Goal: Task Accomplishment & Management: Manage account settings

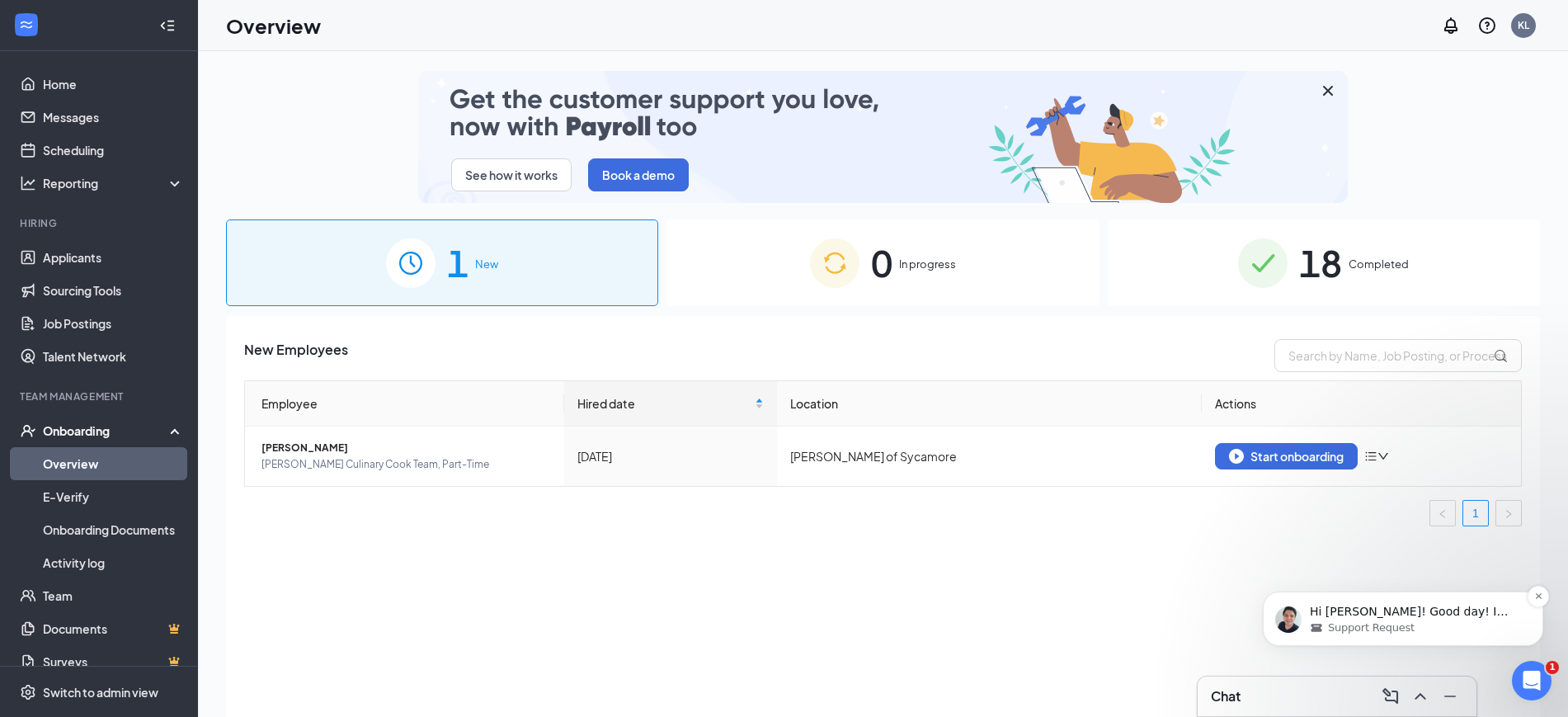
click at [1454, 622] on div "Support Request" at bounding box center [1417, 628] width 213 height 15
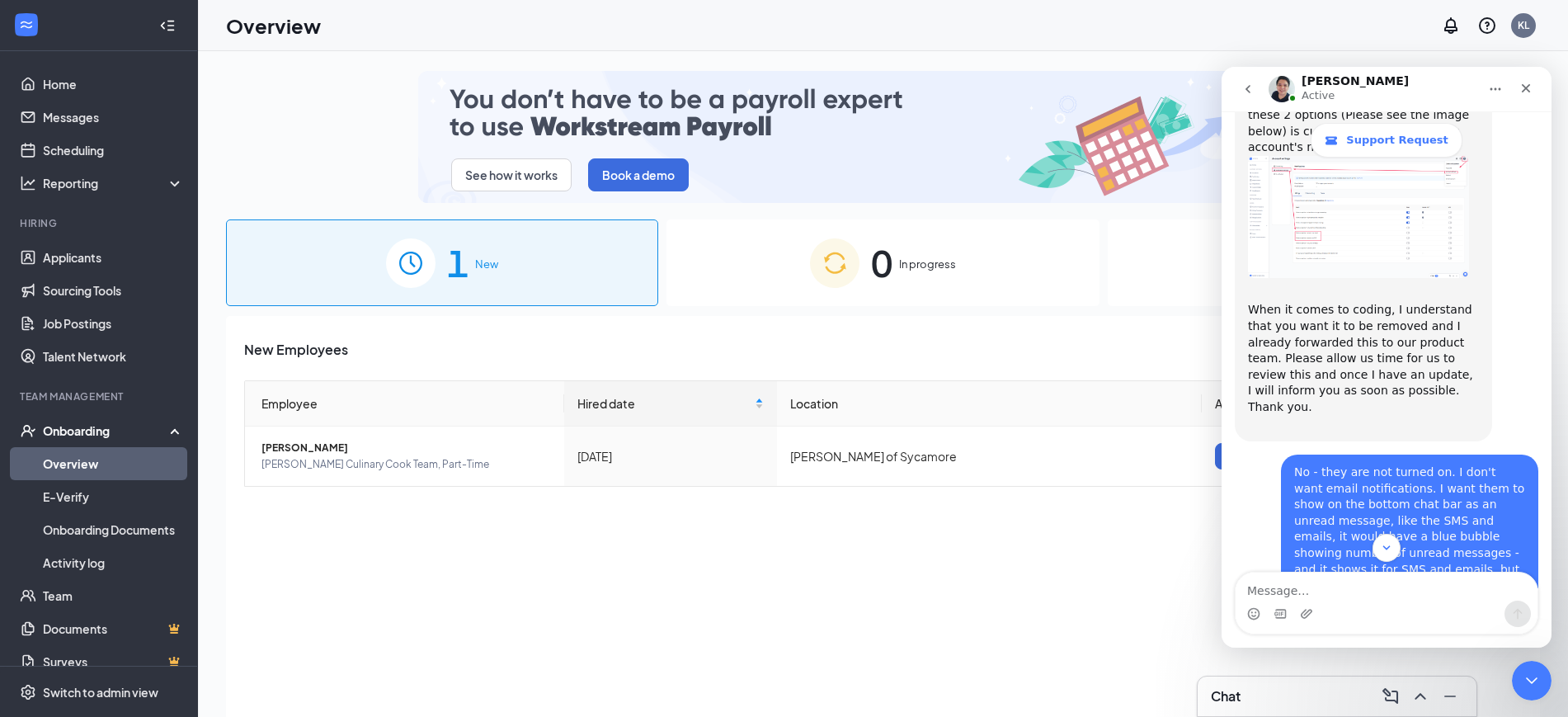
scroll to position [6302, 0]
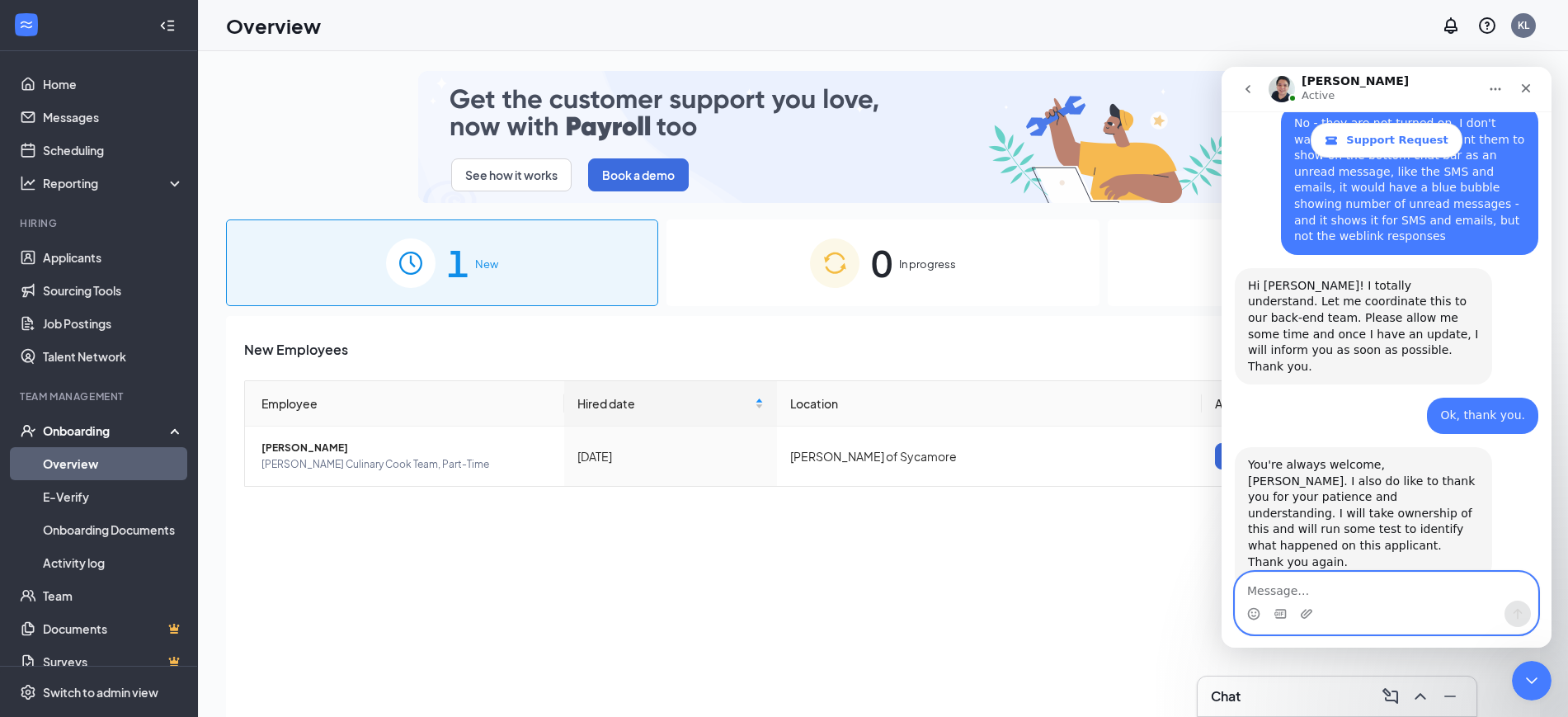
click at [1333, 595] on textarea "Message…" at bounding box center [1387, 587] width 302 height 28
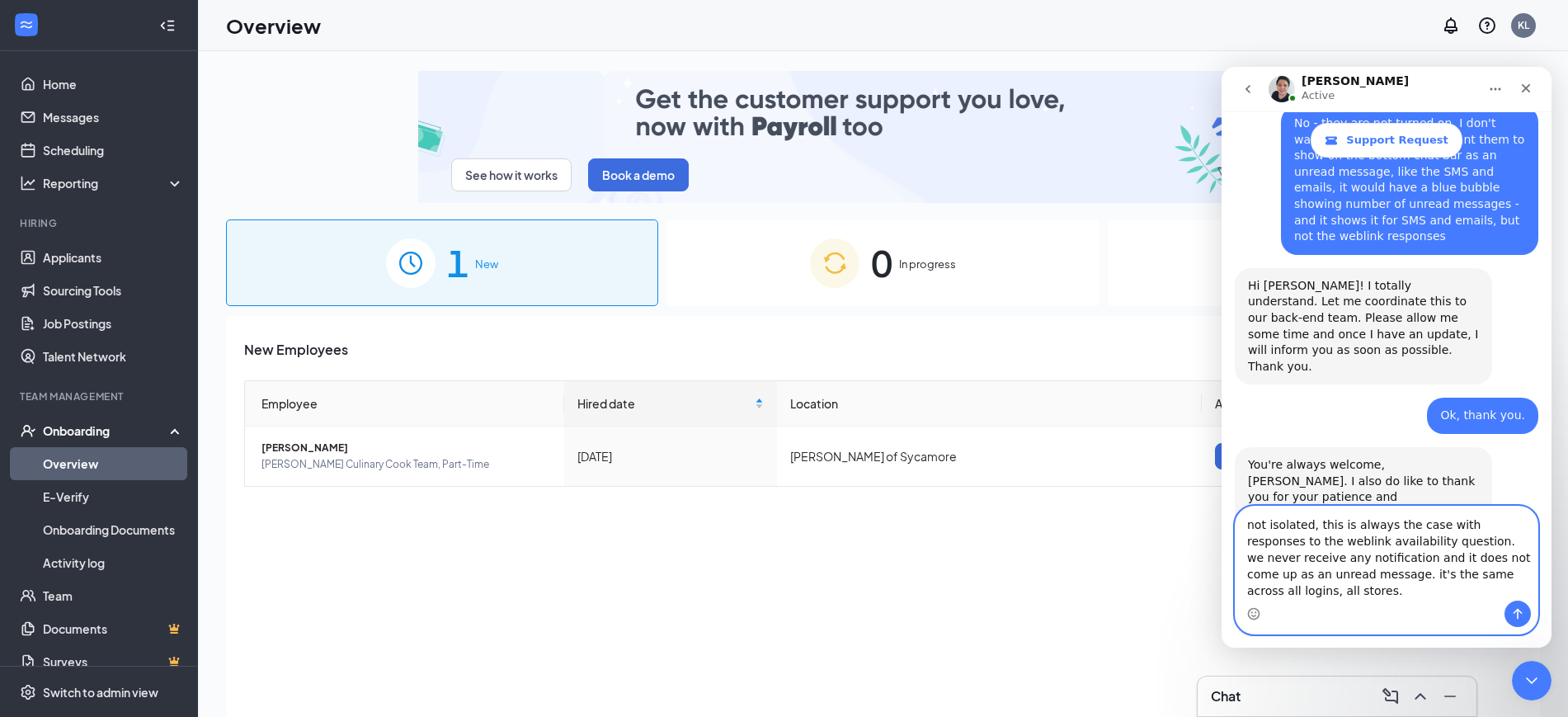
type textarea "not isolated, this is always the case with responses to the weblink availabilit…"
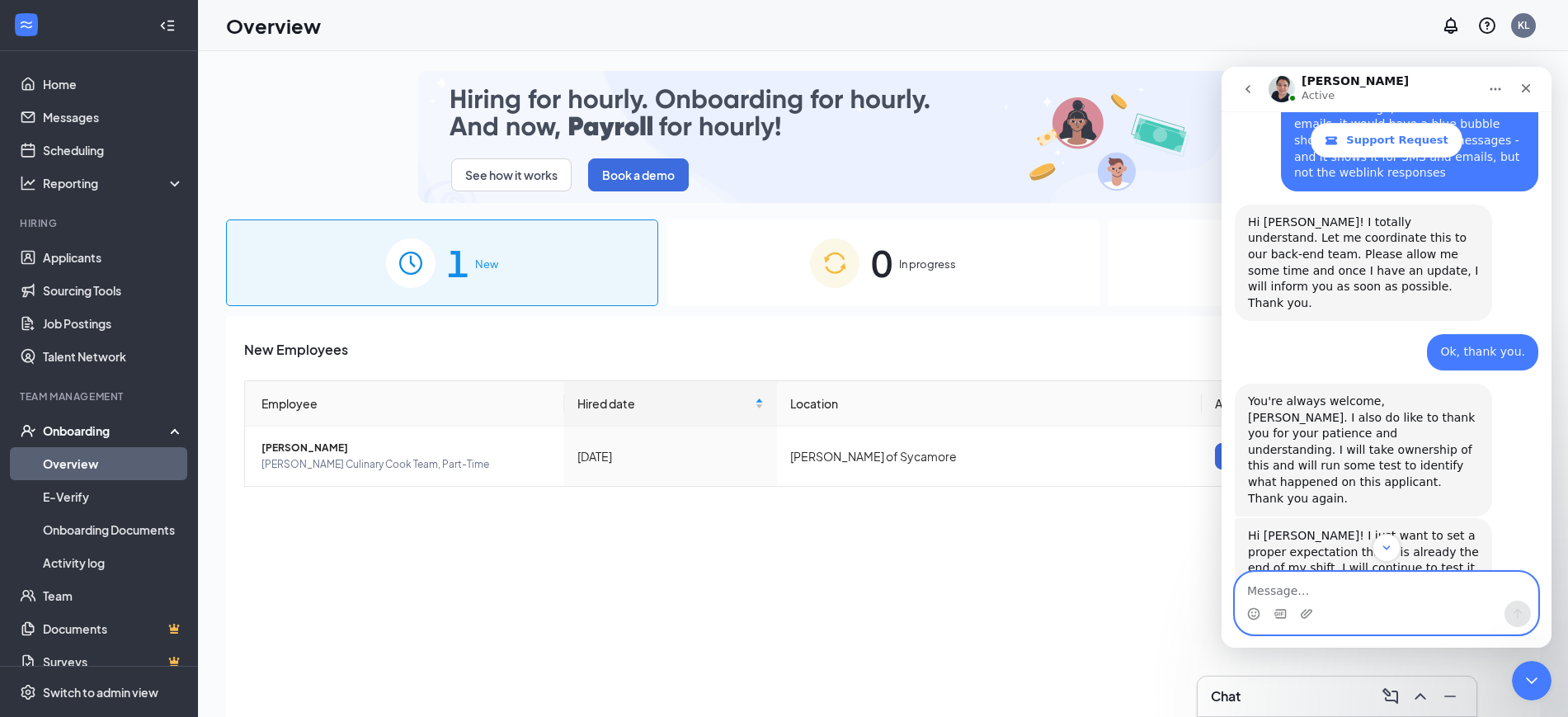
scroll to position [6393, 0]
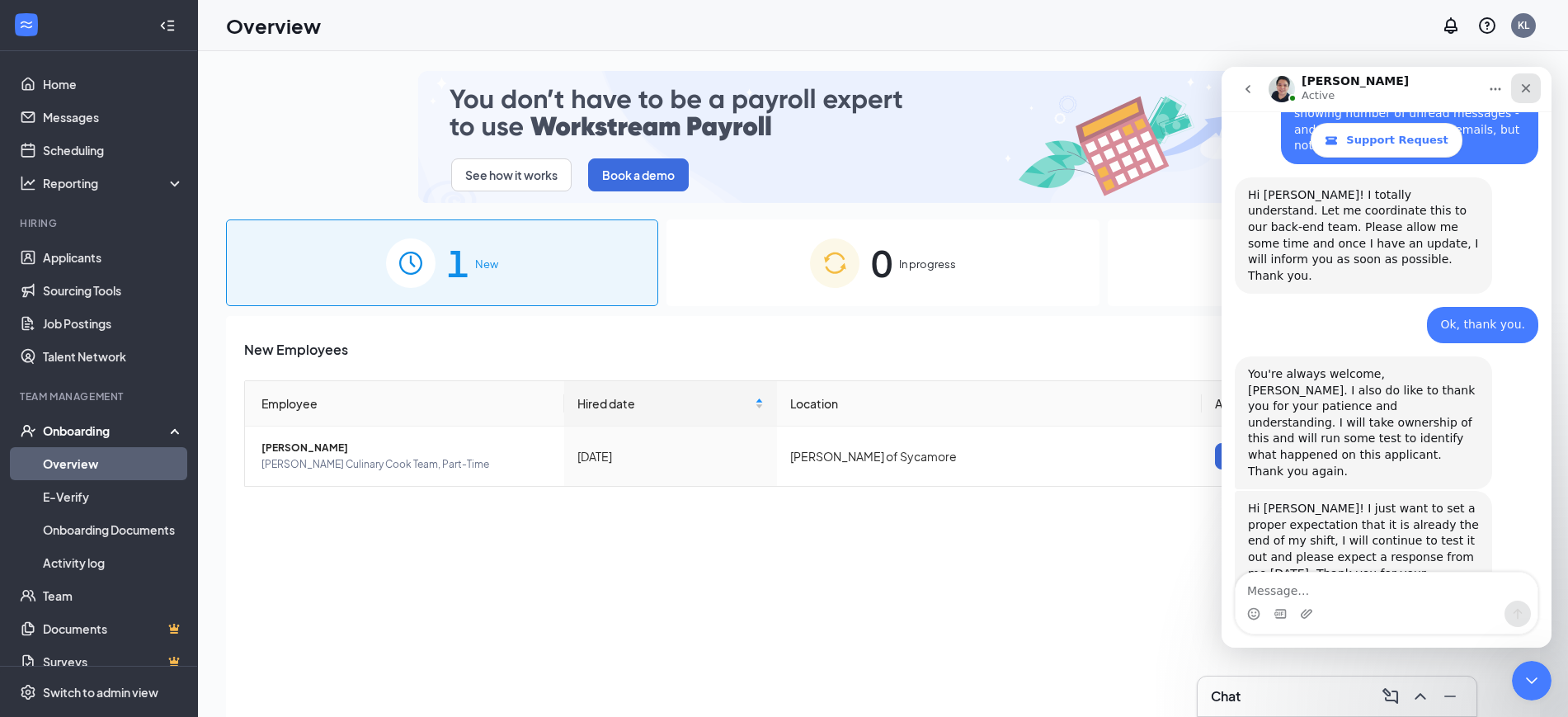
click at [1523, 92] on icon "Close" at bounding box center [1526, 88] width 13 height 13
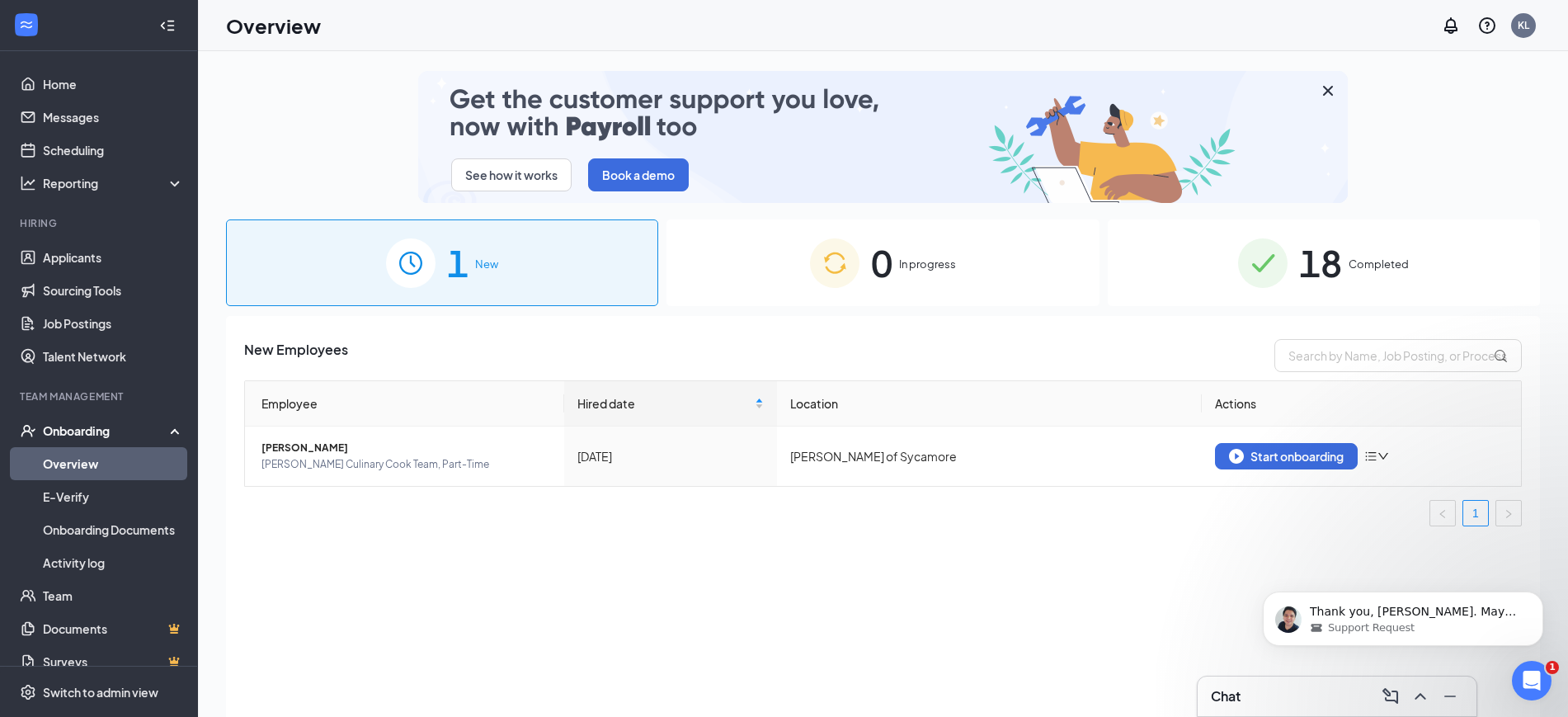
scroll to position [6491, 0]
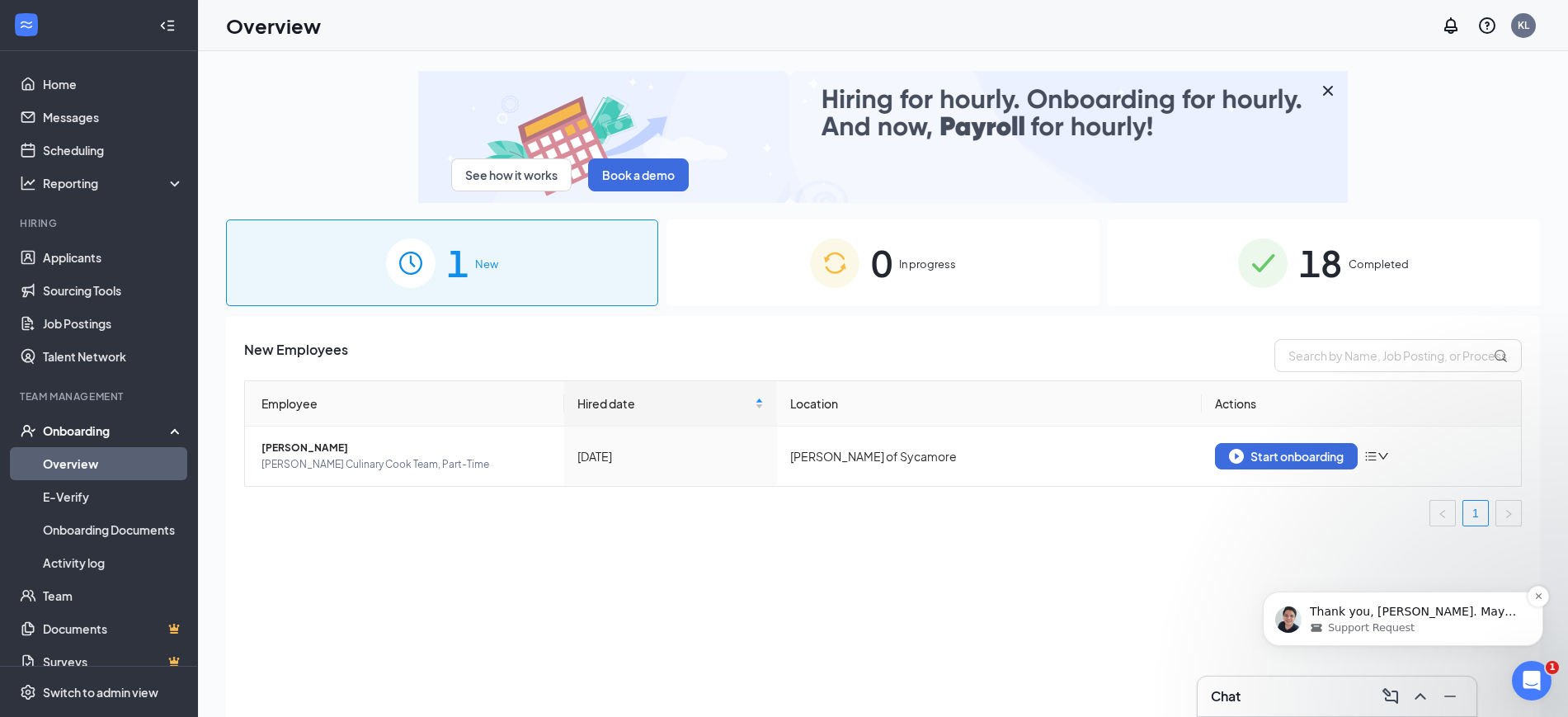
click at [1437, 606] on p "Thank you, [PERSON_NAME]. May you please provide me at least 2 names of your ap…" at bounding box center [1417, 612] width 213 height 17
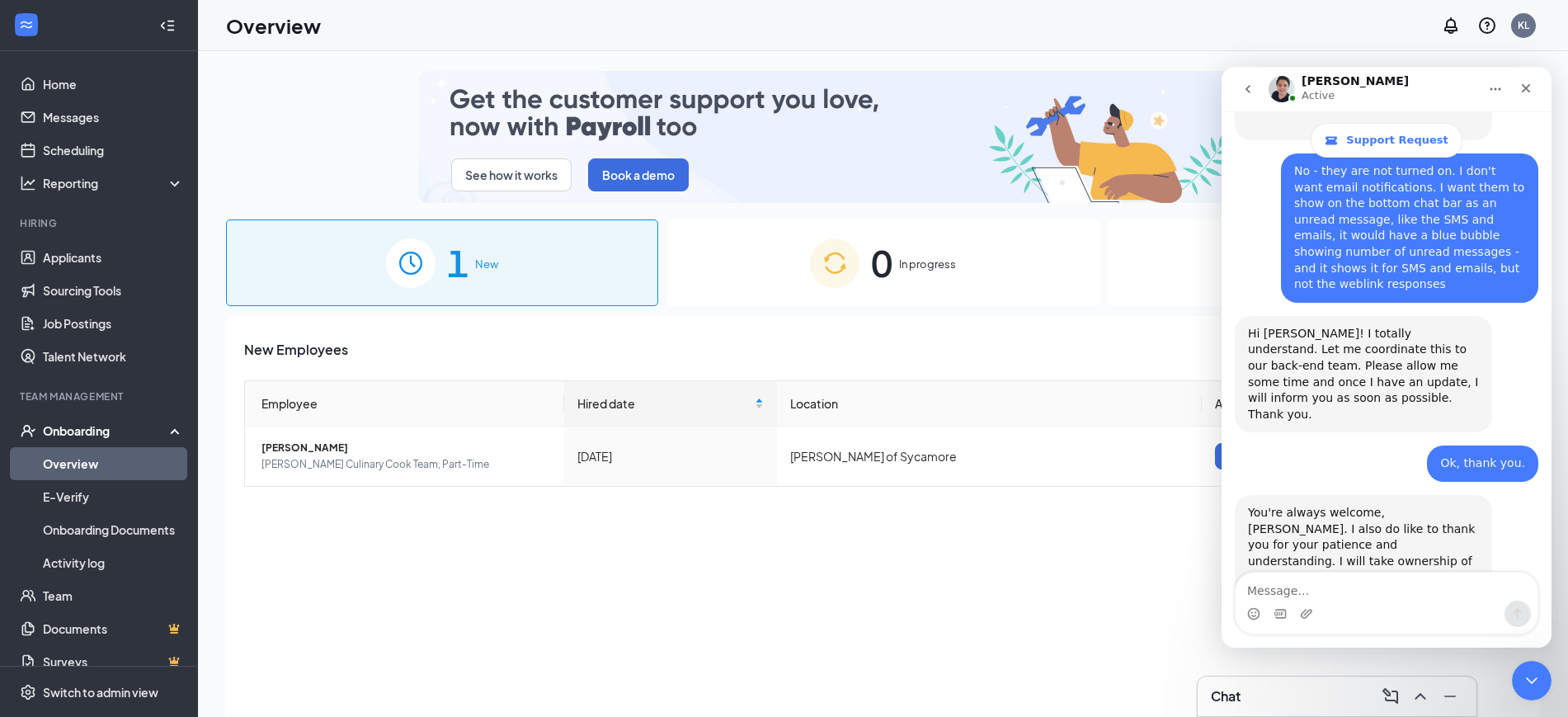
scroll to position [6518, 0]
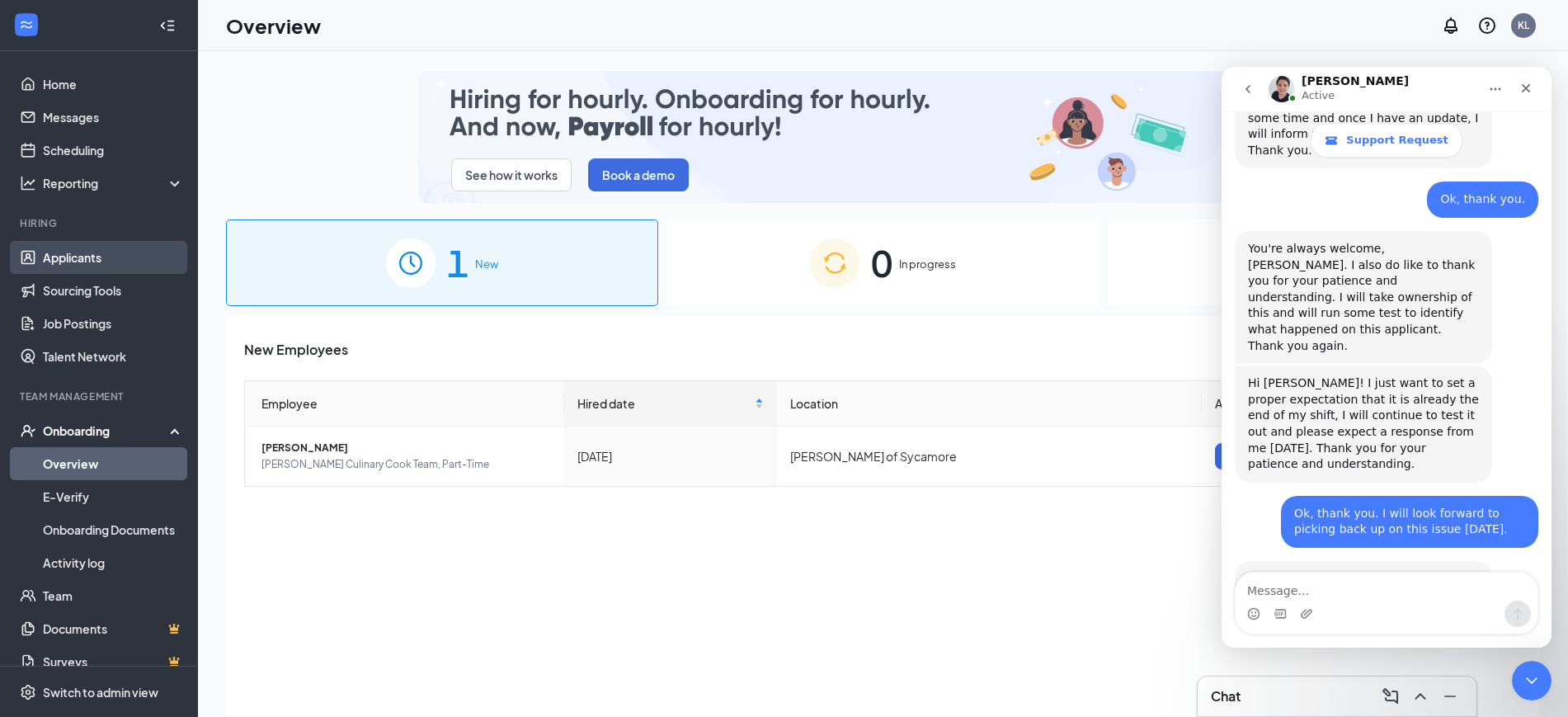
click at [79, 261] on link "Applicants" at bounding box center [113, 257] width 141 height 33
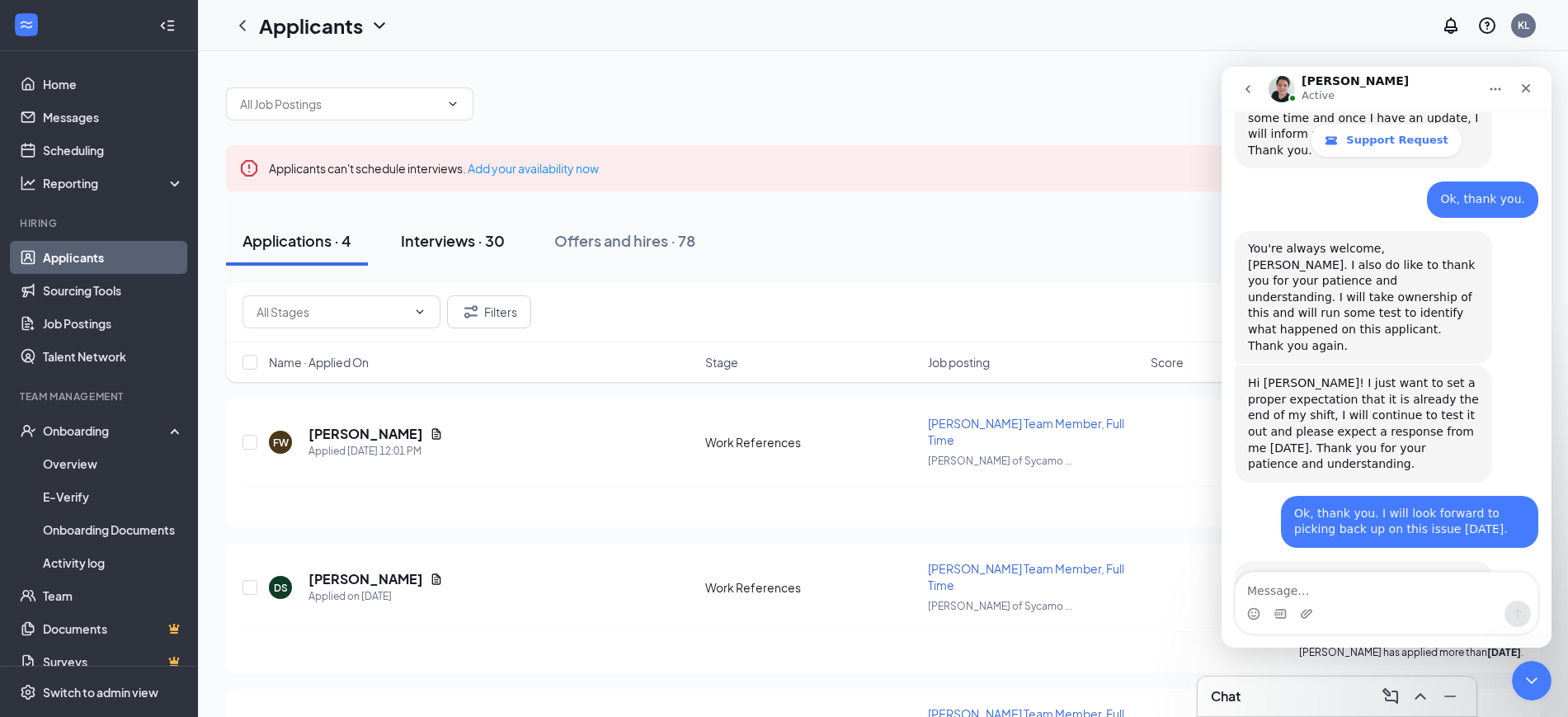
click at [436, 242] on div "Interviews · 30" at bounding box center [453, 240] width 104 height 21
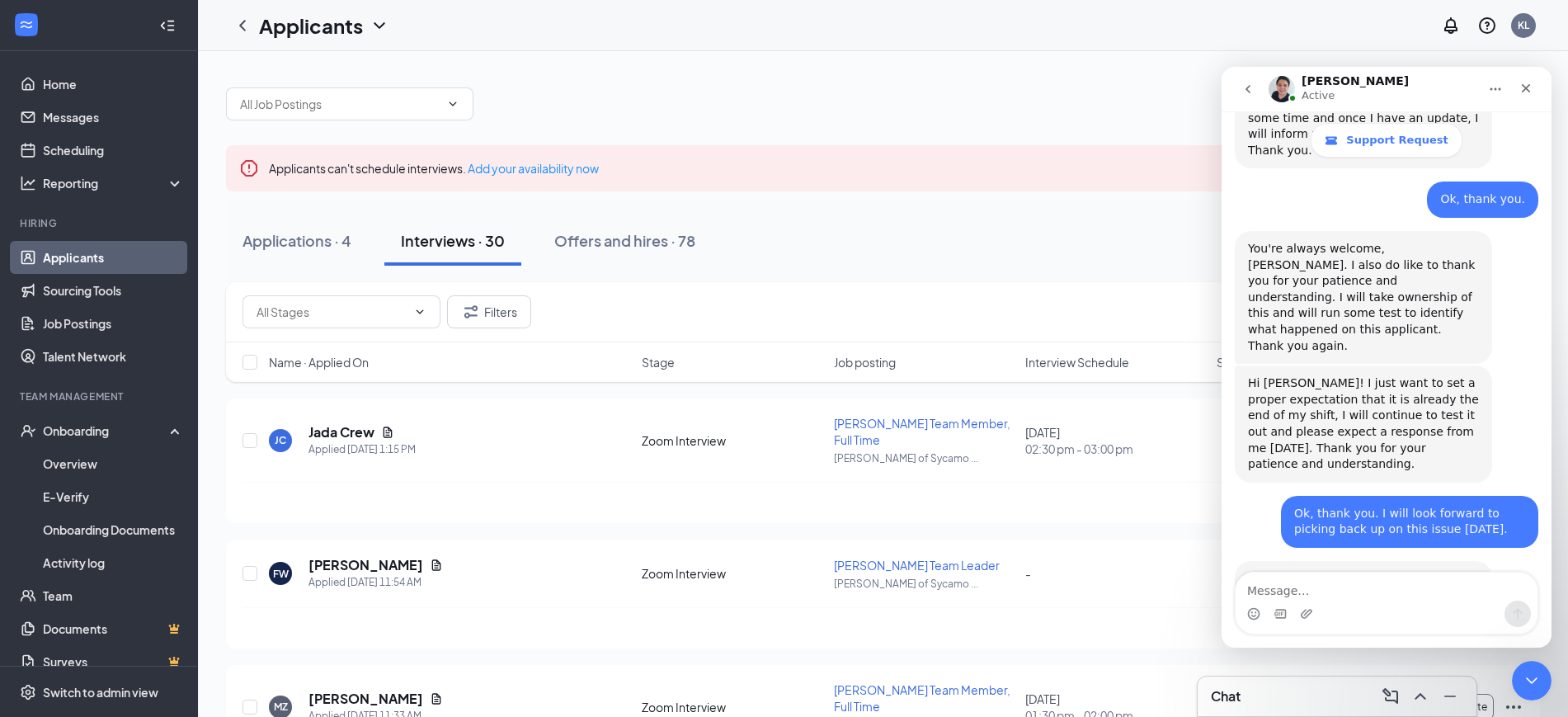
click at [383, 368] on div "Name · Applied On" at bounding box center [451, 362] width 363 height 17
click at [388, 361] on icon "ArrowDown" at bounding box center [380, 362] width 20 height 20
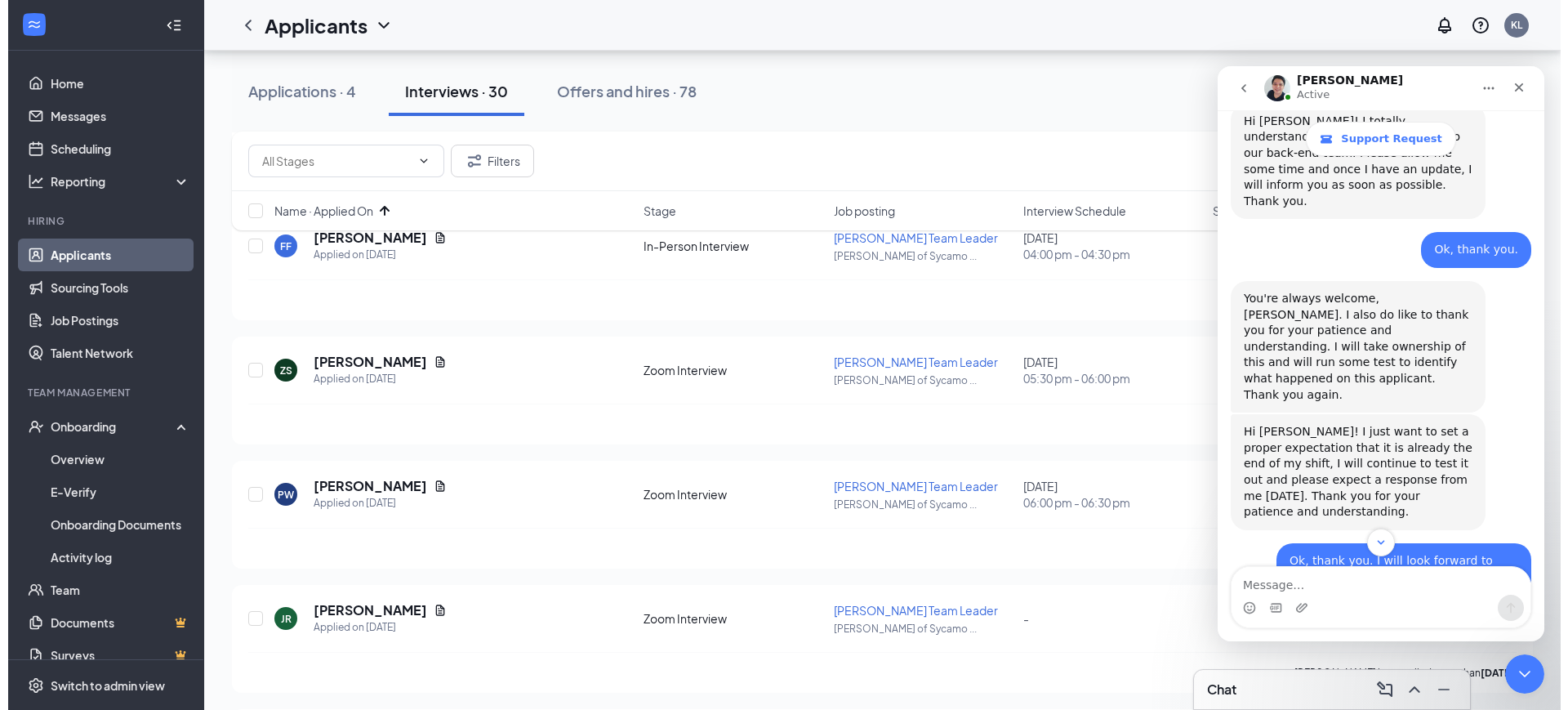
scroll to position [6455, 0]
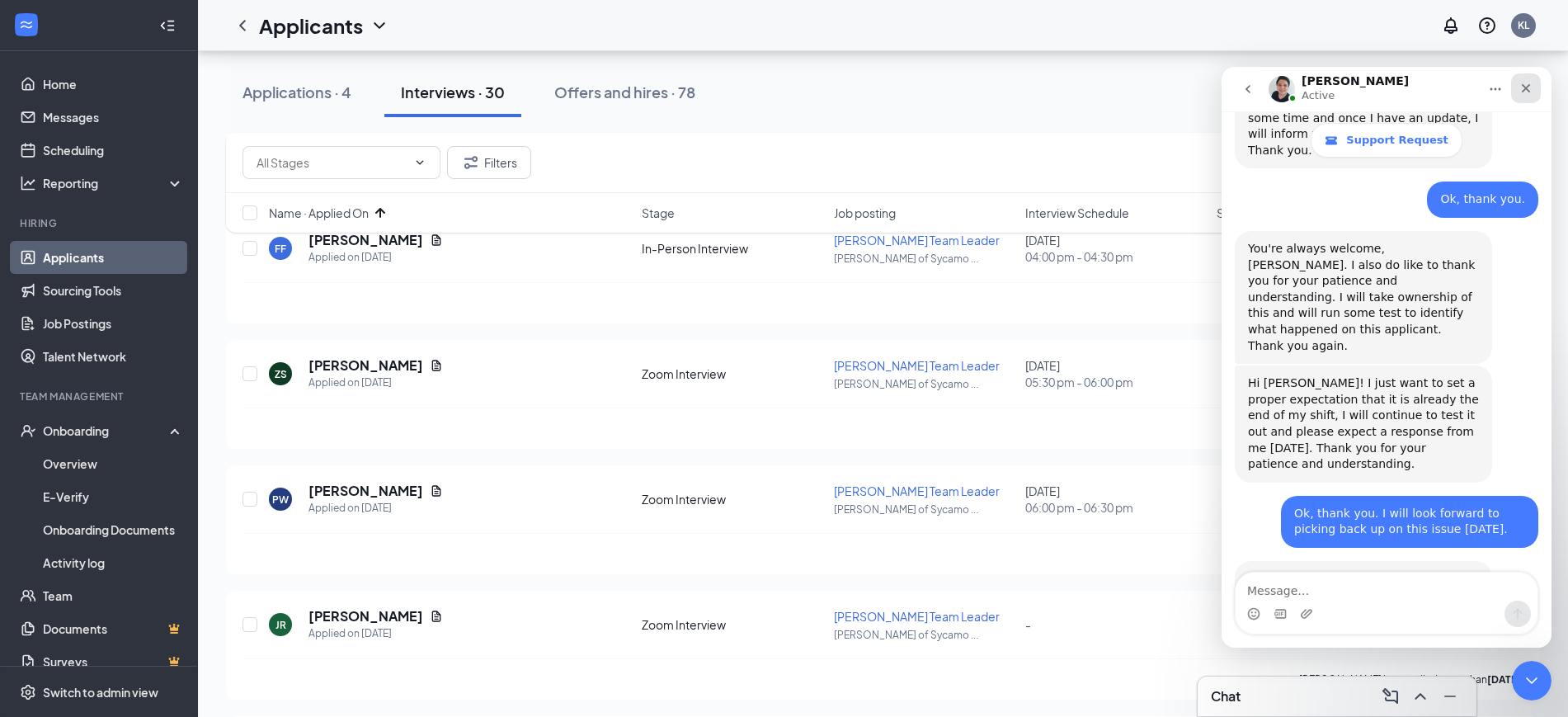
click at [1520, 87] on icon "Close" at bounding box center [1526, 88] width 13 height 13
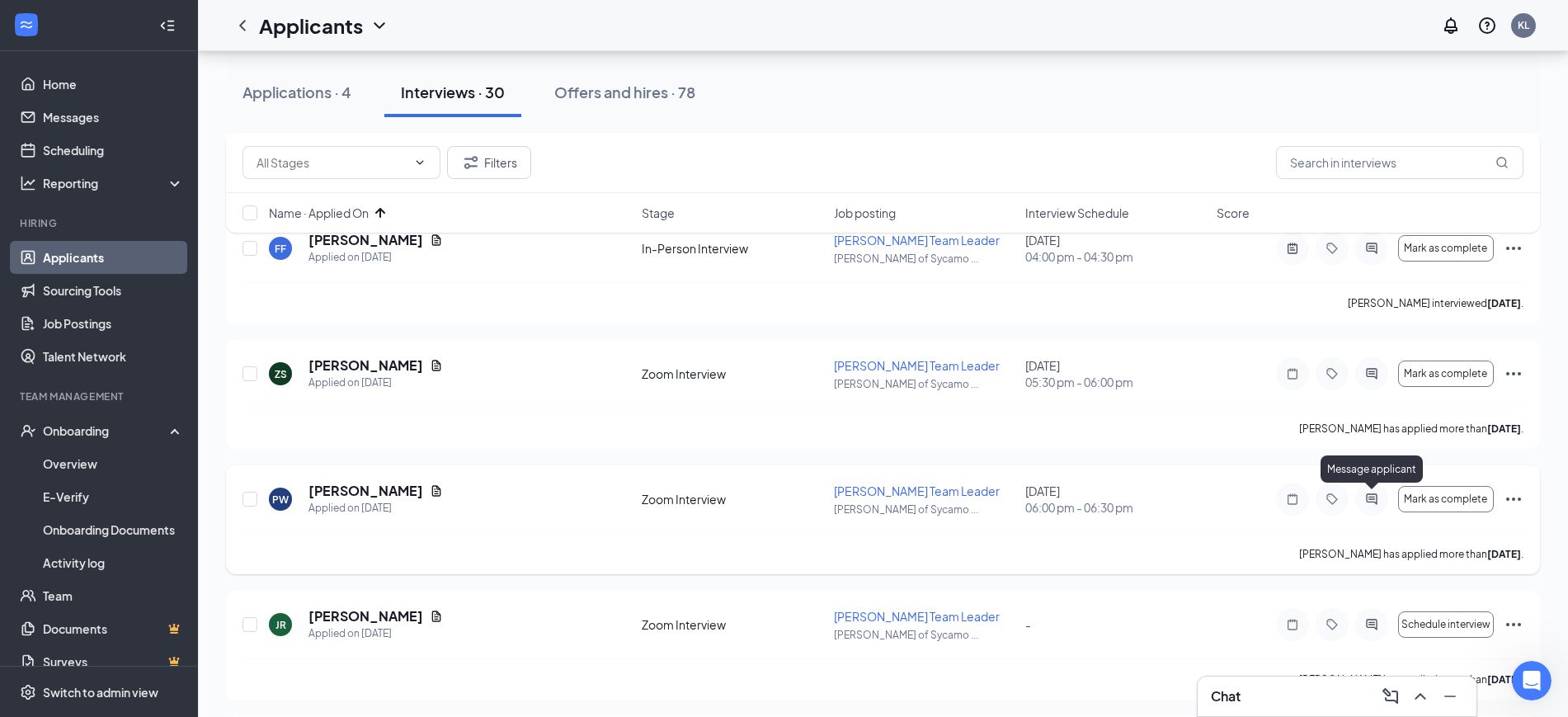
click at [1367, 499] on icon "ActiveChat" at bounding box center [1372, 499] width 20 height 13
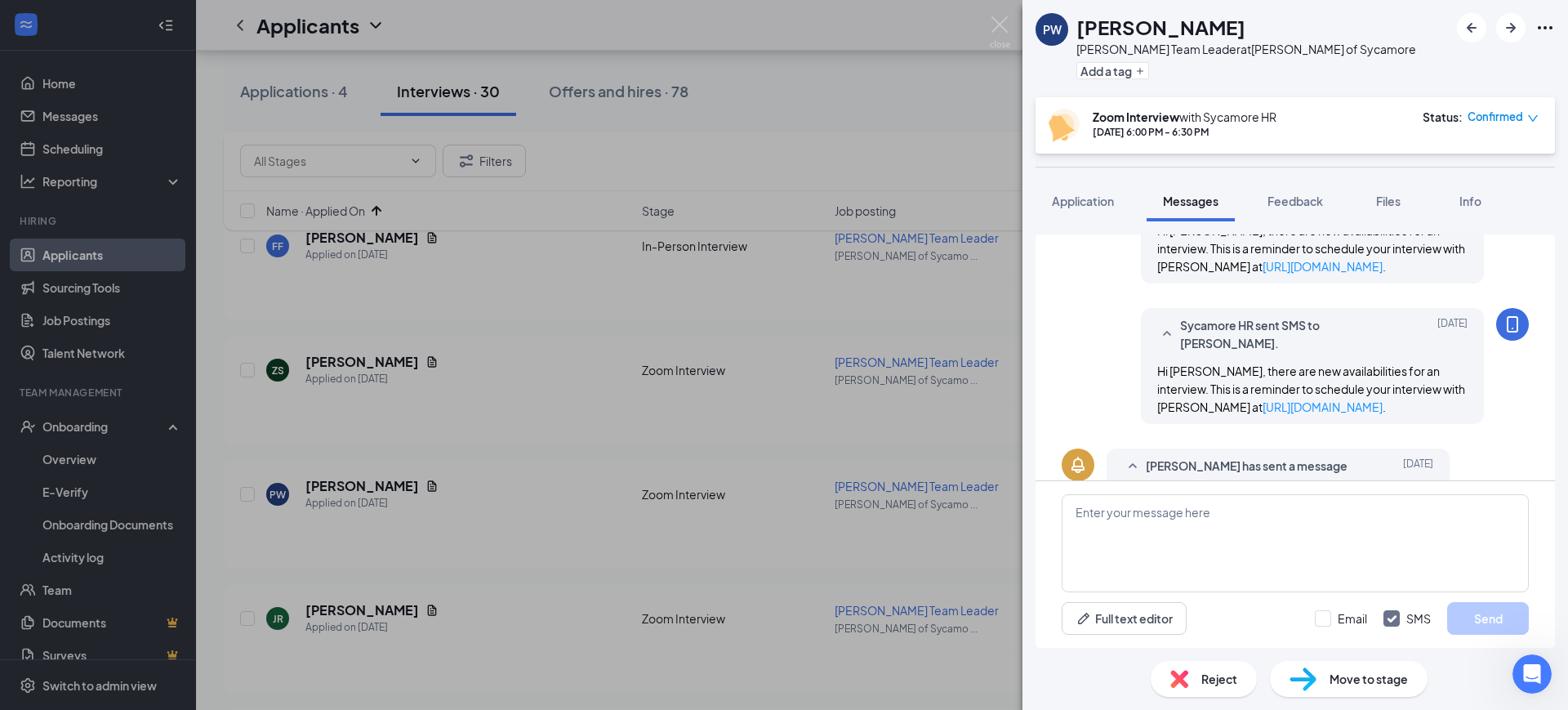
scroll to position [230, 0]
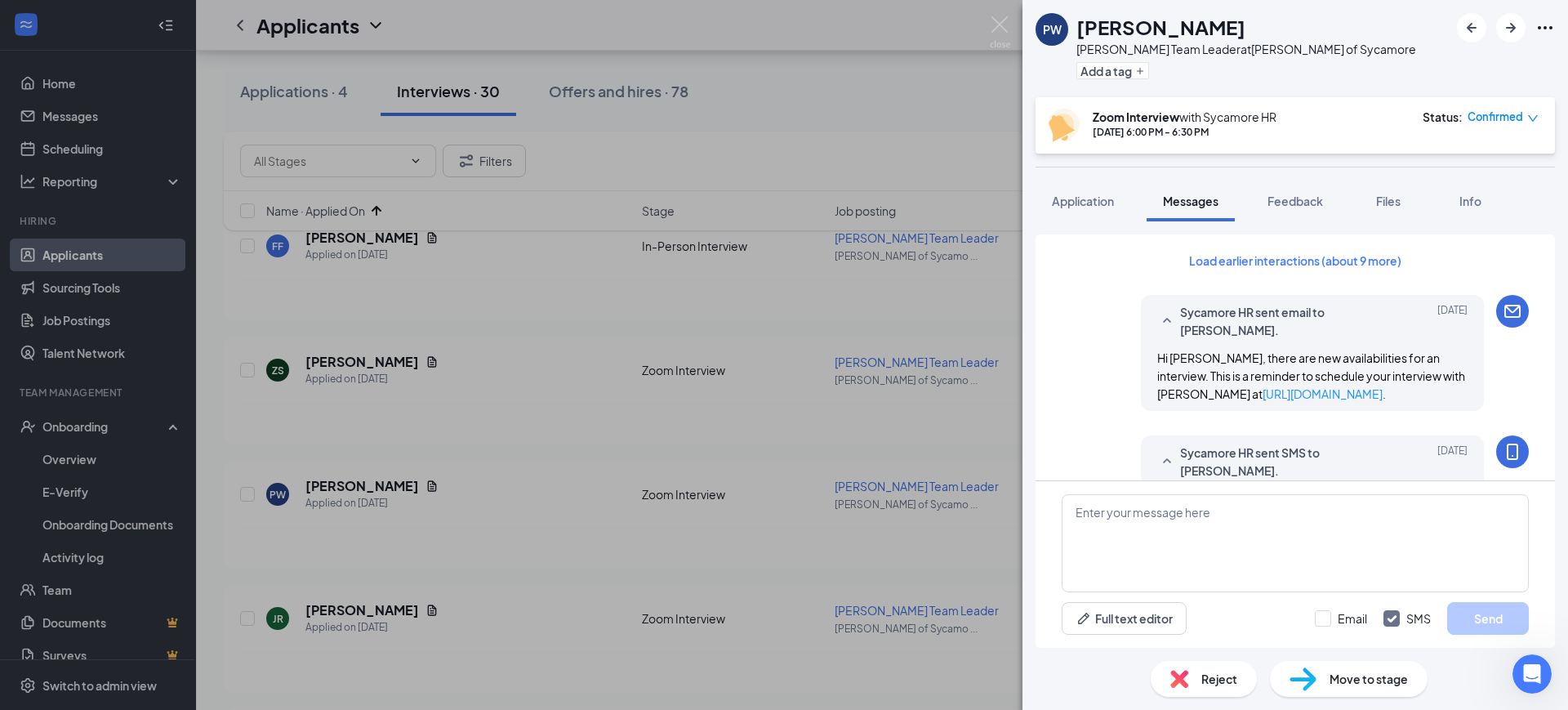
click at [1298, 257] on button "Load earlier interactions (about 9 more)" at bounding box center [1296, 261] width 240 height 26
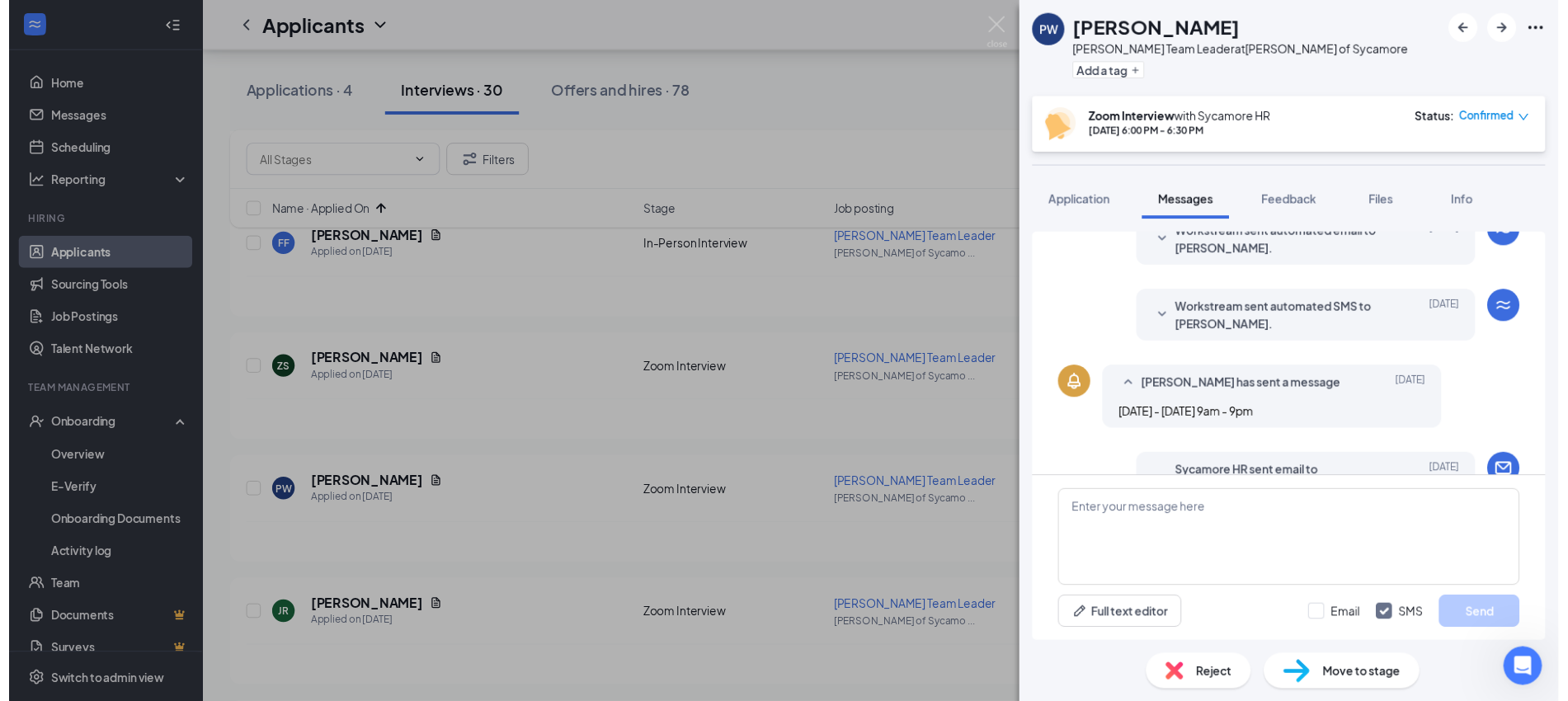
scroll to position [309, 0]
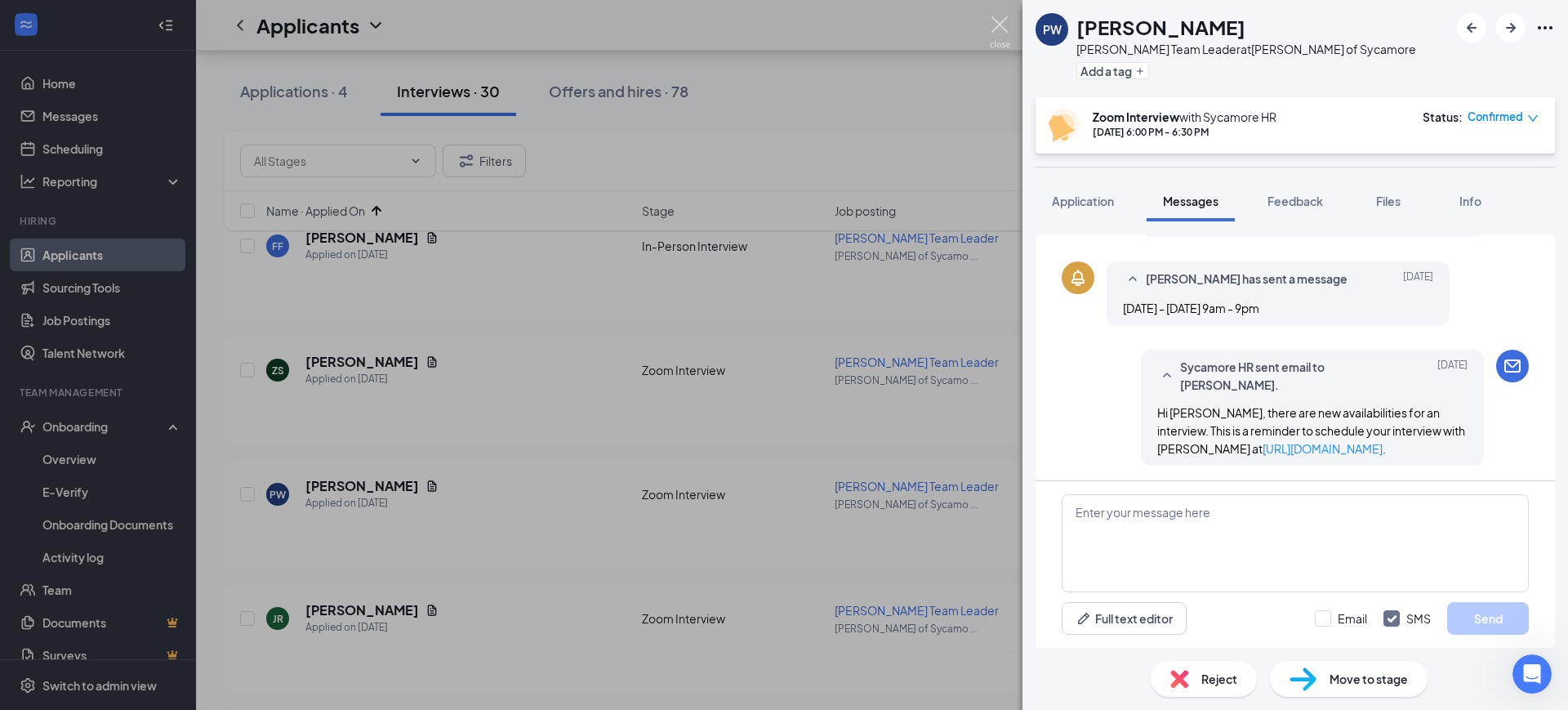
click at [994, 24] on img at bounding box center [1000, 32] width 20 height 32
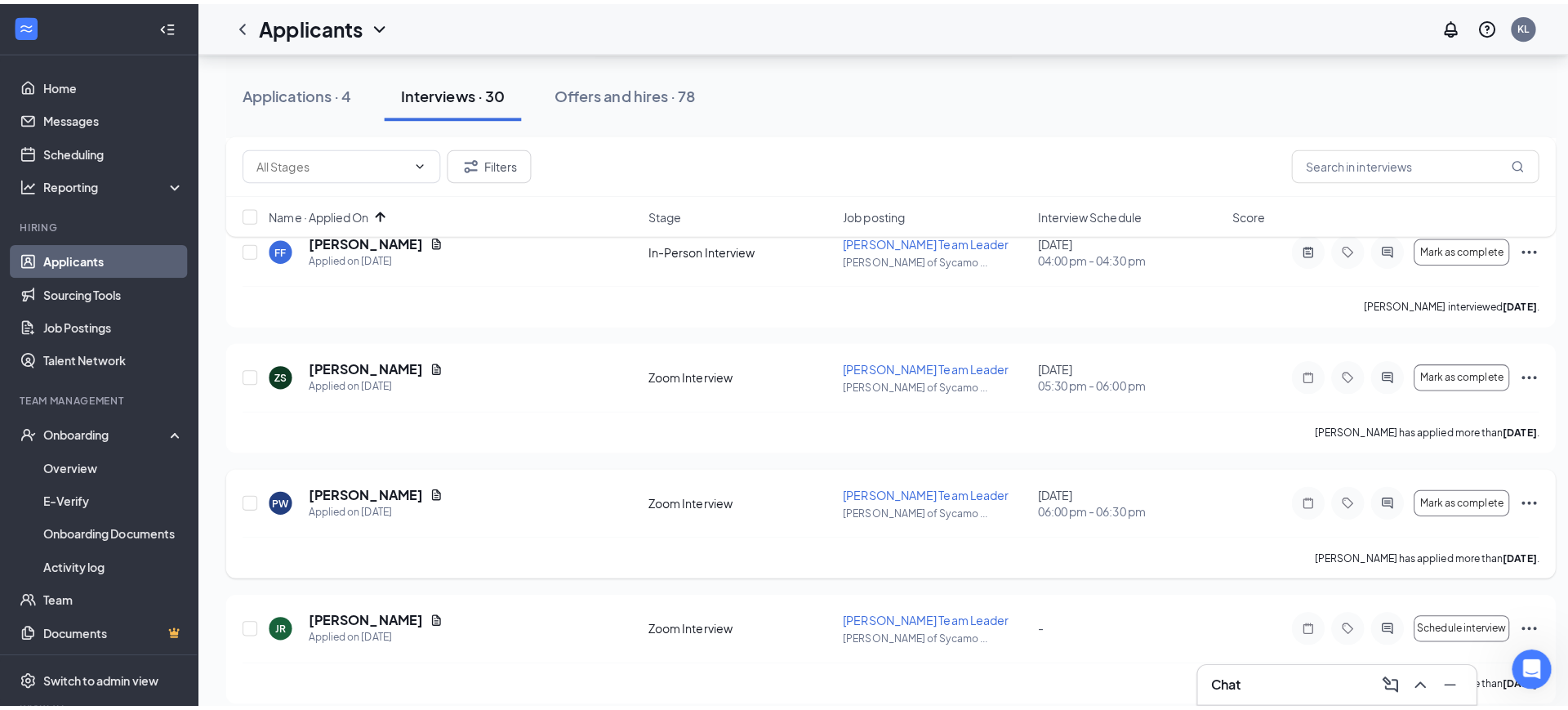
scroll to position [511, 0]
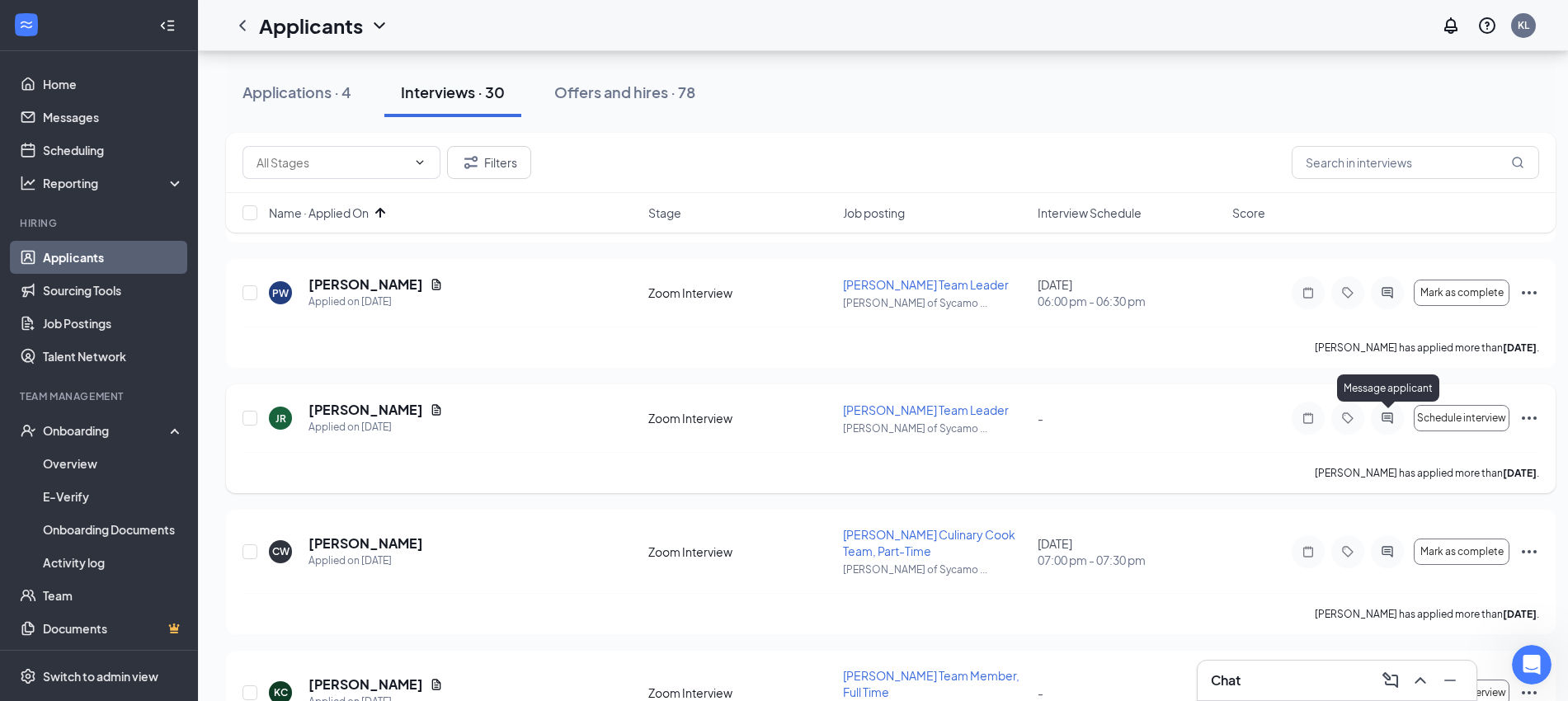
click at [1393, 415] on icon "ActiveChat" at bounding box center [1387, 417] width 11 height 11
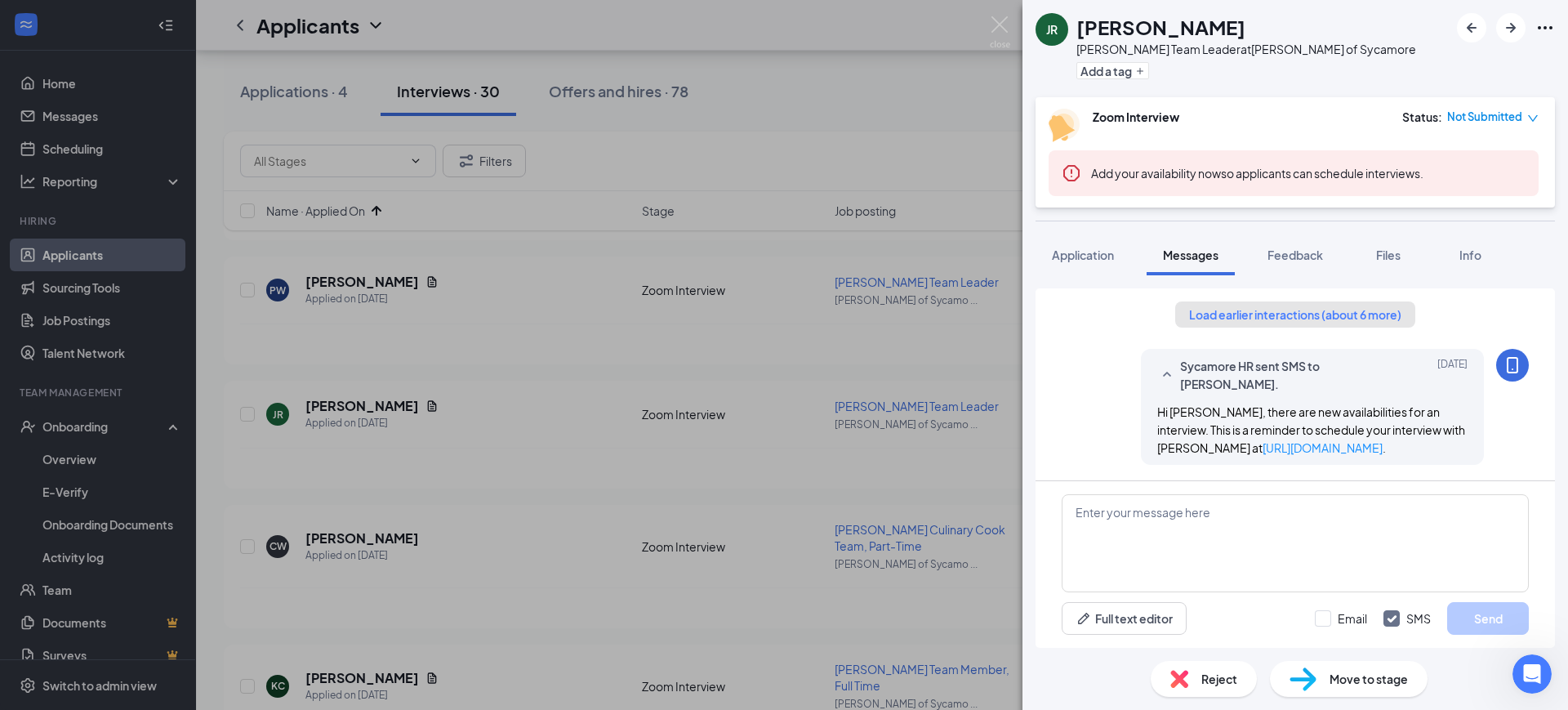
click at [1320, 308] on button "Load earlier interactions (about 6 more)" at bounding box center [1296, 315] width 240 height 26
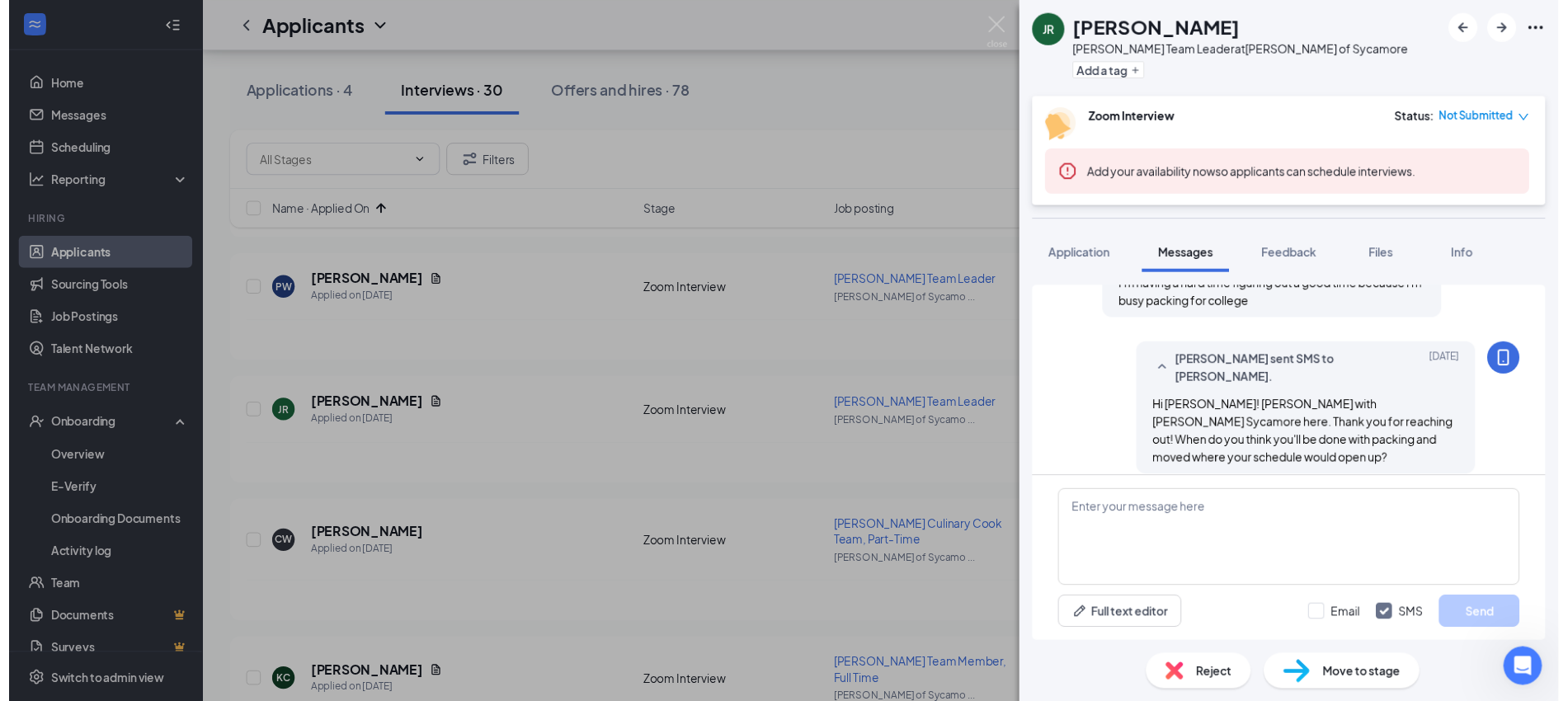
scroll to position [722, 0]
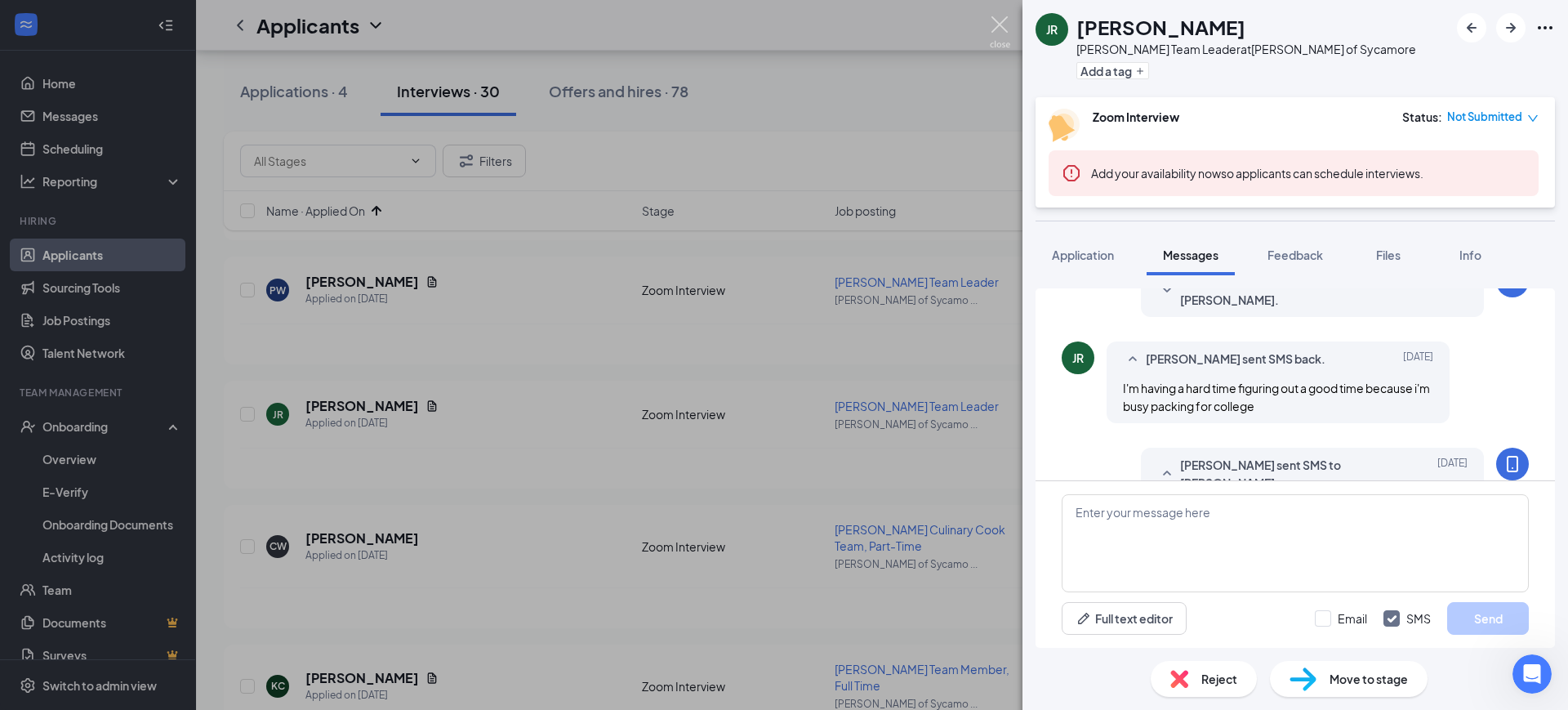
click at [1007, 28] on img at bounding box center [1000, 32] width 20 height 32
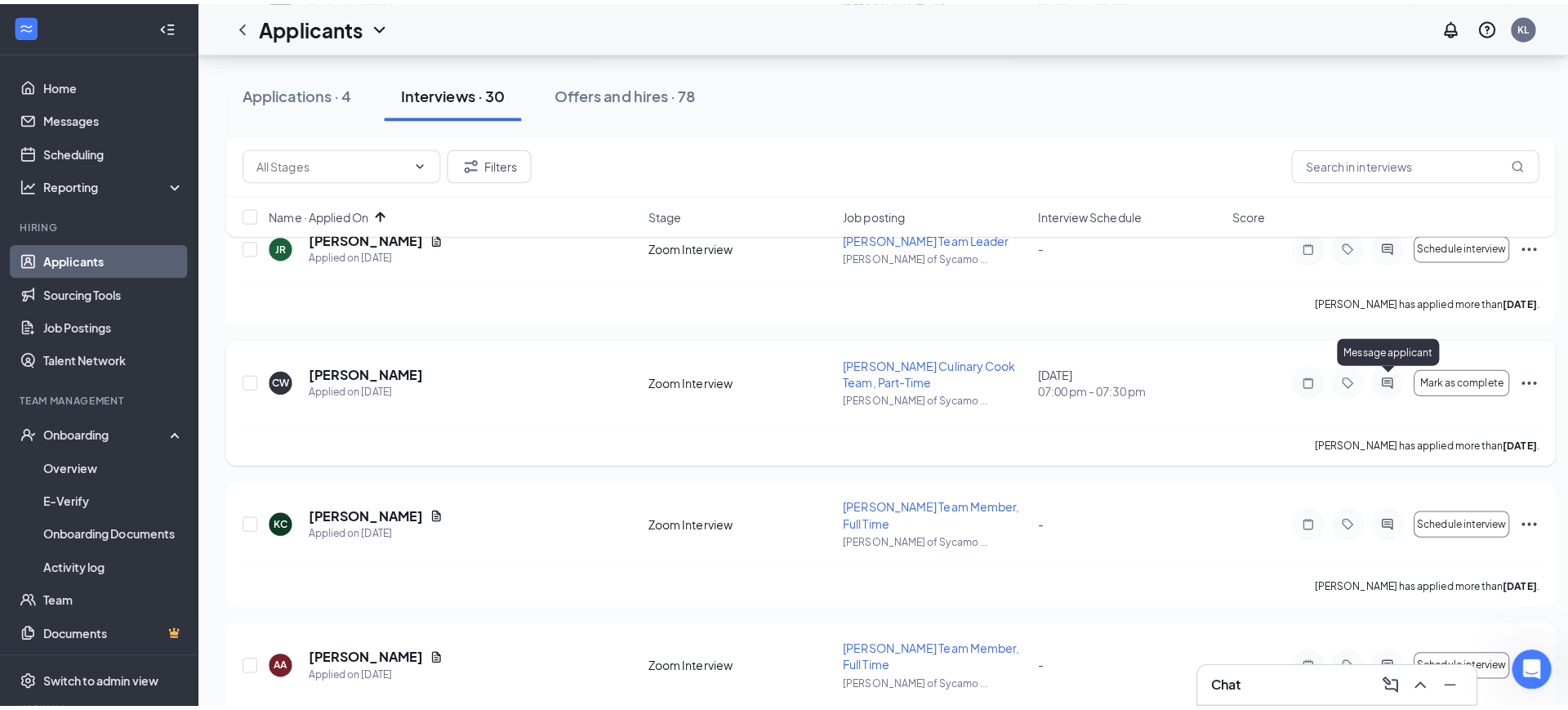
scroll to position [715, 0]
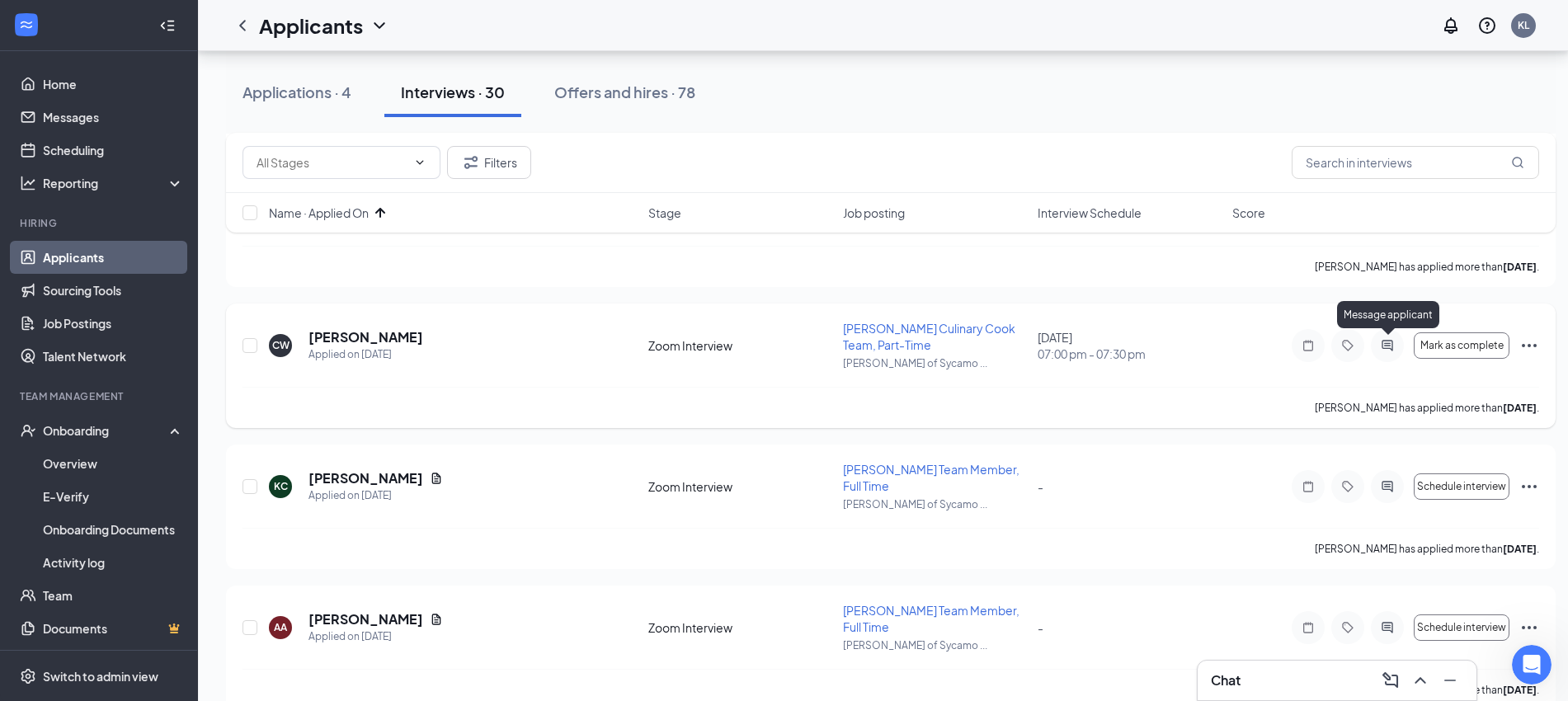
click at [1389, 341] on icon "ActiveChat" at bounding box center [1388, 346] width 20 height 13
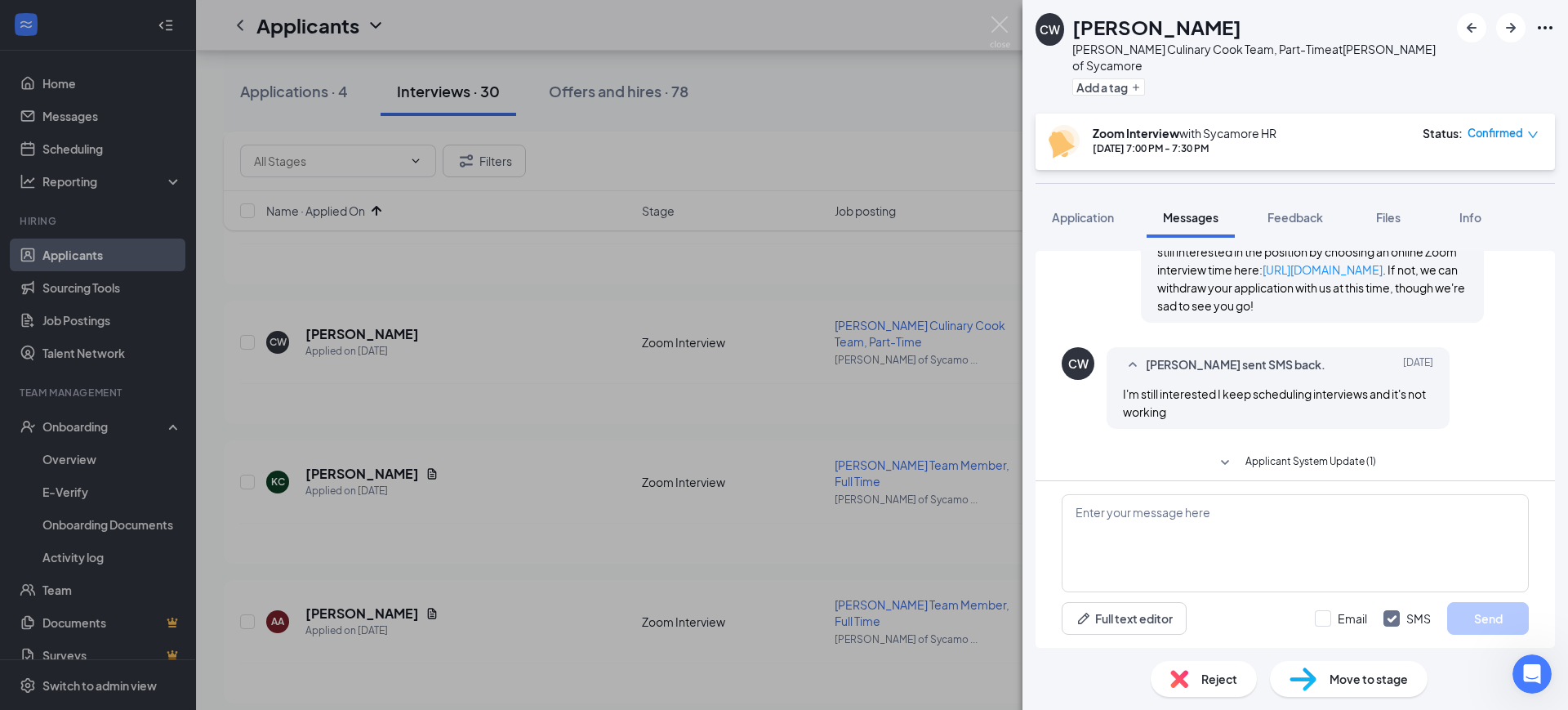
scroll to position [910, 0]
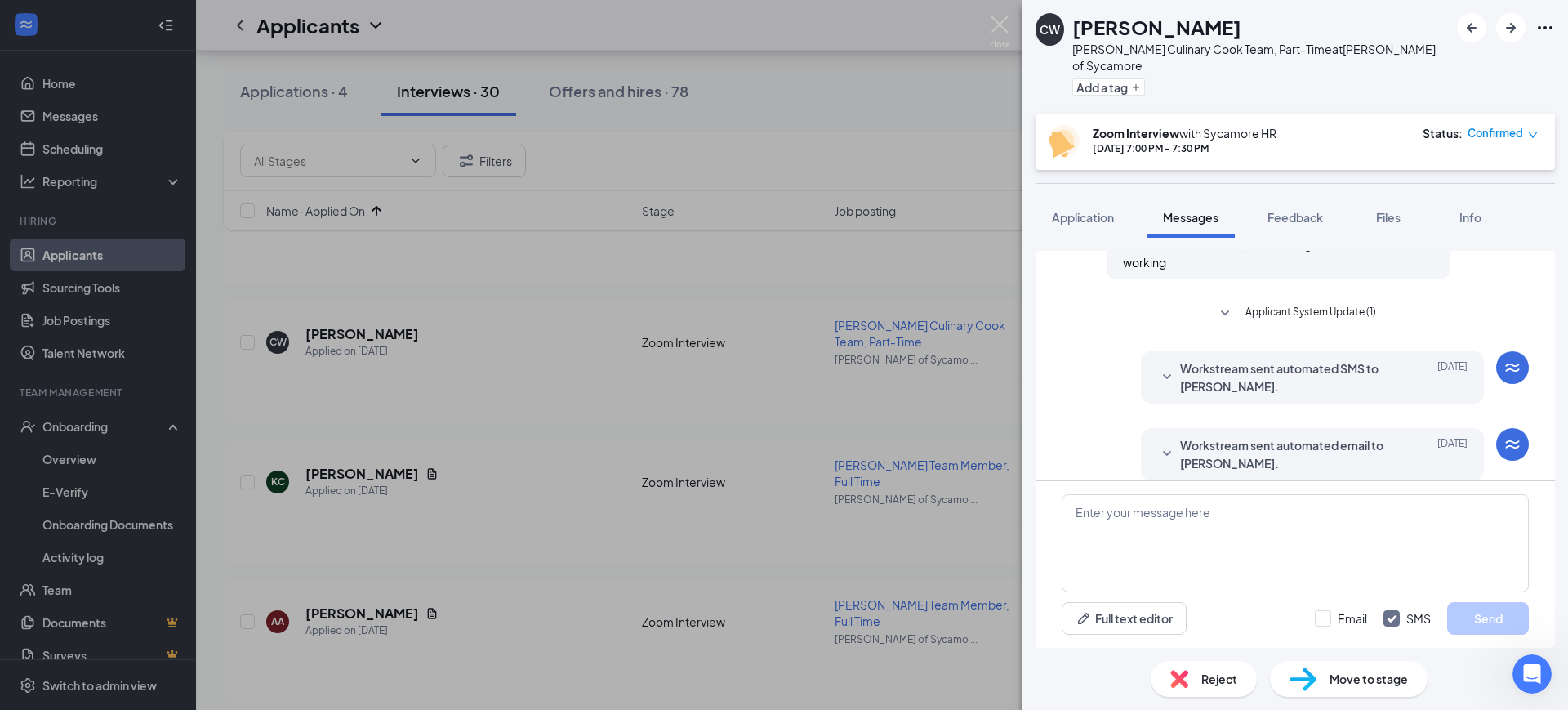
scroll to position [910, 0]
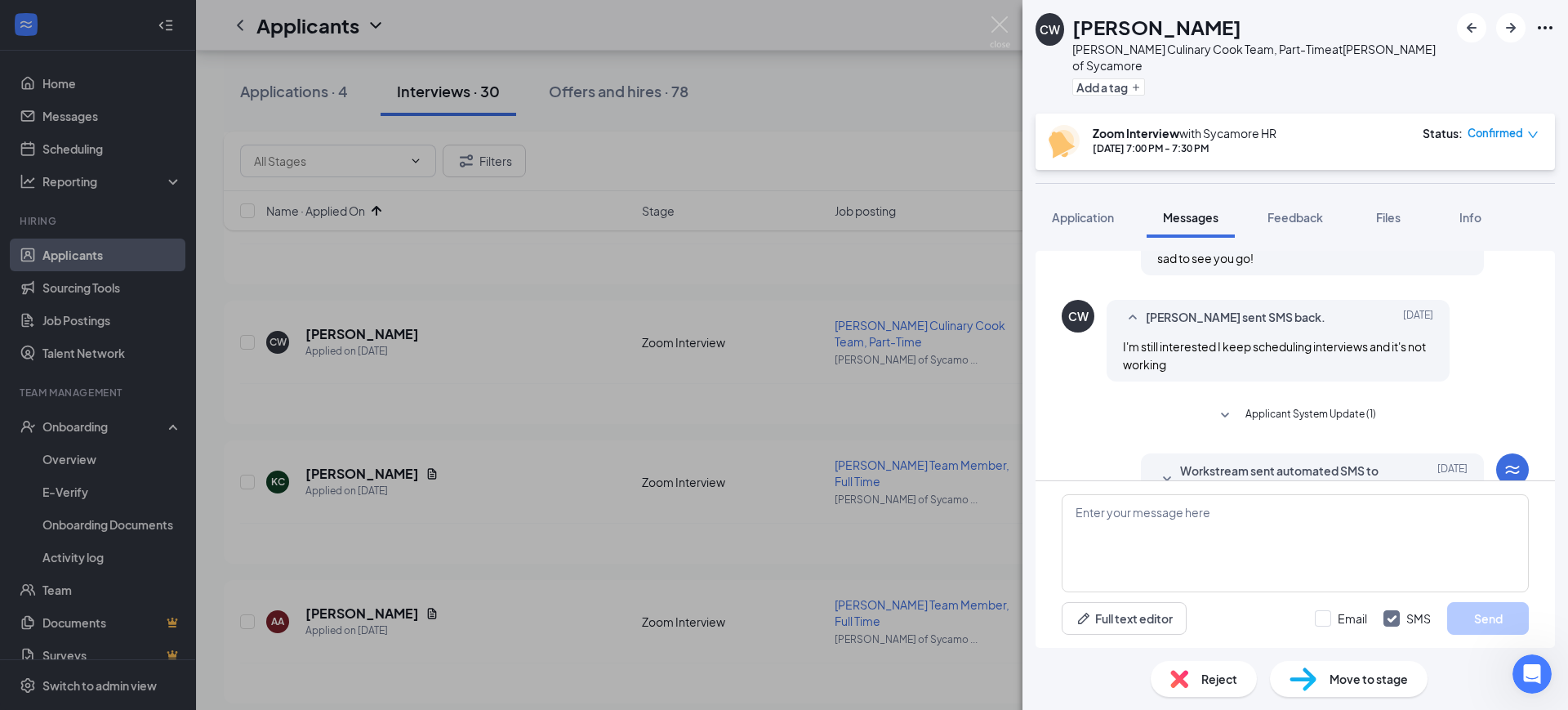
click at [1282, 406] on span "Applicant System Update (1)" at bounding box center [1311, 416] width 131 height 20
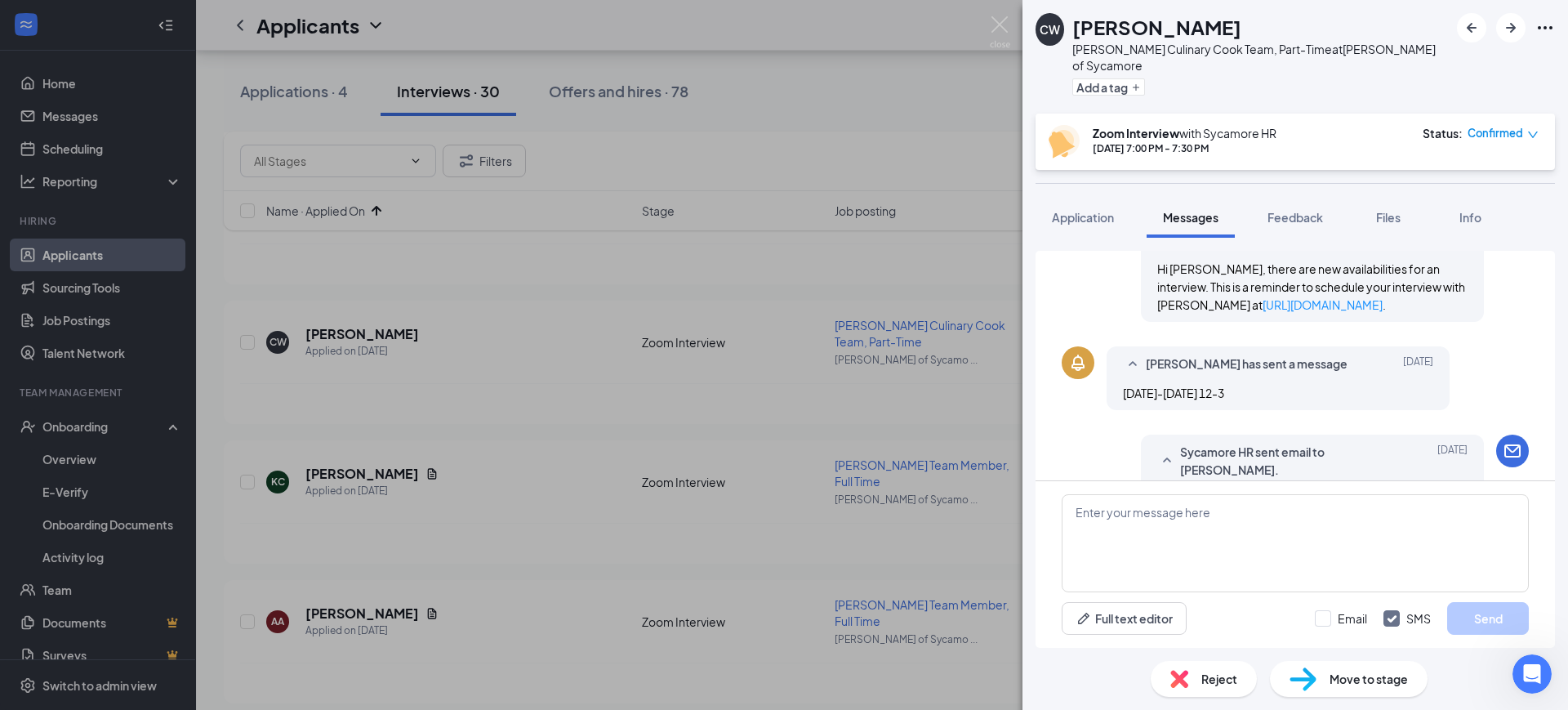
scroll to position [93, 0]
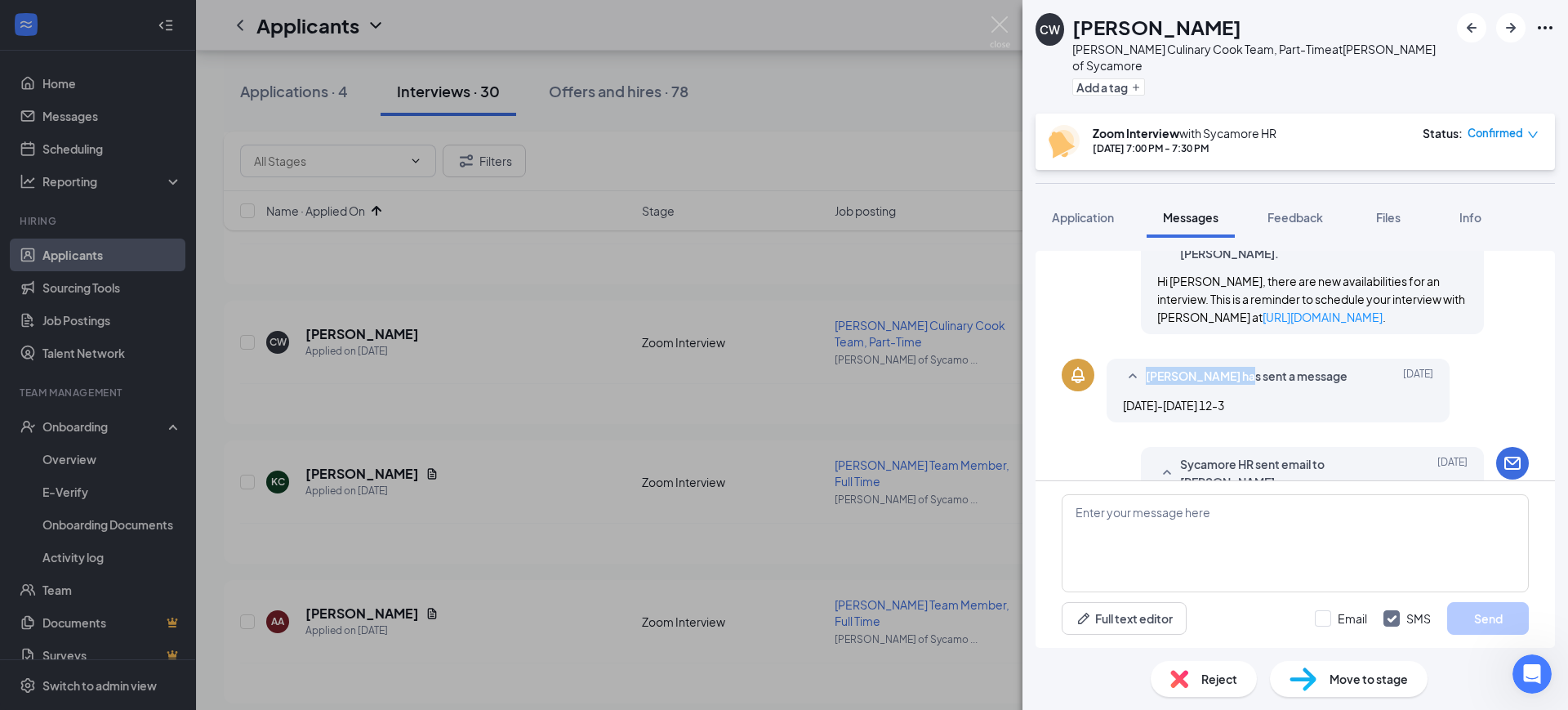
drag, startPoint x: 1243, startPoint y: 359, endPoint x: 1147, endPoint y: 367, distance: 96.3
click at [1147, 367] on span "[PERSON_NAME] has sent a message" at bounding box center [1247, 377] width 202 height 20
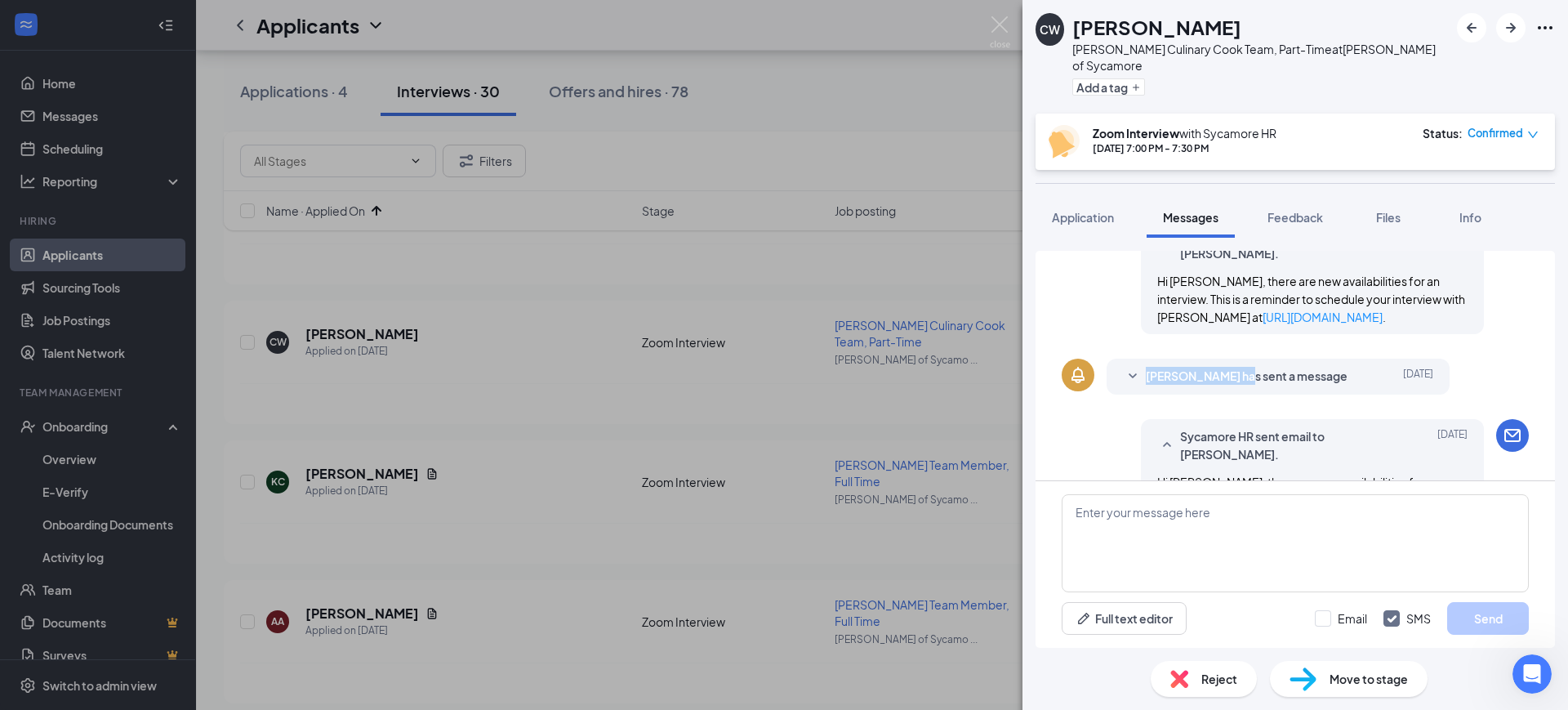
copy span "[PERSON_NAME]"
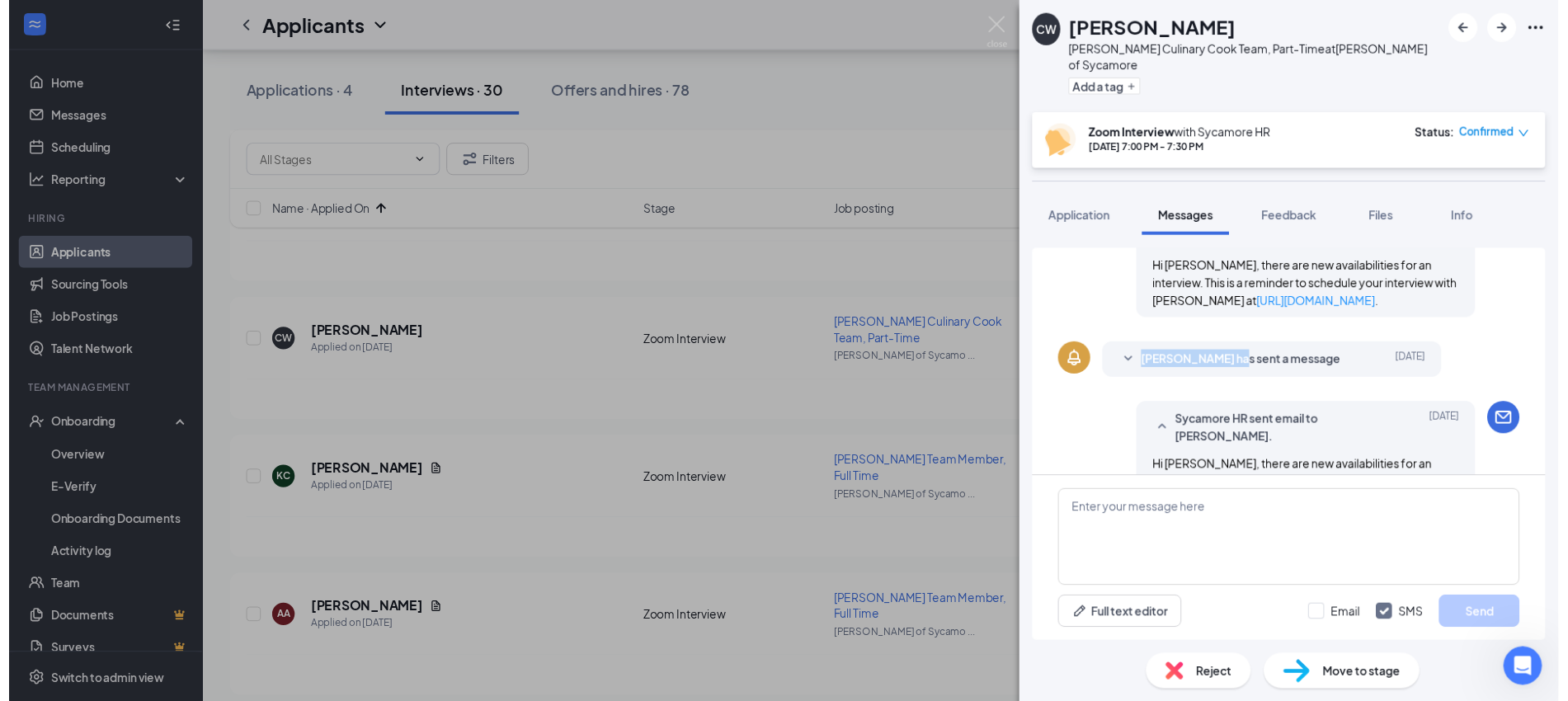
scroll to position [0, 0]
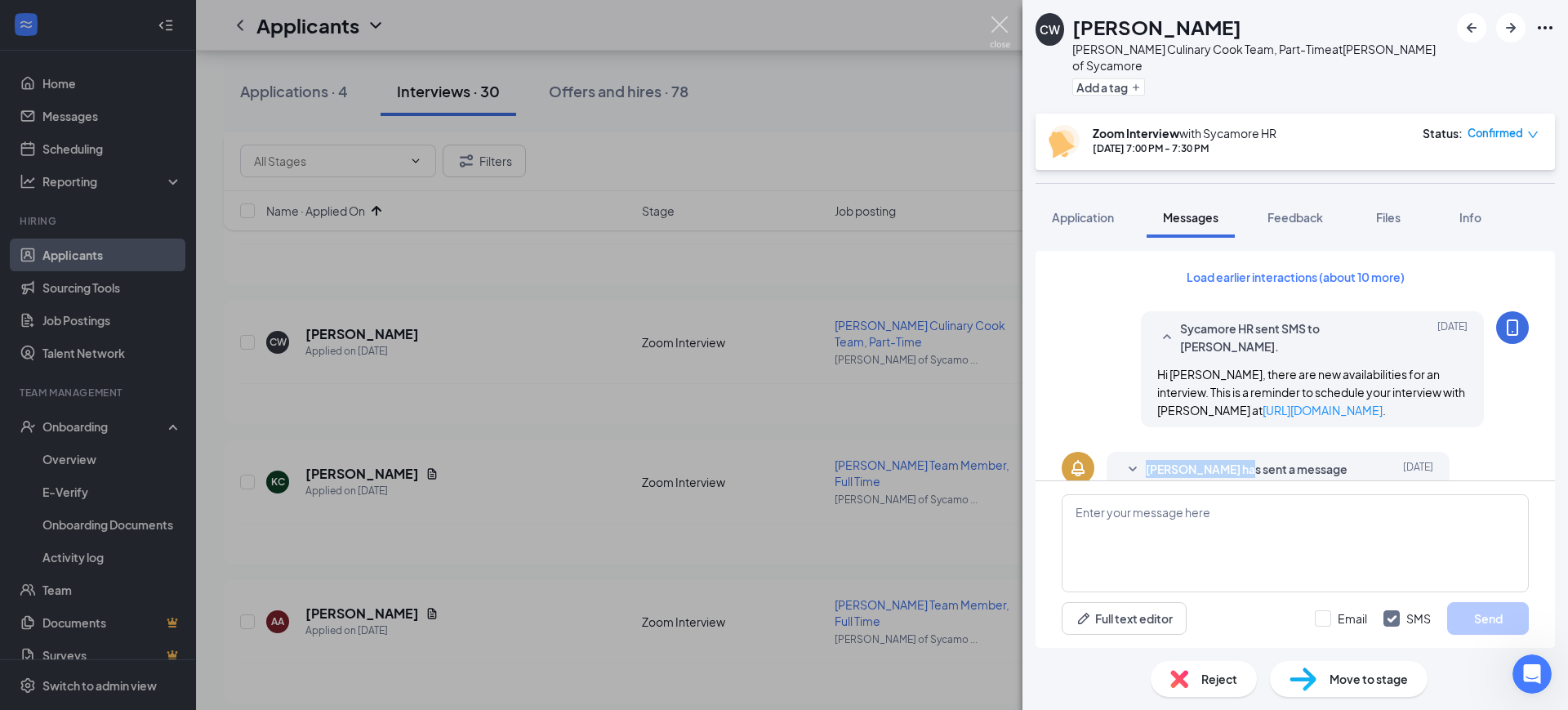
click at [998, 19] on img at bounding box center [1000, 32] width 20 height 32
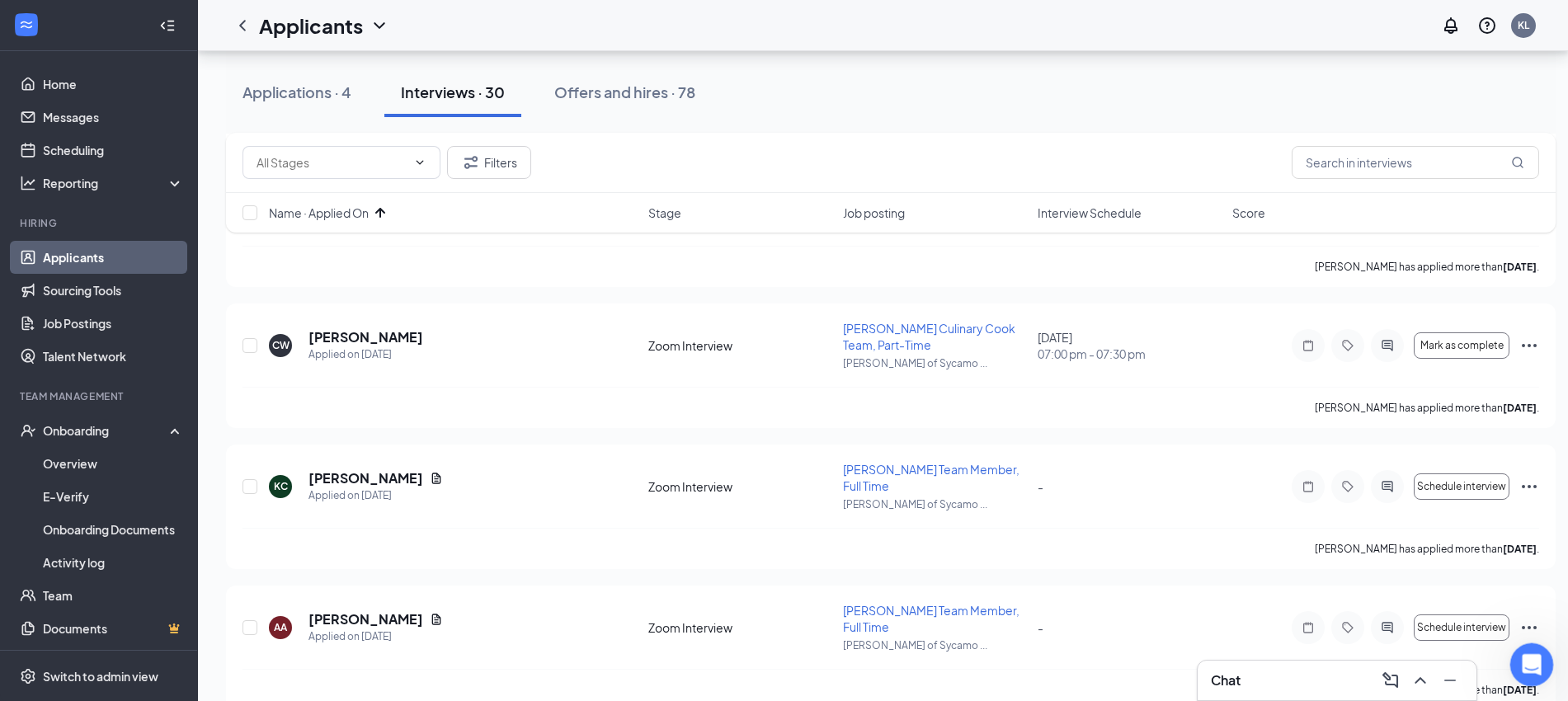
click at [1541, 654] on div "Open Intercom Messenger" at bounding box center [1529, 662] width 54 height 54
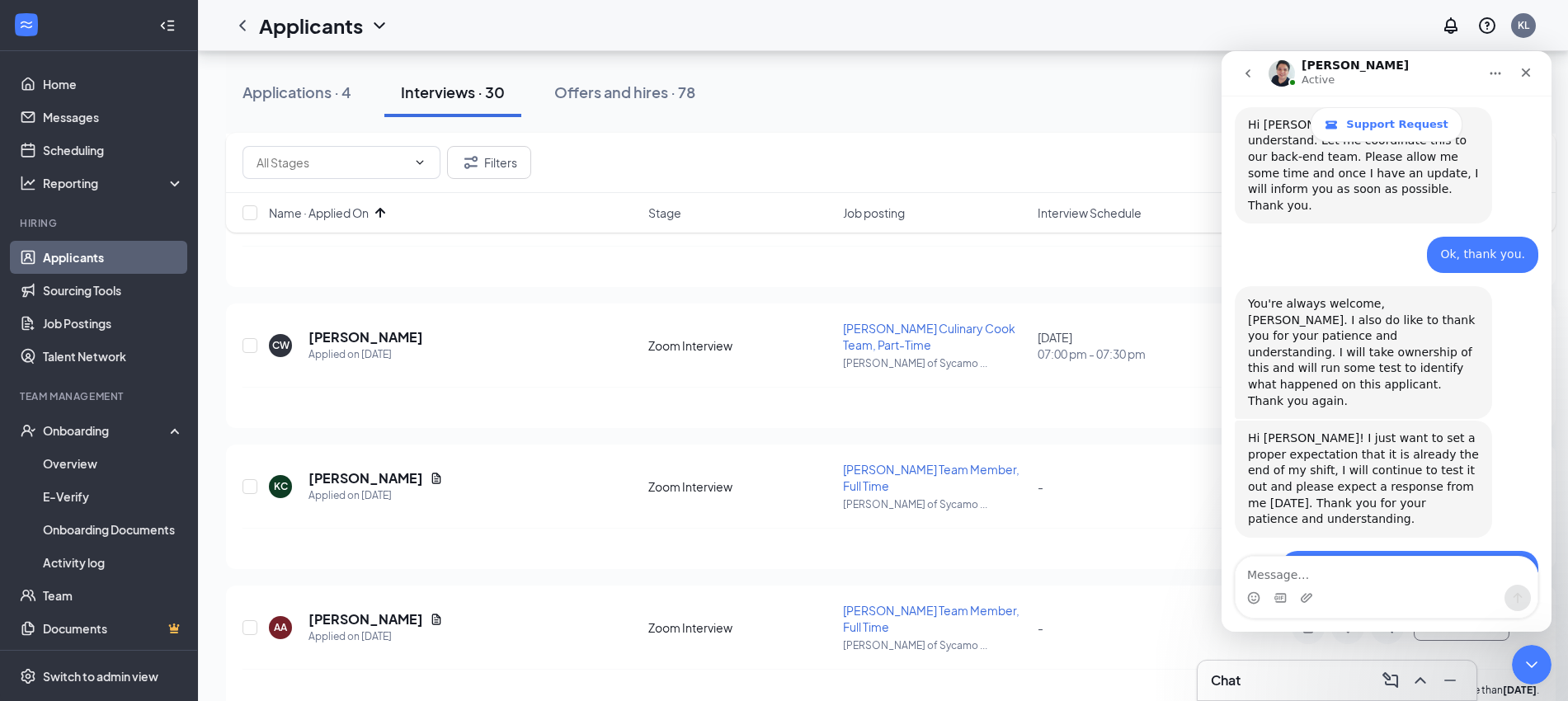
scroll to position [6488, 0]
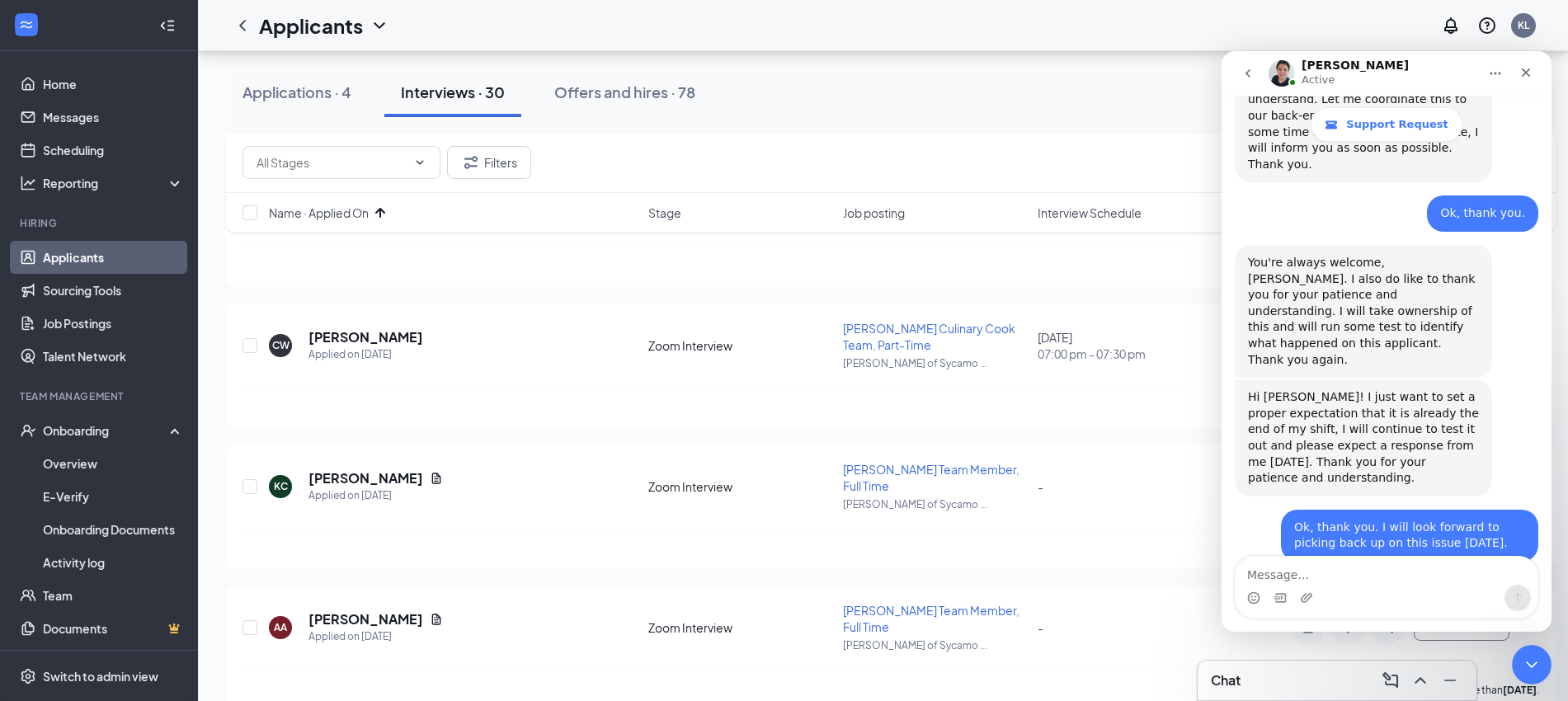
click at [1391, 575] on textarea "Message…" at bounding box center [1387, 571] width 302 height 28
type textarea "[PERSON_NAME]"
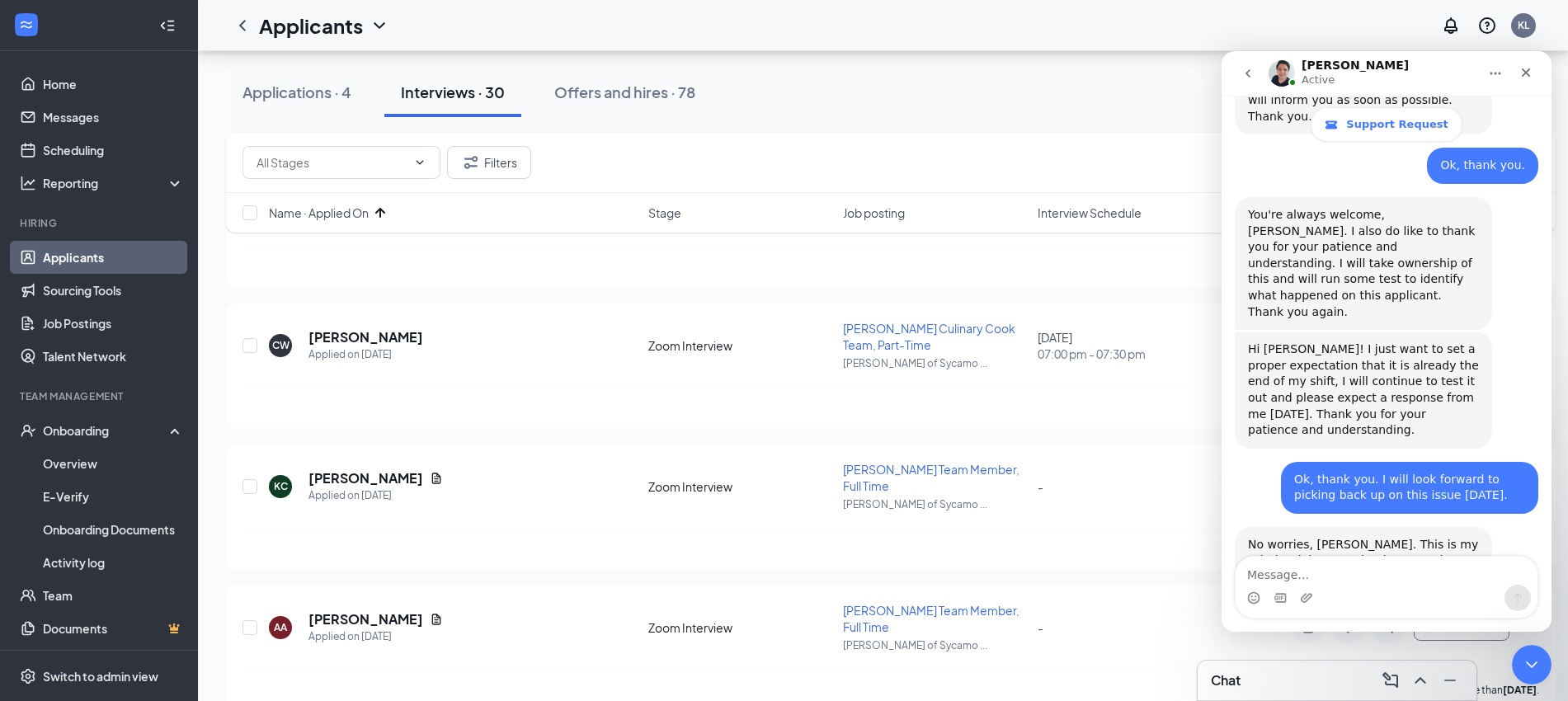
scroll to position [6537, 0]
click at [566, 547] on div "[PERSON_NAME] has applied more than [DATE] ." at bounding box center [891, 548] width 1297 height 41
click at [1526, 70] on icon "Close" at bounding box center [1526, 73] width 13 height 13
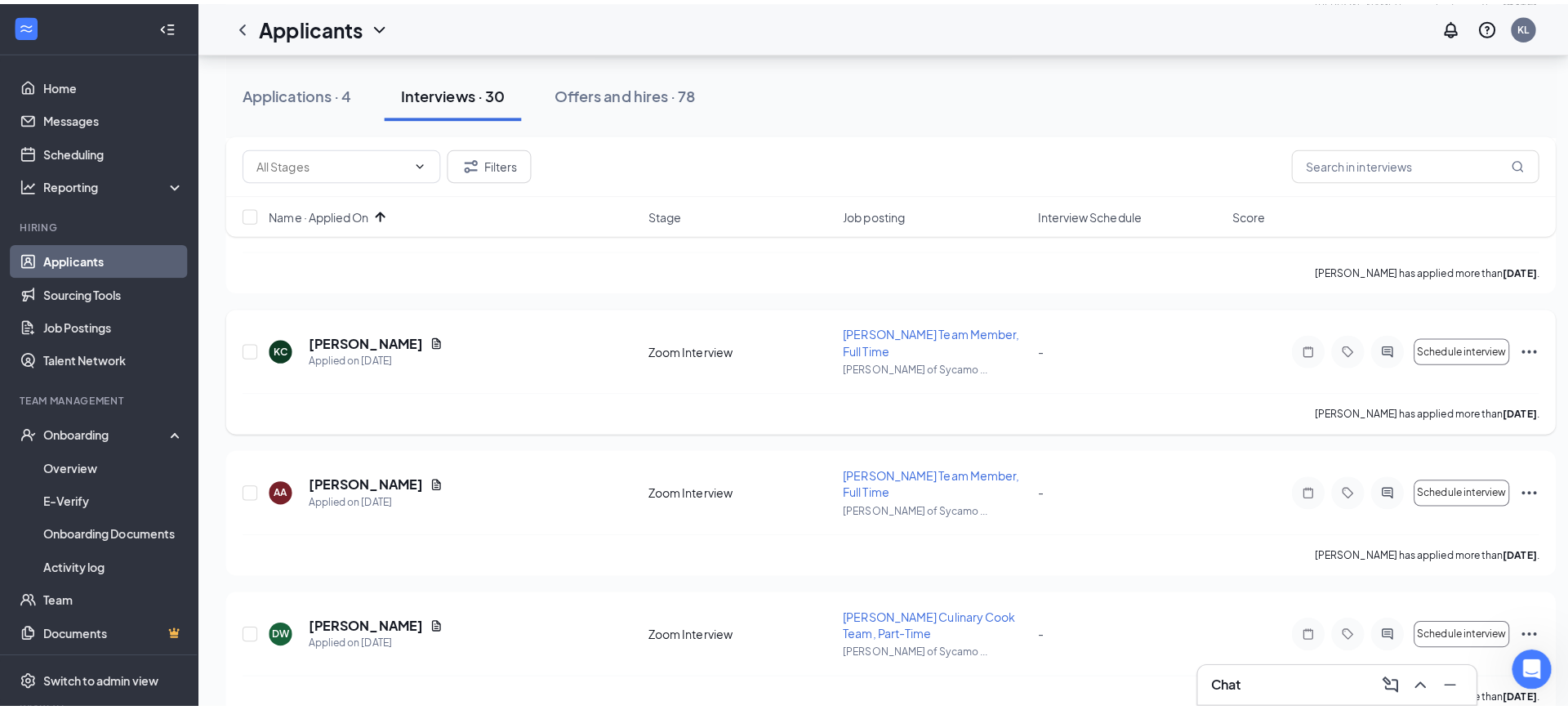
scroll to position [817, 0]
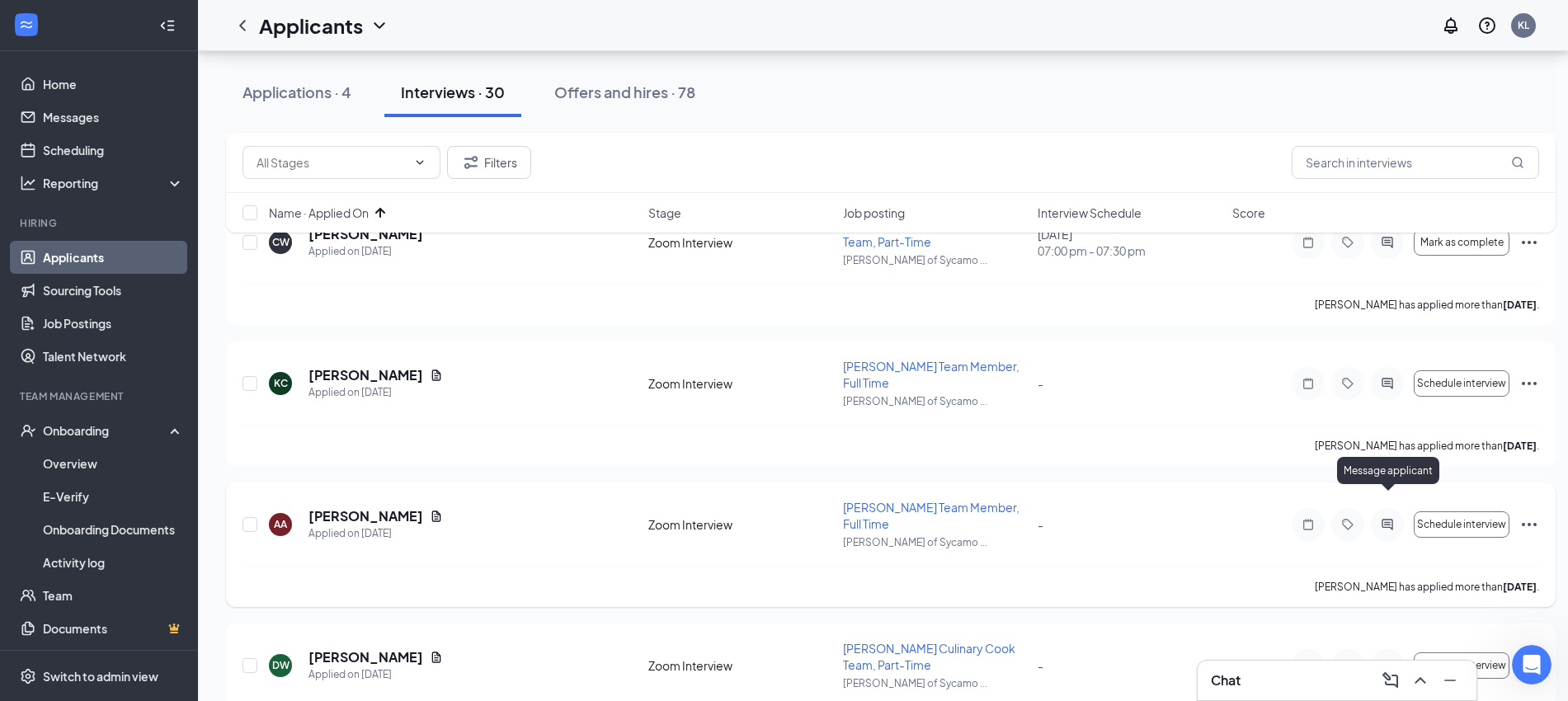
click at [1389, 518] on icon "ActiveChat" at bounding box center [1388, 525] width 20 height 13
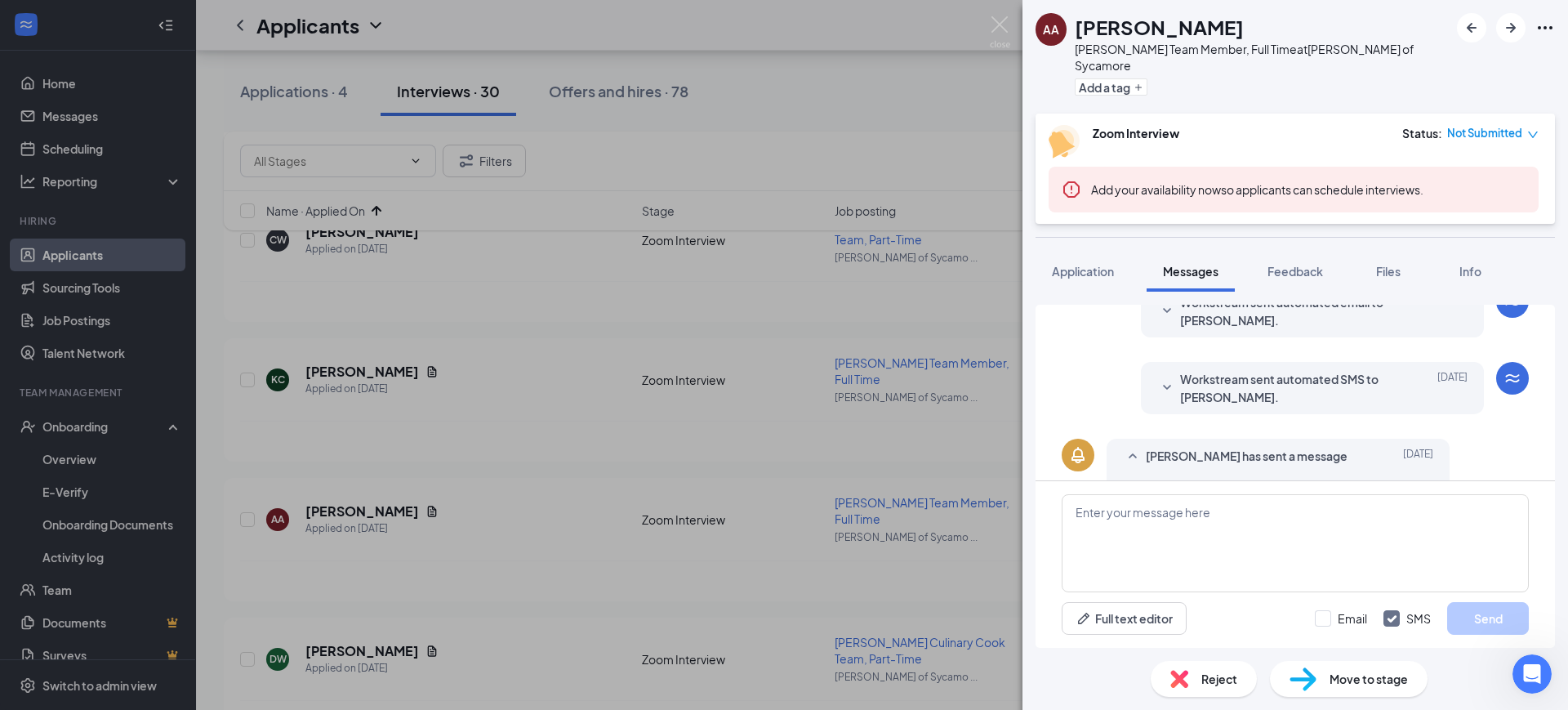
scroll to position [306, 0]
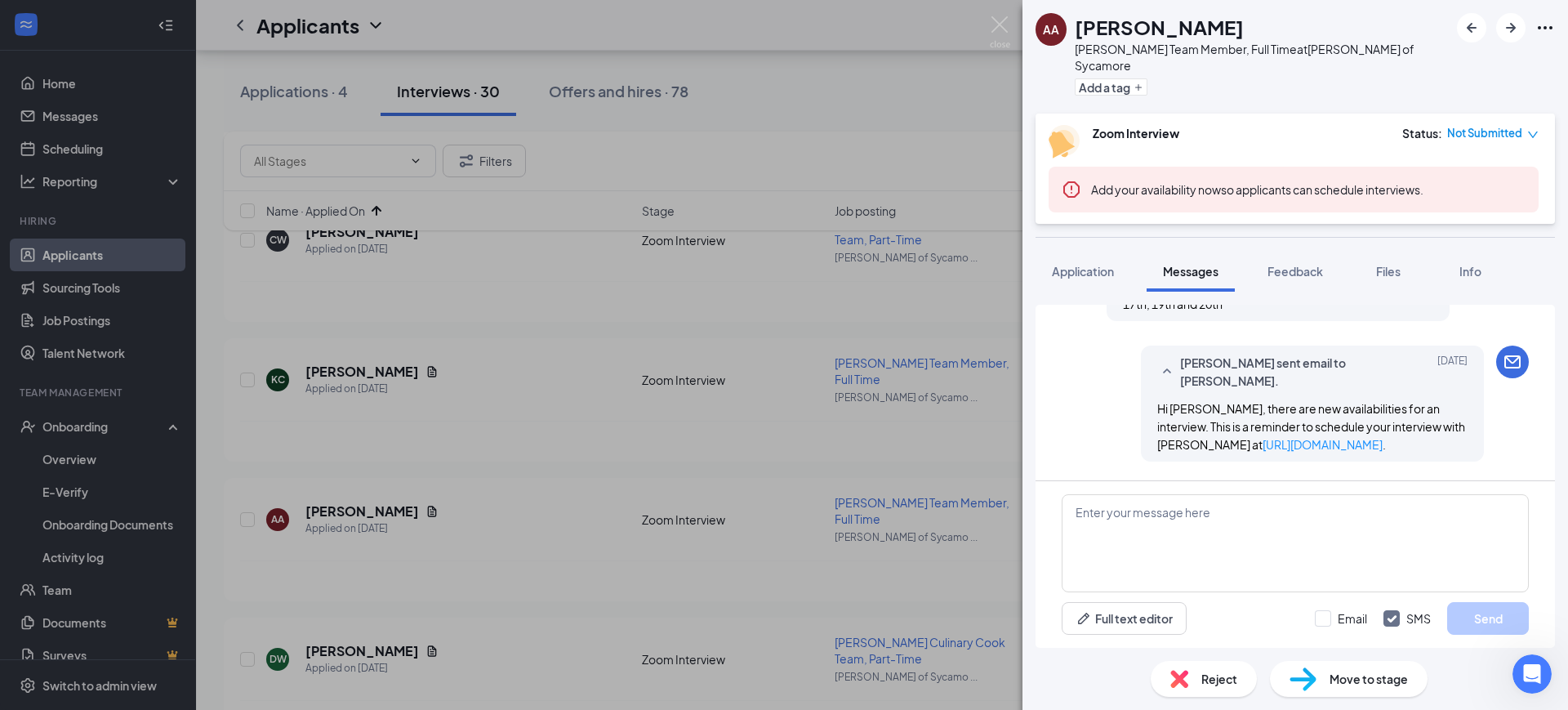
scroll to position [301, 0]
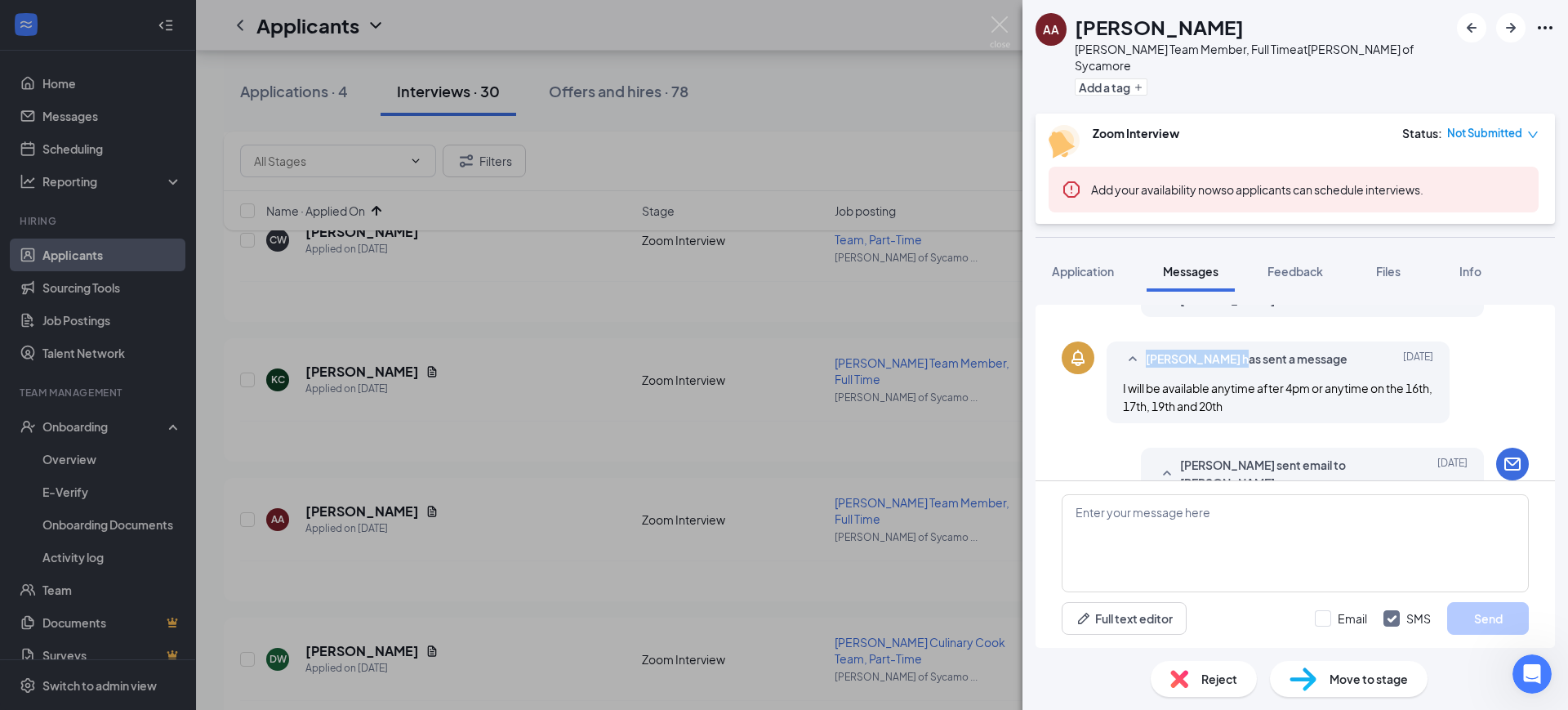
drag, startPoint x: 1240, startPoint y: 344, endPoint x: 1146, endPoint y: 354, distance: 94.5
click at [1146, 354] on div "[PERSON_NAME] has sent a message [DATE] I will be available anytime after 4pm o…" at bounding box center [1279, 382] width 343 height 82
copy span "[PERSON_NAME]"
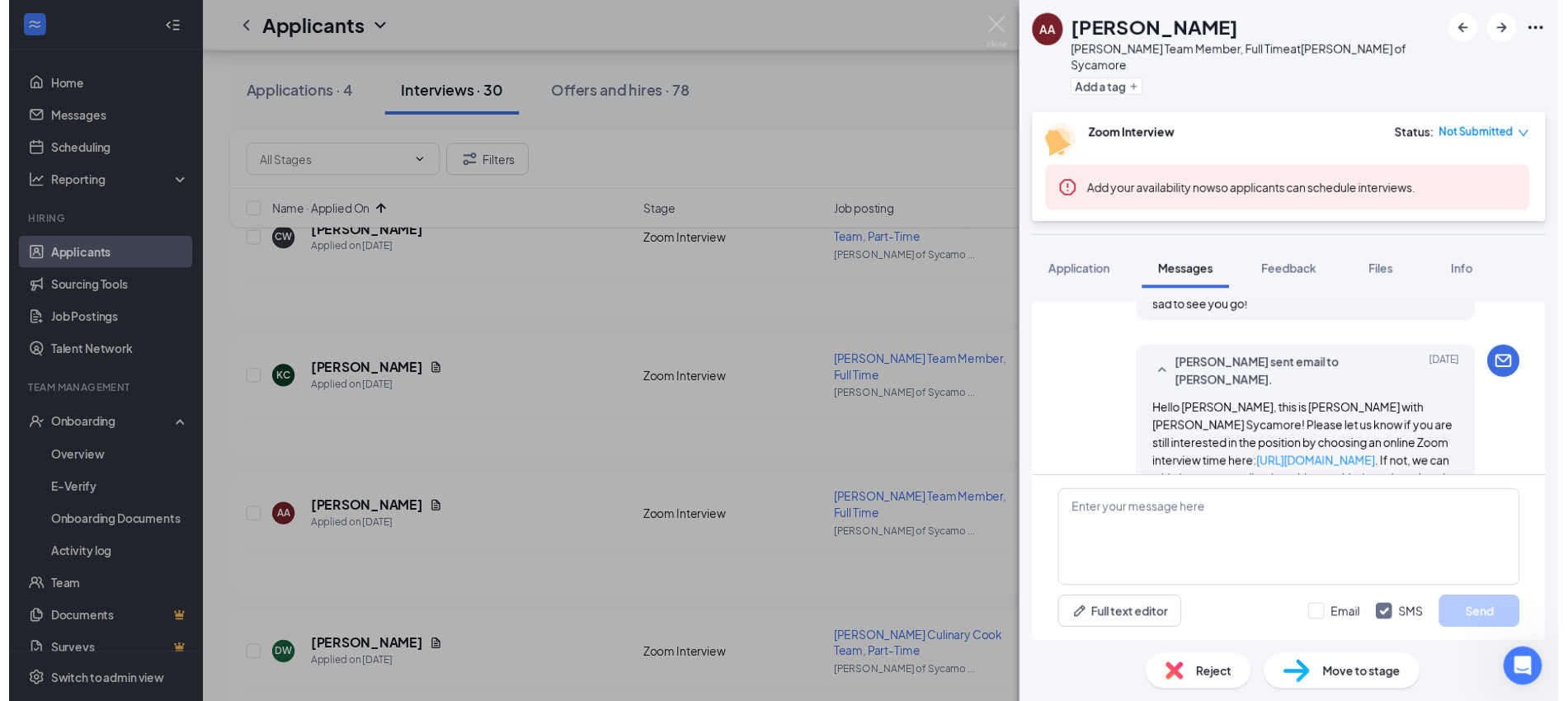
scroll to position [923, 0]
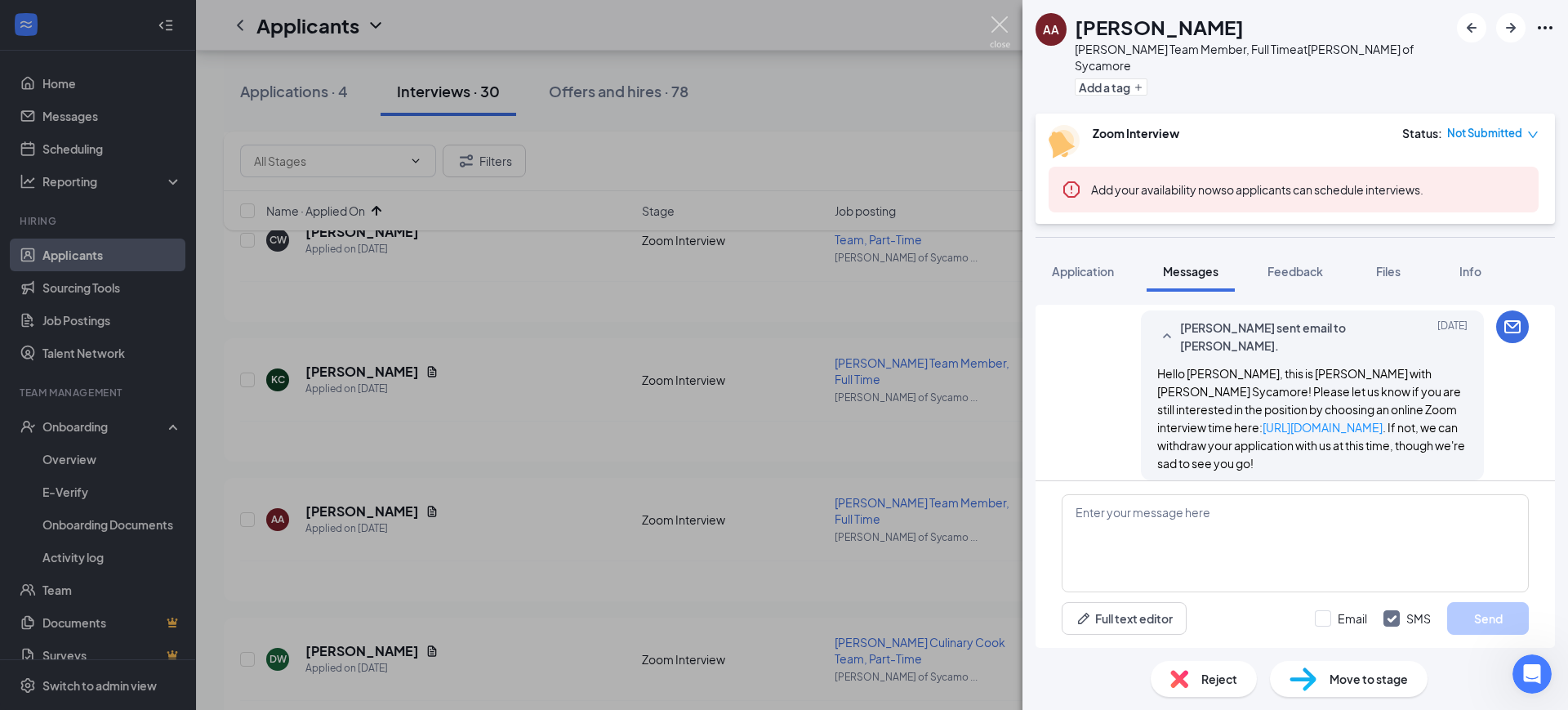
drag, startPoint x: 994, startPoint y: 25, endPoint x: 1114, endPoint y: 199, distance: 211.4
click at [994, 25] on img at bounding box center [1000, 32] width 20 height 32
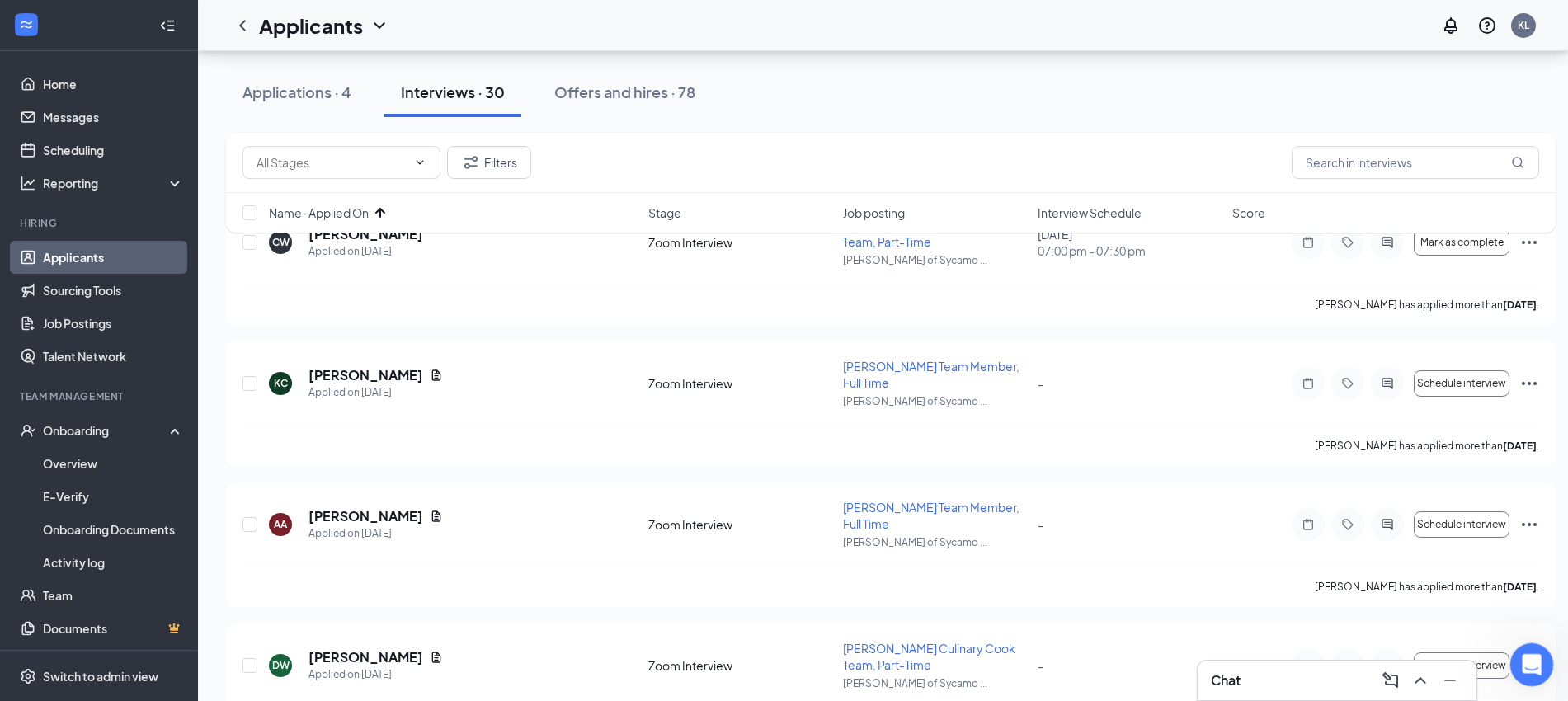
click at [1532, 670] on icon "Open Intercom Messenger" at bounding box center [1529, 662] width 27 height 27
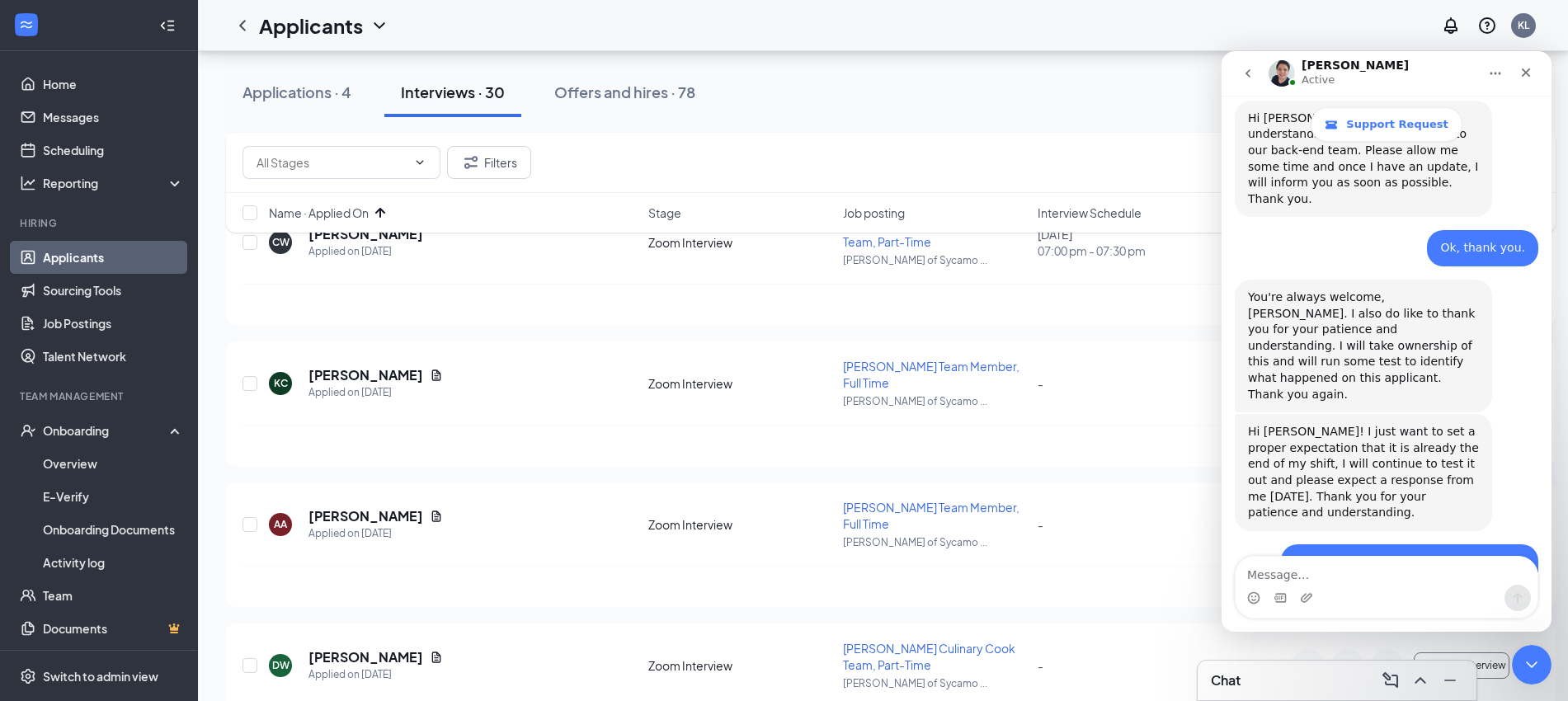
click at [1369, 586] on div "Intercom messenger" at bounding box center [1387, 598] width 302 height 26
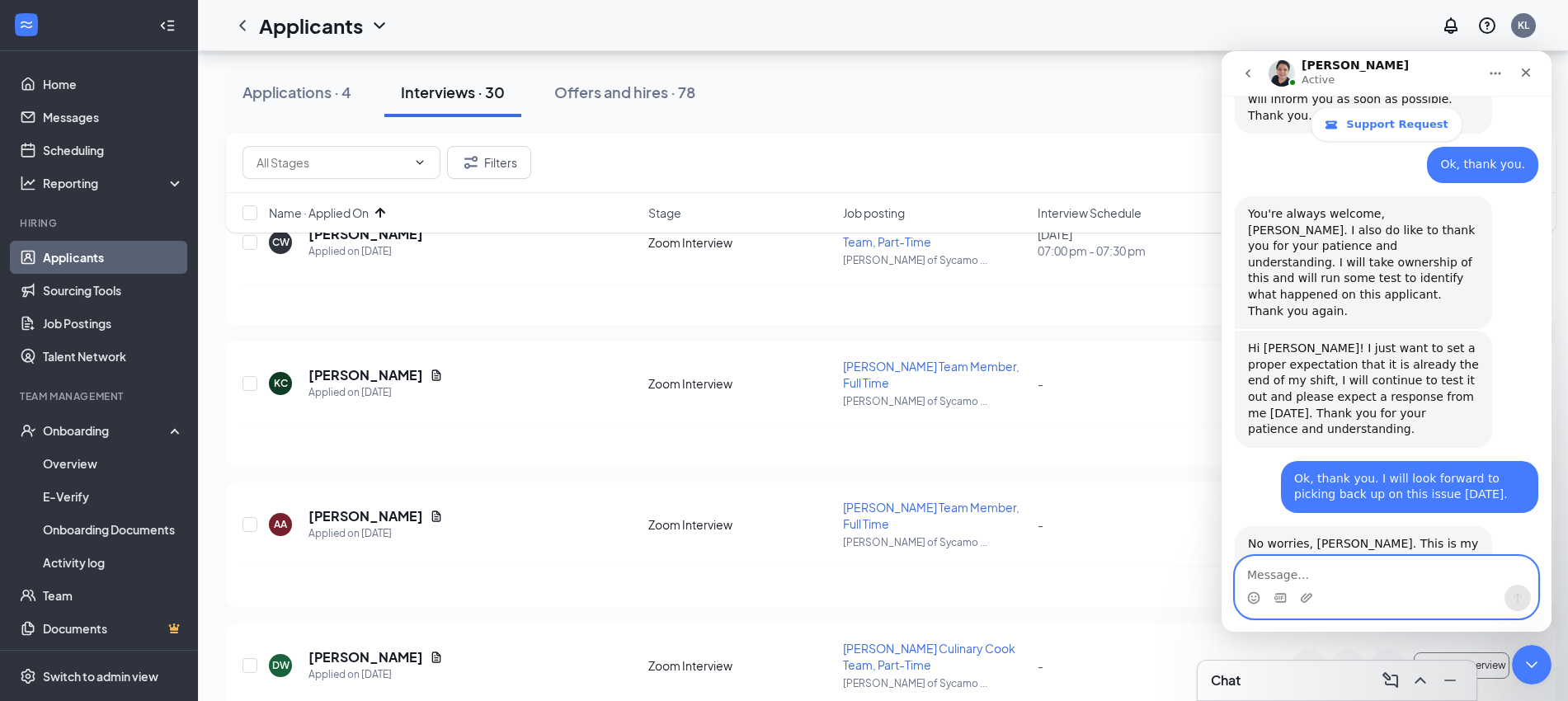
click at [1370, 576] on textarea "Message…" at bounding box center [1387, 571] width 302 height 28
paste textarea "[PERSON_NAME]"
type textarea "[PERSON_NAME]"
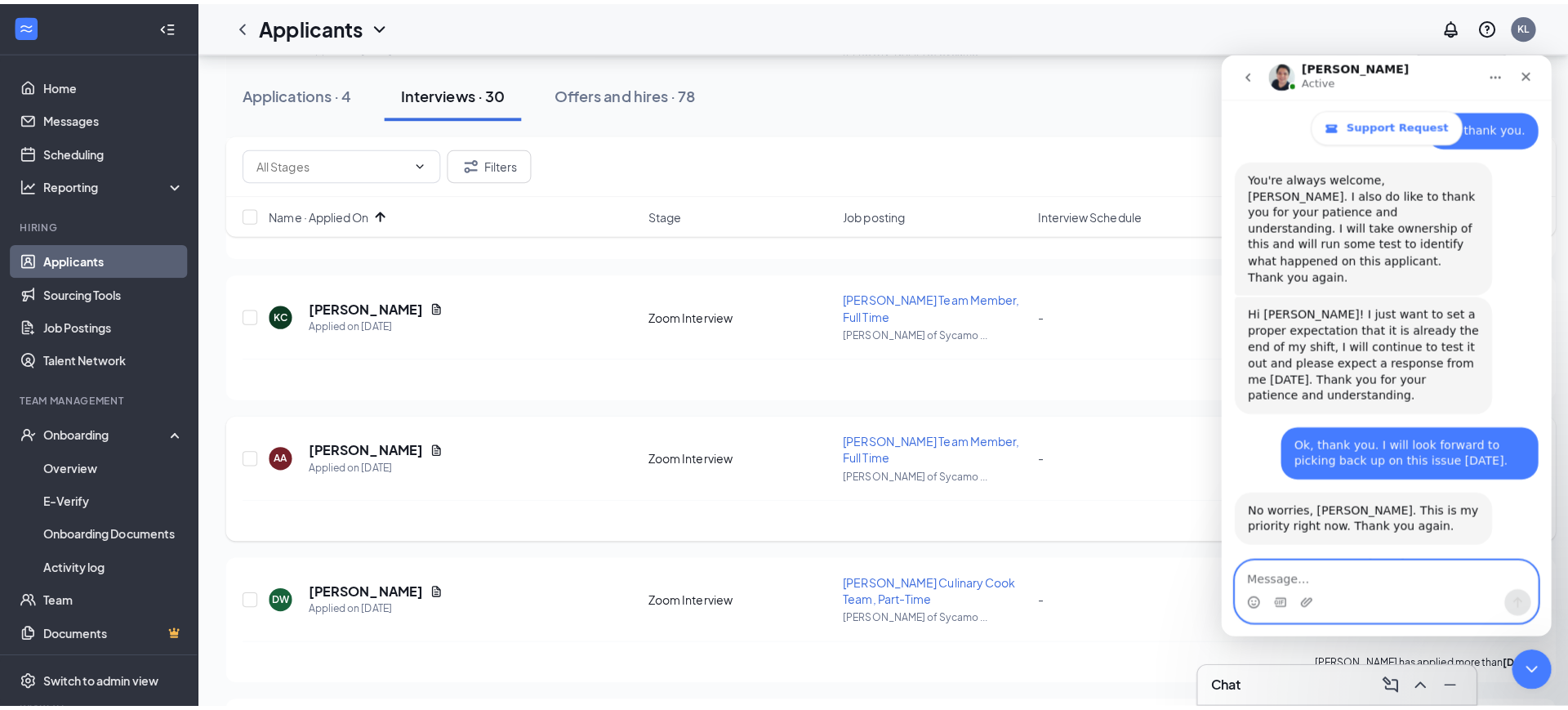
scroll to position [919, 0]
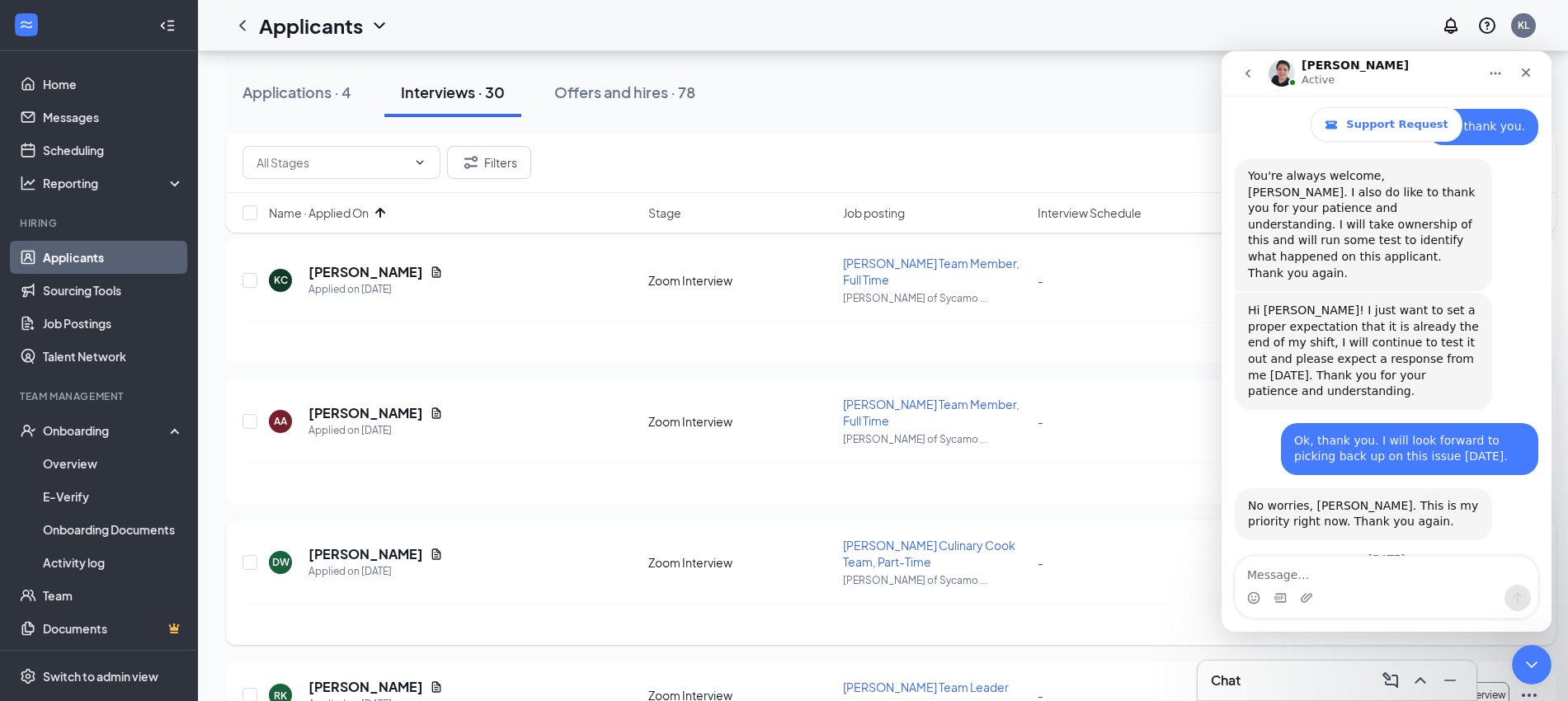
click at [358, 545] on h5 "[PERSON_NAME]" at bounding box center [366, 554] width 115 height 18
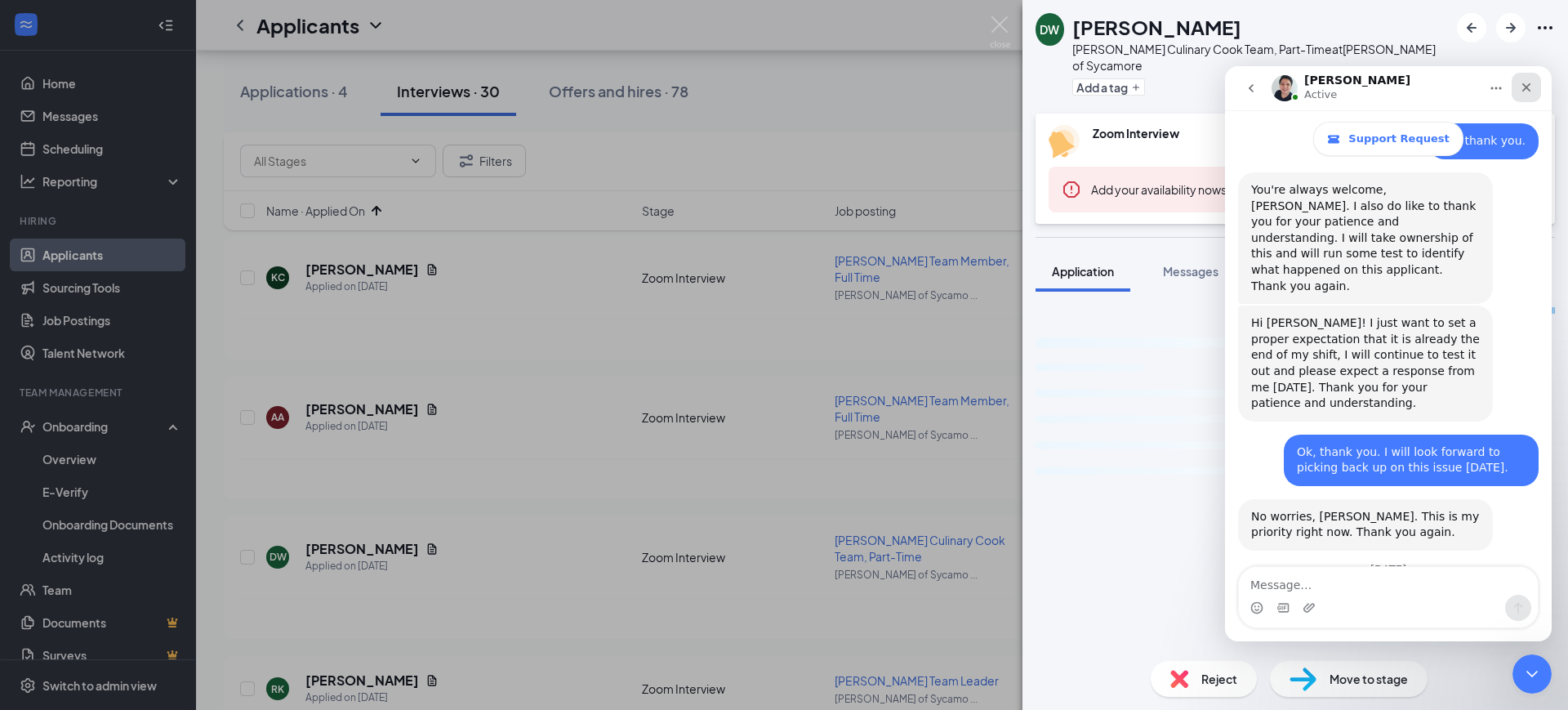
click at [1533, 86] on div "Close" at bounding box center [1526, 87] width 29 height 29
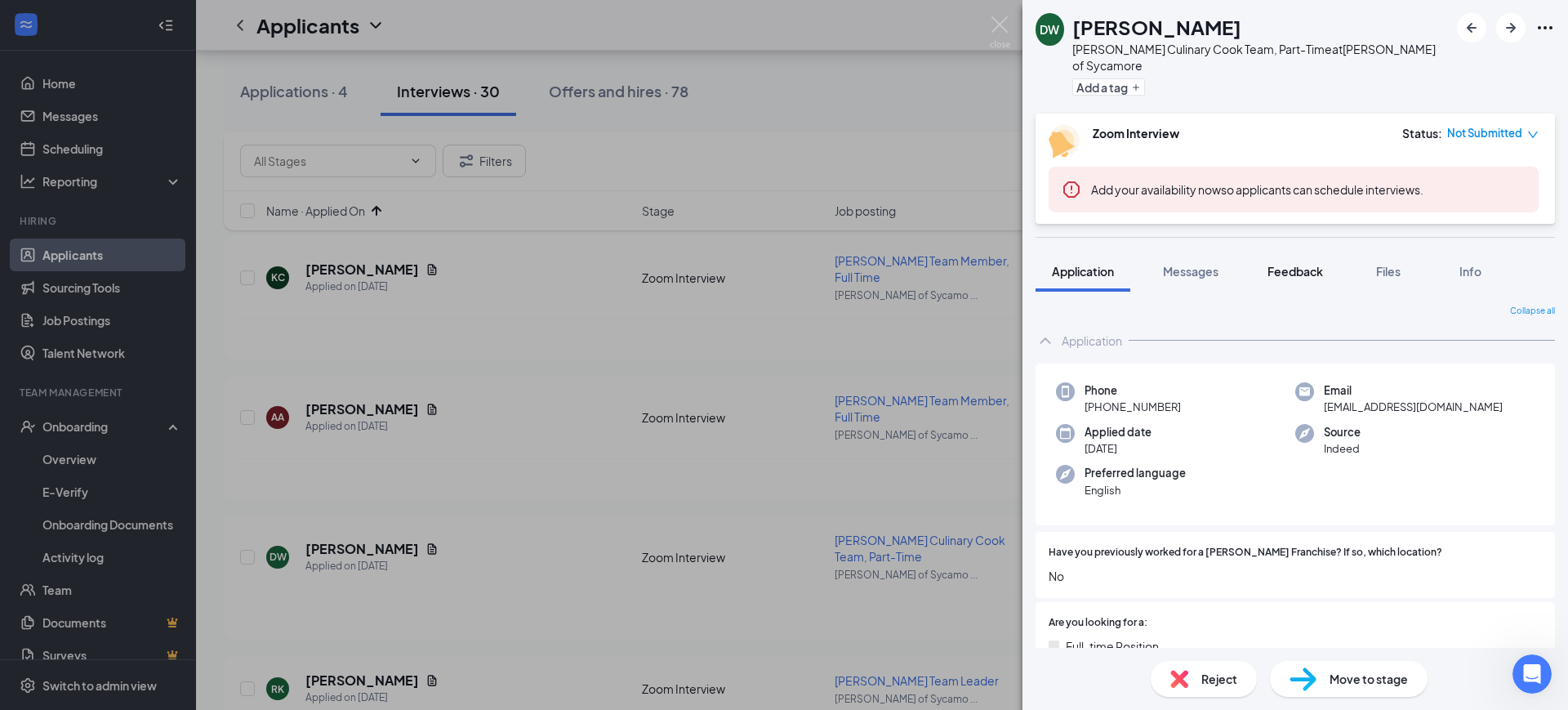
click at [1298, 264] on span "Feedback" at bounding box center [1296, 271] width 56 height 15
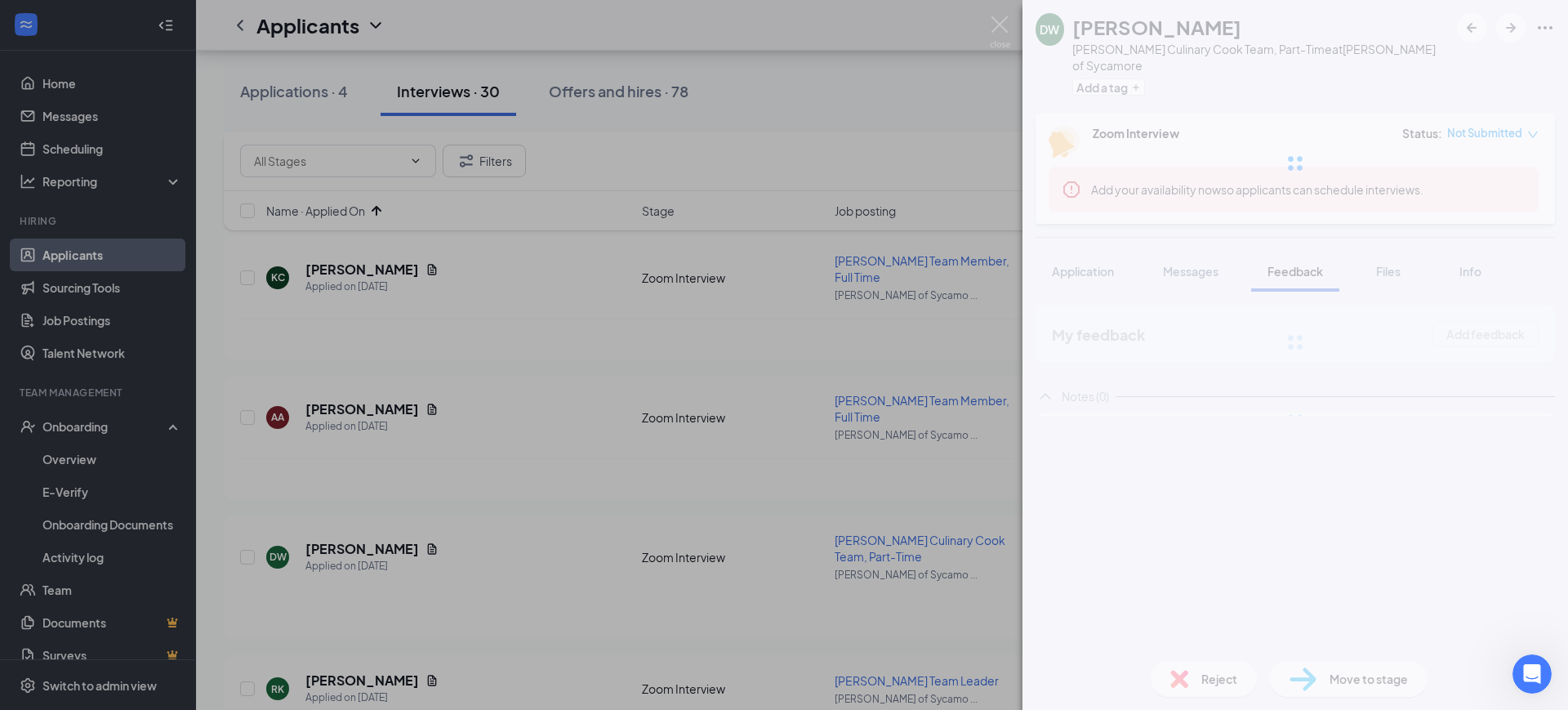
scroll to position [6576, 0]
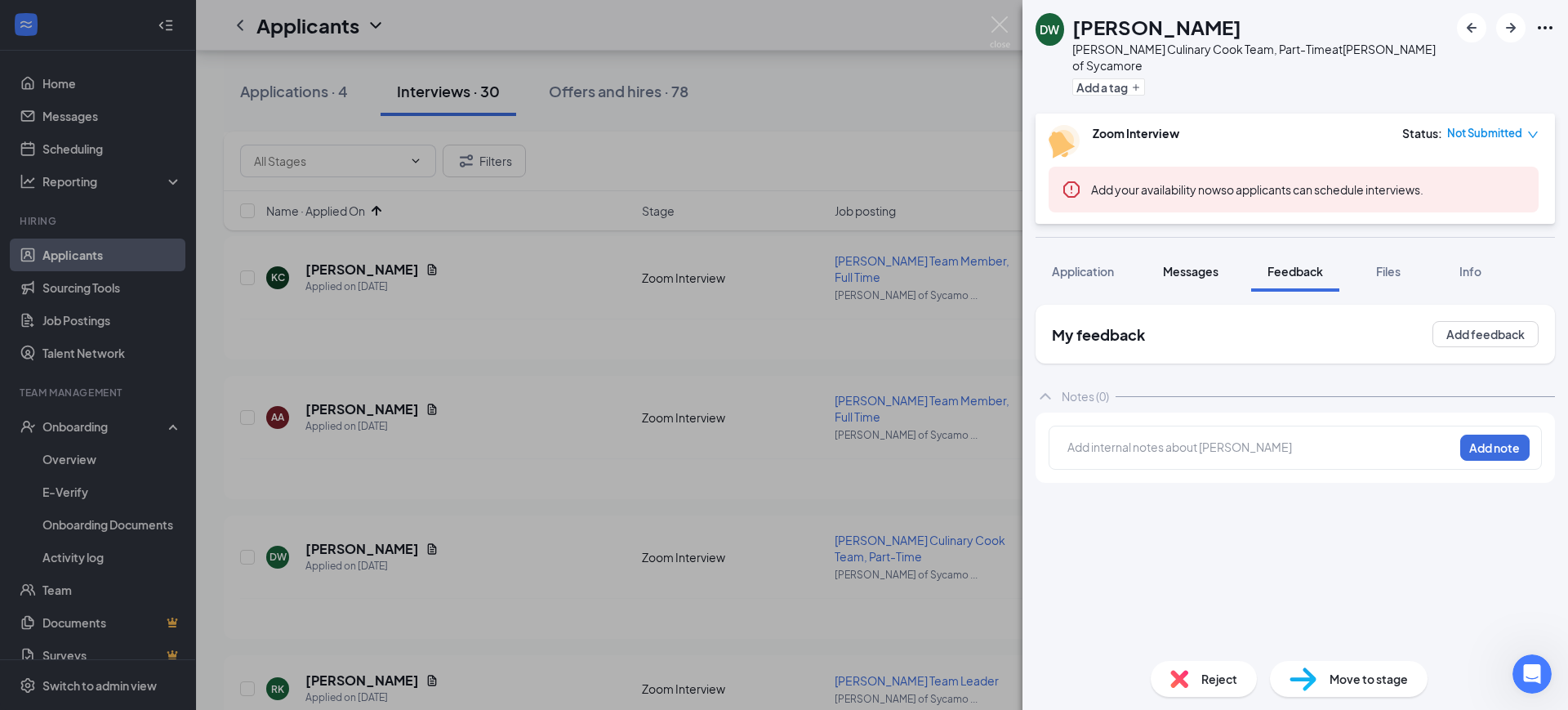
click at [1202, 264] on span "Messages" at bounding box center [1191, 271] width 56 height 15
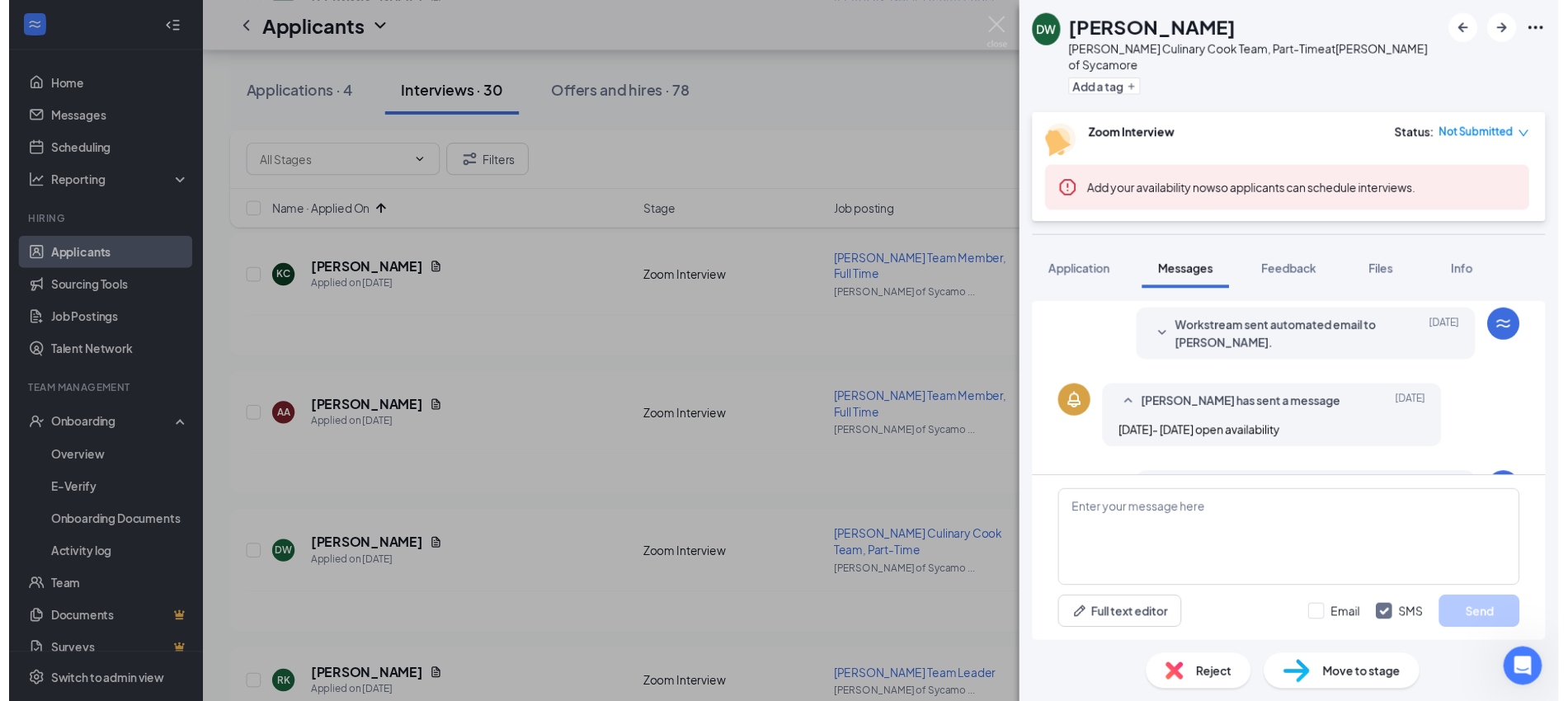
scroll to position [522, 0]
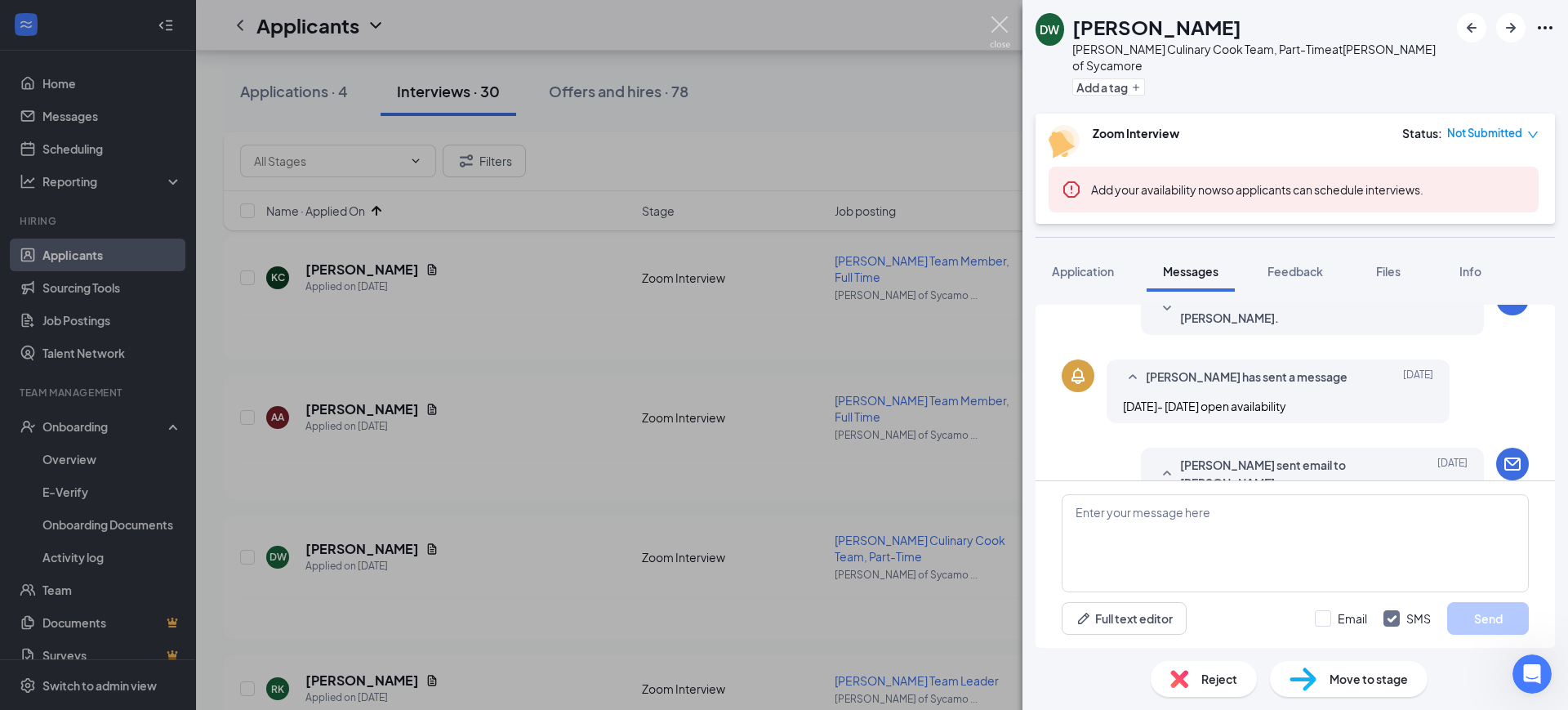
drag, startPoint x: 993, startPoint y: 18, endPoint x: 985, endPoint y: 49, distance: 32.0
click at [993, 18] on img at bounding box center [1000, 32] width 20 height 32
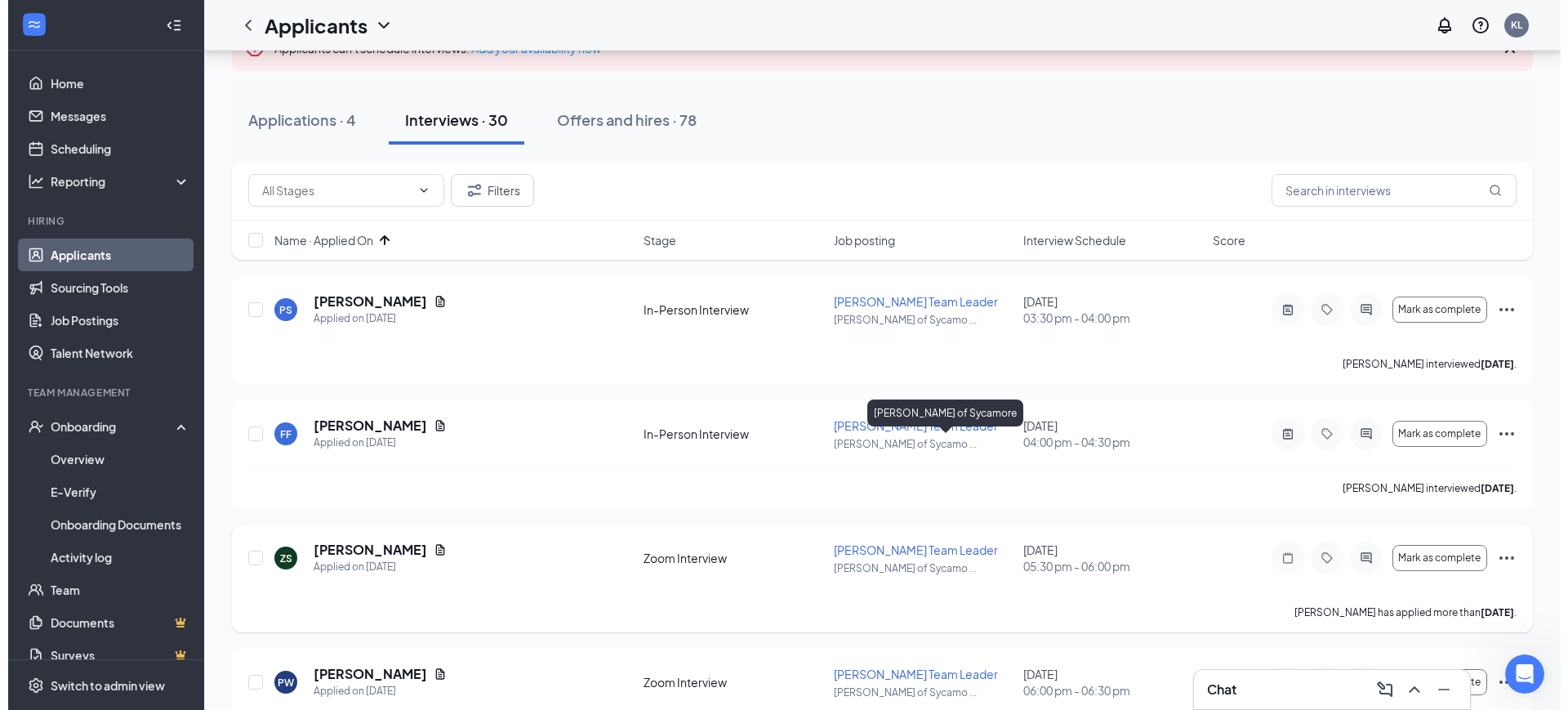
scroll to position [204, 0]
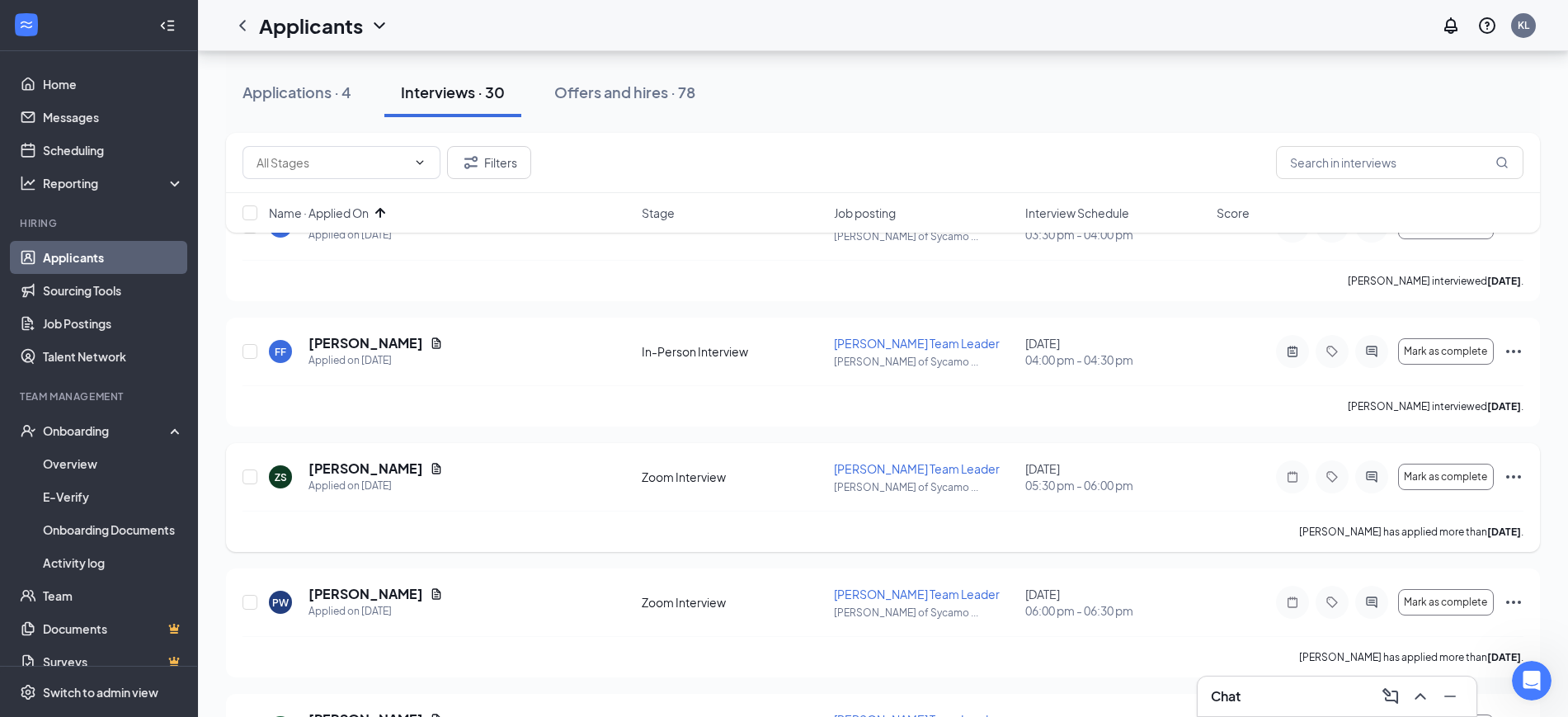
click at [1372, 479] on icon "ActiveChat" at bounding box center [1372, 476] width 11 height 11
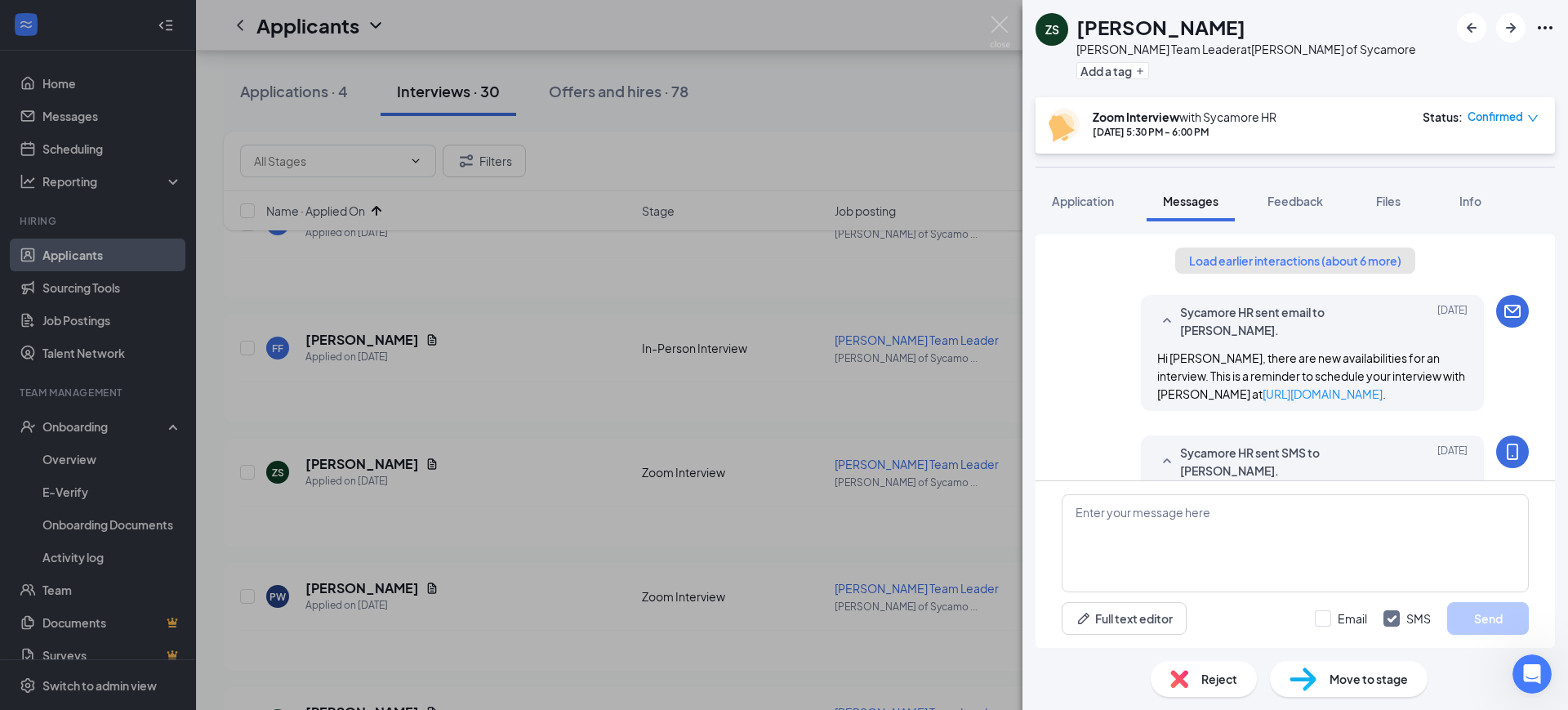
click at [1287, 254] on button "Load earlier interactions (about 6 more)" at bounding box center [1296, 261] width 240 height 26
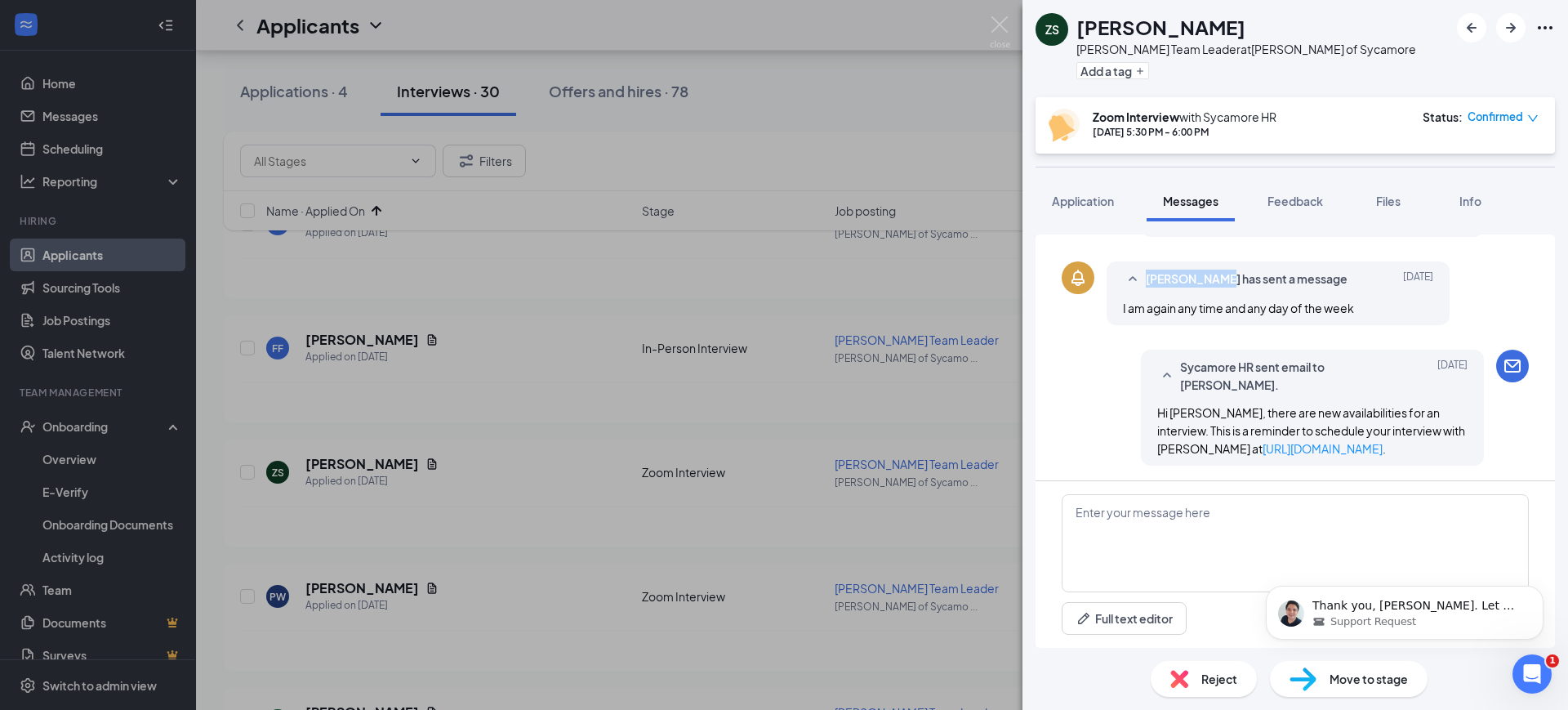
drag, startPoint x: 1211, startPoint y: 275, endPoint x: 1148, endPoint y: 283, distance: 63.5
click at [1148, 283] on span "[PERSON_NAME] has sent a message" at bounding box center [1247, 279] width 202 height 20
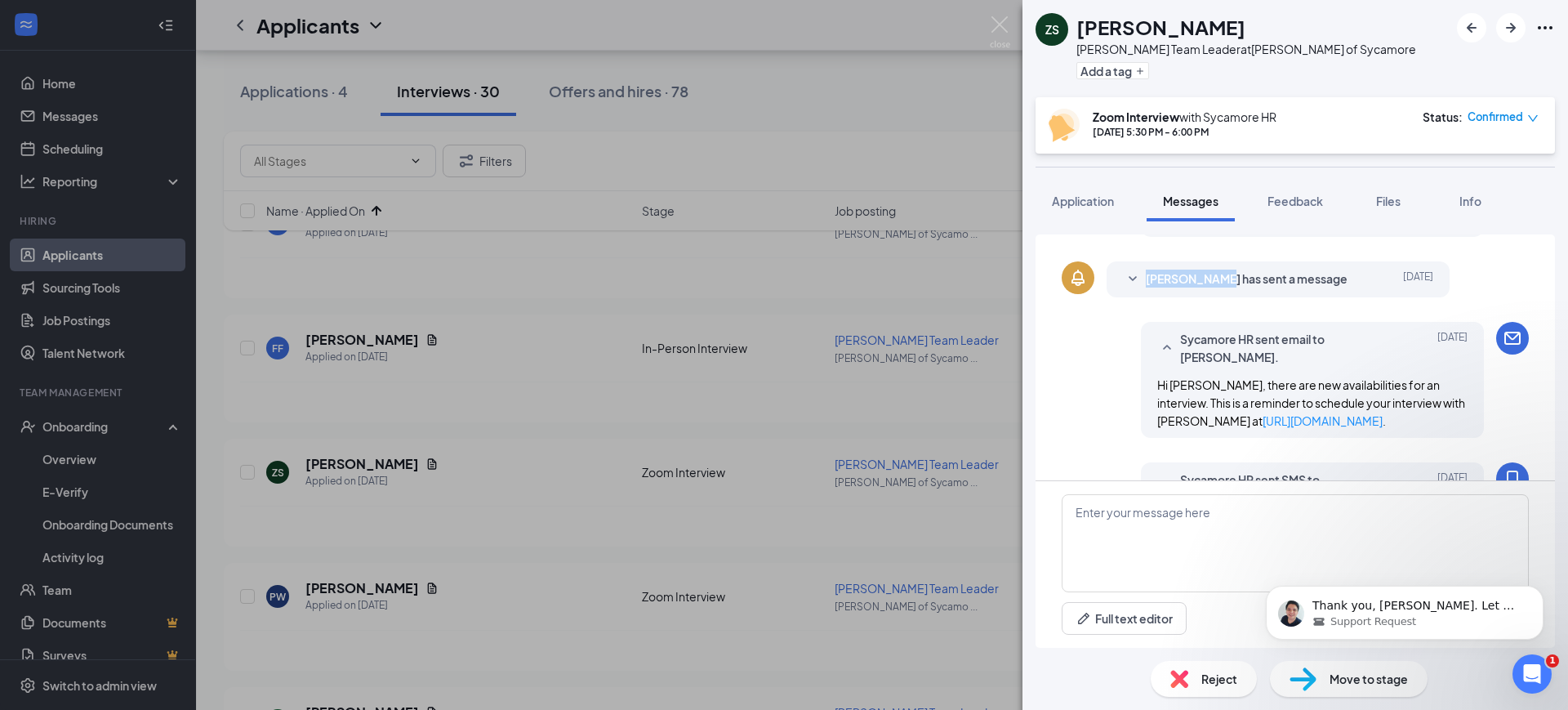
scroll to position [6626, 0]
copy span "[PERSON_NAME]"
click at [1452, 614] on div "Support Request" at bounding box center [1418, 622] width 211 height 15
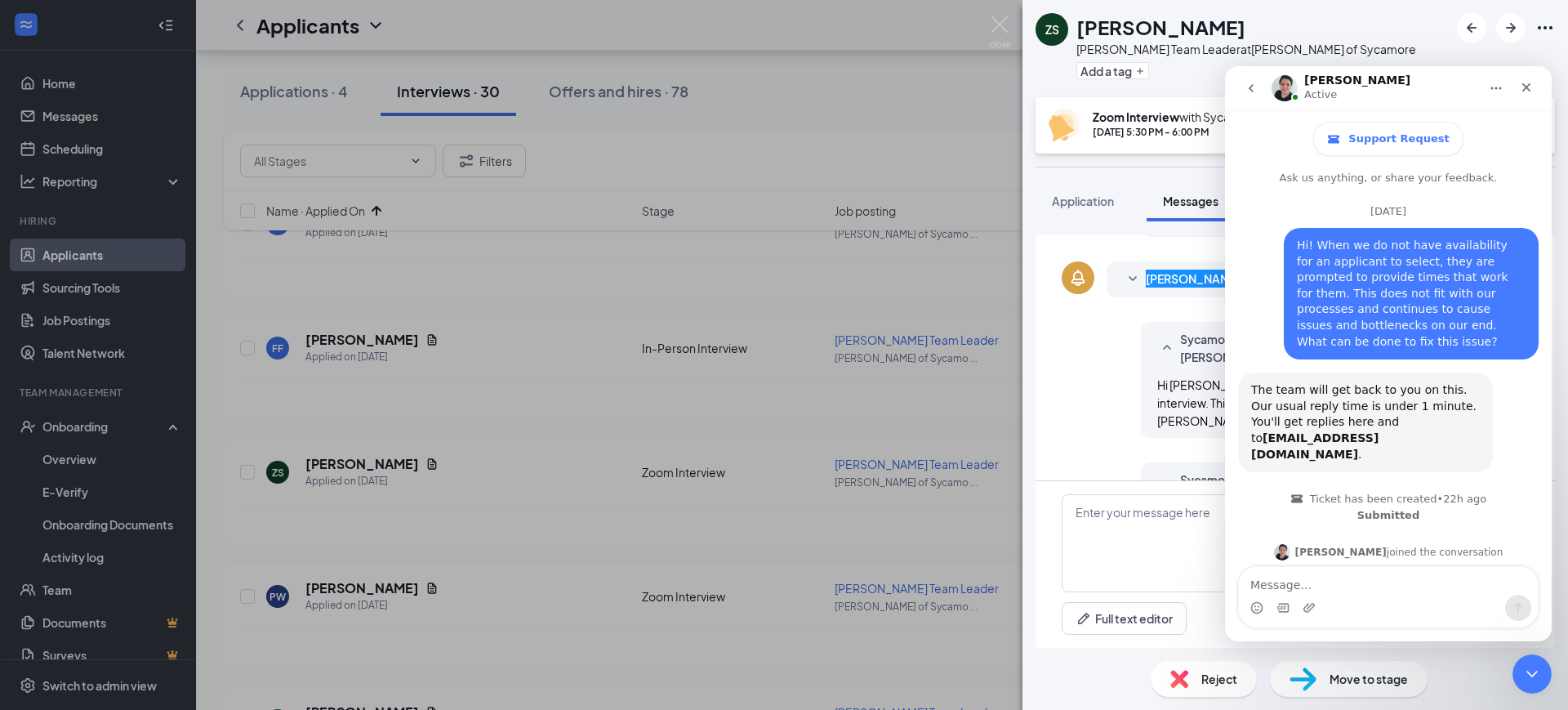
scroll to position [2, 0]
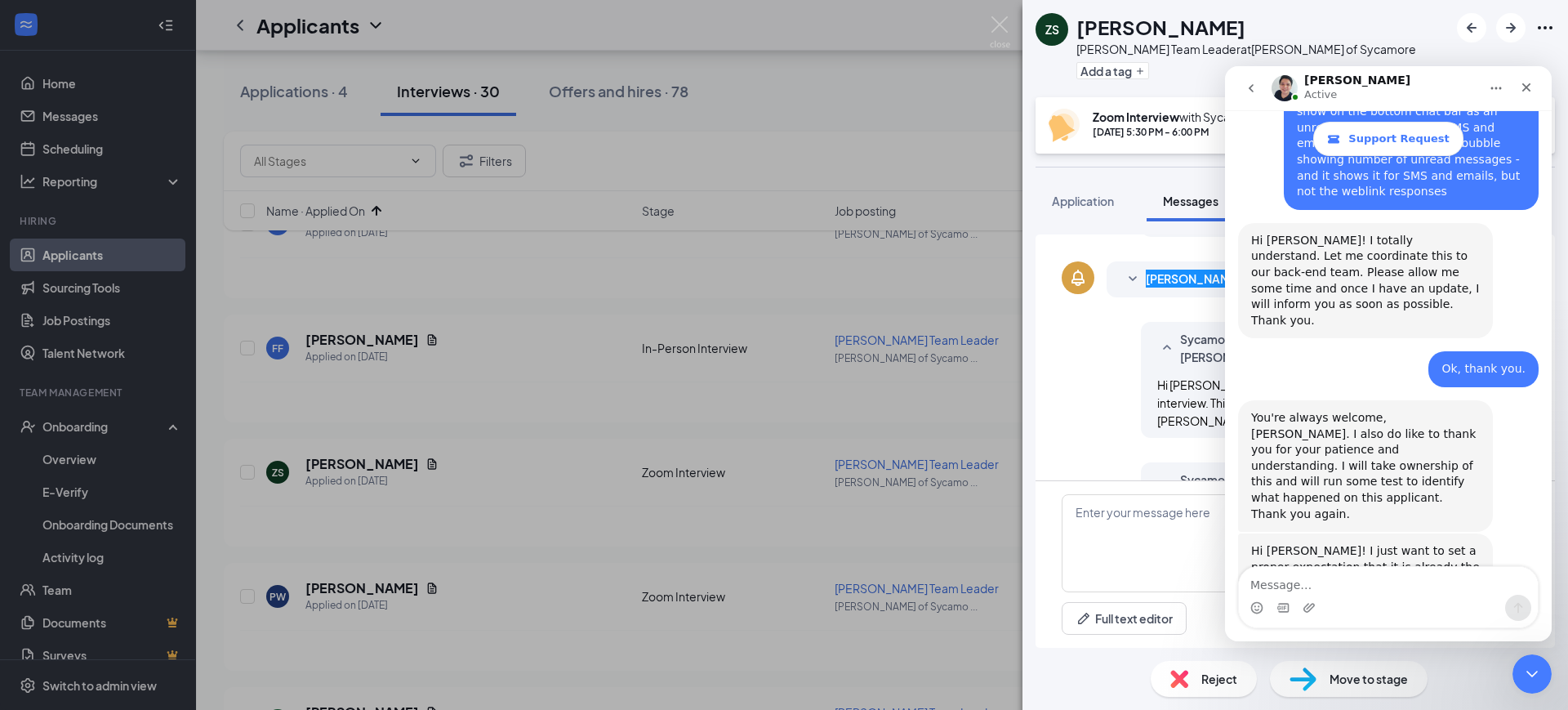
type textarea "[PERSON_NAME]"
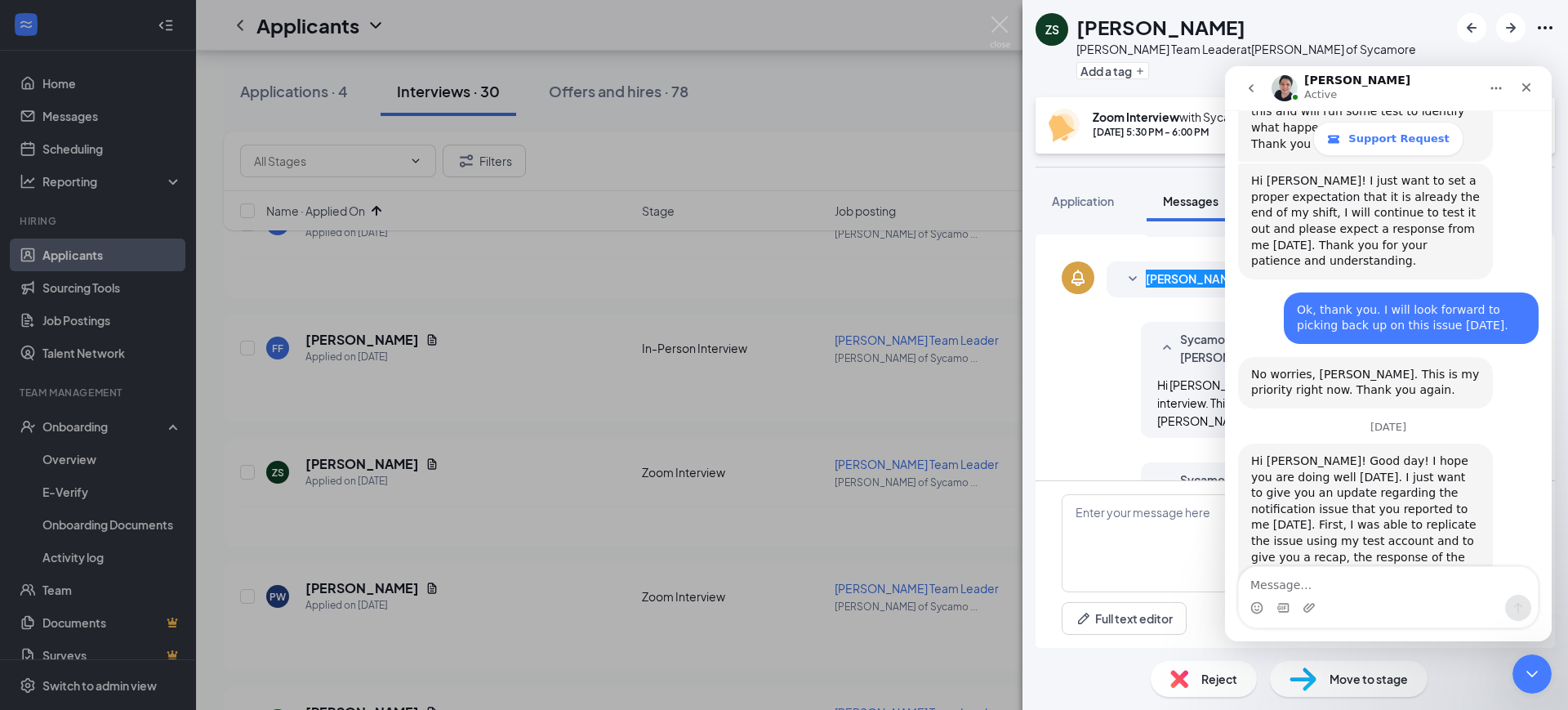
scroll to position [6675, 0]
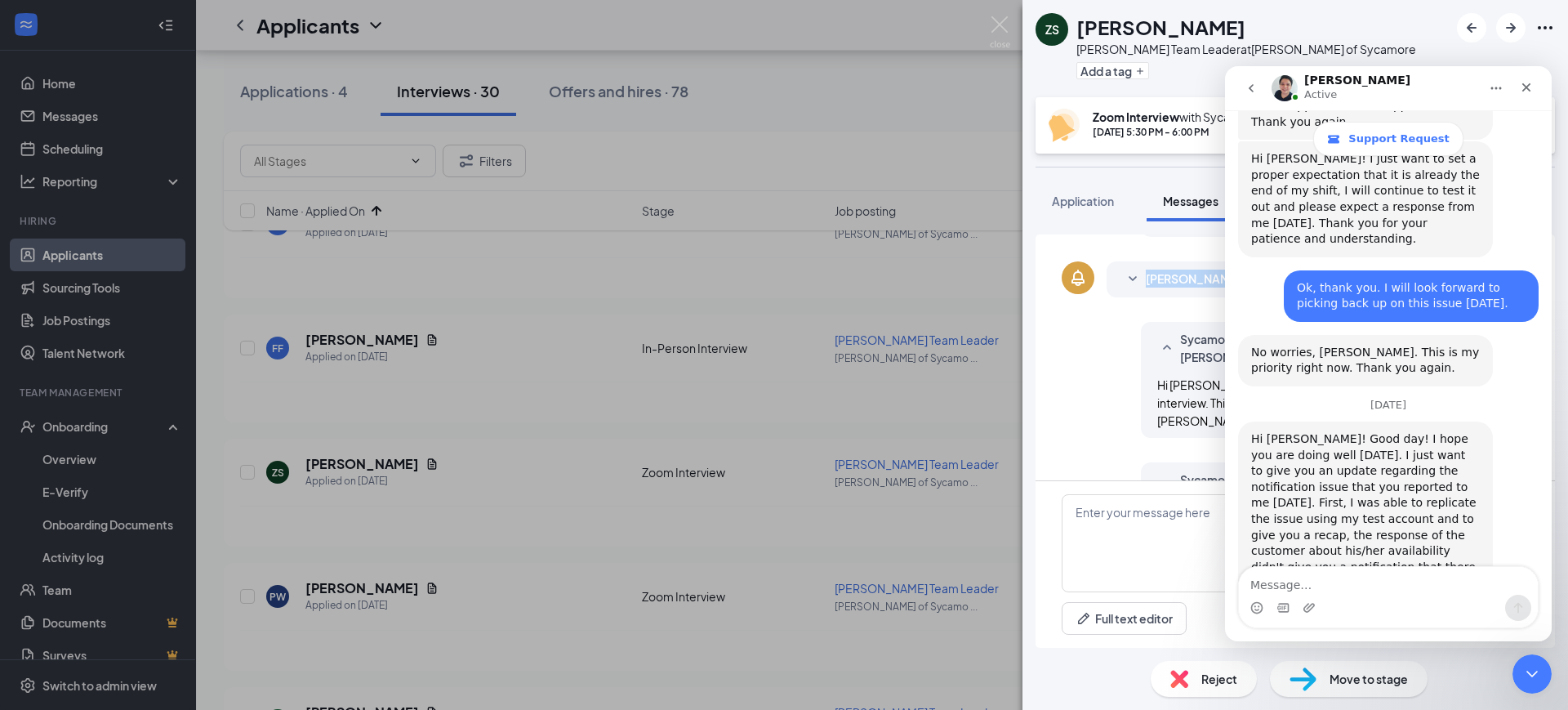
click at [1181, 354] on span "Sycamore HR sent email to [PERSON_NAME]." at bounding box center [1288, 348] width 214 height 36
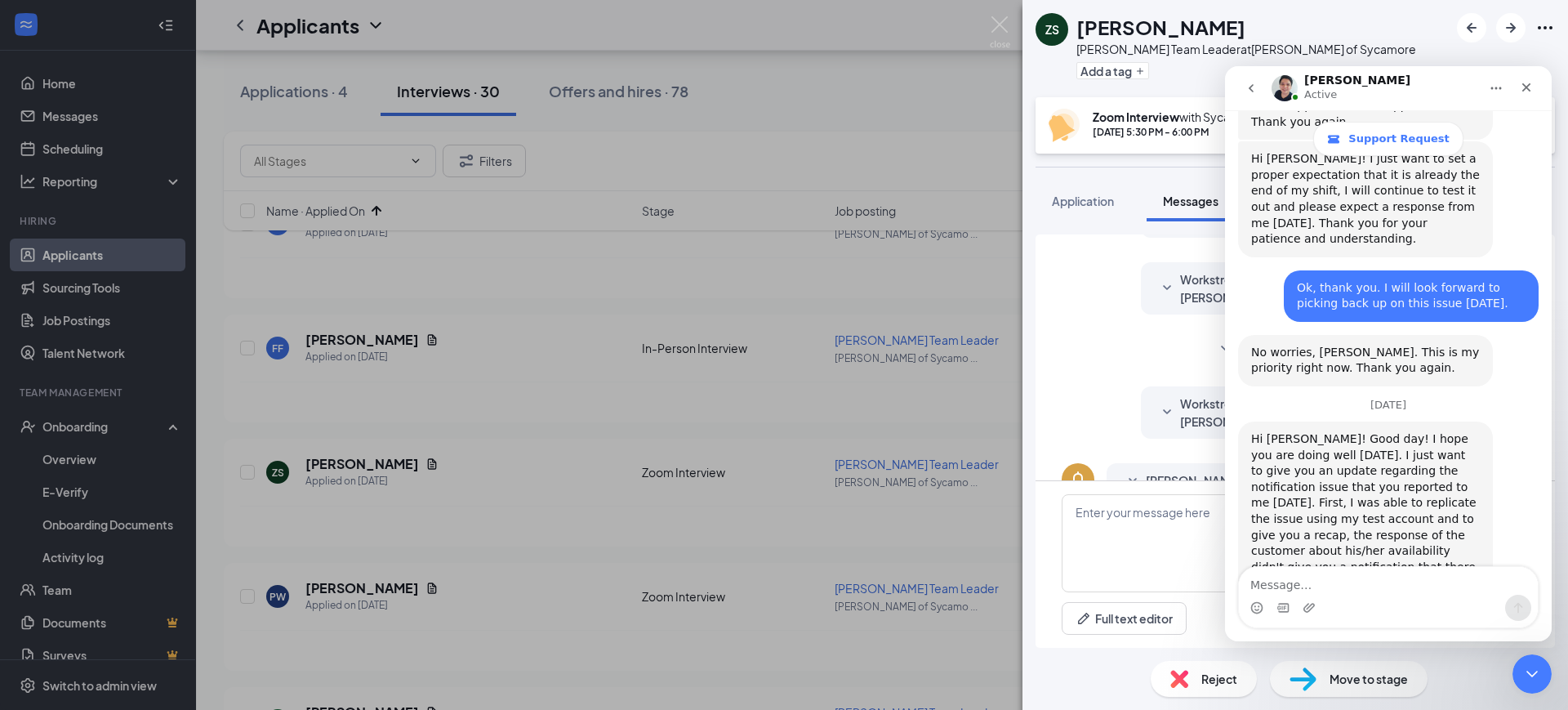
scroll to position [102, 0]
click at [1532, 87] on icon "Close" at bounding box center [1526, 87] width 13 height 13
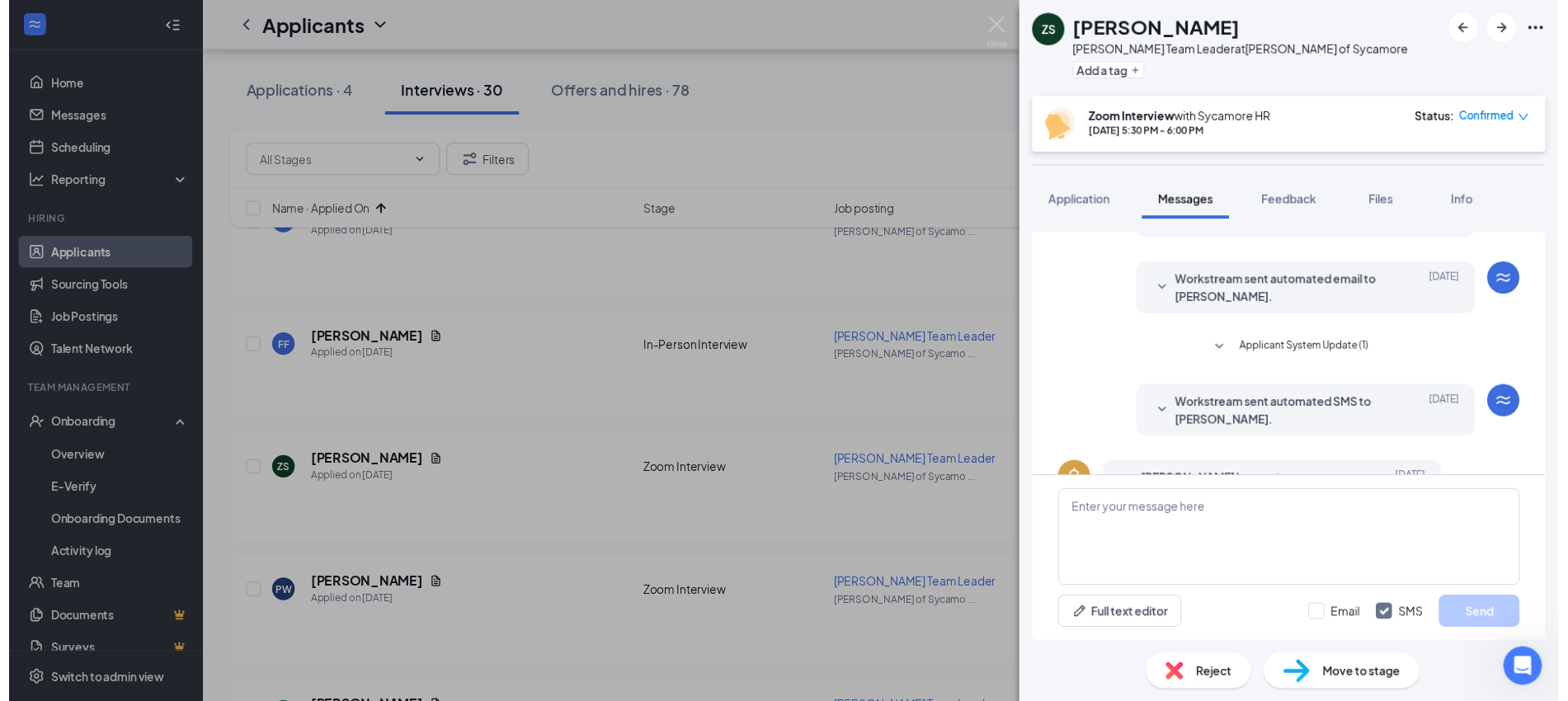
scroll to position [206, 0]
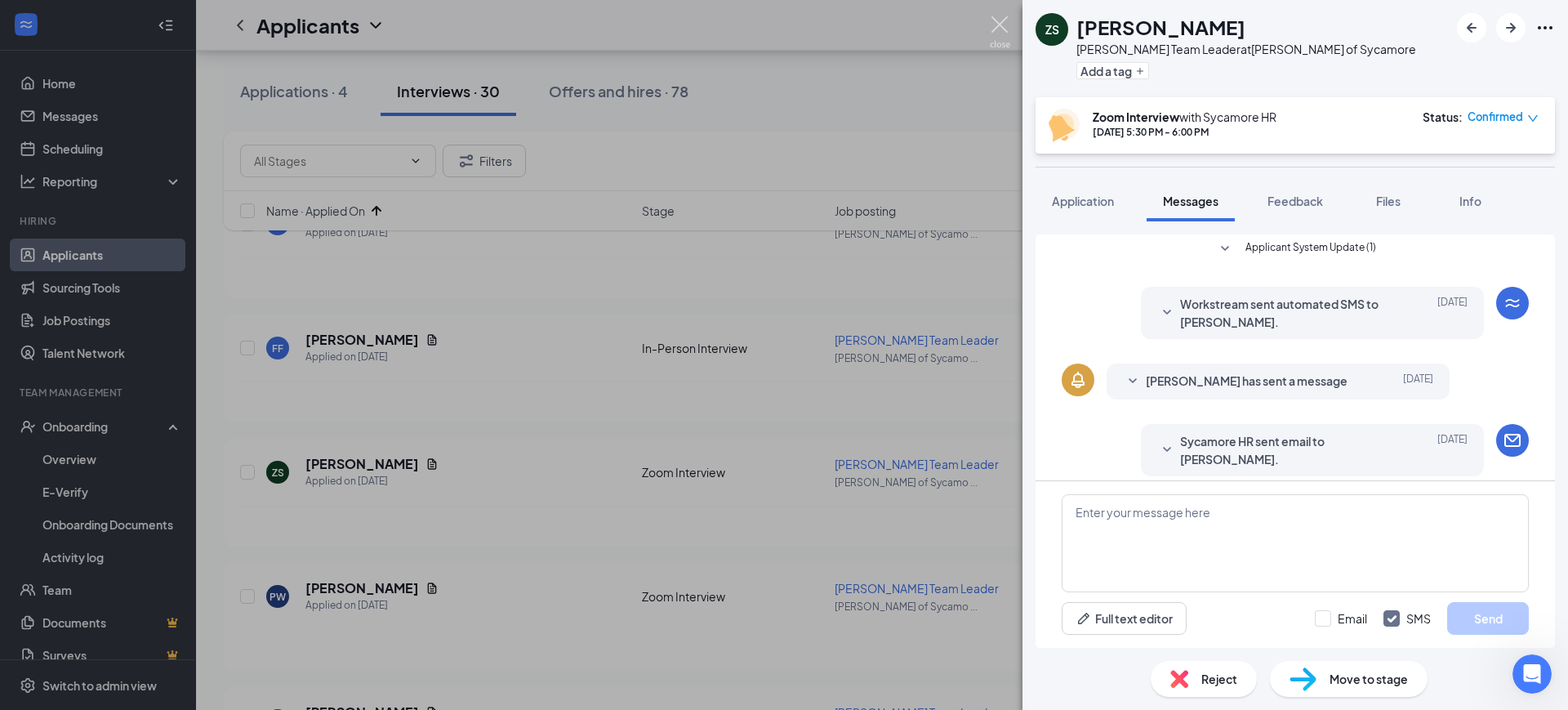
click at [1003, 25] on img at bounding box center [1000, 32] width 20 height 32
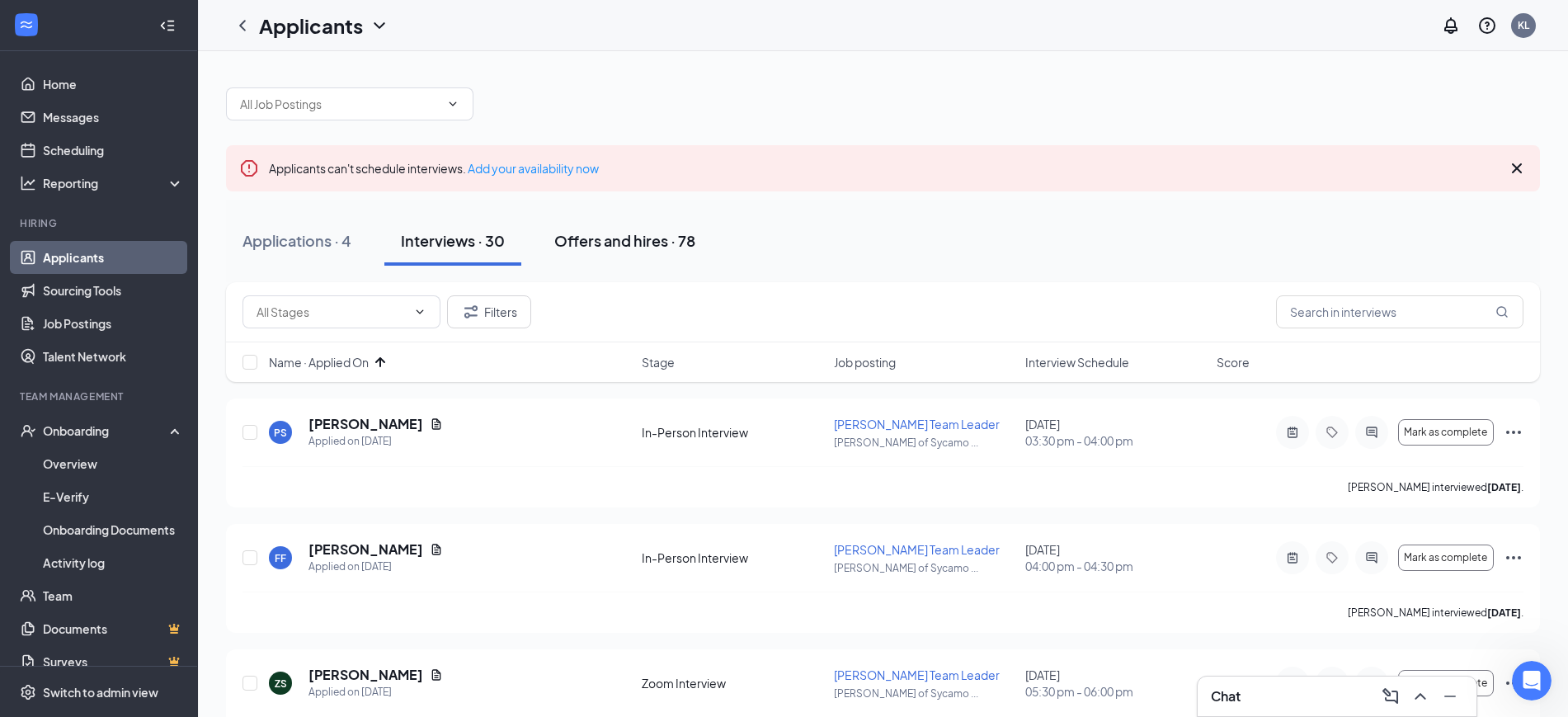
click at [586, 231] on div "Offers and hires · 78" at bounding box center [625, 240] width 141 height 21
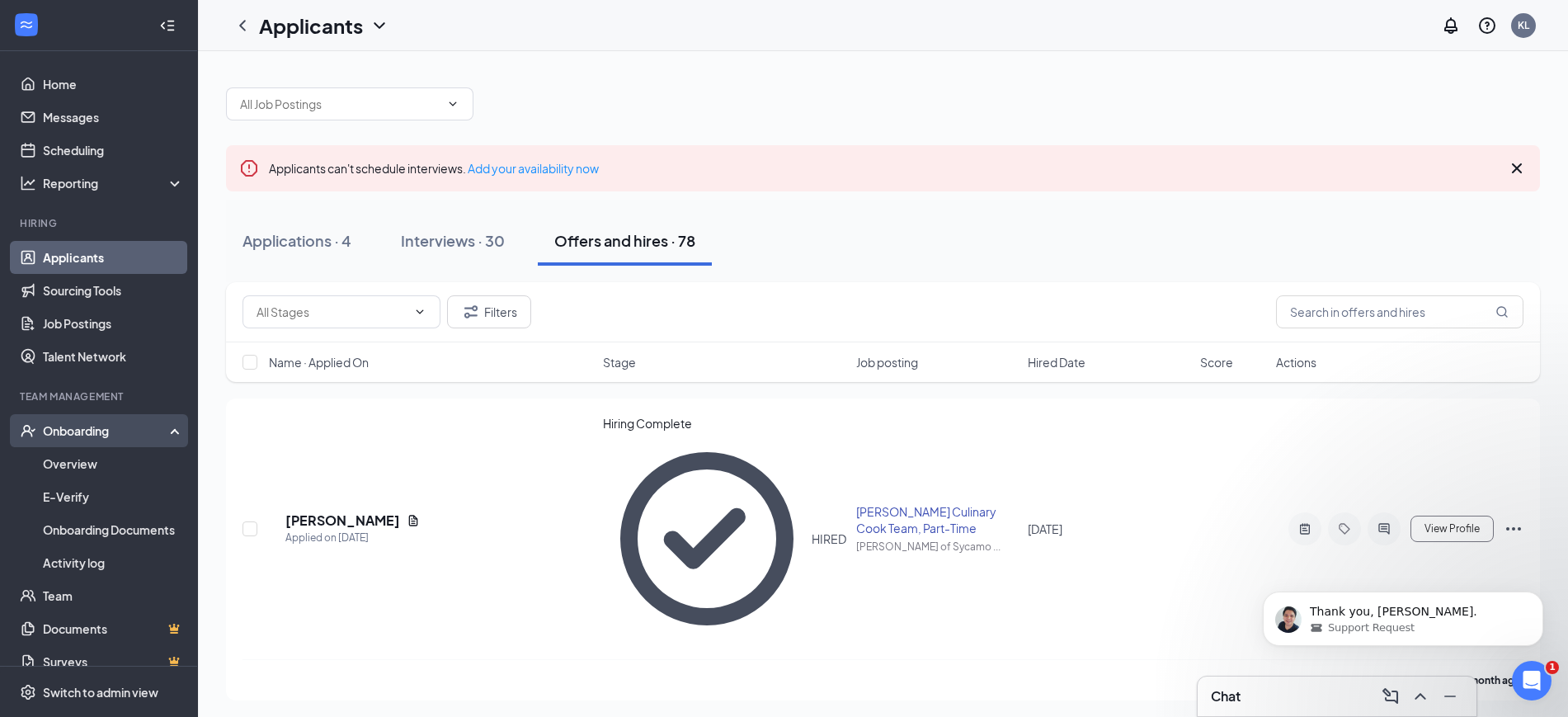
click at [111, 430] on div "Onboarding" at bounding box center [106, 431] width 127 height 17
click at [111, 427] on div "Onboarding" at bounding box center [106, 431] width 127 height 17
click at [67, 465] on link "Overview" at bounding box center [113, 464] width 141 height 33
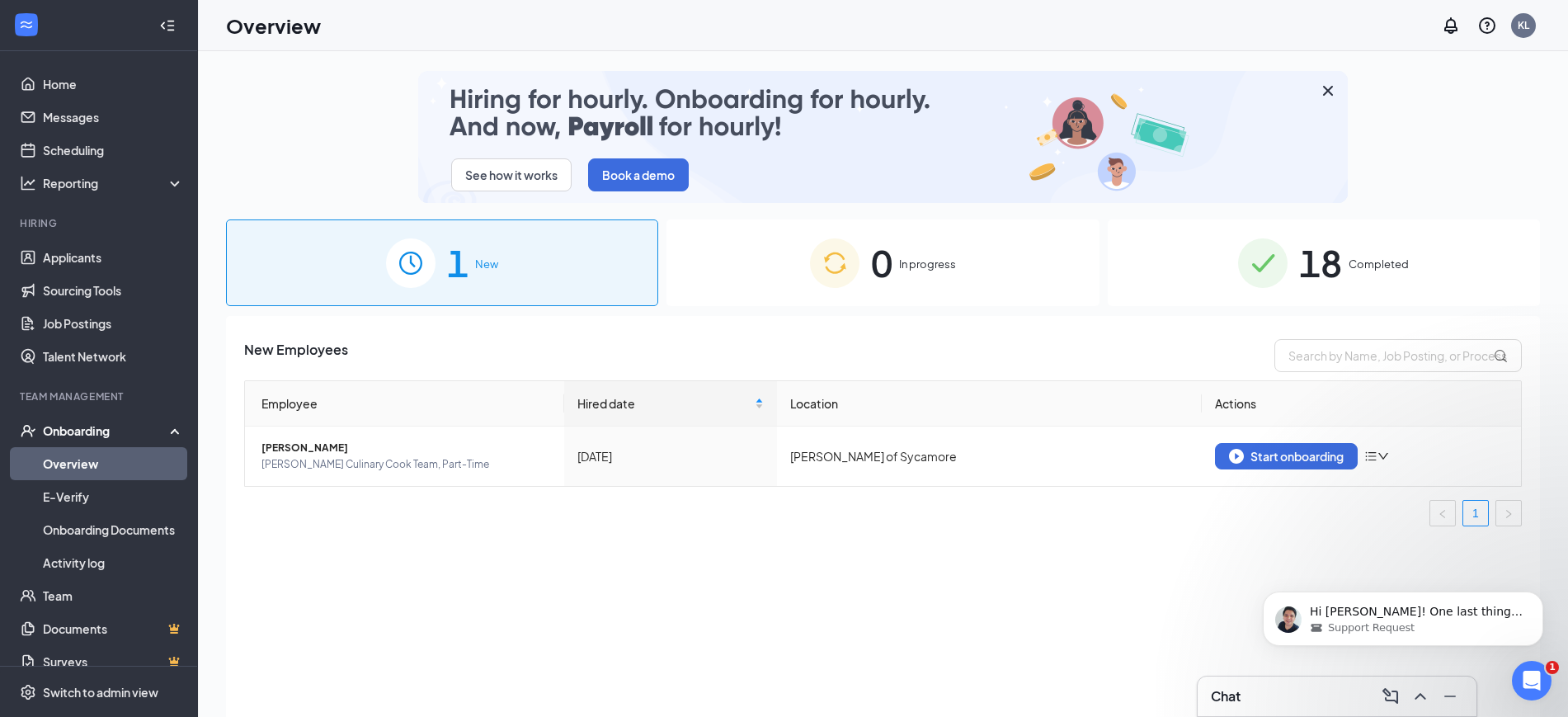
scroll to position [6860, 0]
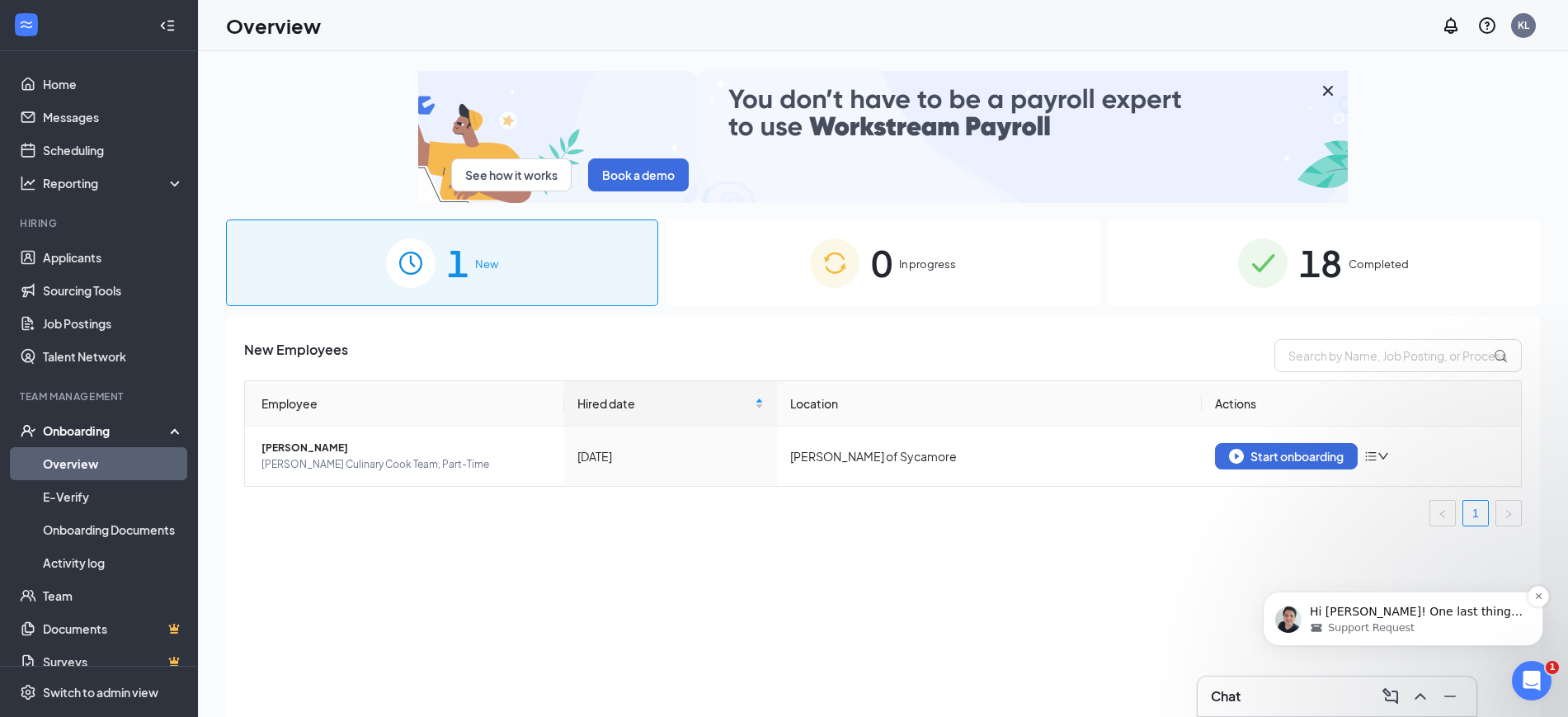
click at [1464, 620] on div "Support Request" at bounding box center [1417, 628] width 213 height 15
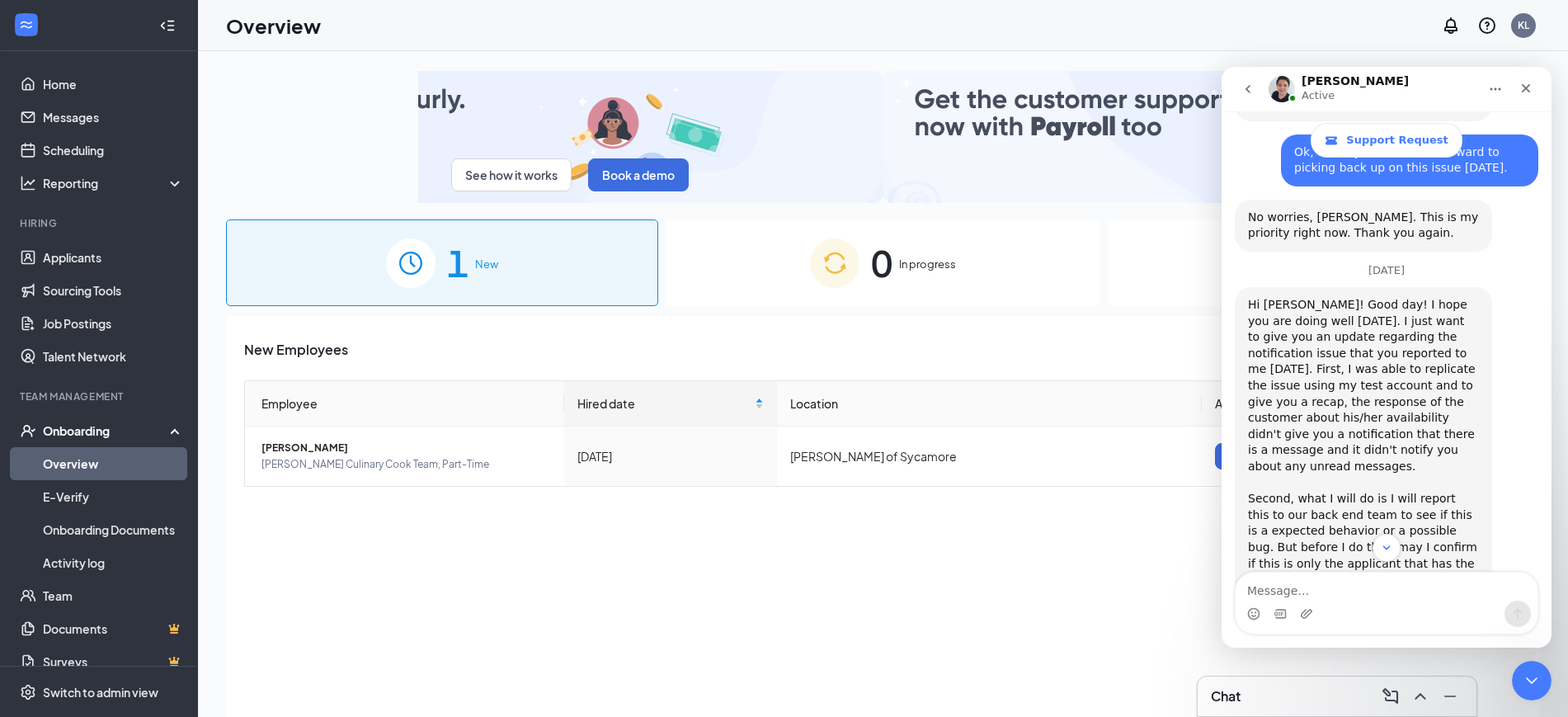
scroll to position [6887, 0]
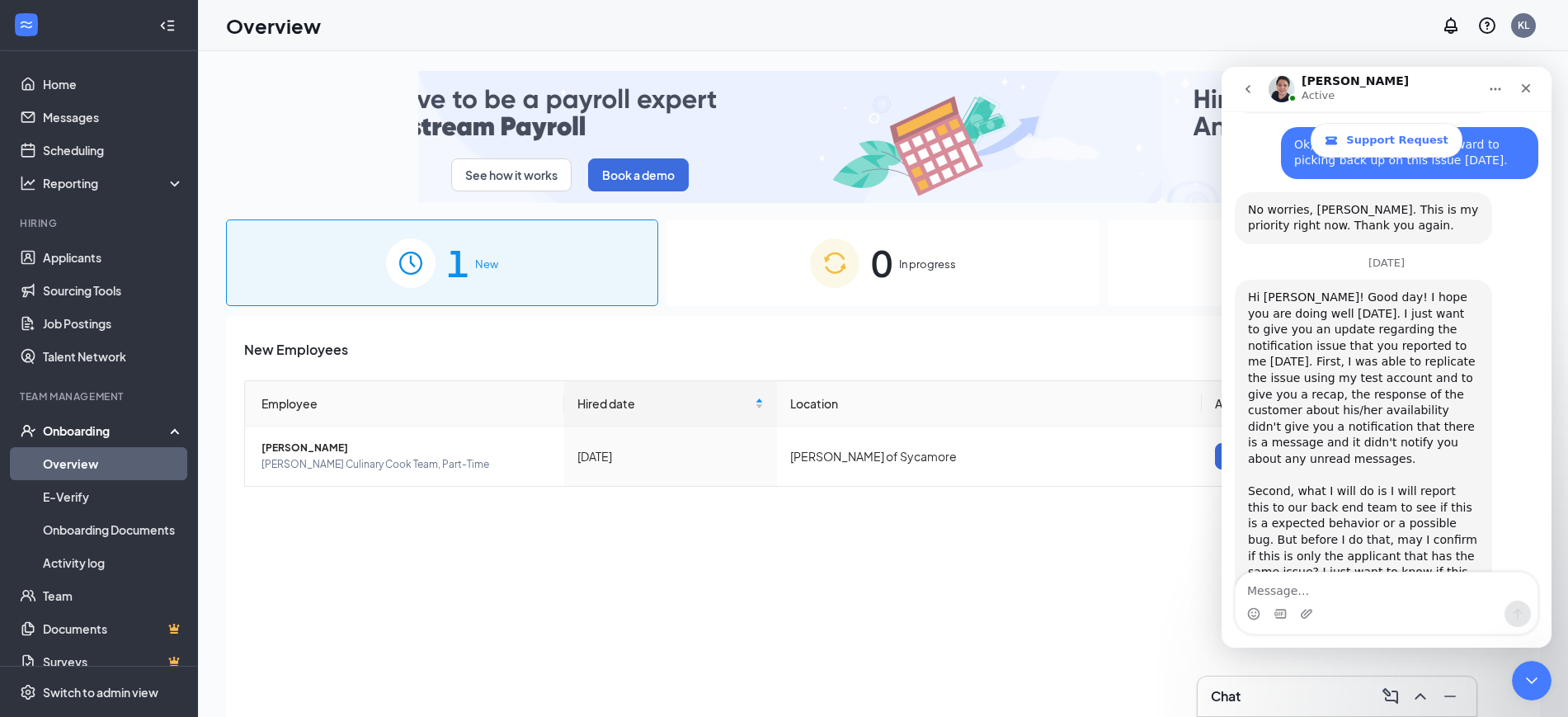
click at [1375, 592] on textarea "Message…" at bounding box center [1387, 587] width 302 height 28
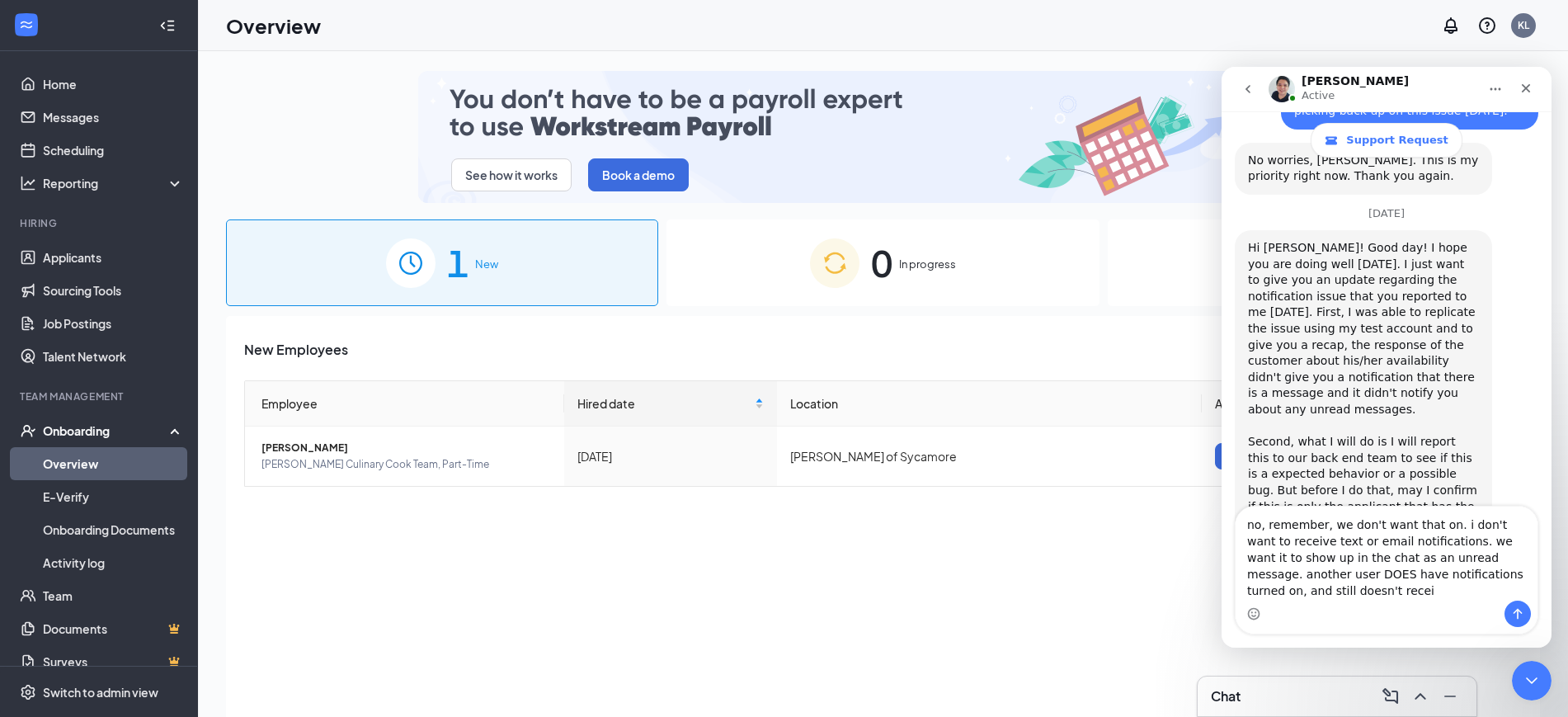
scroll to position [6953, 0]
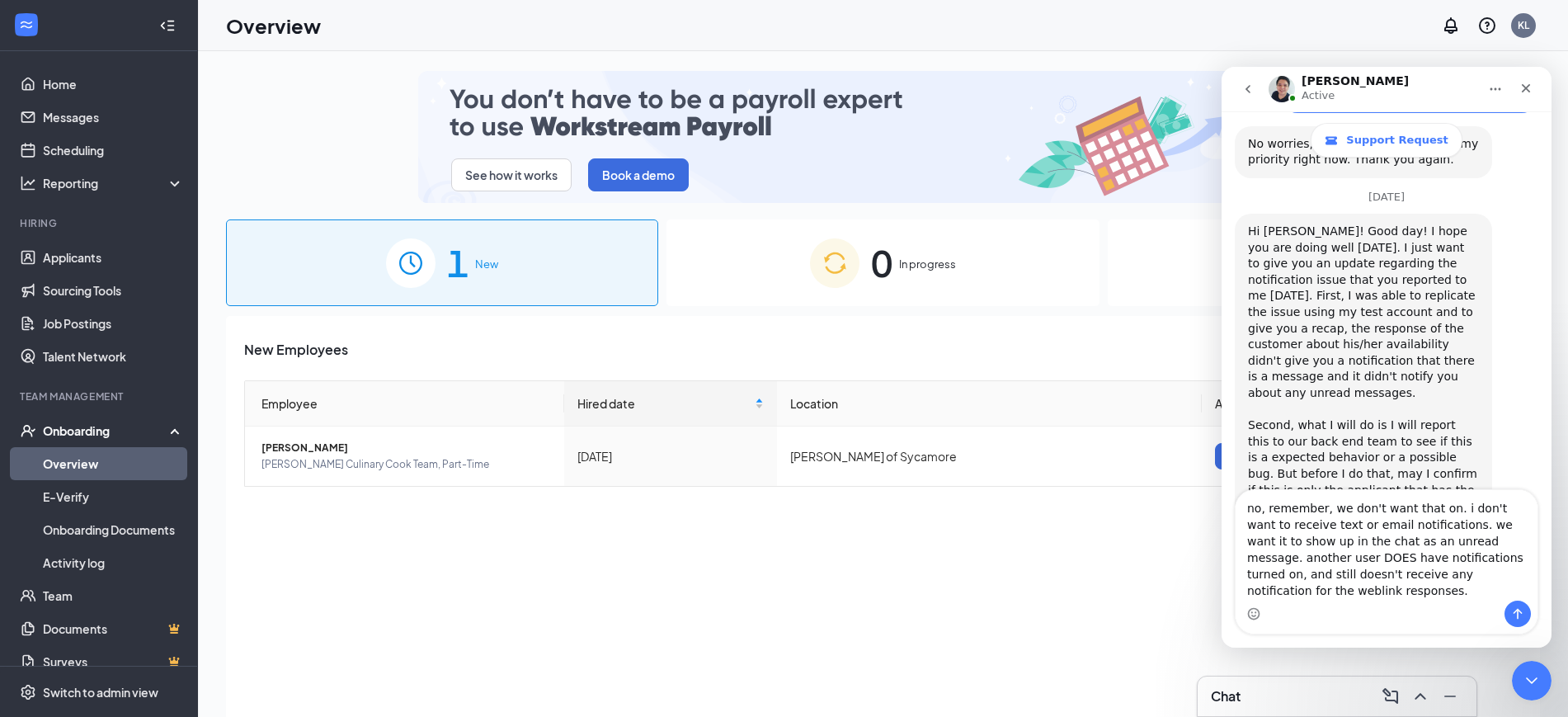
type textarea "no, remember, we don't want that on. i don't want to receive text or email noti…"
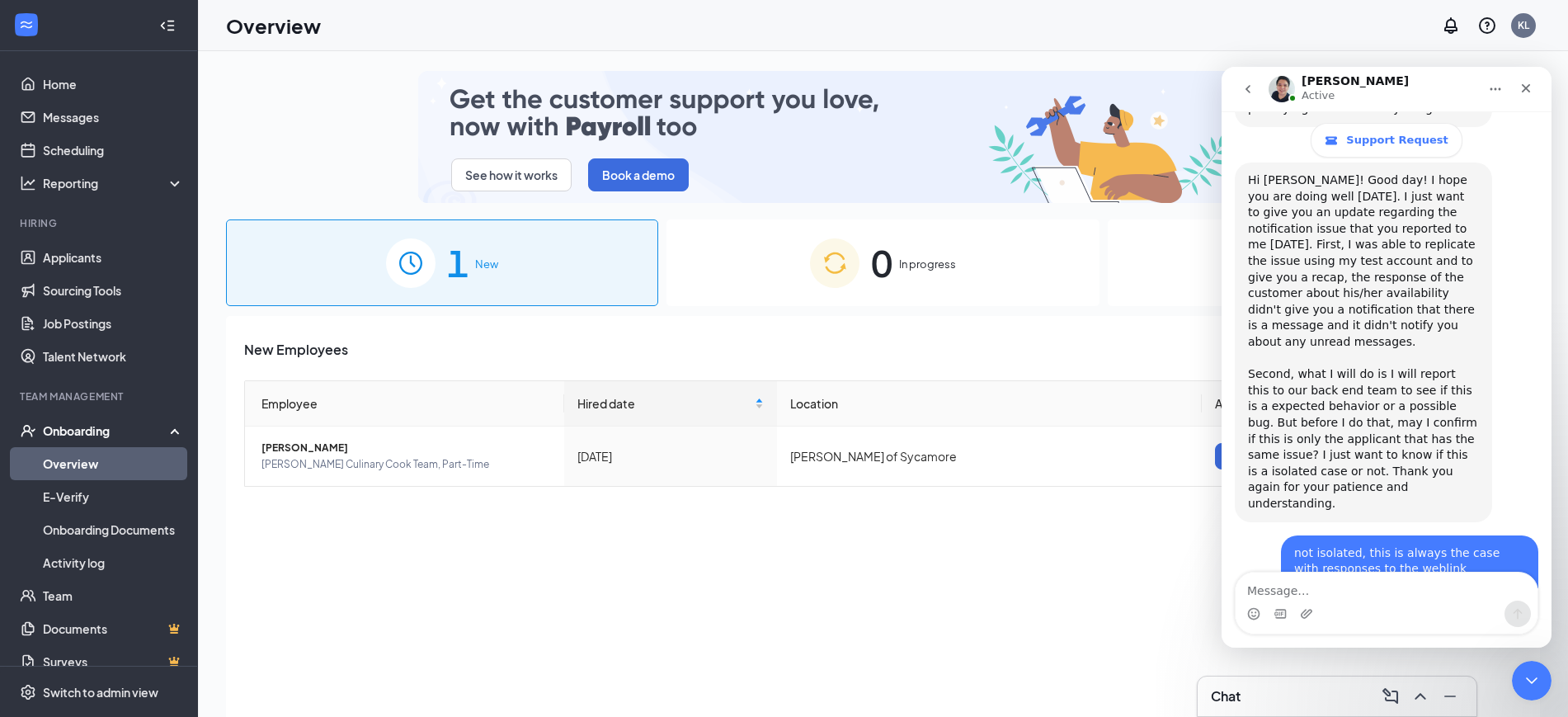
scroll to position [7006, 0]
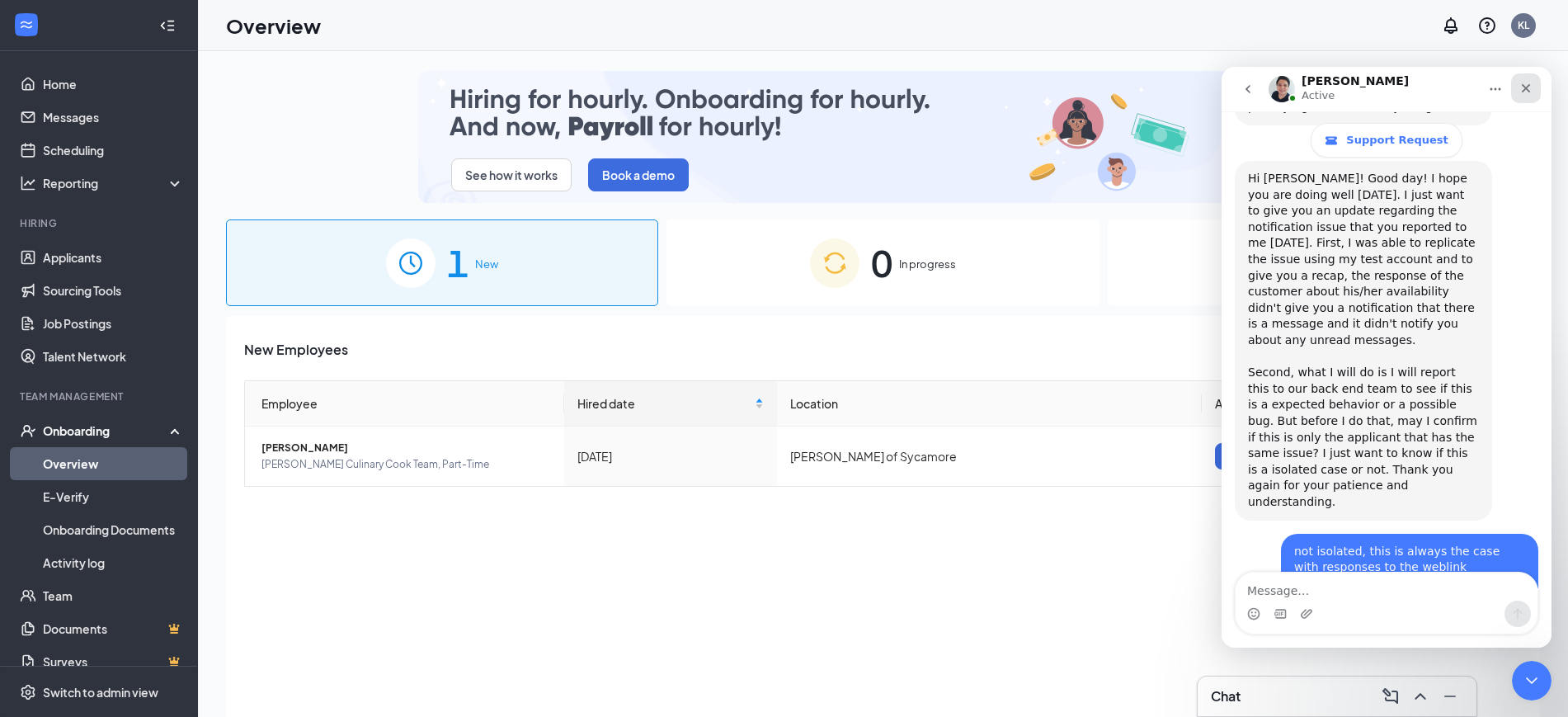
click at [1524, 82] on icon "Close" at bounding box center [1526, 88] width 13 height 13
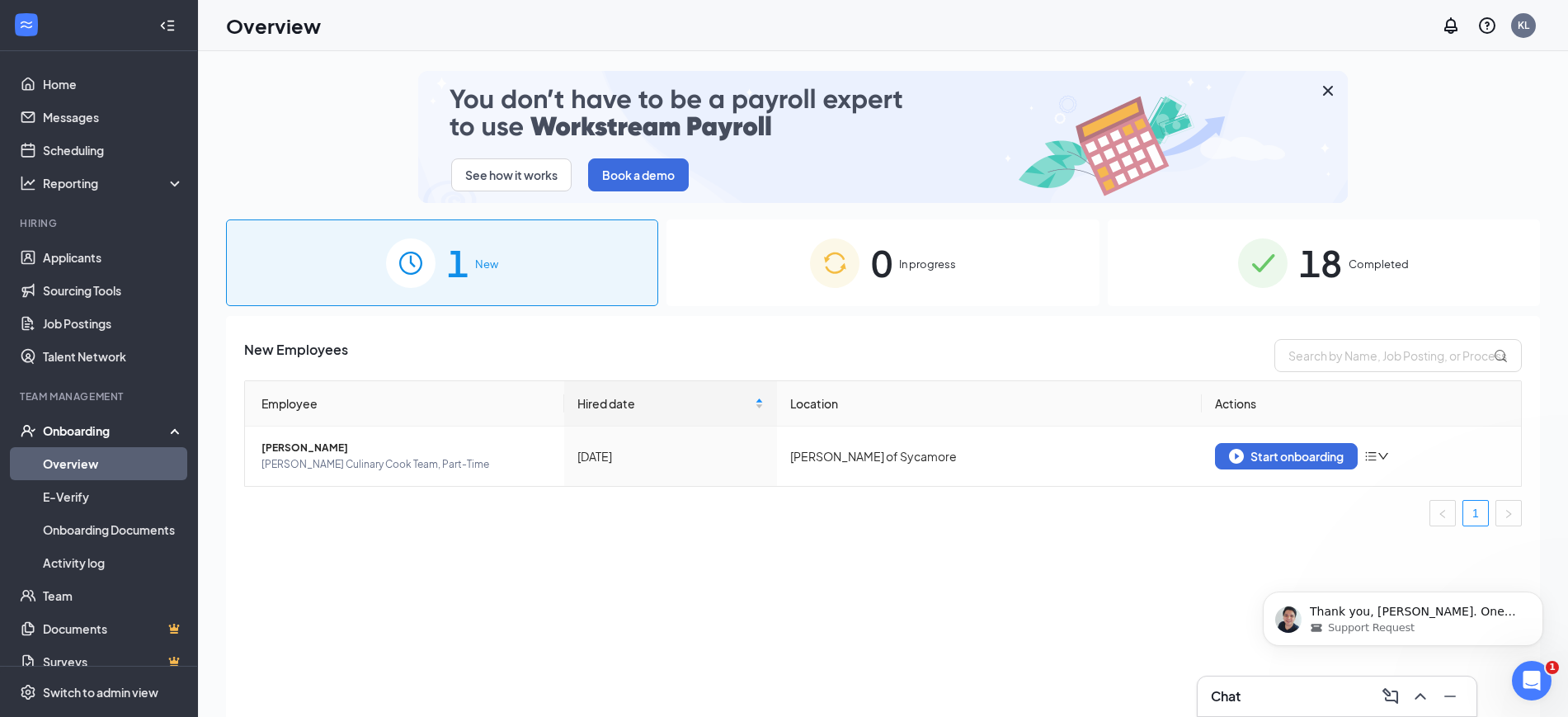
scroll to position [0, 0]
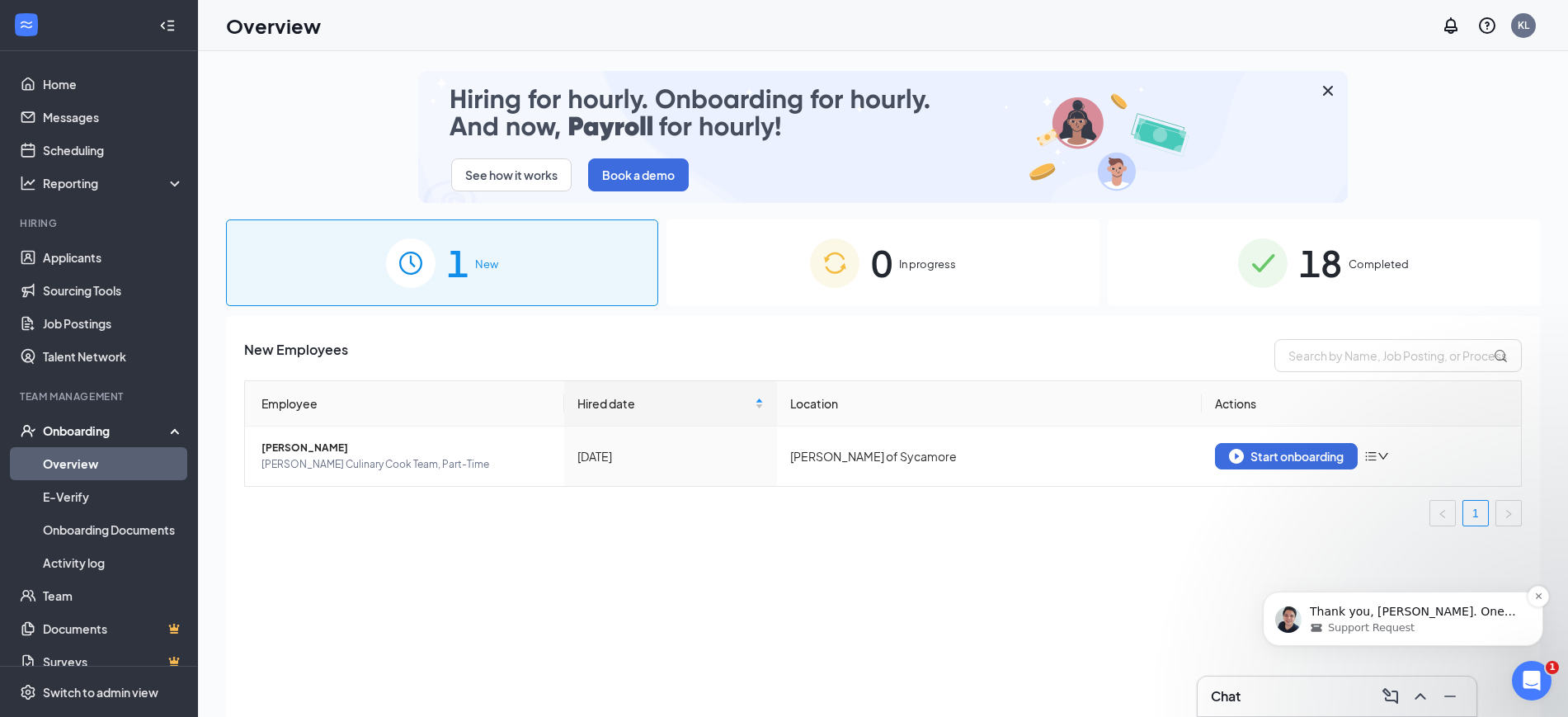
click at [1405, 620] on span "Support Request" at bounding box center [1372, 628] width 87 height 15
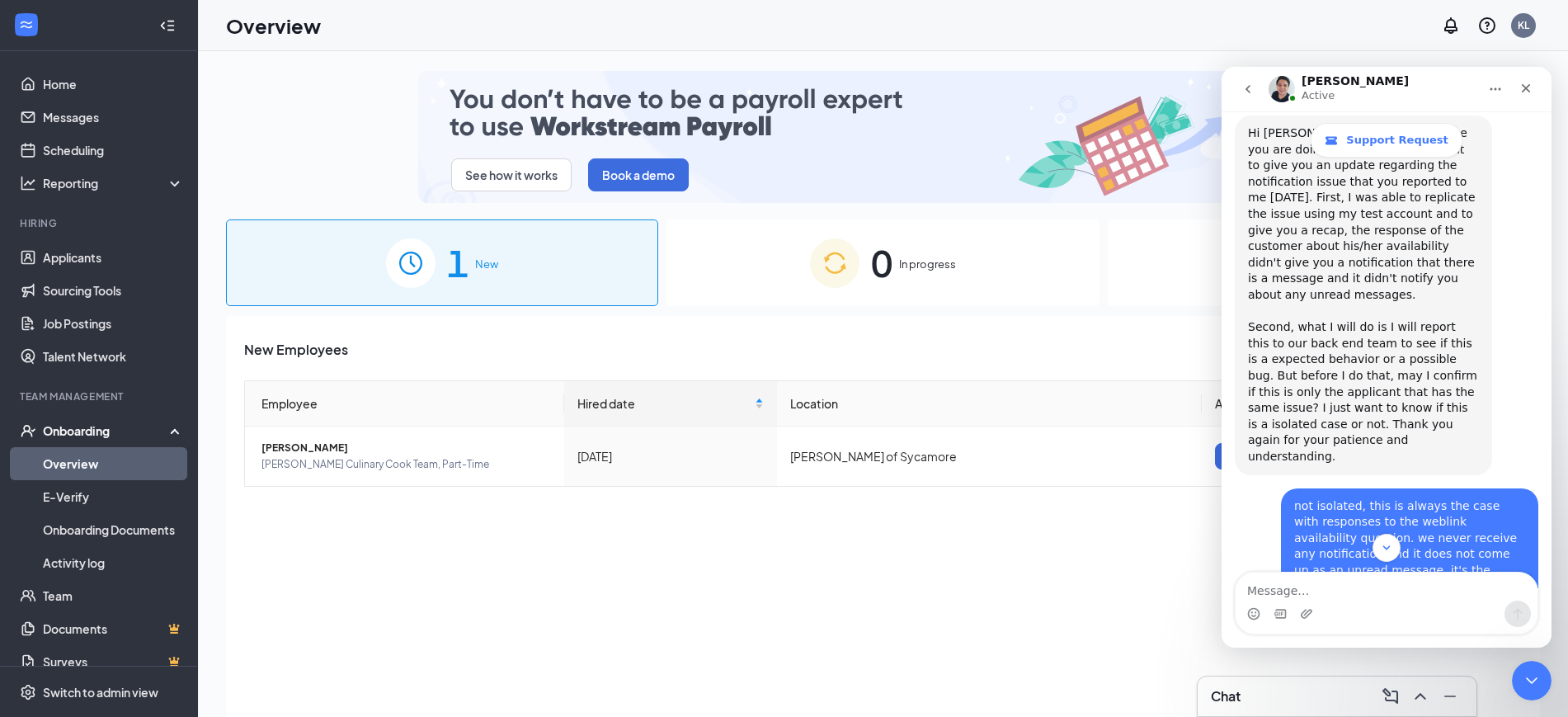
scroll to position [7083, 0]
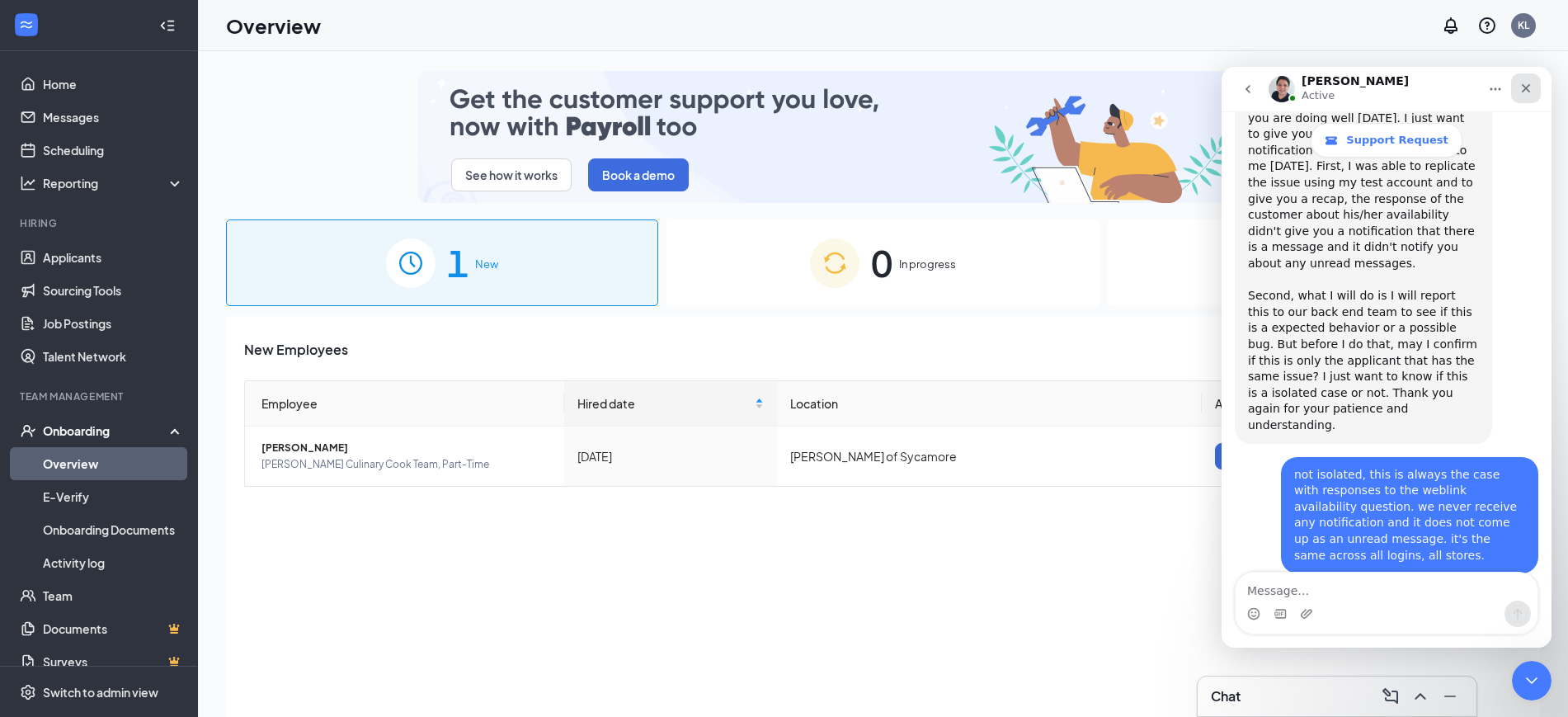
click at [1526, 86] on icon "Close" at bounding box center [1526, 88] width 13 height 13
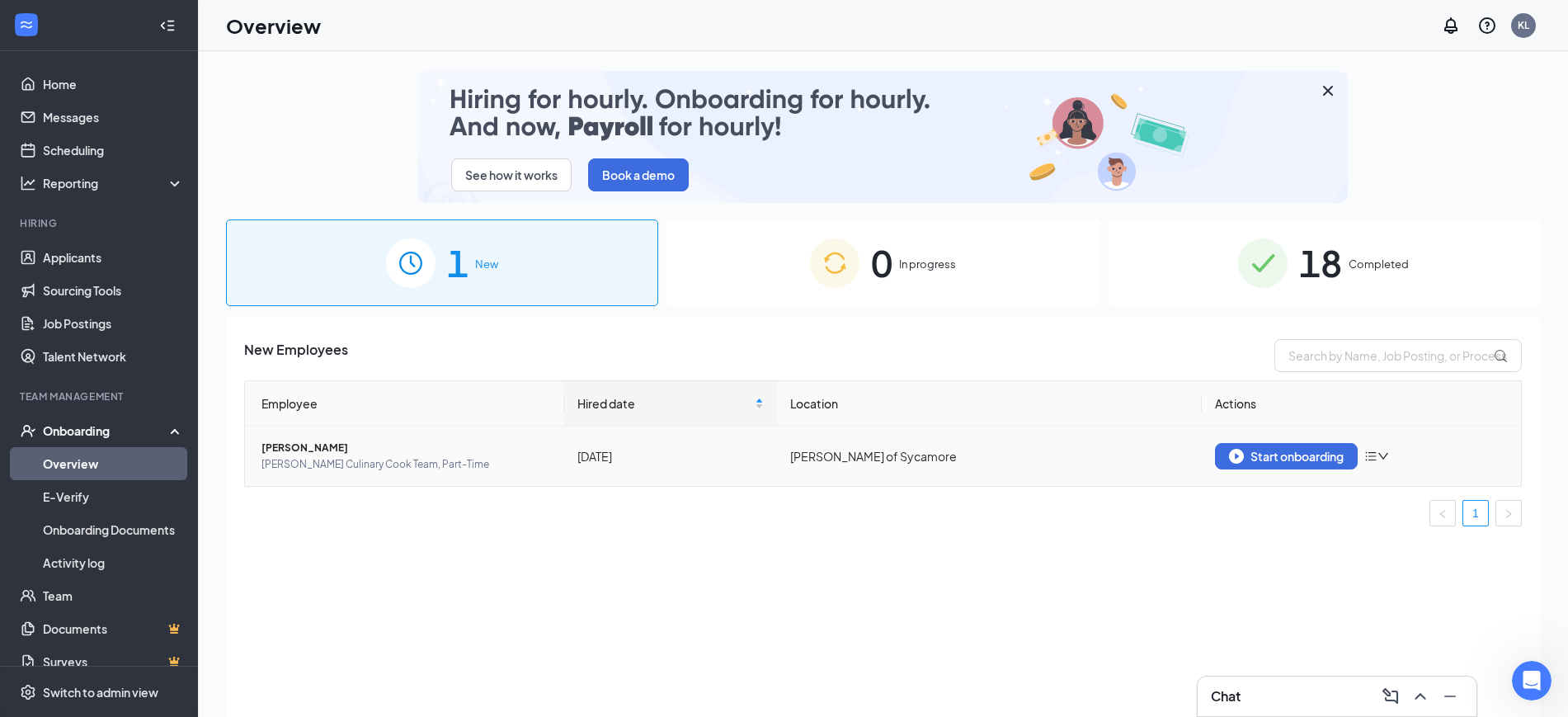
click at [1381, 454] on icon "down" at bounding box center [1384, 456] width 12 height 12
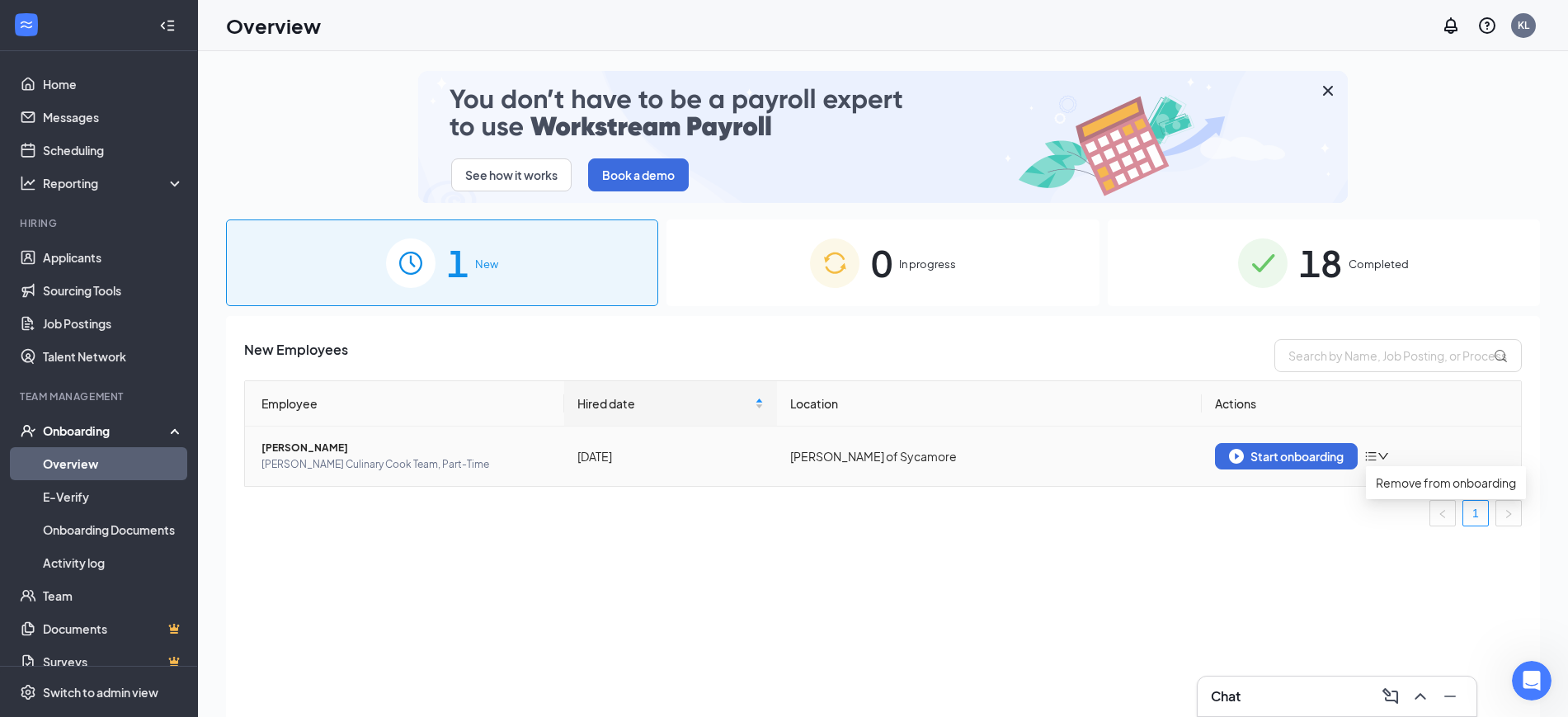
click at [1381, 454] on icon "down" at bounding box center [1384, 456] width 12 height 12
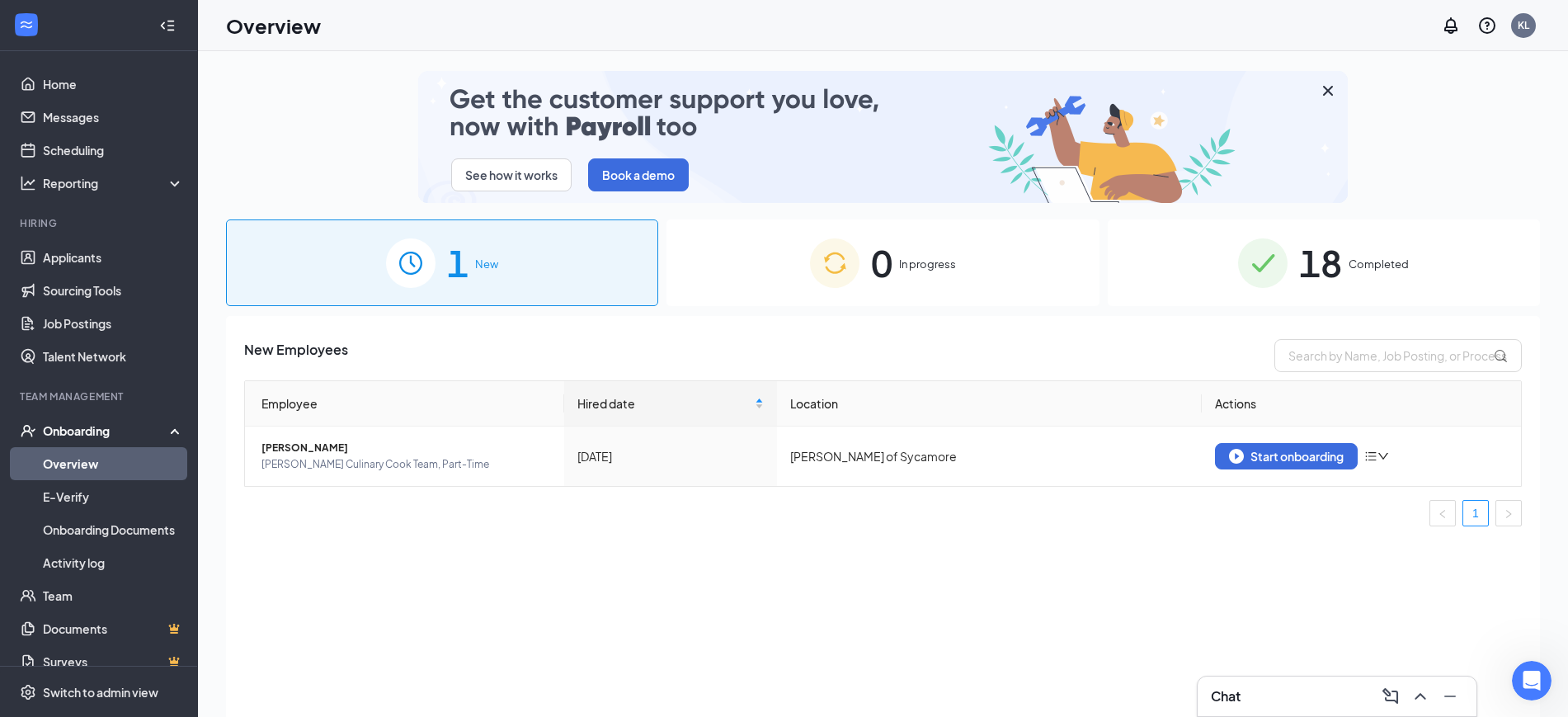
click at [1198, 545] on div "New Employees Employee Hired date Location Actions [PERSON_NAME] Culinary Cook …" at bounding box center [883, 537] width 1315 height 442
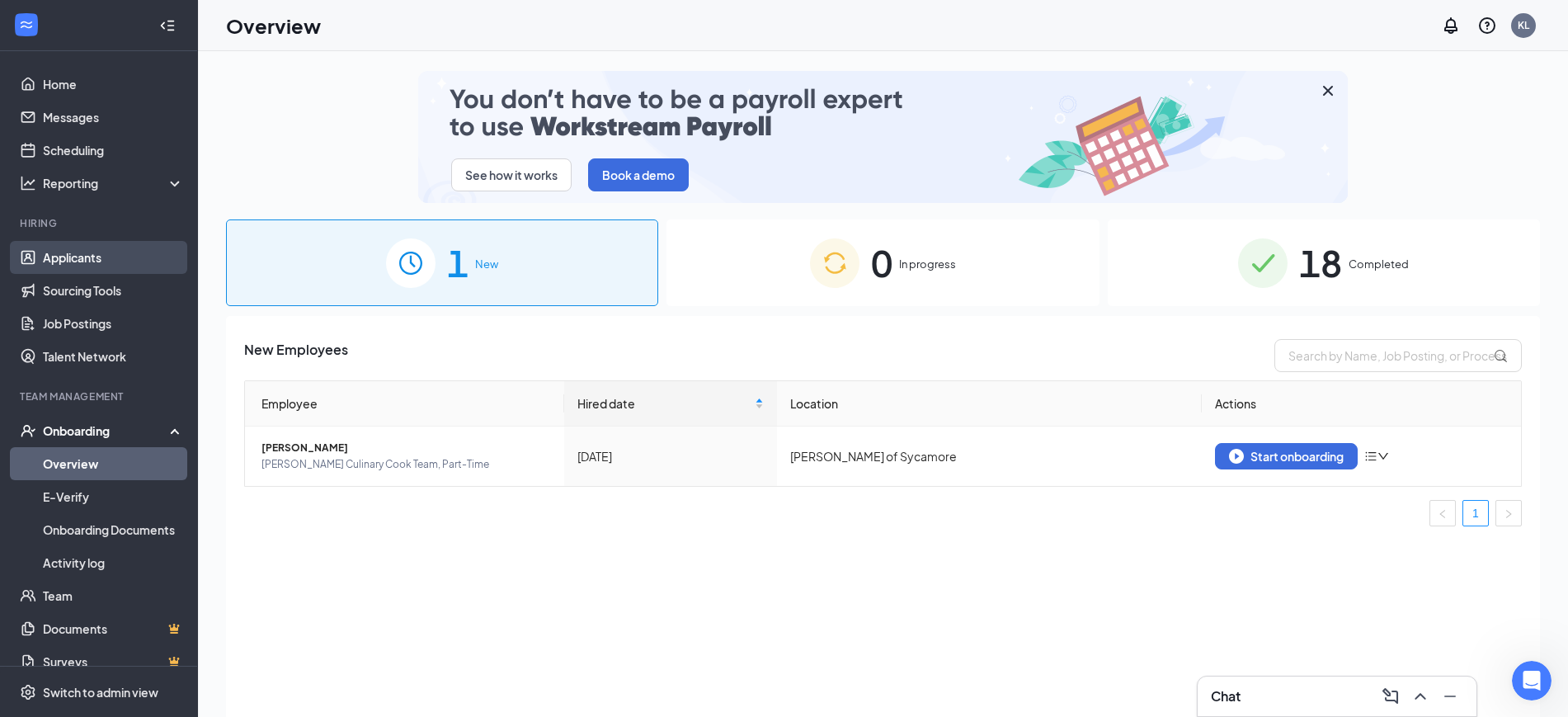
click at [72, 263] on link "Applicants" at bounding box center [113, 257] width 141 height 33
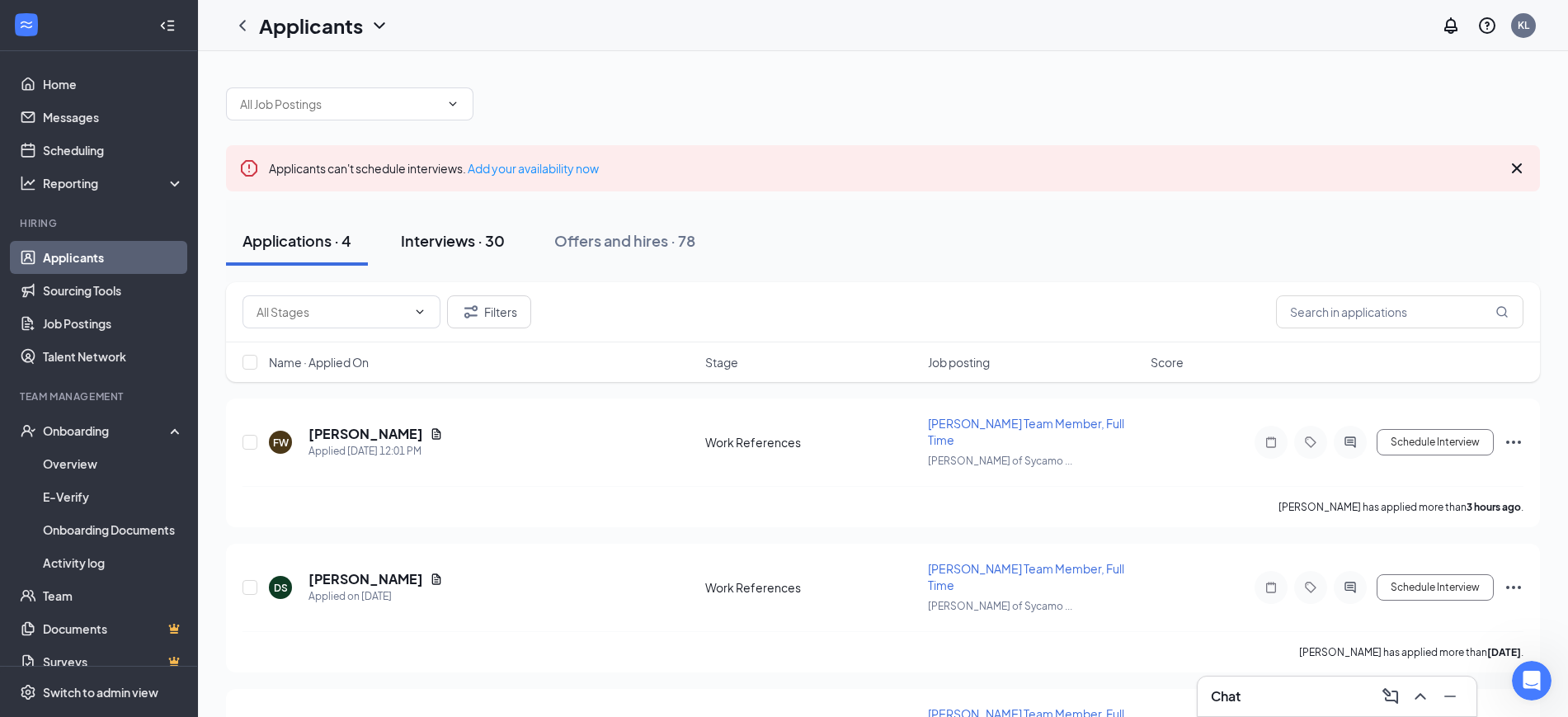
click at [420, 240] on div "Interviews · 30" at bounding box center [453, 240] width 104 height 21
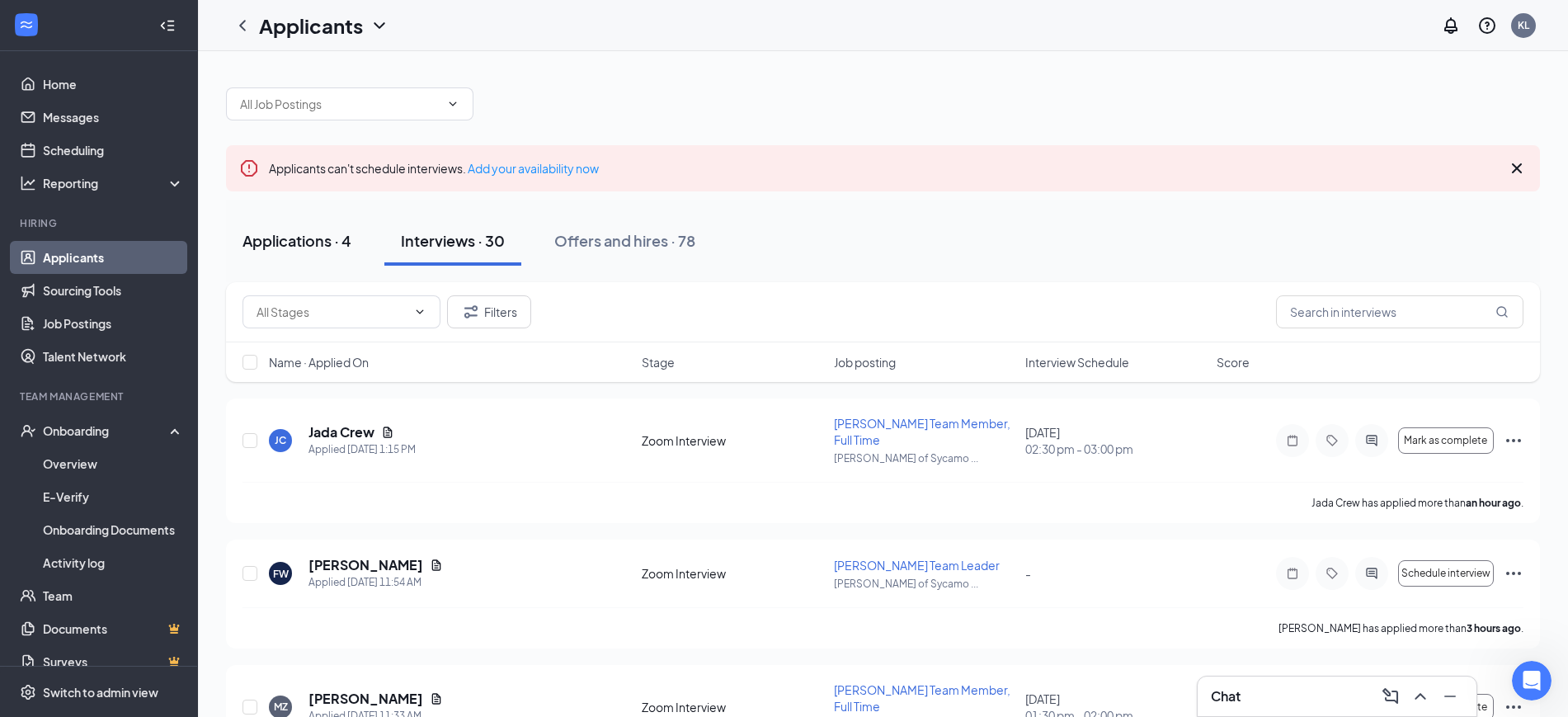
click at [295, 243] on div "Applications · 4" at bounding box center [297, 240] width 109 height 21
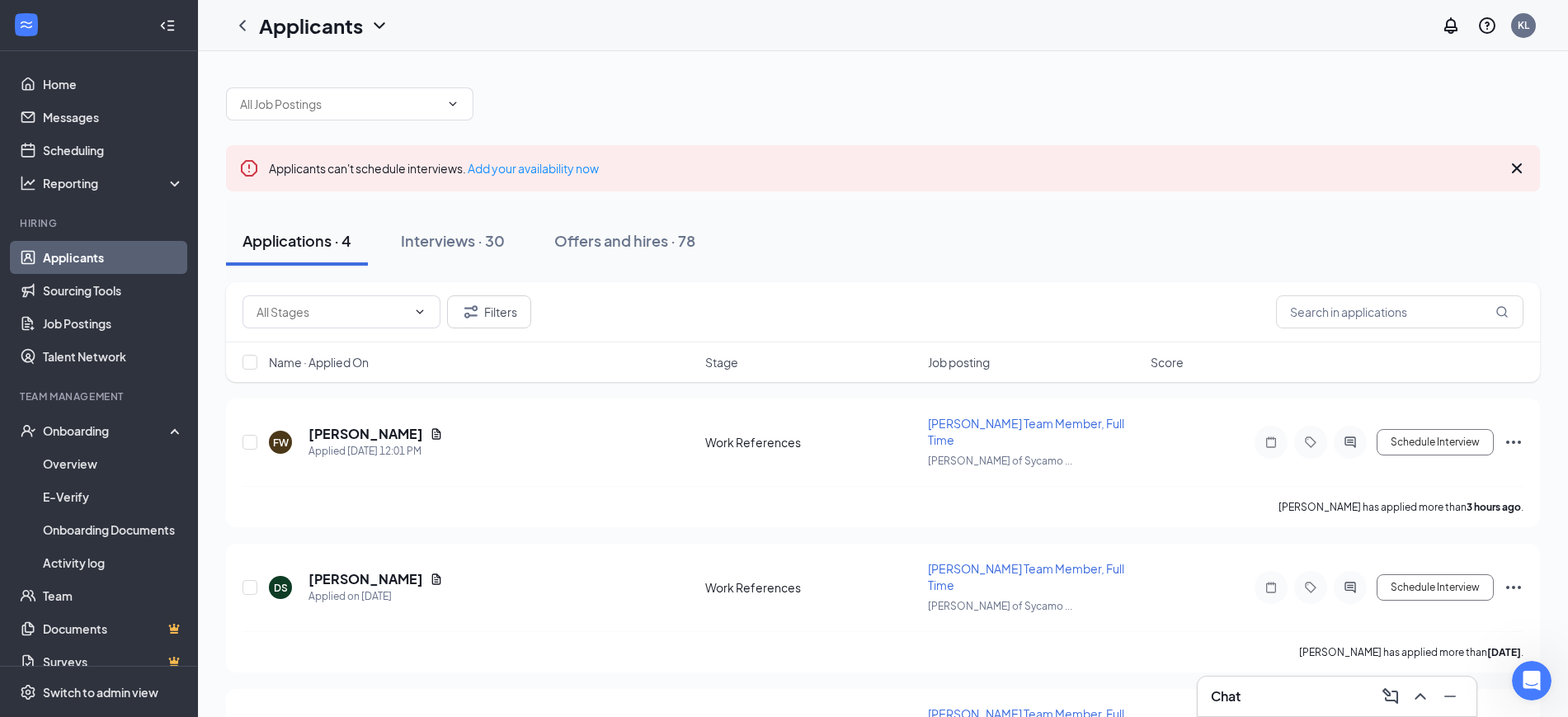
scroll to position [7083, 0]
click at [1518, 683] on icon "Open Intercom Messenger" at bounding box center [1529, 678] width 27 height 27
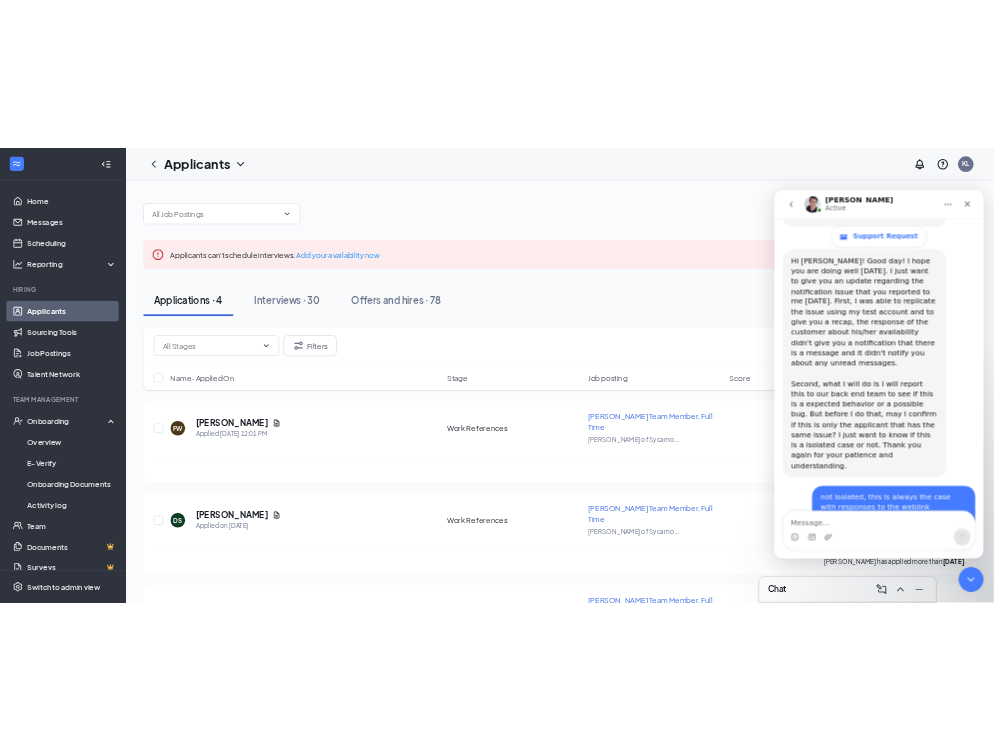
scroll to position [8551, 0]
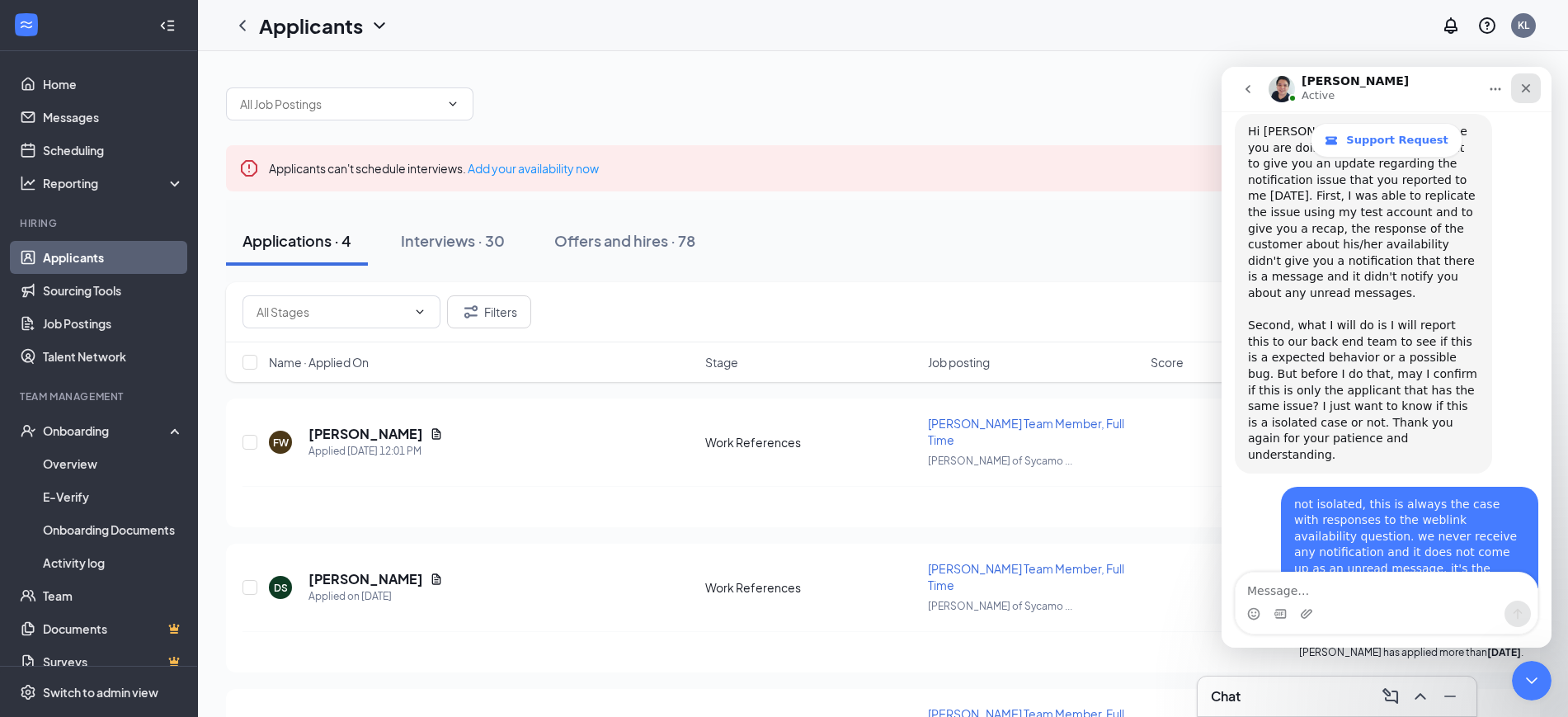
click at [1527, 91] on icon "Close" at bounding box center [1526, 88] width 13 height 13
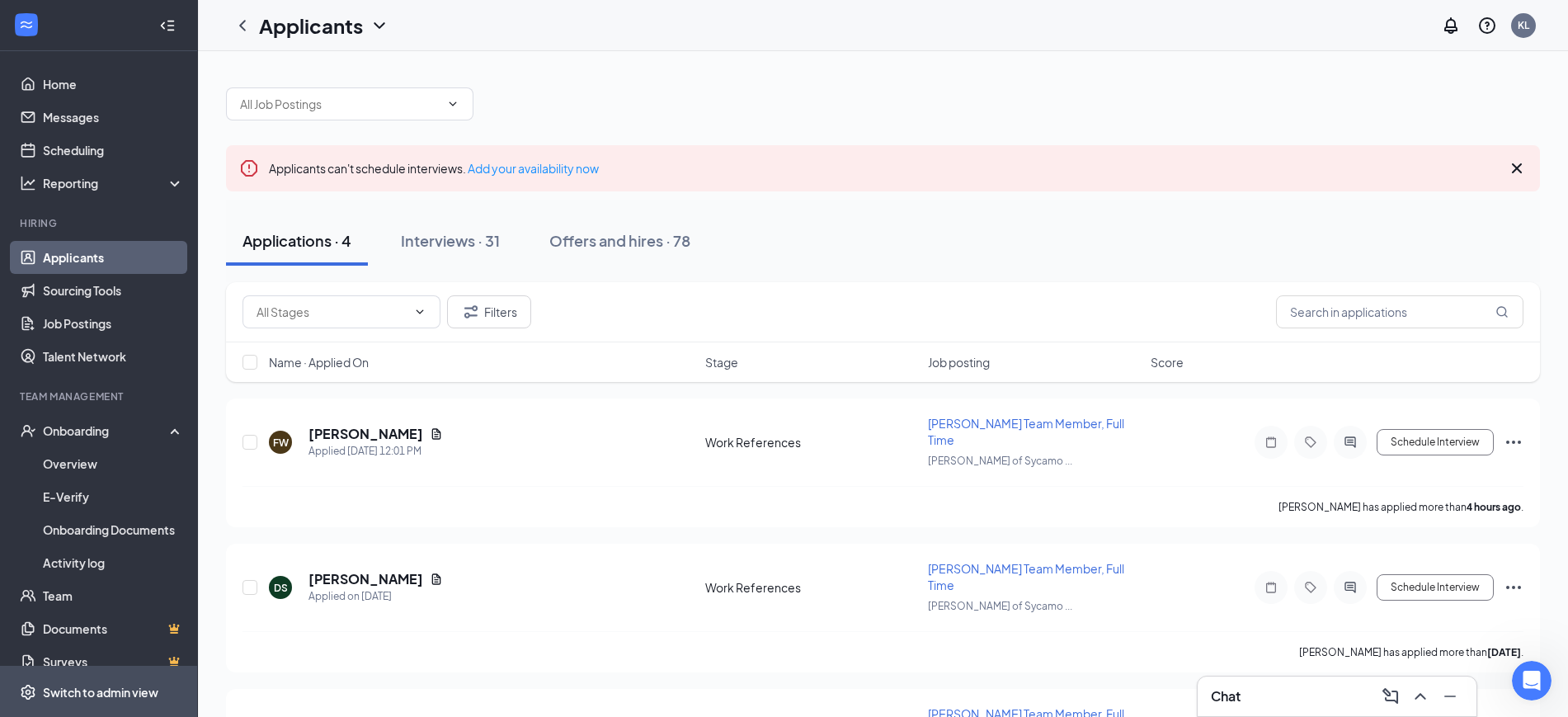
click at [87, 687] on div "Switch to admin view" at bounding box center [101, 692] width 116 height 17
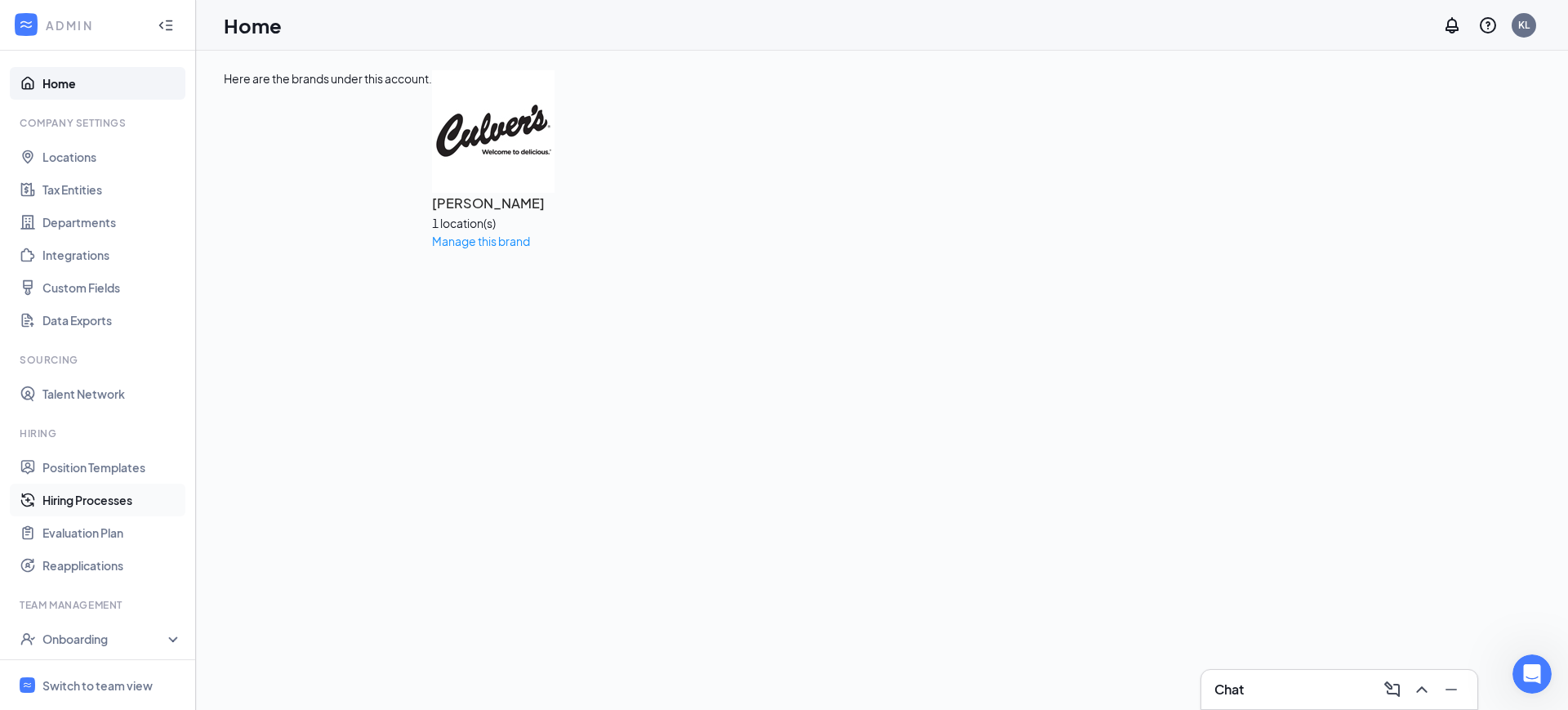
click at [101, 498] on link "Hiring Processes" at bounding box center [112, 500] width 140 height 33
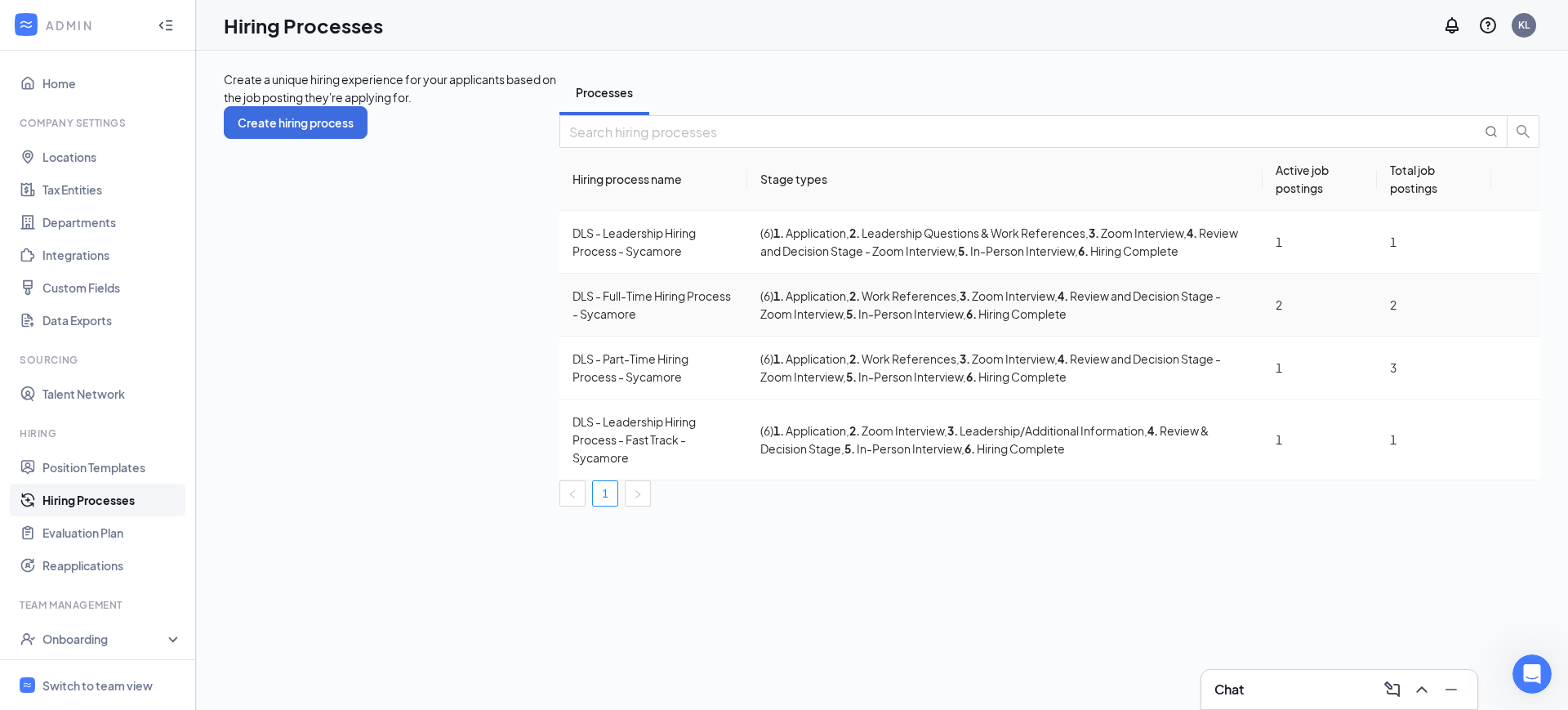
click at [573, 323] on div "DLS - Full-Time Hiring Process - Sycamore" at bounding box center [654, 305] width 162 height 36
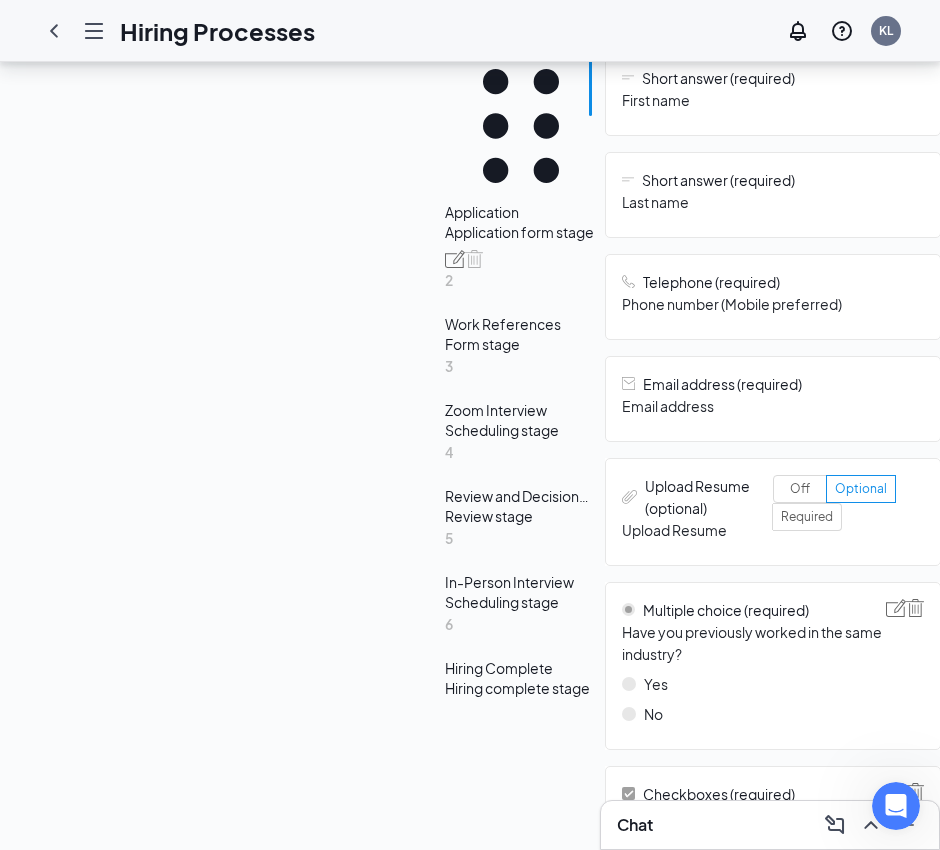
scroll to position [500, 0]
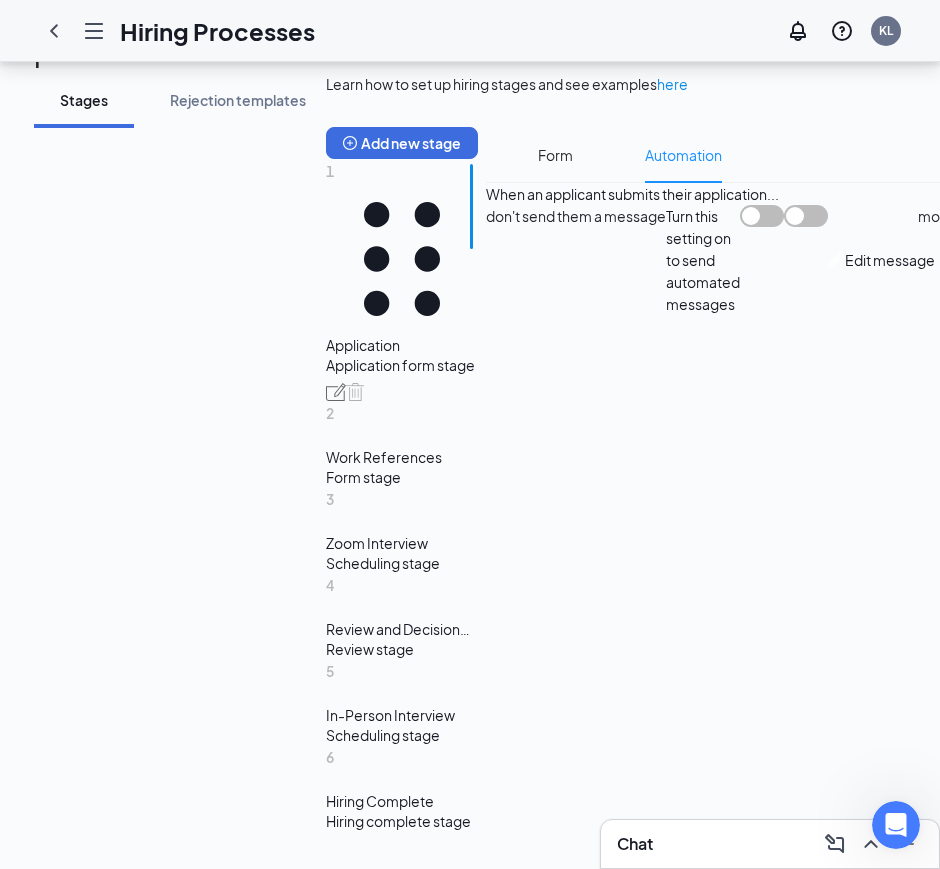
scroll to position [439, 0]
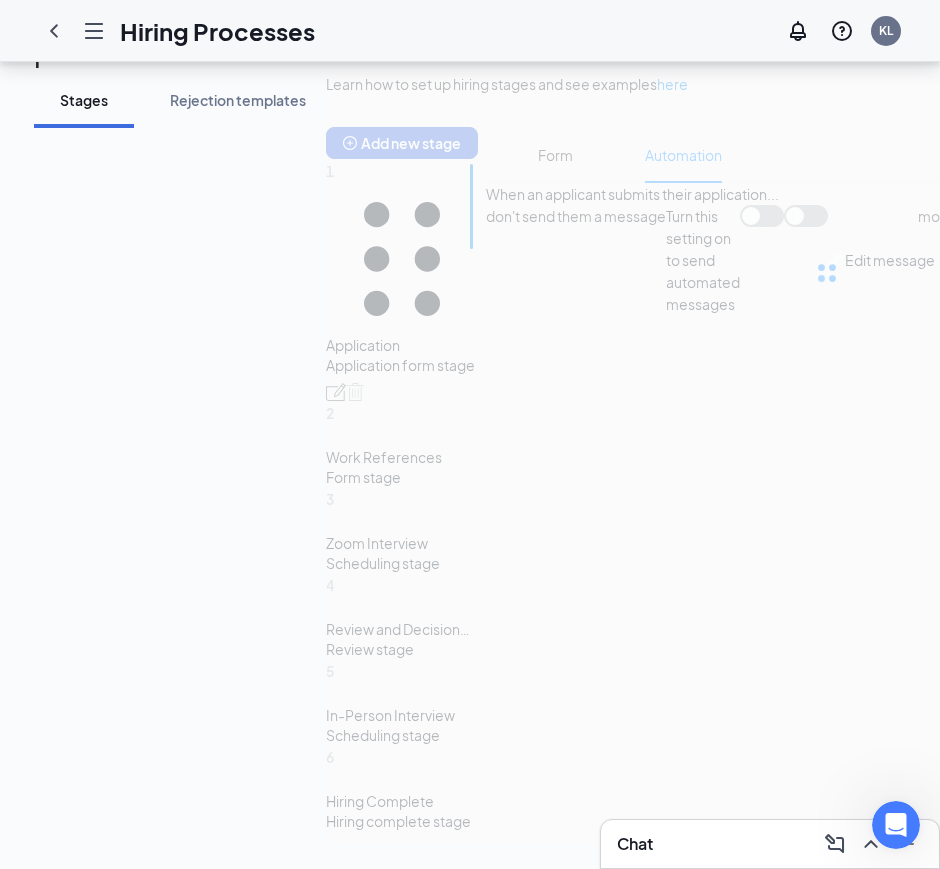
click at [644, 120] on div "Learn how to set up hiring stages and see examples here Add new stage 1 Applica…" at bounding box center [826, 459] width 1001 height 772
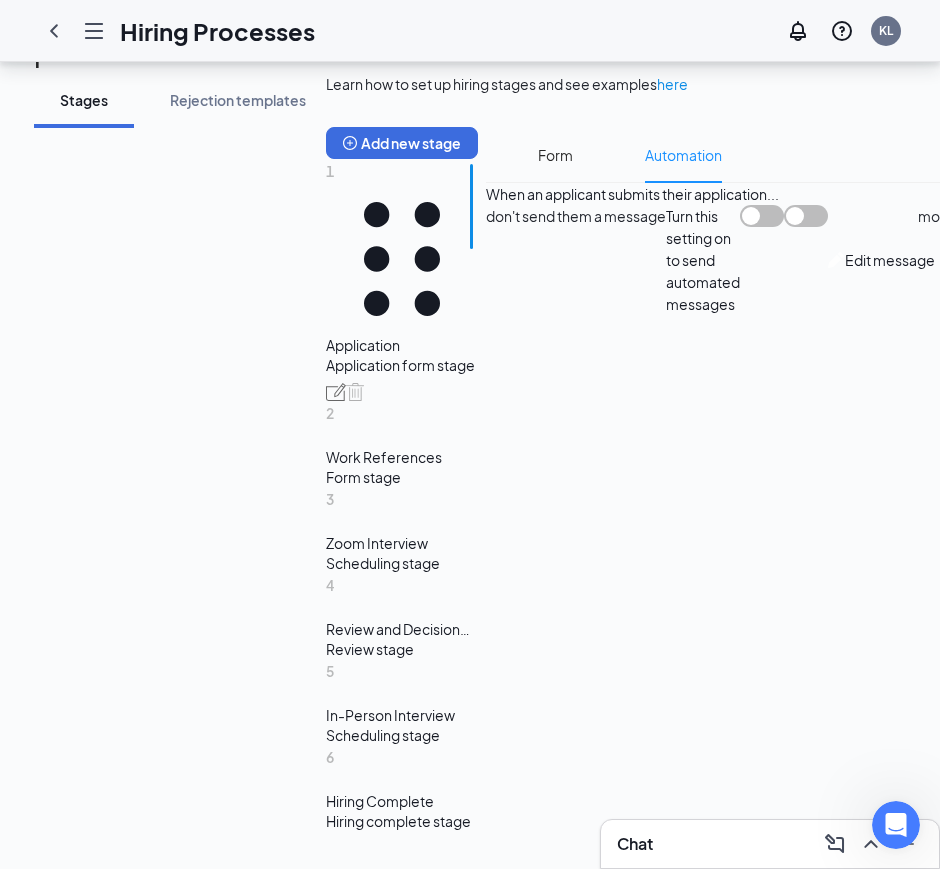
scroll to position [500, 0]
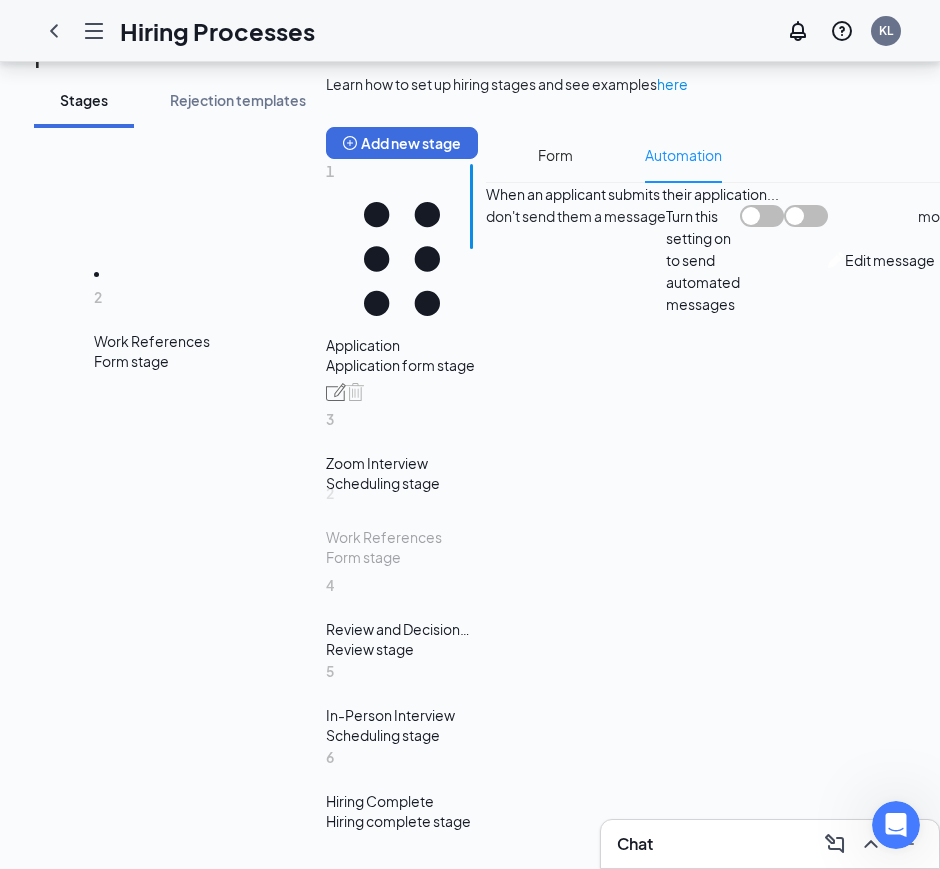
drag, startPoint x: 132, startPoint y: 292, endPoint x: 137, endPoint y: 376, distance: 84.1
click at [326, 376] on div "Add new stage 1 Application Application form stage 2 Work References Form stage…" at bounding box center [402, 486] width 152 height 718
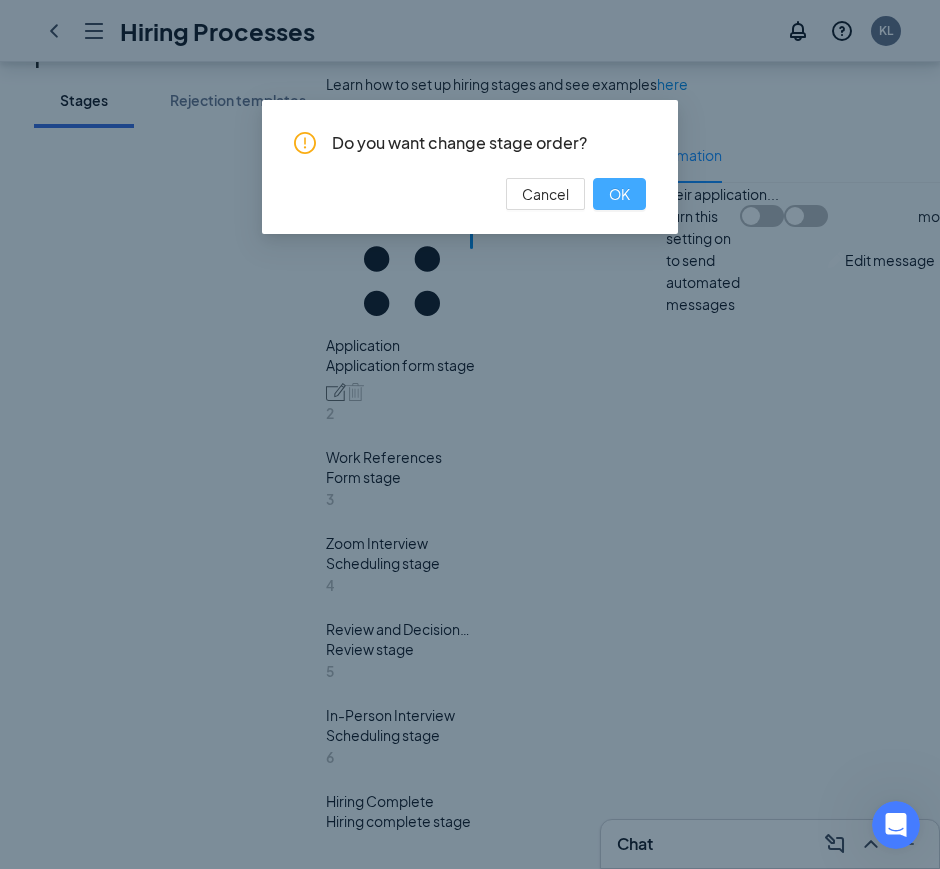
click at [621, 192] on span "OK" at bounding box center [619, 194] width 21 height 22
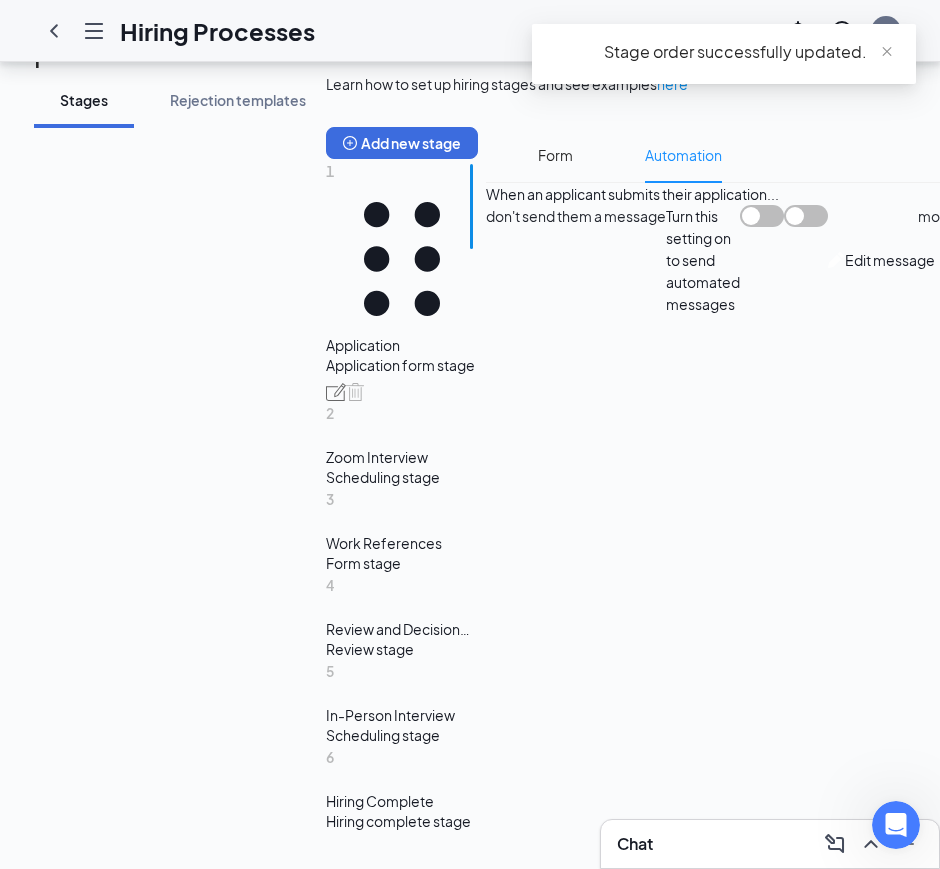
scroll to position [0, 0]
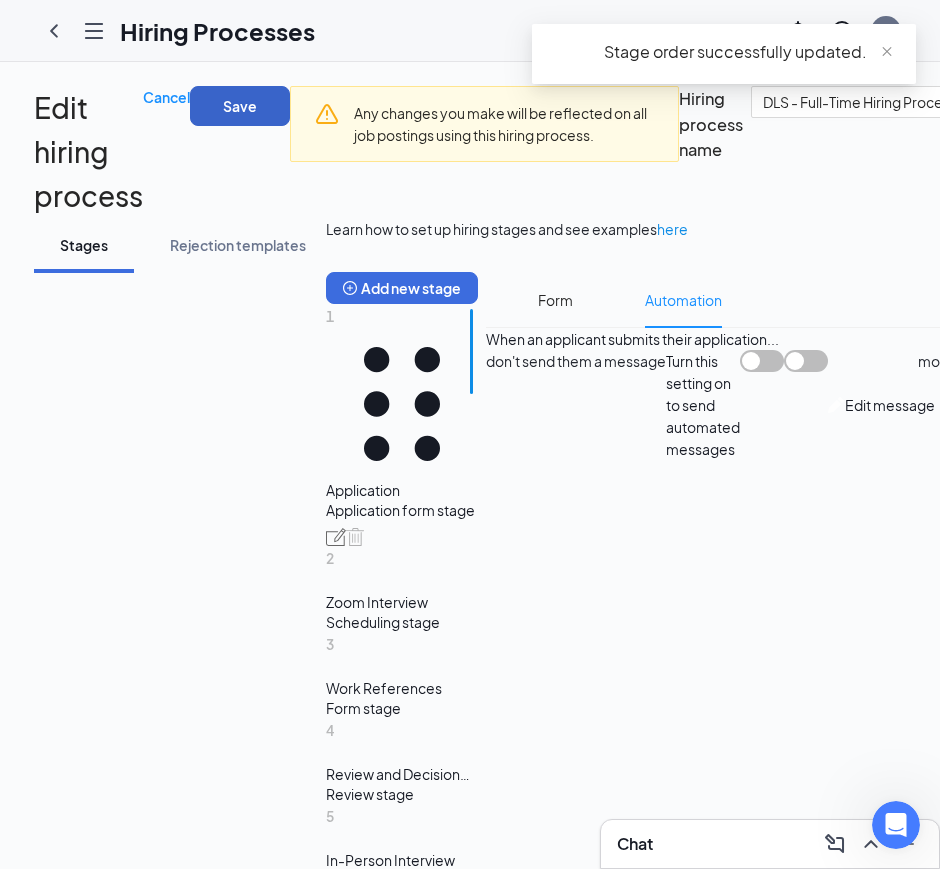
click at [290, 112] on button "Save" at bounding box center [240, 106] width 100 height 40
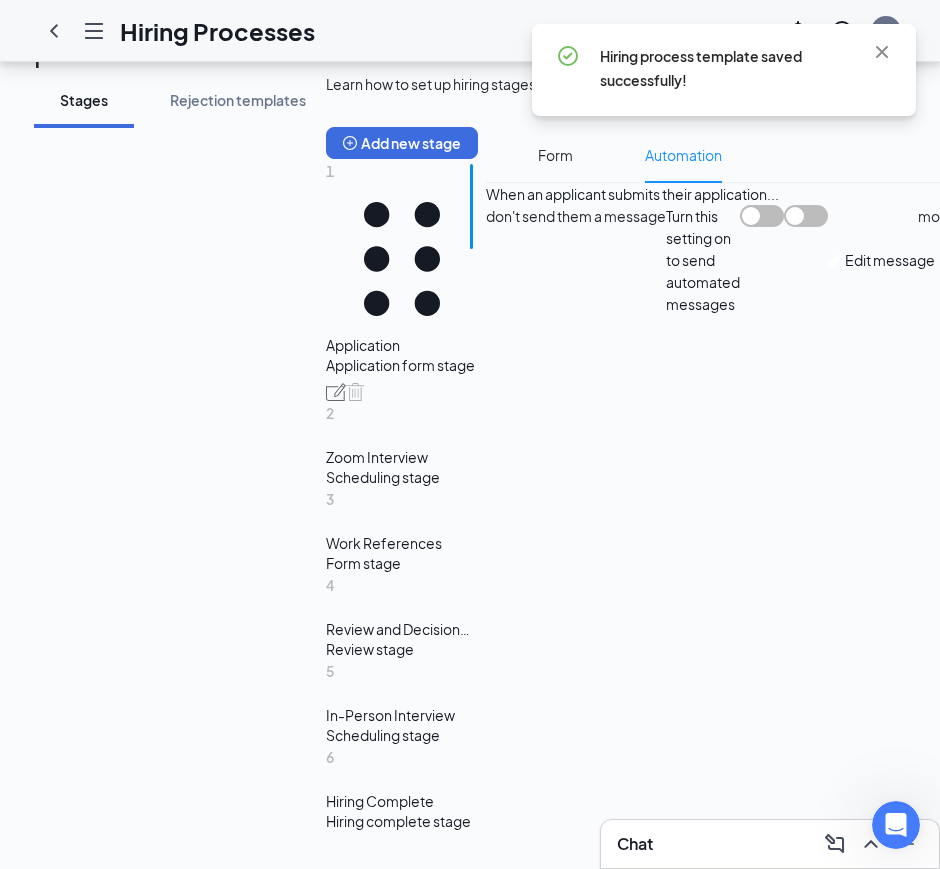
click at [326, 553] on div "Form stage" at bounding box center [402, 563] width 152 height 20
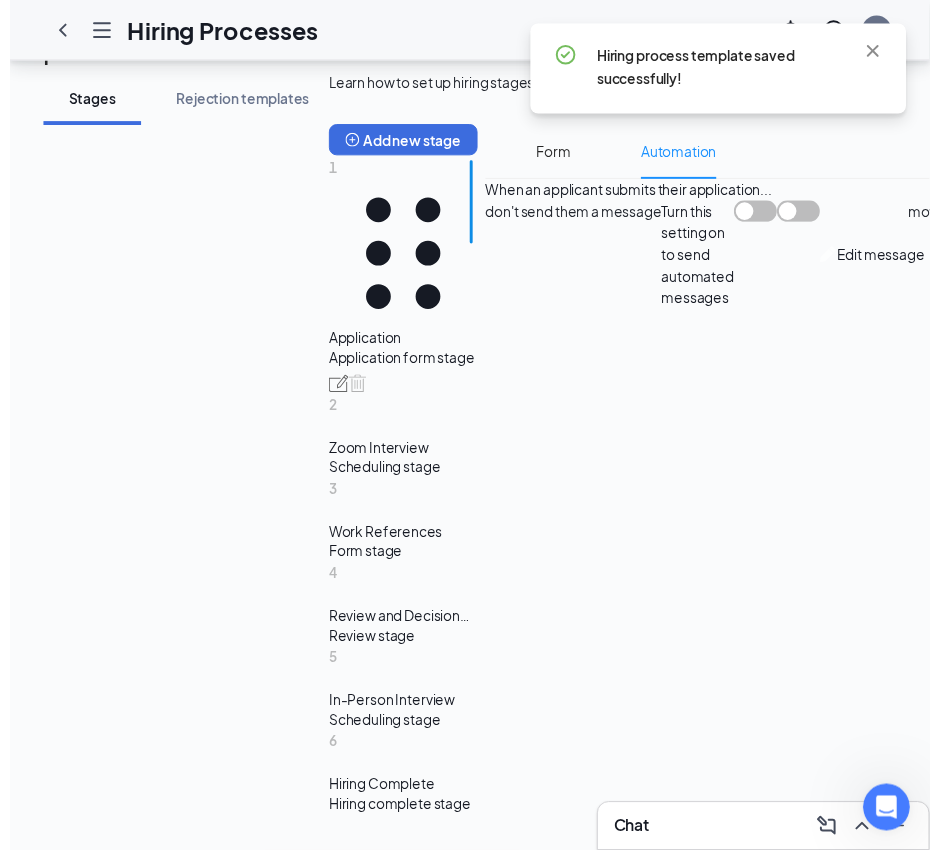
scroll to position [353, 0]
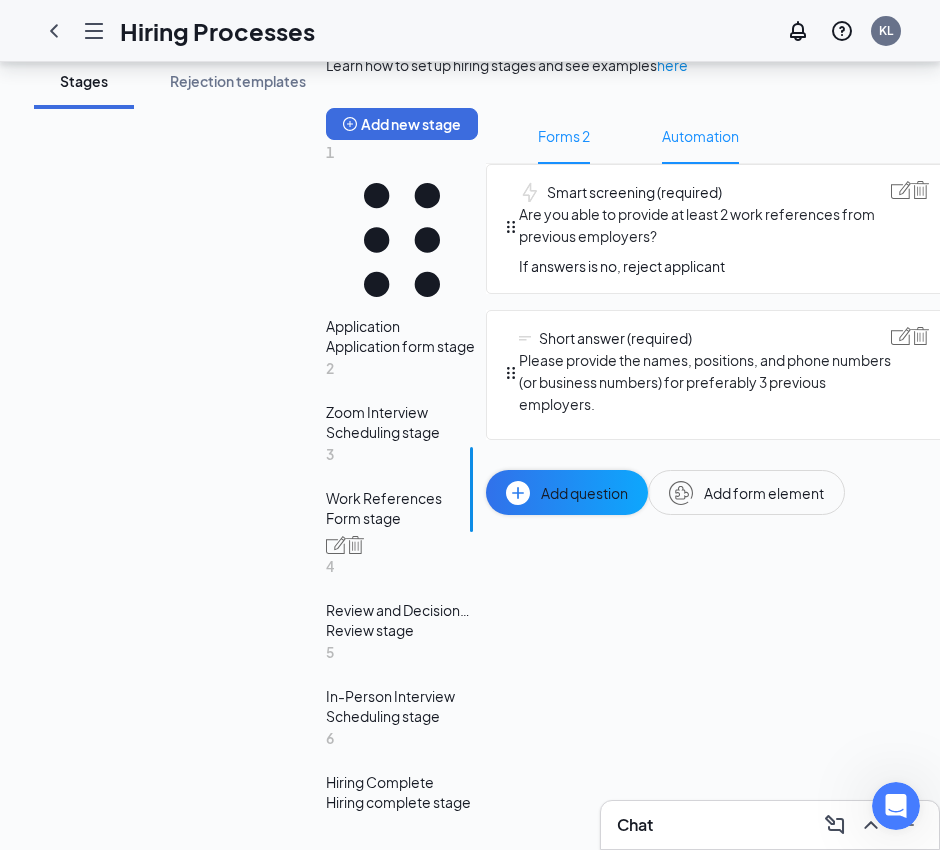
click at [662, 164] on span "Automation" at bounding box center [700, 136] width 77 height 56
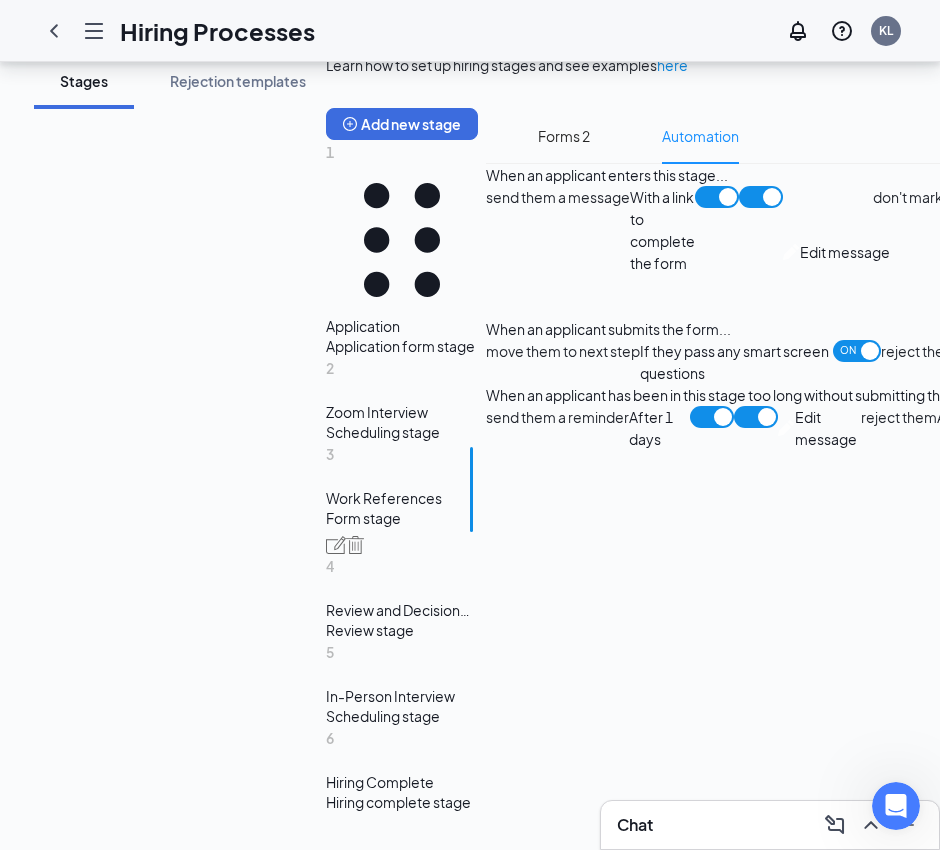
click at [800, 263] on span "Edit message" at bounding box center [845, 252] width 90 height 22
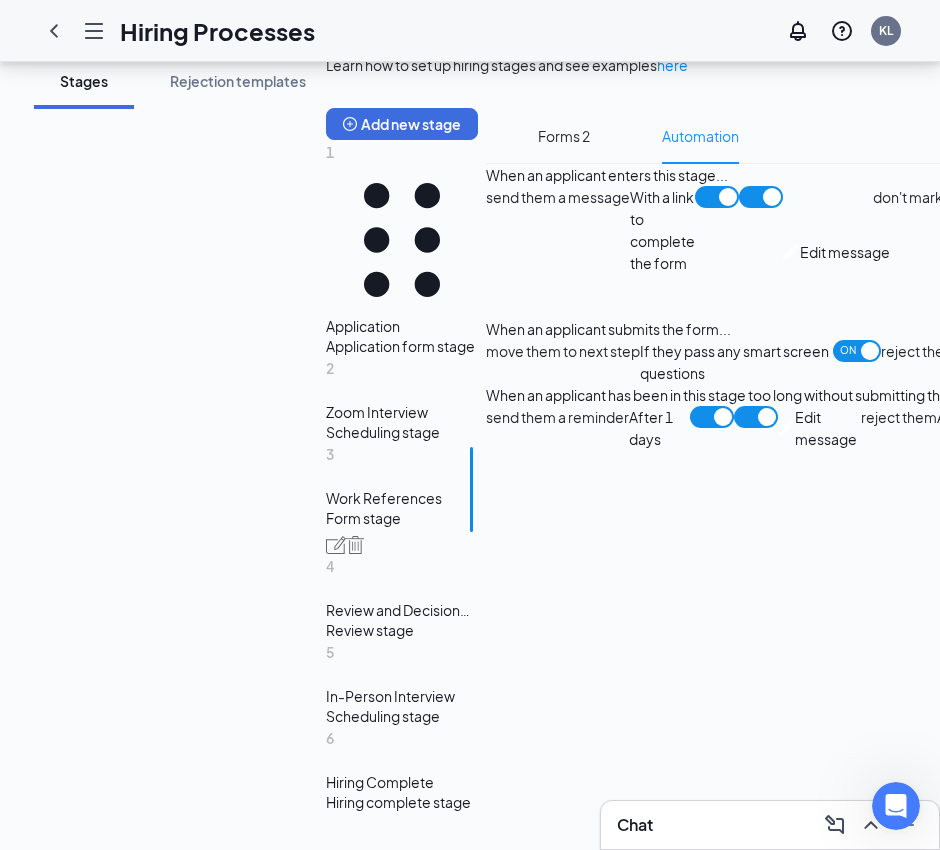
click at [326, 422] on div "Scheduling stage" at bounding box center [402, 432] width 152 height 20
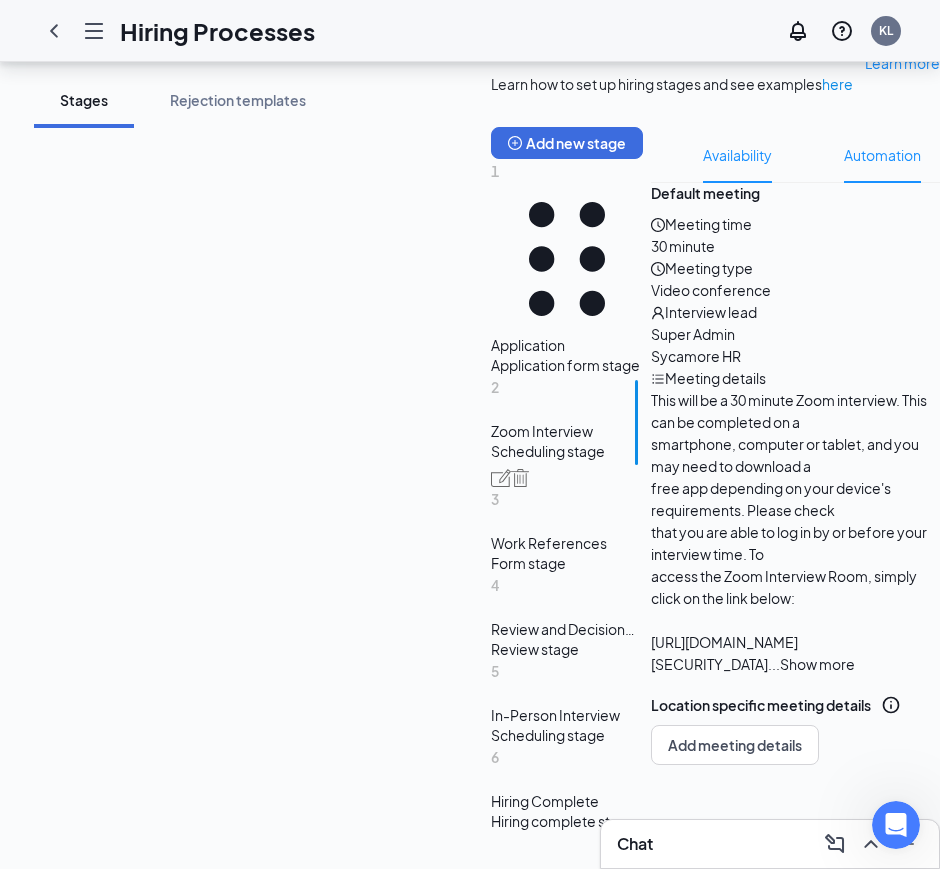
click at [844, 183] on span "Automation" at bounding box center [882, 155] width 77 height 56
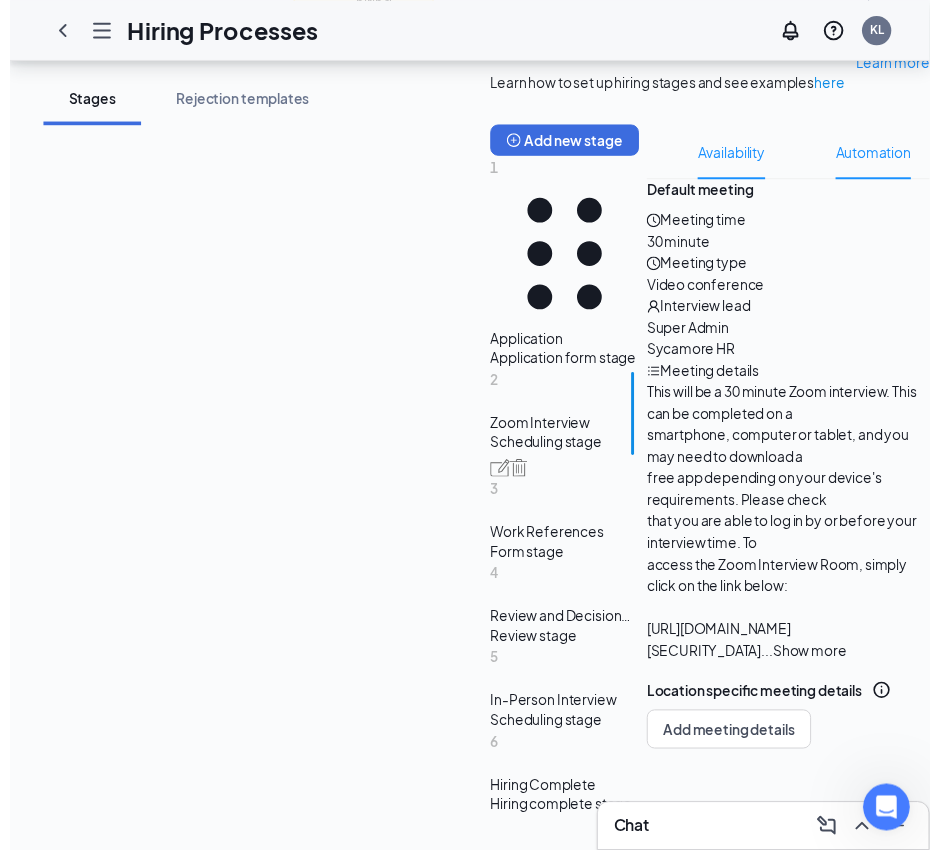
scroll to position [353, 0]
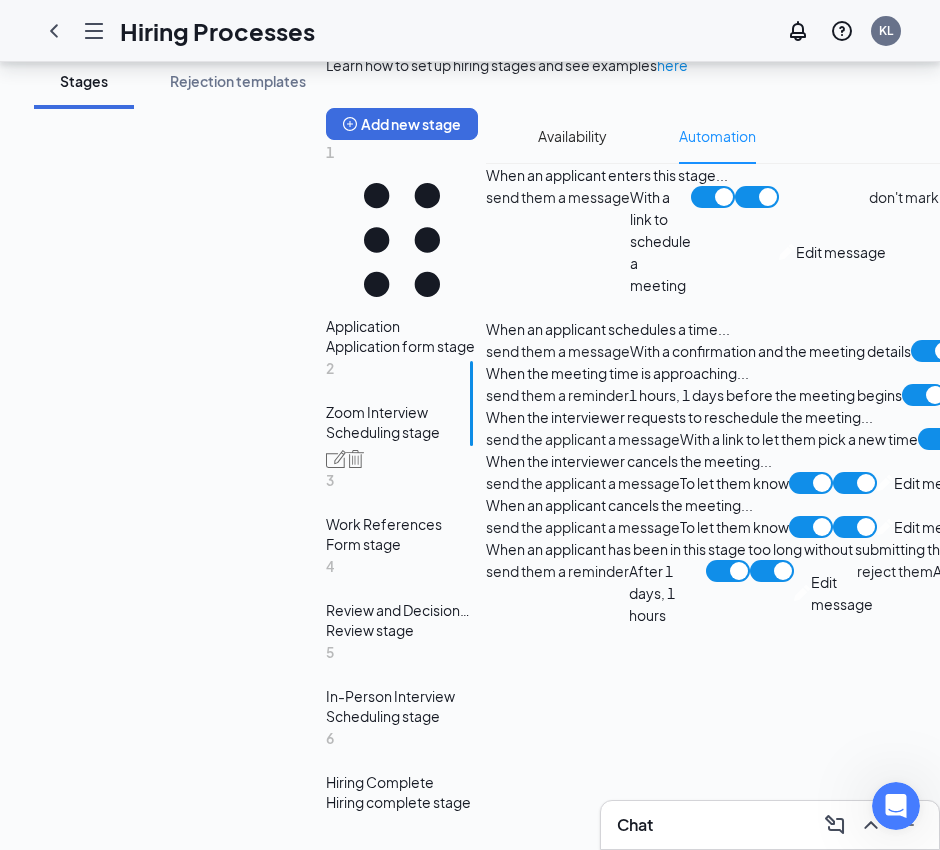
click at [796, 263] on span "Edit message" at bounding box center [841, 252] width 90 height 22
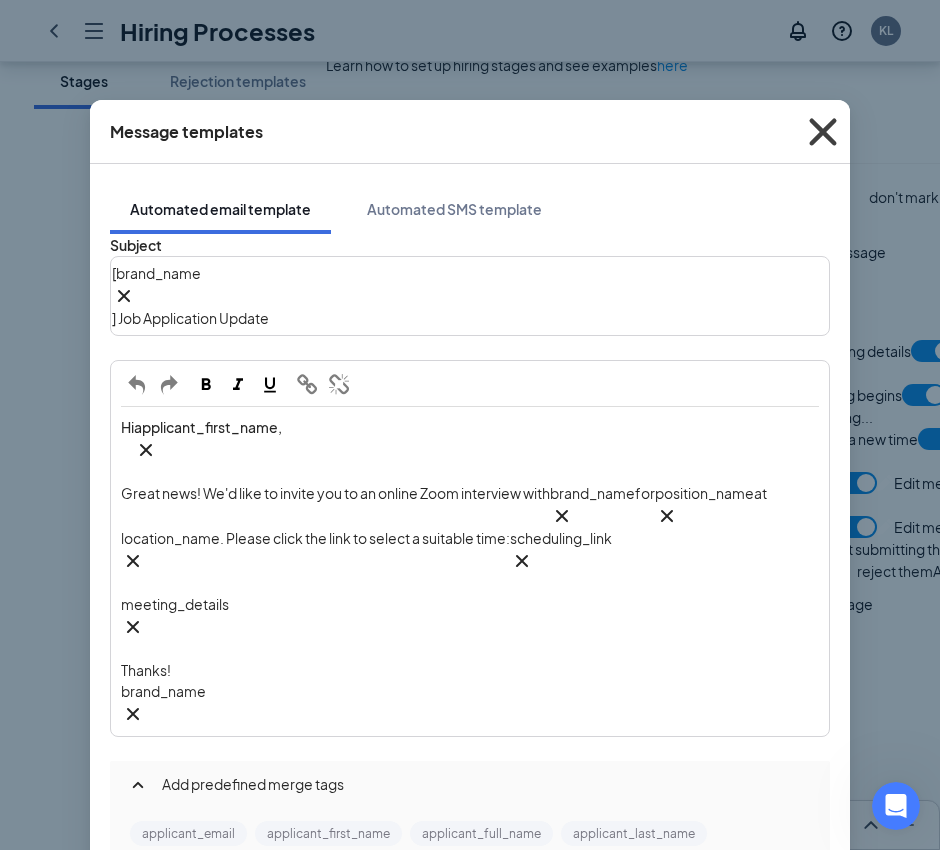
click at [814, 131] on icon "Cross" at bounding box center [823, 132] width 54 height 54
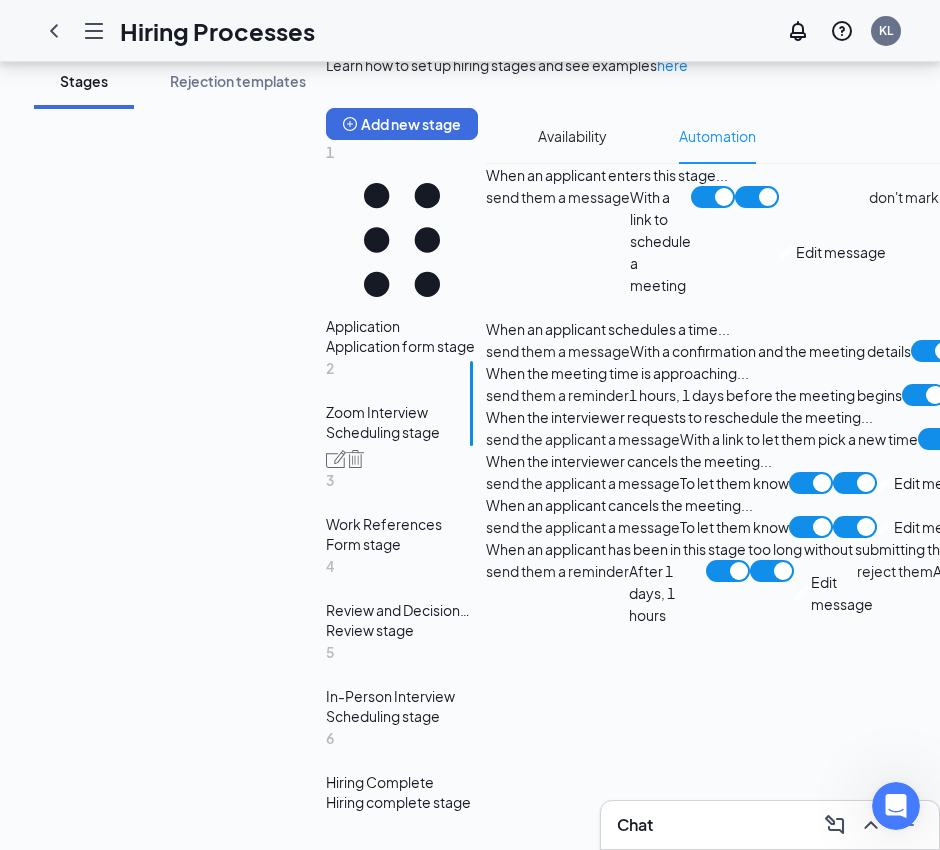
click at [796, 263] on span "Edit message" at bounding box center [841, 252] width 90 height 22
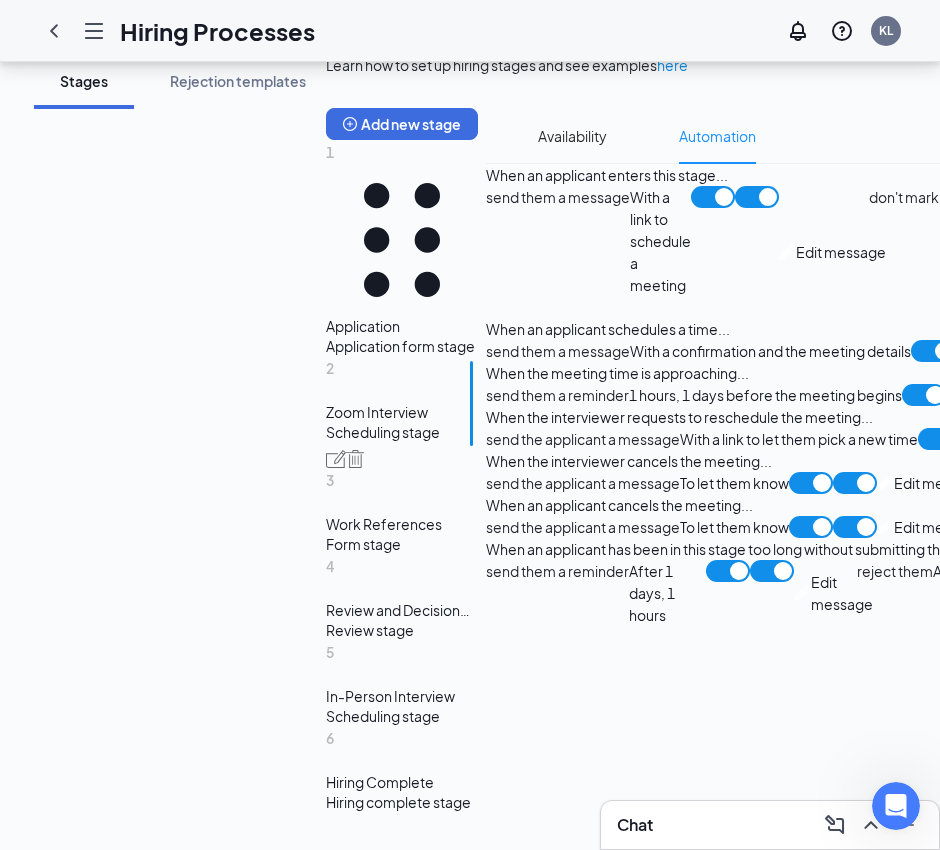
click at [326, 534] on div "Form stage" at bounding box center [402, 544] width 152 height 20
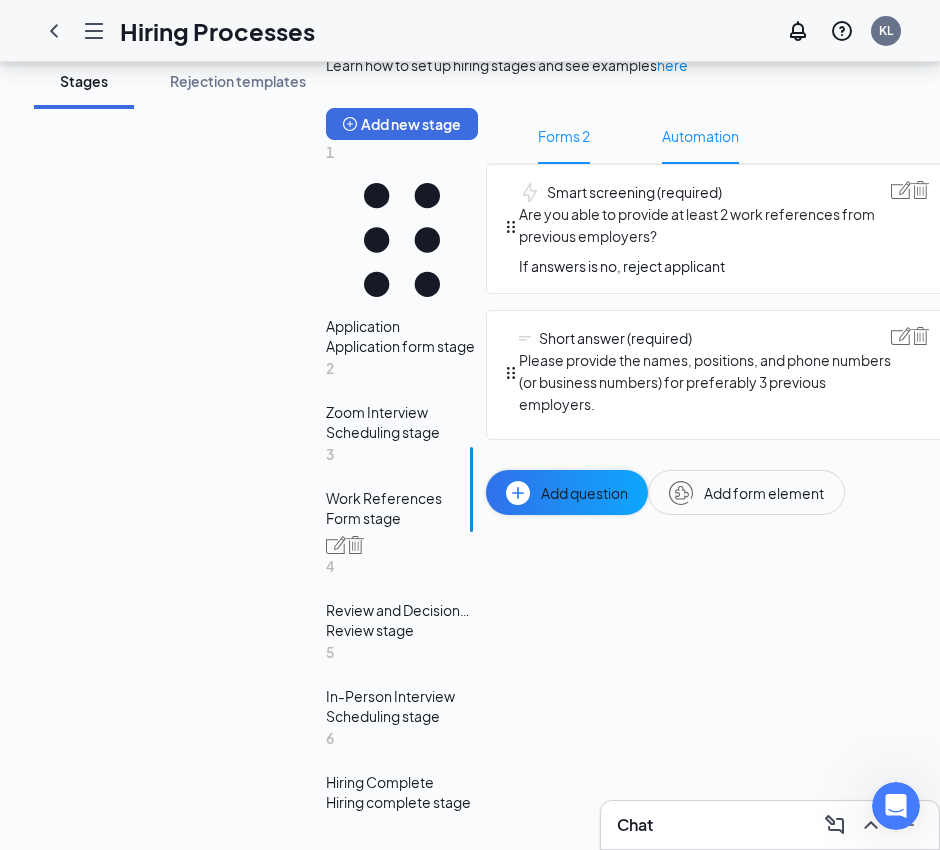
click at [662, 164] on span "Automation" at bounding box center [700, 136] width 77 height 56
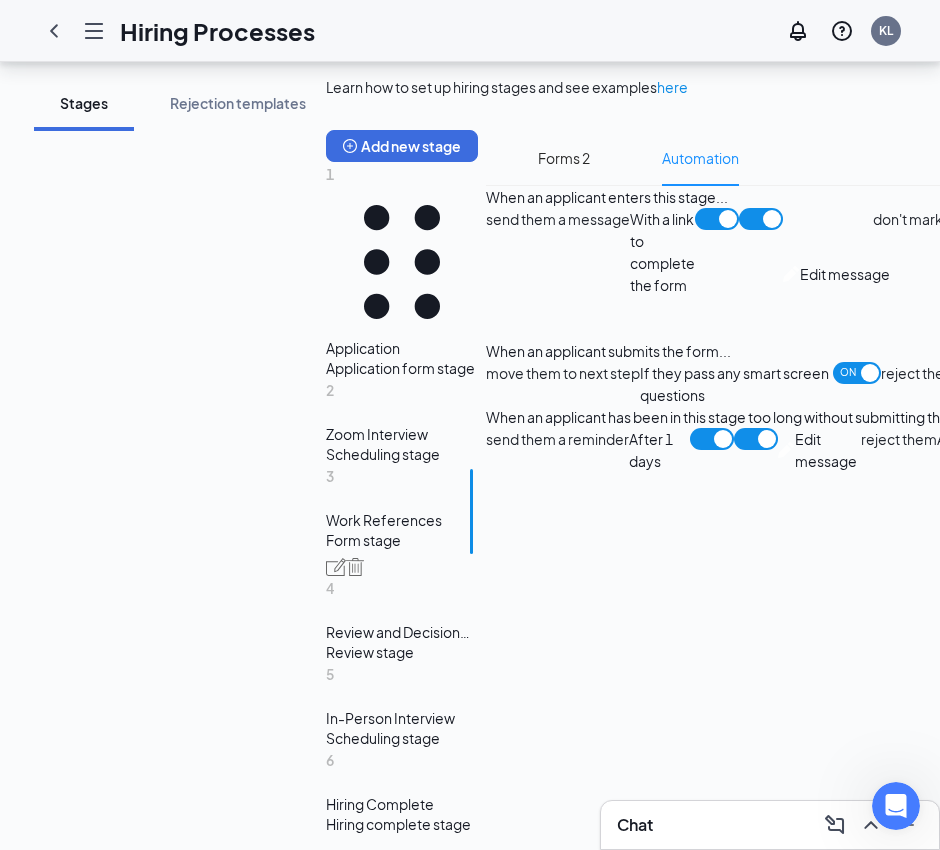
scroll to position [353, 0]
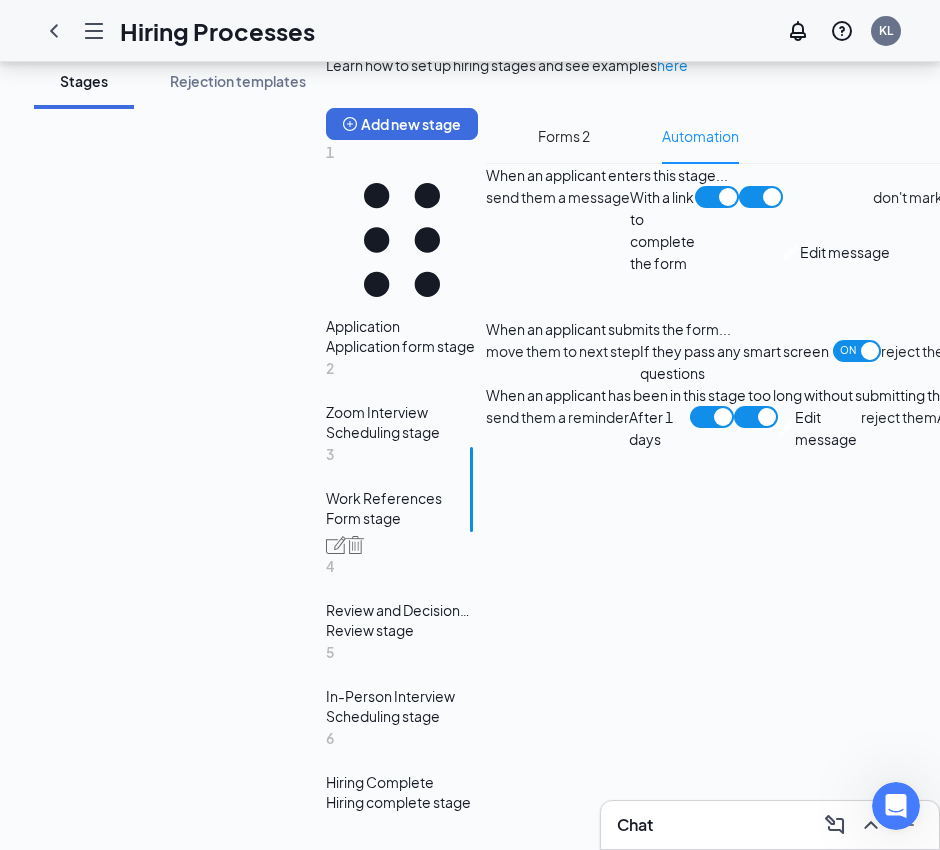
click at [800, 263] on span "Edit message" at bounding box center [845, 252] width 90 height 22
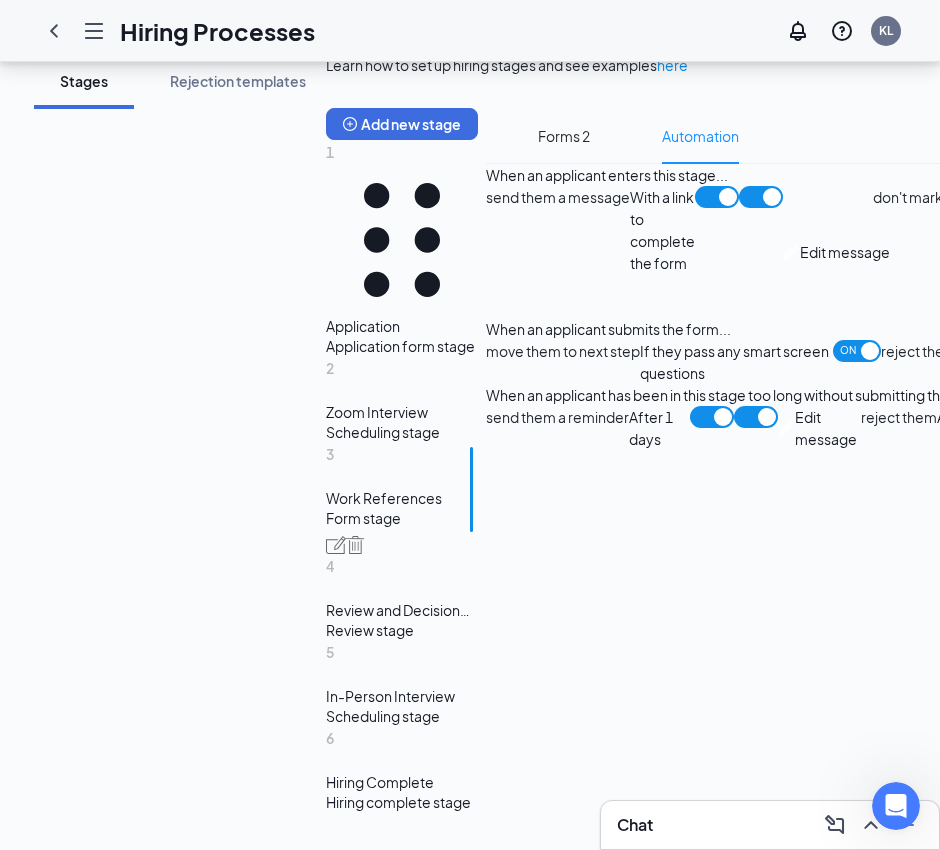
scroll to position [375, 0]
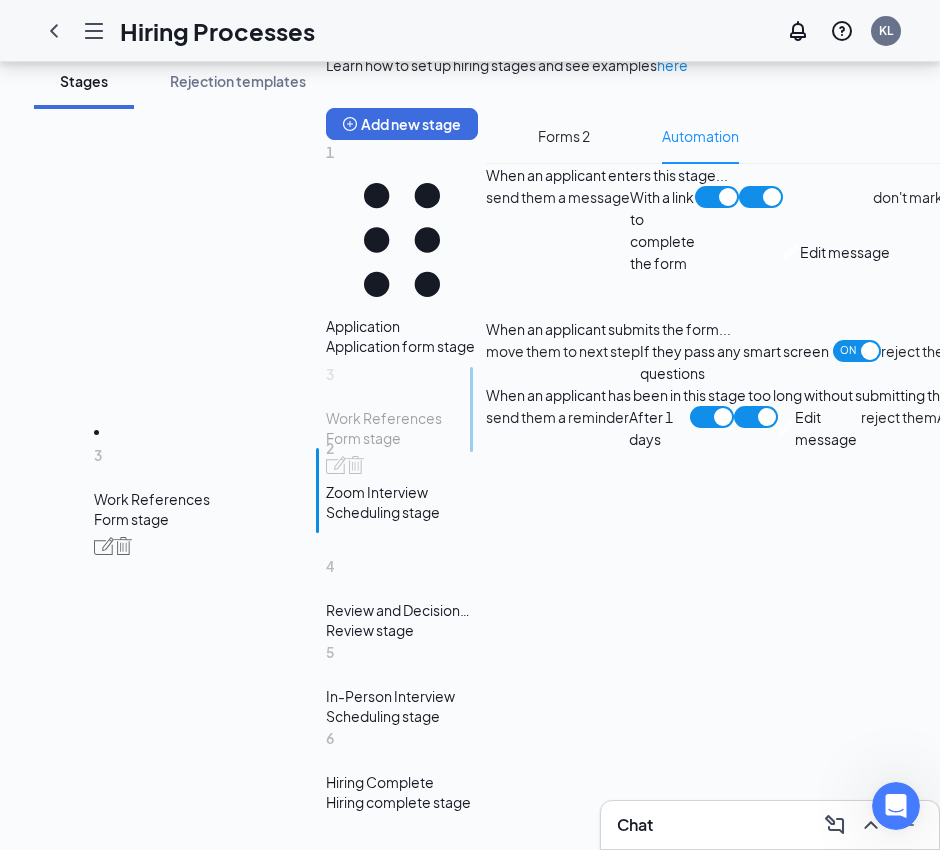
drag, startPoint x: 132, startPoint y: 449, endPoint x: 134, endPoint y: 366, distance: 83.0
click at [326, 366] on div "Add new stage 1 Application Application form stage 2 Zoom Interview Scheduling …" at bounding box center [402, 467] width 152 height 718
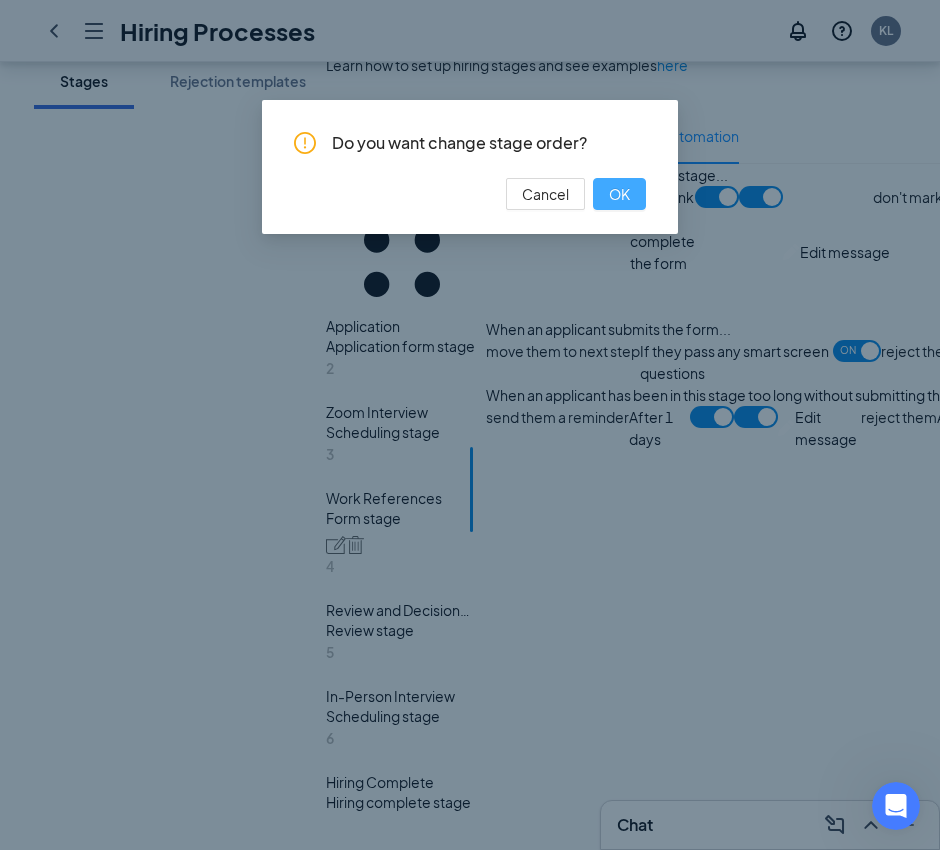
click at [629, 189] on span "OK" at bounding box center [619, 194] width 21 height 22
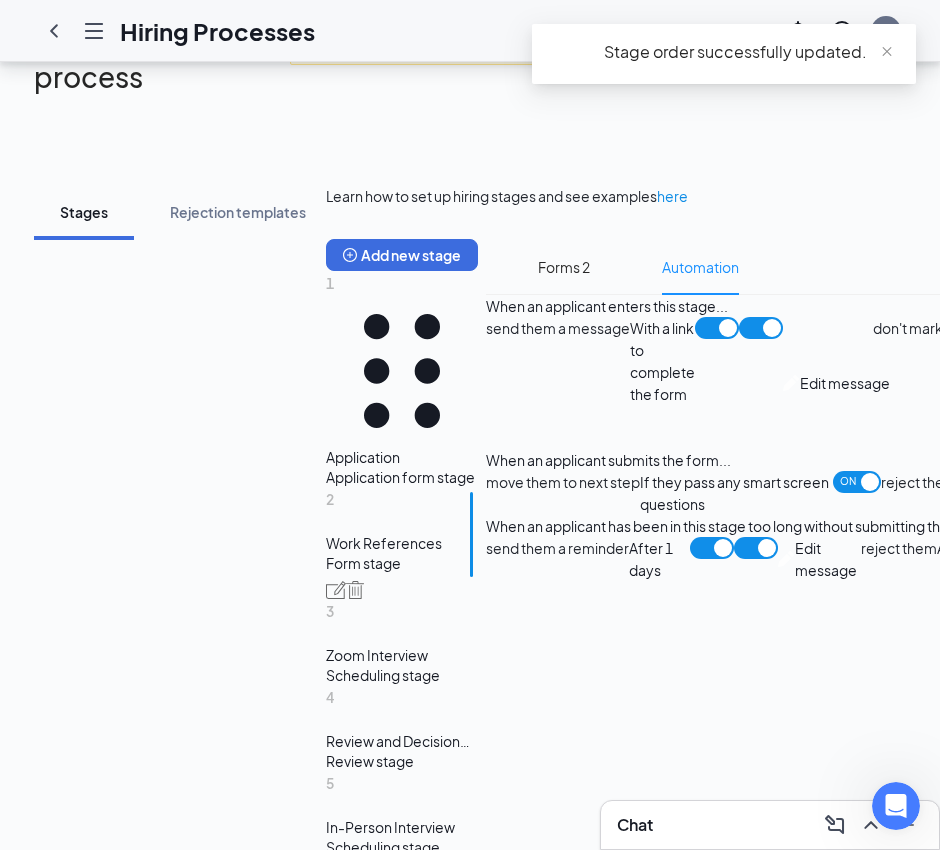
scroll to position [0, 0]
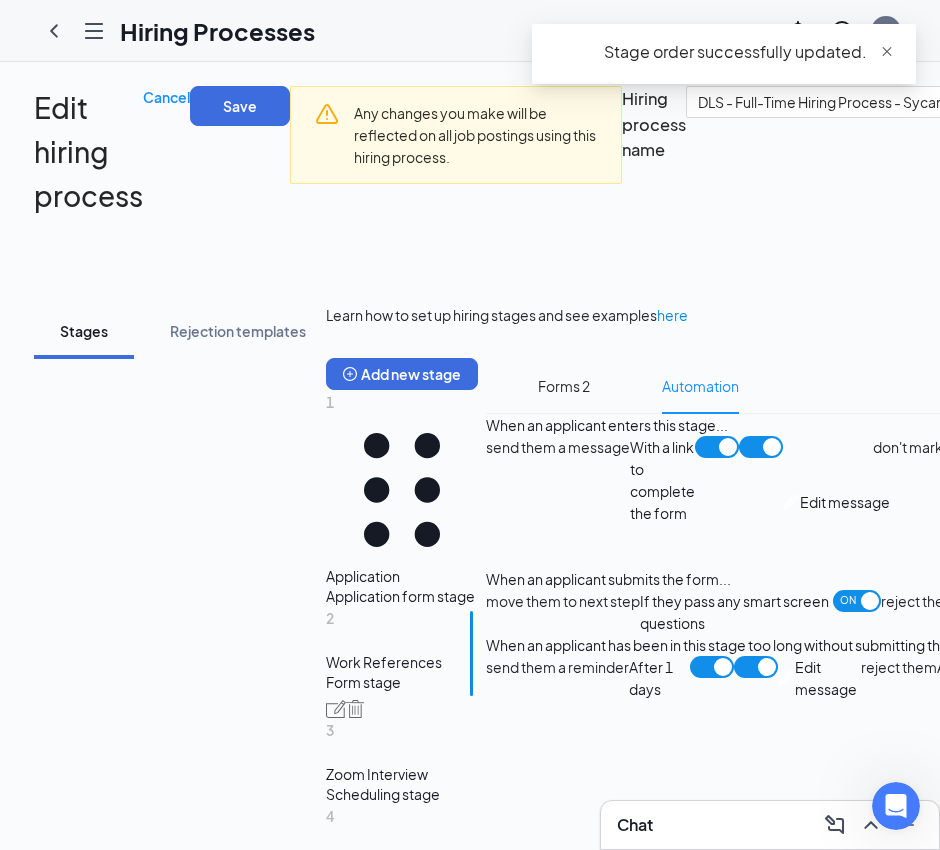
click at [889, 52] on span "close" at bounding box center [887, 52] width 14 height 14
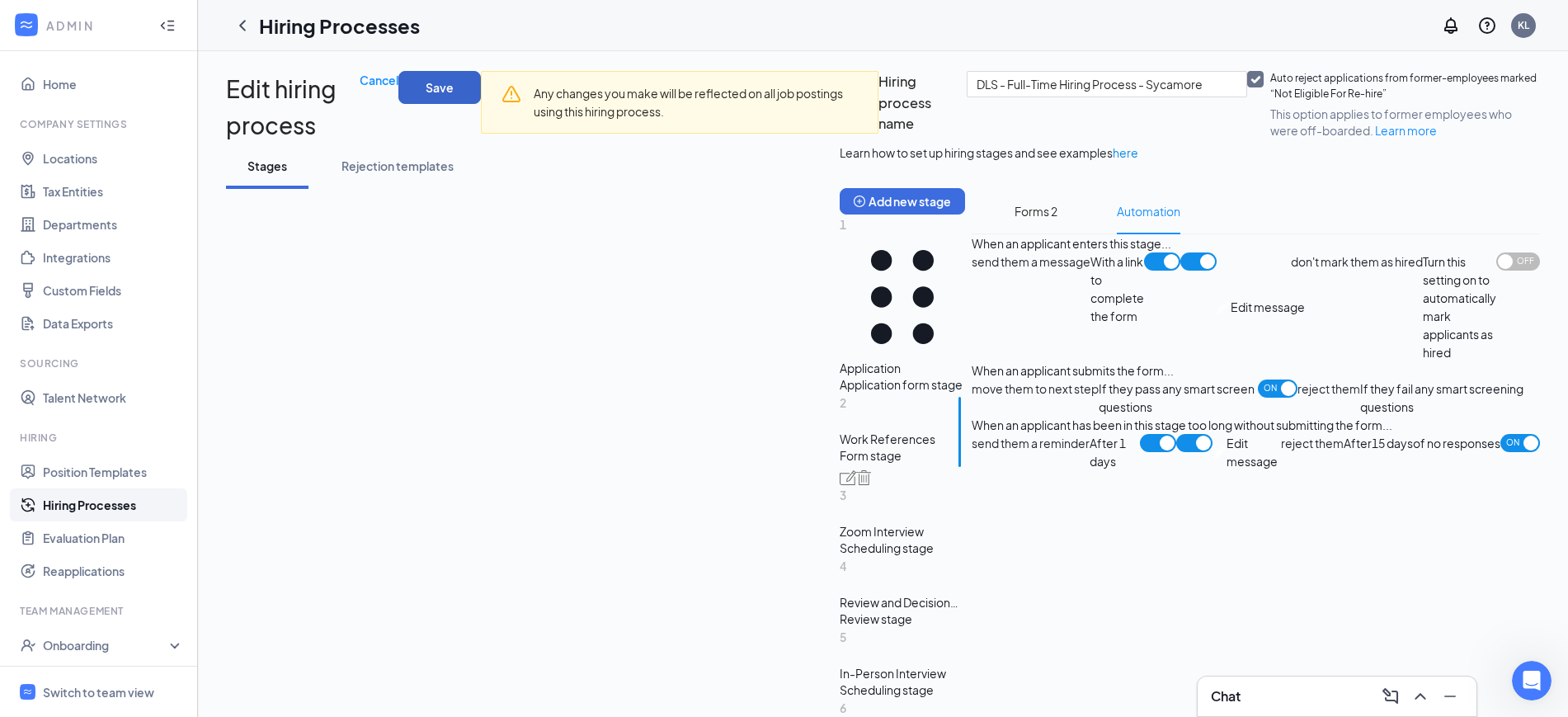
click at [481, 79] on button "Save" at bounding box center [440, 87] width 83 height 33
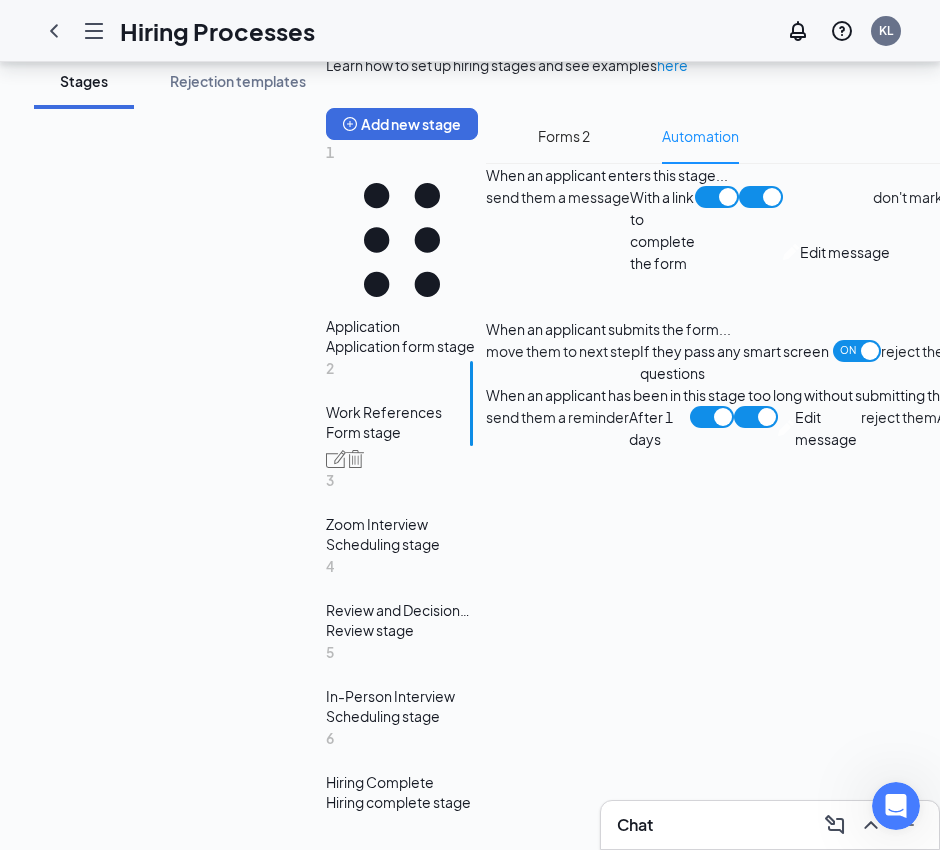
scroll to position [375, 0]
click at [800, 263] on span "Edit message" at bounding box center [845, 252] width 90 height 22
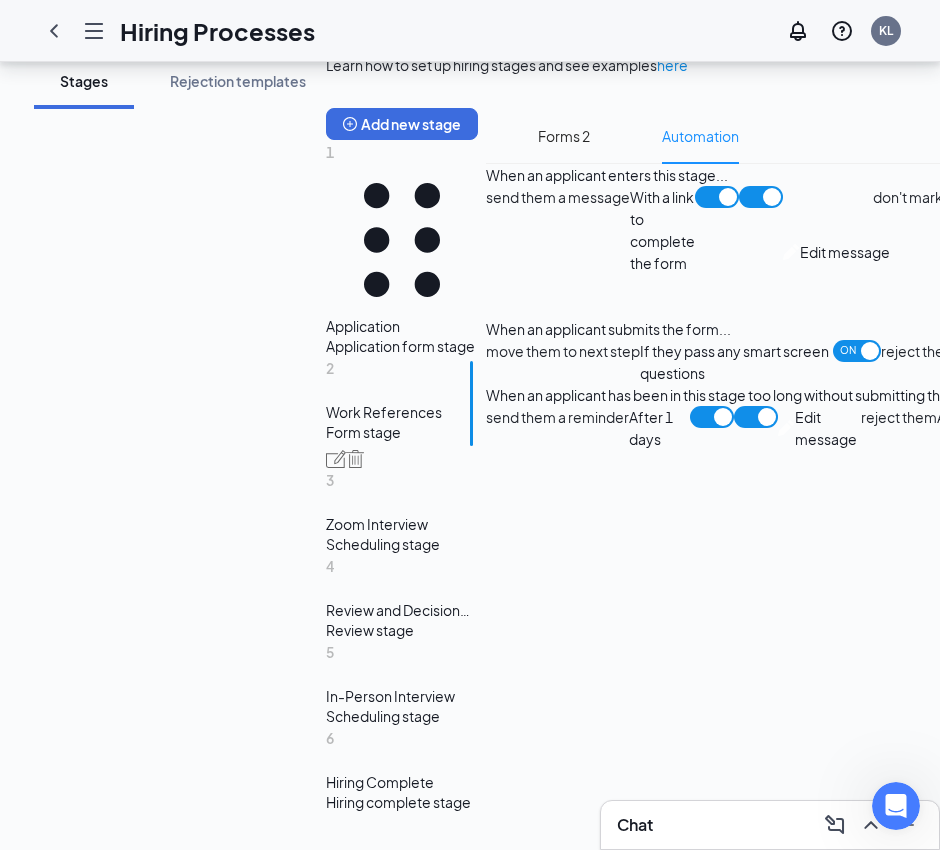
click at [326, 534] on div "Scheduling stage" at bounding box center [402, 544] width 152 height 20
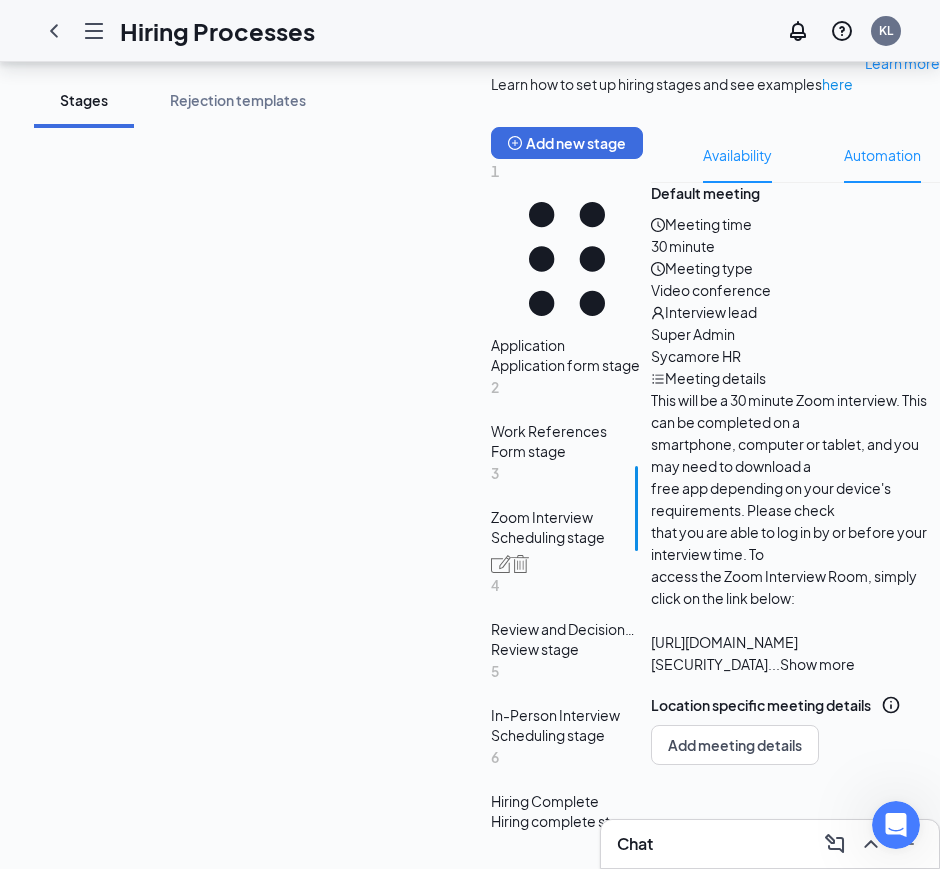
click at [844, 183] on span "Automation" at bounding box center [882, 155] width 77 height 56
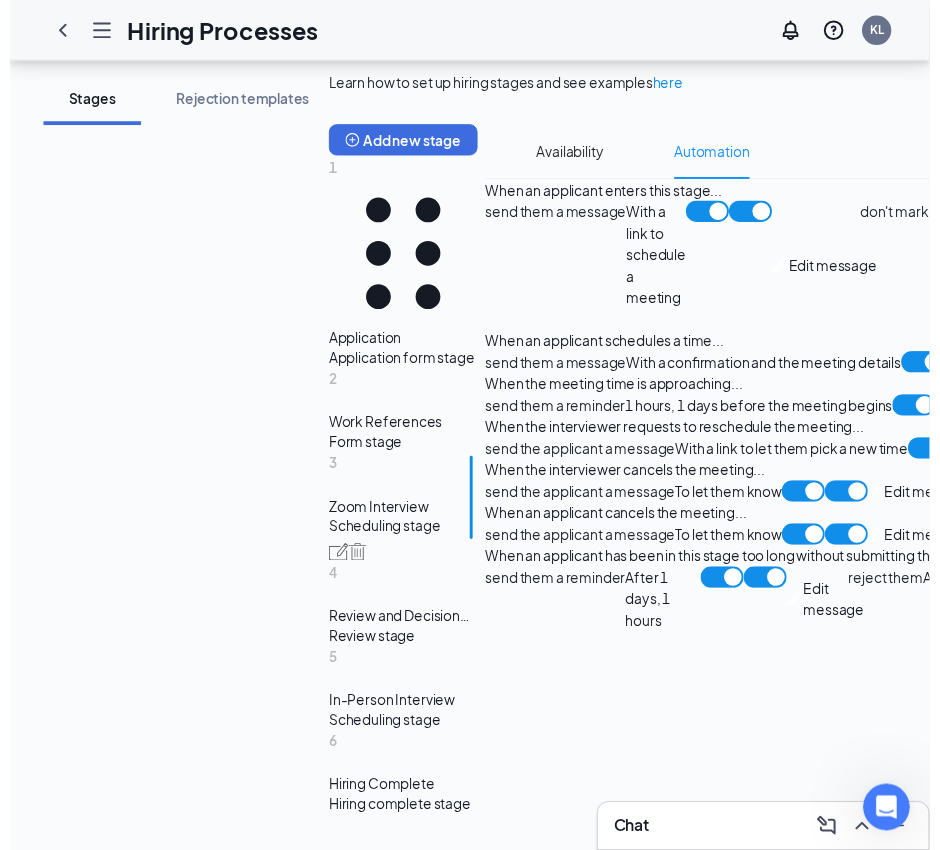
scroll to position [375, 0]
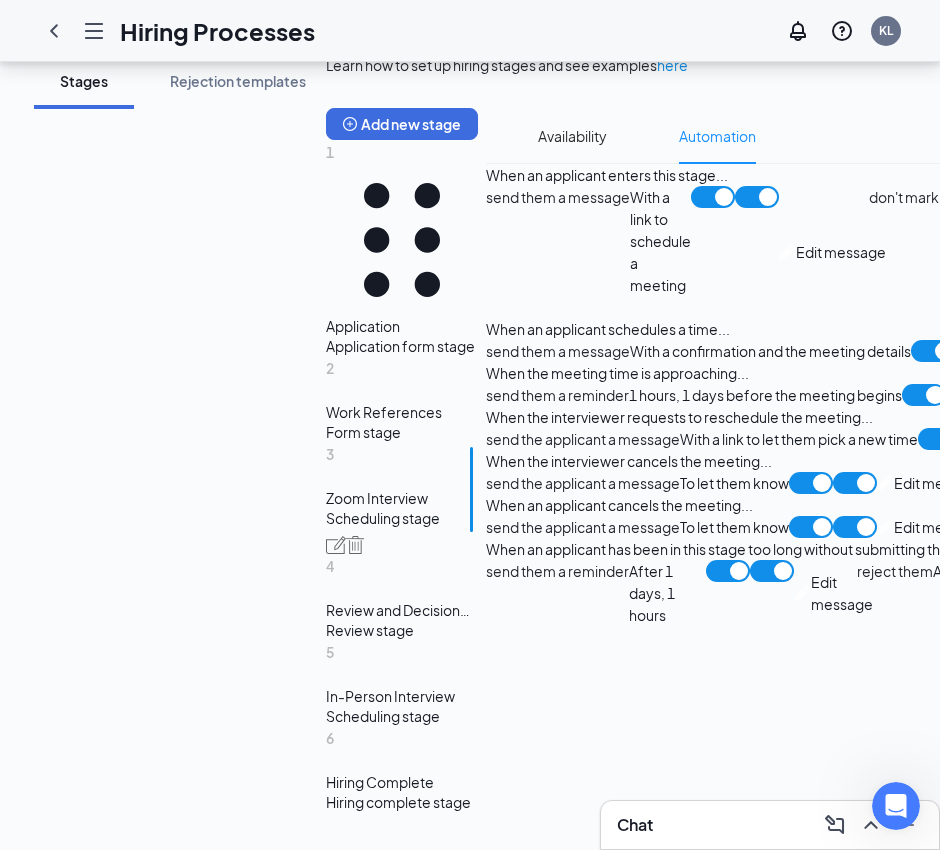
click at [796, 263] on span "Edit message" at bounding box center [841, 252] width 90 height 22
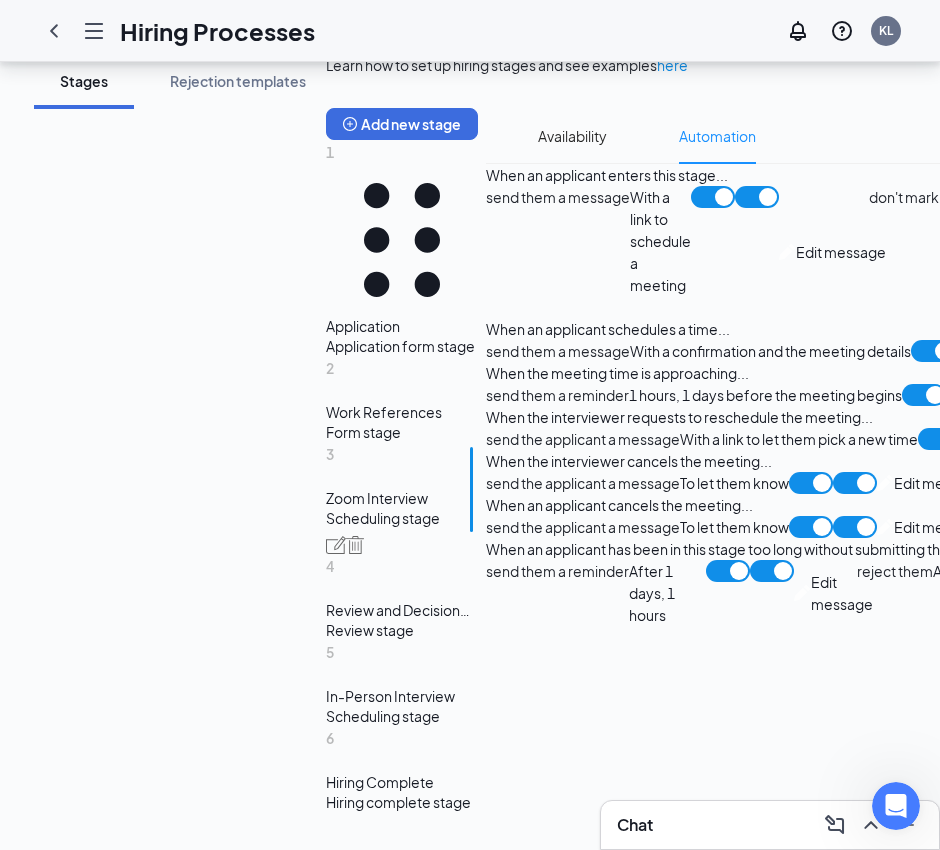
scroll to position [2558, 0]
click at [811, 571] on span "Edit message" at bounding box center [842, 593] width 62 height 44
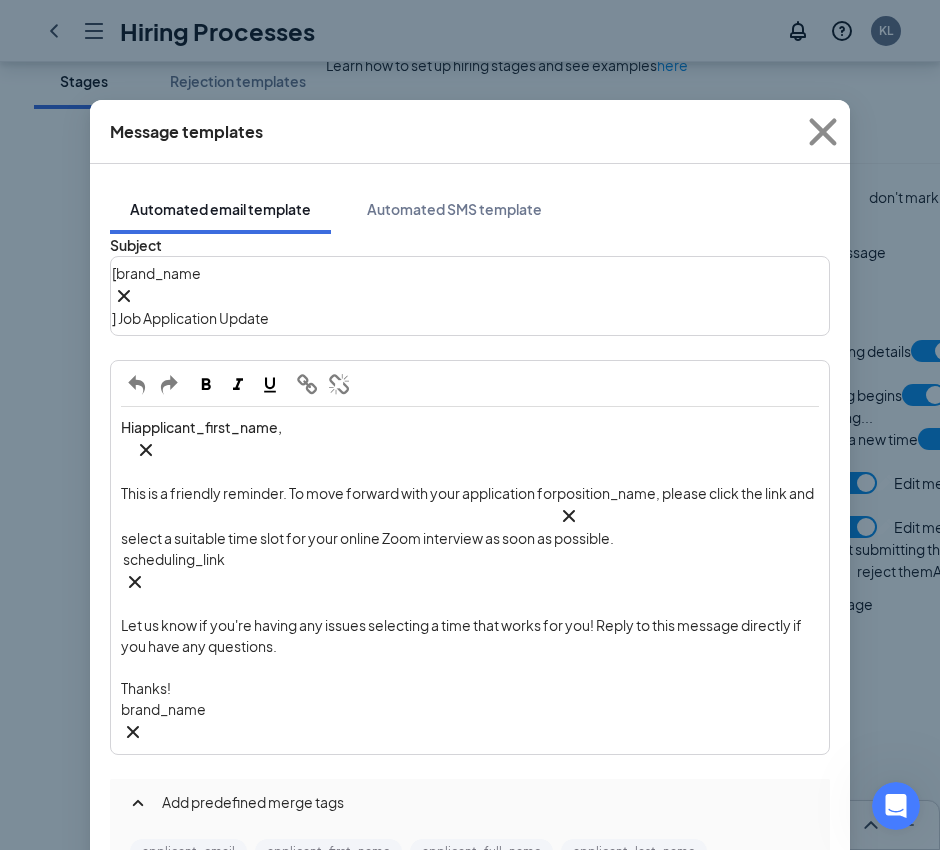
click at [268, 678] on div "Thanks!" at bounding box center [470, 688] width 698 height 21
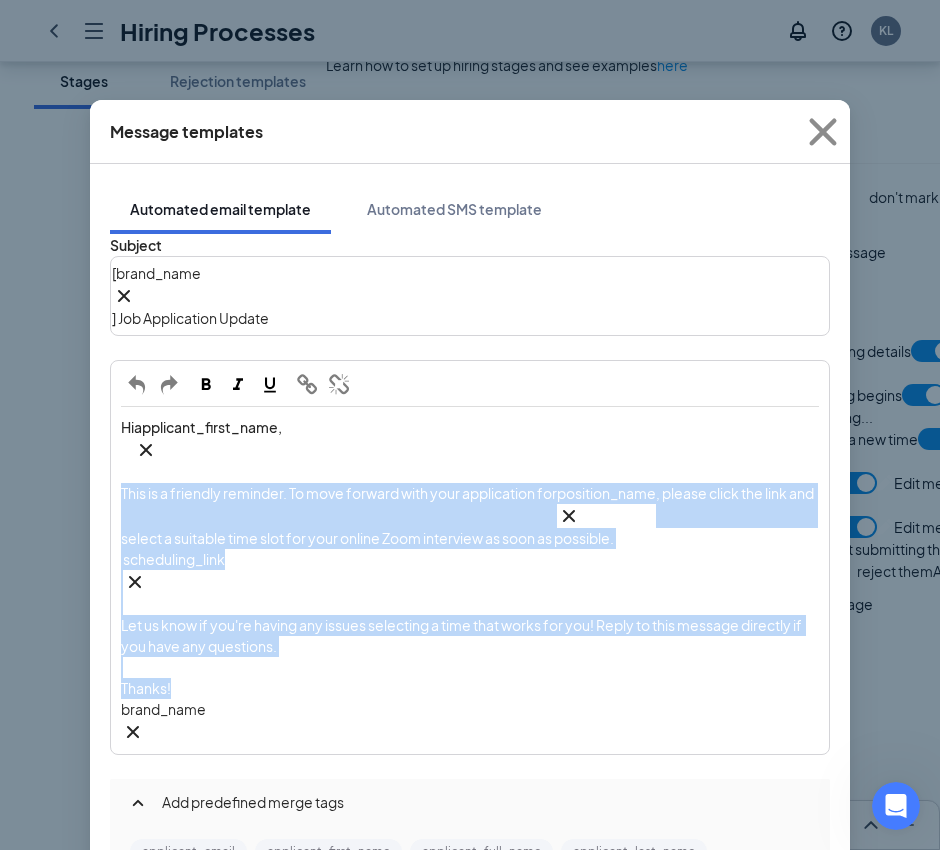
drag, startPoint x: 207, startPoint y: 574, endPoint x: 95, endPoint y: 416, distance: 193.6
click at [110, 416] on div "Subject [ brand_name‌‌‌‌ {{brand_name}} ] Job Application Update Hi applicant_f…" at bounding box center [470, 641] width 720 height 815
copy div "This is a friendly reminder. To move forward with your application for position…"
click at [543, 657] on div "Edit text" at bounding box center [470, 667] width 698 height 21
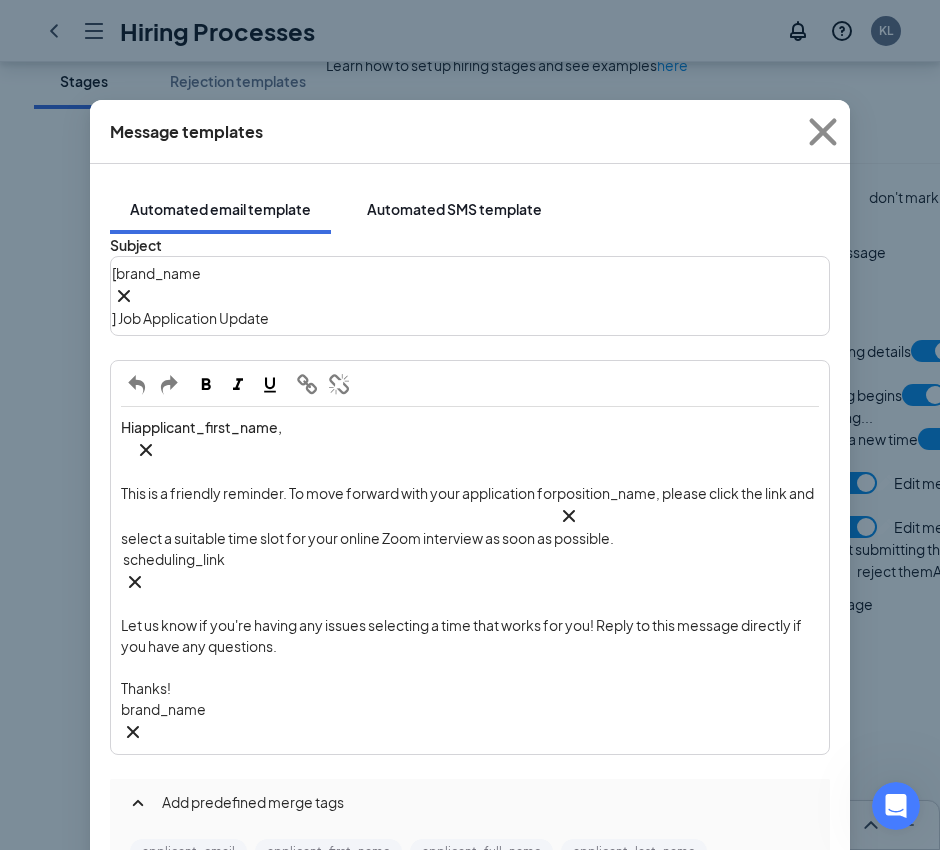
click at [435, 199] on div "Automated SMS template" at bounding box center [454, 209] width 175 height 20
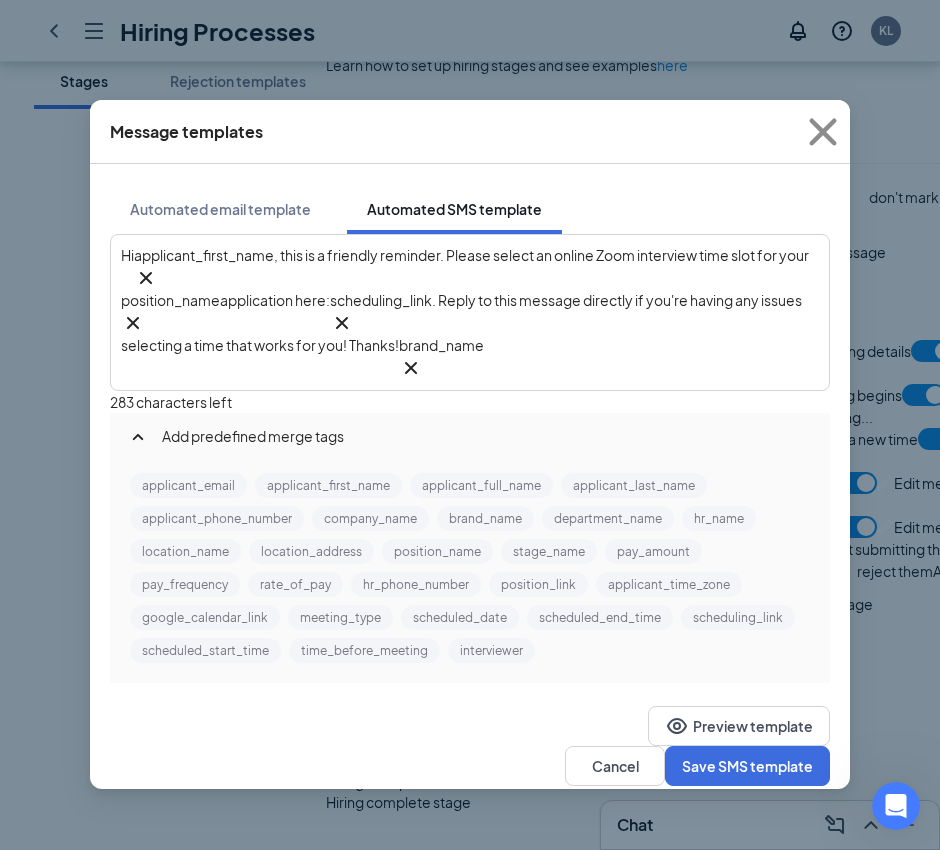
click at [570, 312] on div "Hi applicant_first_name‌‌‌‌ {{applicant_first_name}} , this is a friendly remin…" at bounding box center [470, 312] width 698 height 135
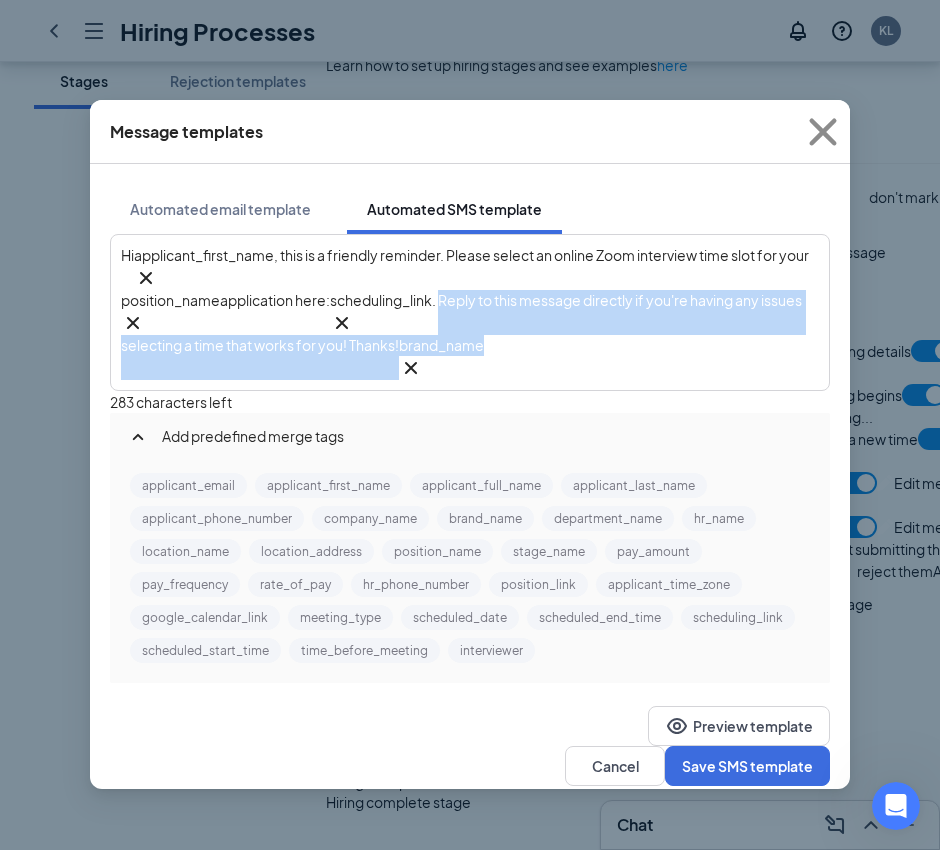
drag, startPoint x: 569, startPoint y: 311, endPoint x: 547, endPoint y: 294, distance: 27.8
click at [547, 294] on div "Hi applicant_first_name‌‌‌‌ {{applicant_first_name}} , this is a friendly remin…" at bounding box center [470, 312] width 698 height 135
click at [564, 295] on span ". Reply to this message directly if you're having any issues selecting a time t…" at bounding box center [462, 322] width 683 height 63
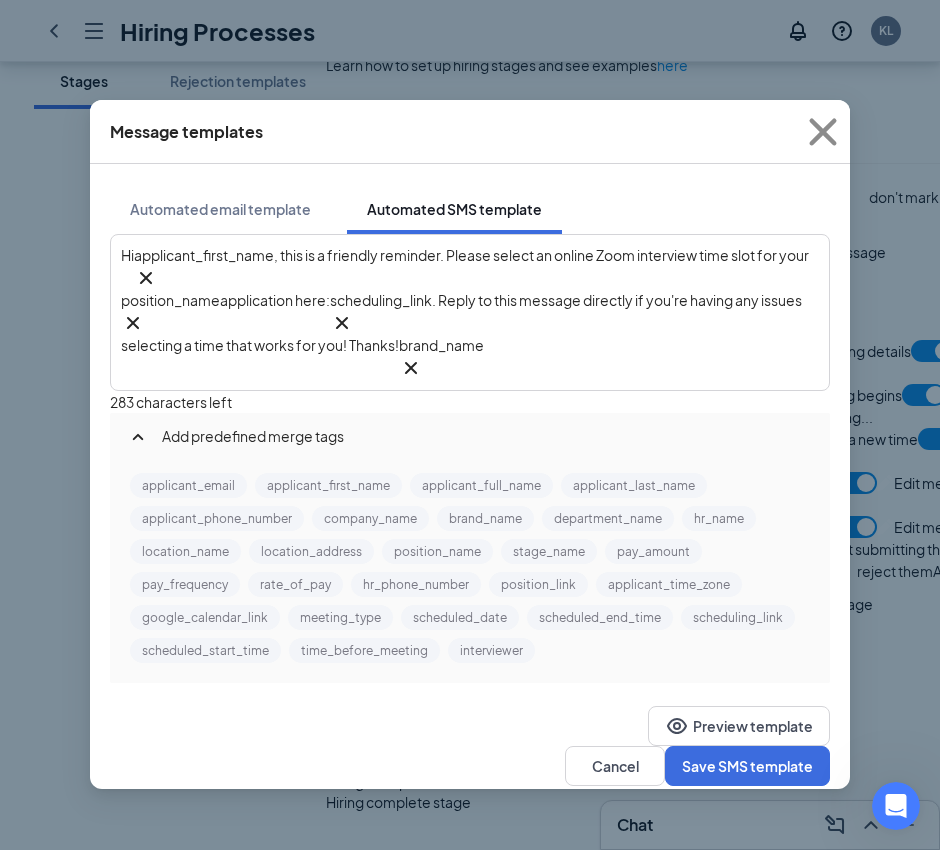
drag, startPoint x: 569, startPoint y: 319, endPoint x: 546, endPoint y: 286, distance: 40.2
click at [546, 291] on span ". Reply to this message directly if you're having any issues selecting a time t…" at bounding box center [462, 322] width 683 height 63
copy span "Reply to this message directly if you're having any issues selecting a time tha…"
click at [579, 351] on div "Hi applicant_first_name‌‌‌‌ {{applicant_first_name}} , this is a friendly remin…" at bounding box center [470, 312] width 718 height 155
click at [590, 746] on button "Cancel" at bounding box center [615, 766] width 100 height 40
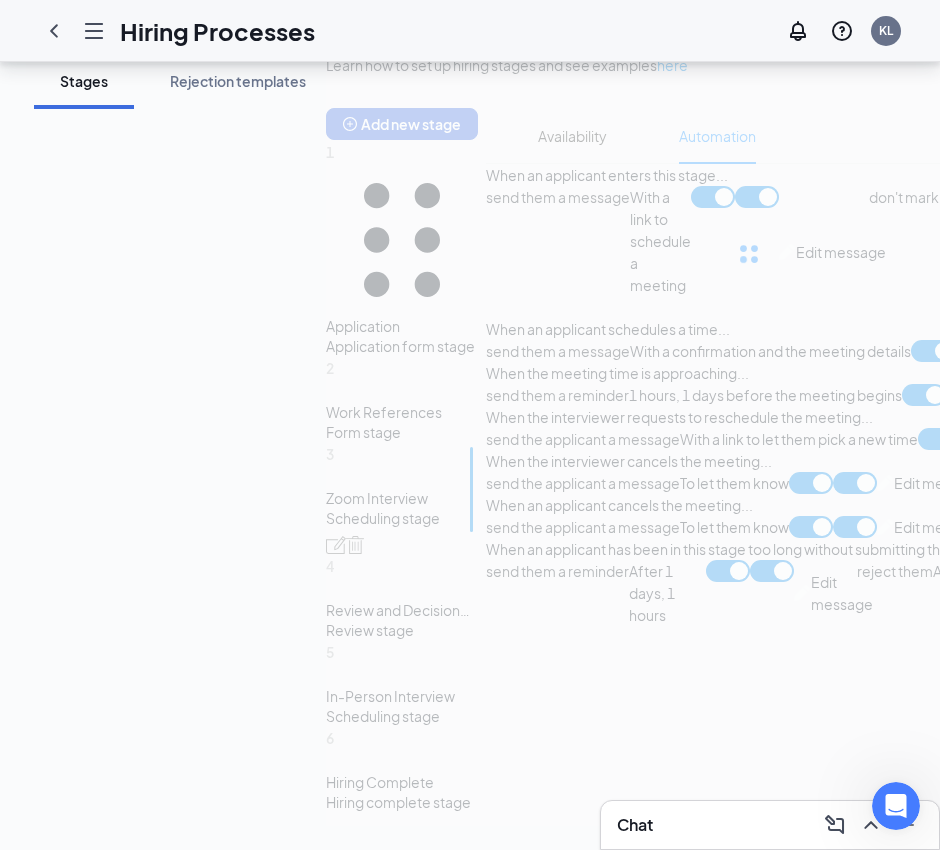
click at [326, 455] on div "Learn how to set up hiring stages and see examples here Add new stage 1 Applica…" at bounding box center [748, 440] width 845 height 772
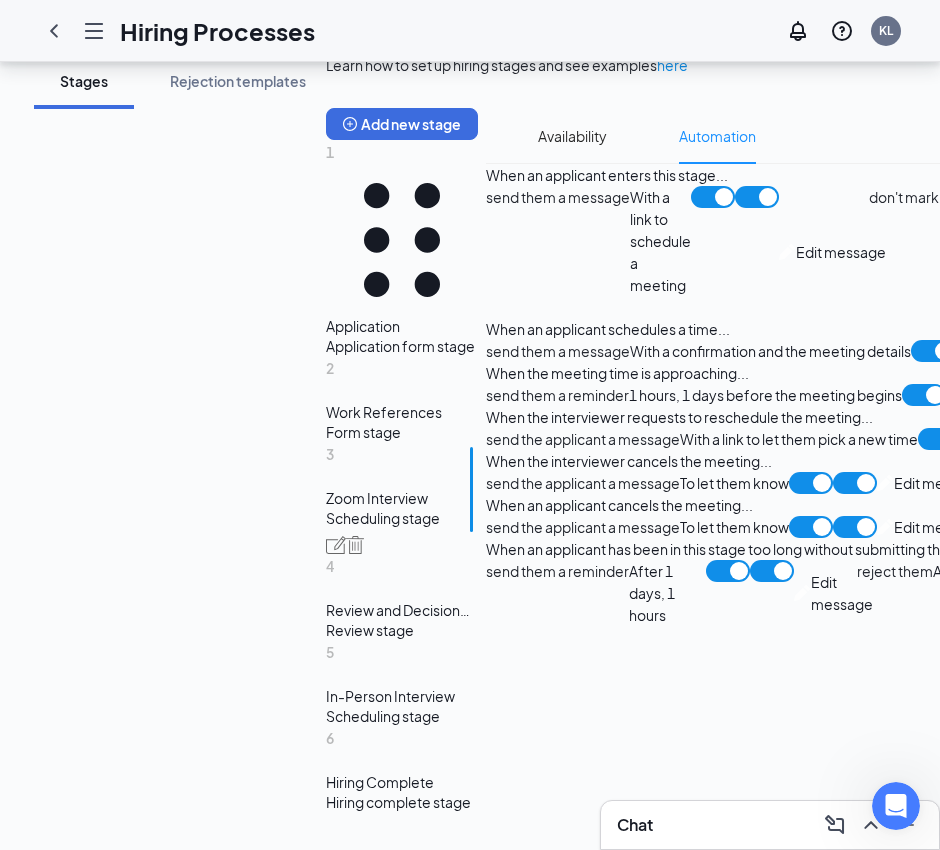
scroll to position [309, 0]
click at [326, 422] on div "Work References" at bounding box center [402, 412] width 152 height 20
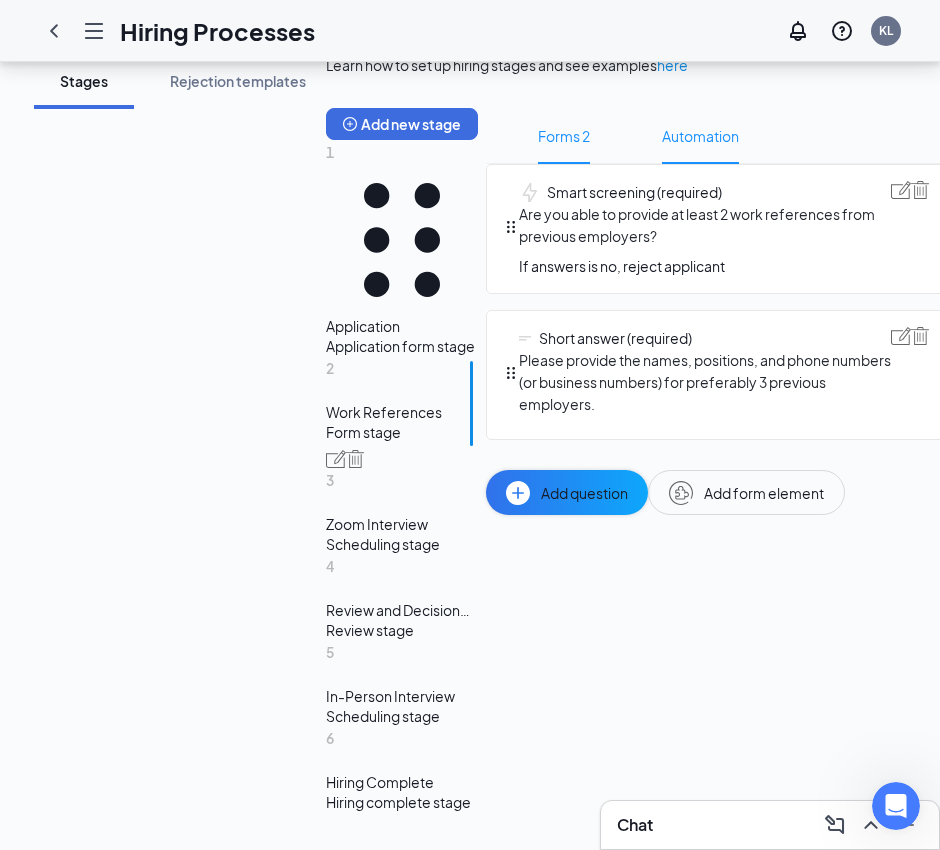
click at [662, 164] on span "Automation" at bounding box center [700, 136] width 77 height 56
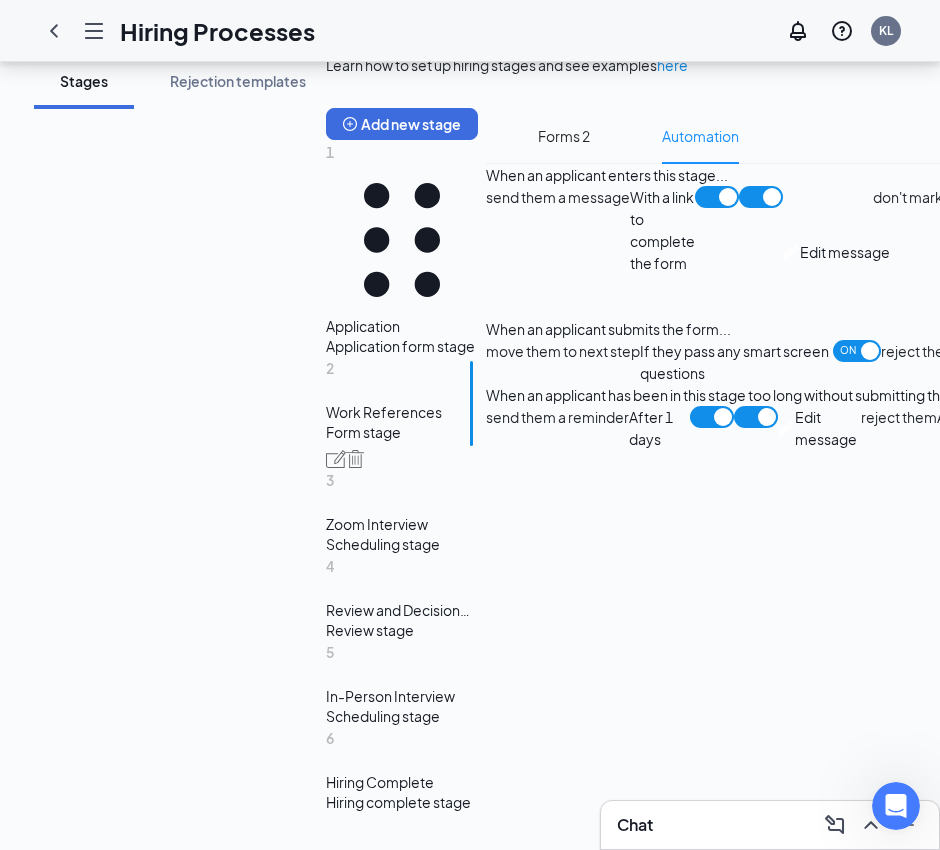
scroll to position [434, 0]
click at [800, 263] on span "Edit message" at bounding box center [845, 252] width 90 height 22
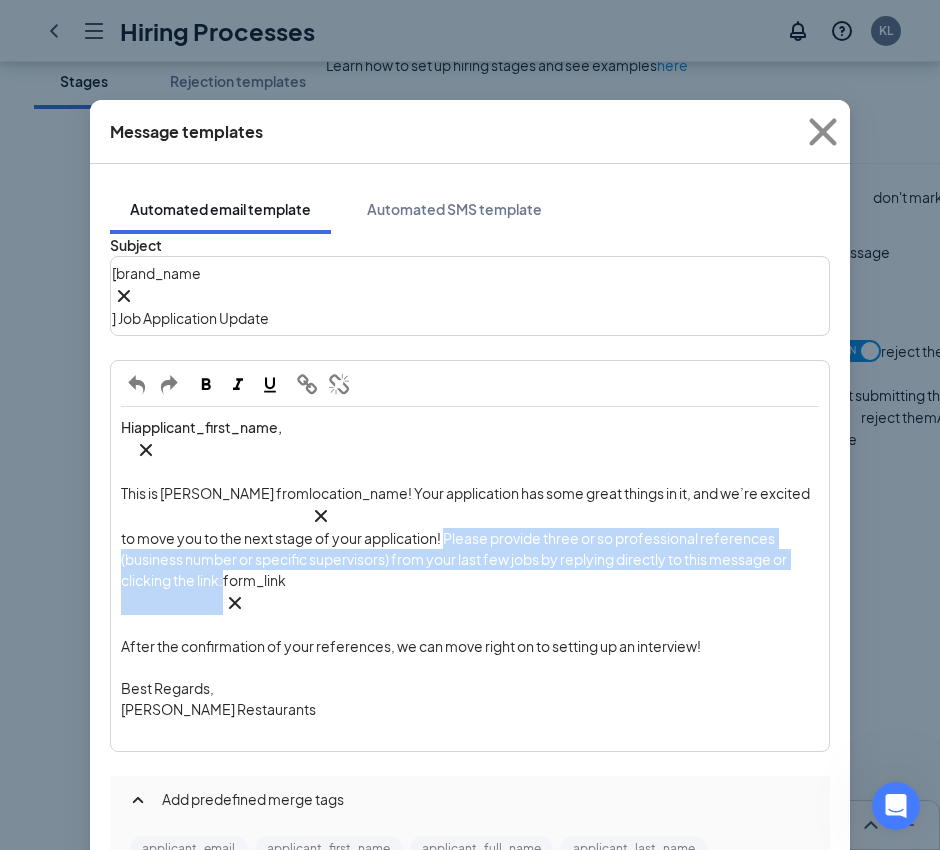
drag, startPoint x: 456, startPoint y: 437, endPoint x: 248, endPoint y: 480, distance: 212.3
click at [248, 484] on span "! Your application has some great things in it, and we’re excited to move you t…" at bounding box center [466, 536] width 691 height 105
copy span "Please provide three or so professional references (business number or specific…"
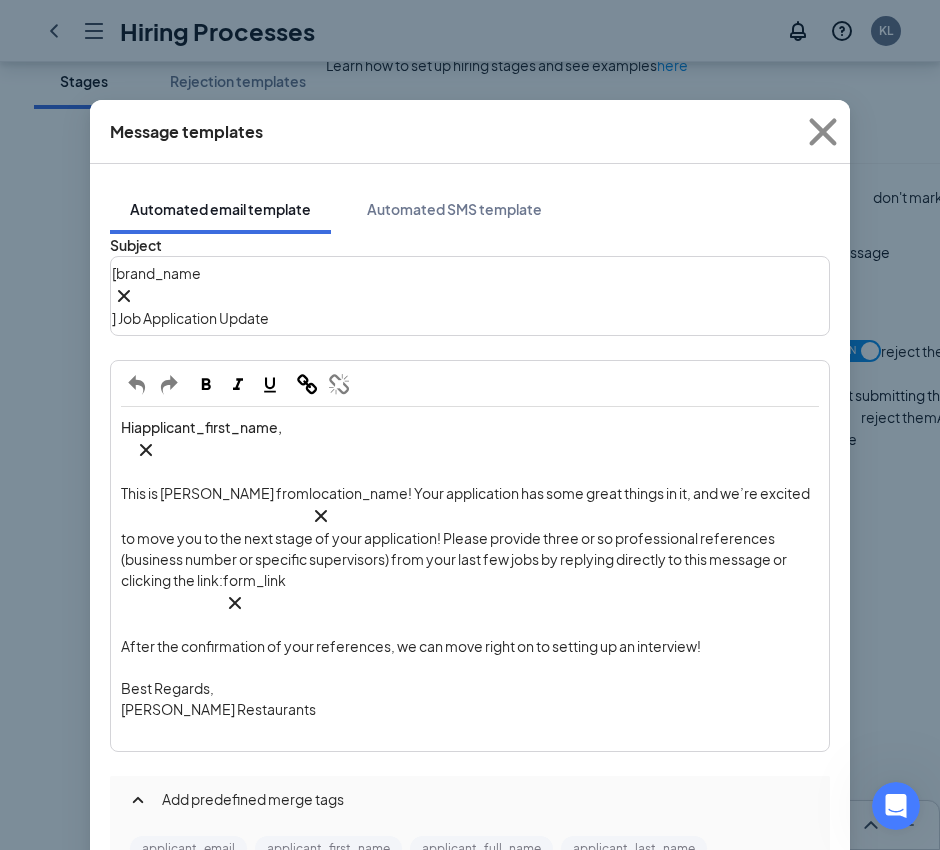
click at [539, 495] on div "This is [PERSON_NAME] from location_name‌‌‌‌ {{location_name}} ! Your applicati…" at bounding box center [470, 549] width 698 height 132
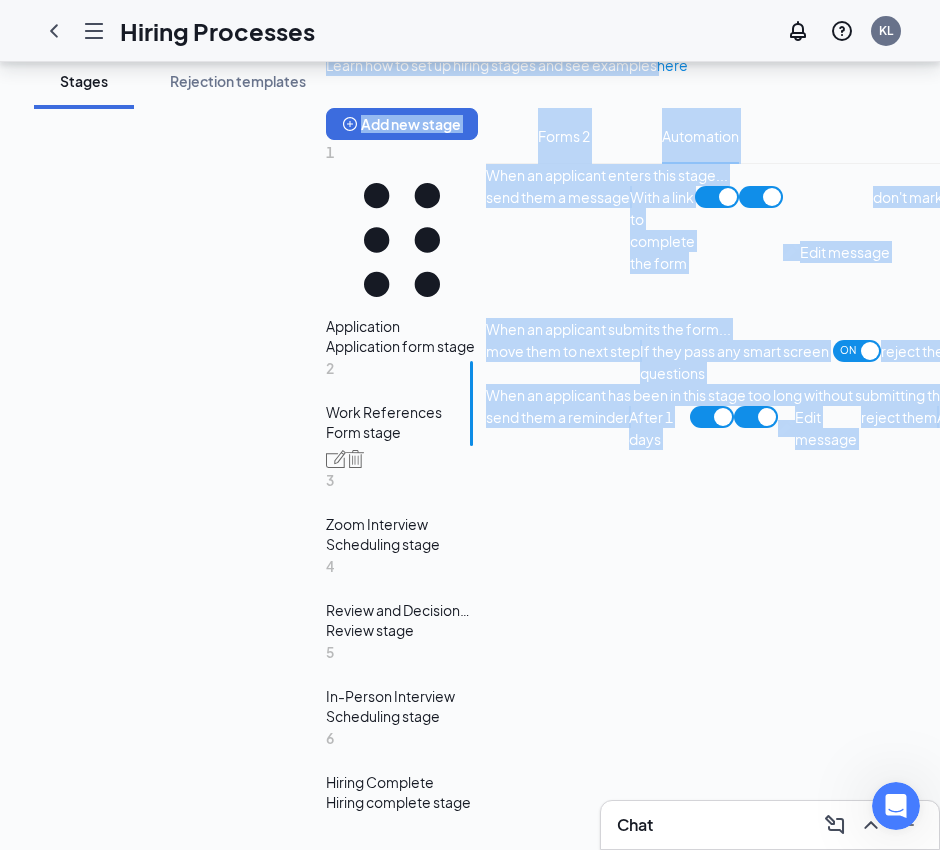
click at [845, 387] on div "Learn how to set up hiring stages and see examples here Add new stage 1 Applica…" at bounding box center [750, 440] width 849 height 772
click at [846, 384] on div "move them to next step If they pass any smart screen questions ON reject them I…" at bounding box center [830, 362] width 689 height 44
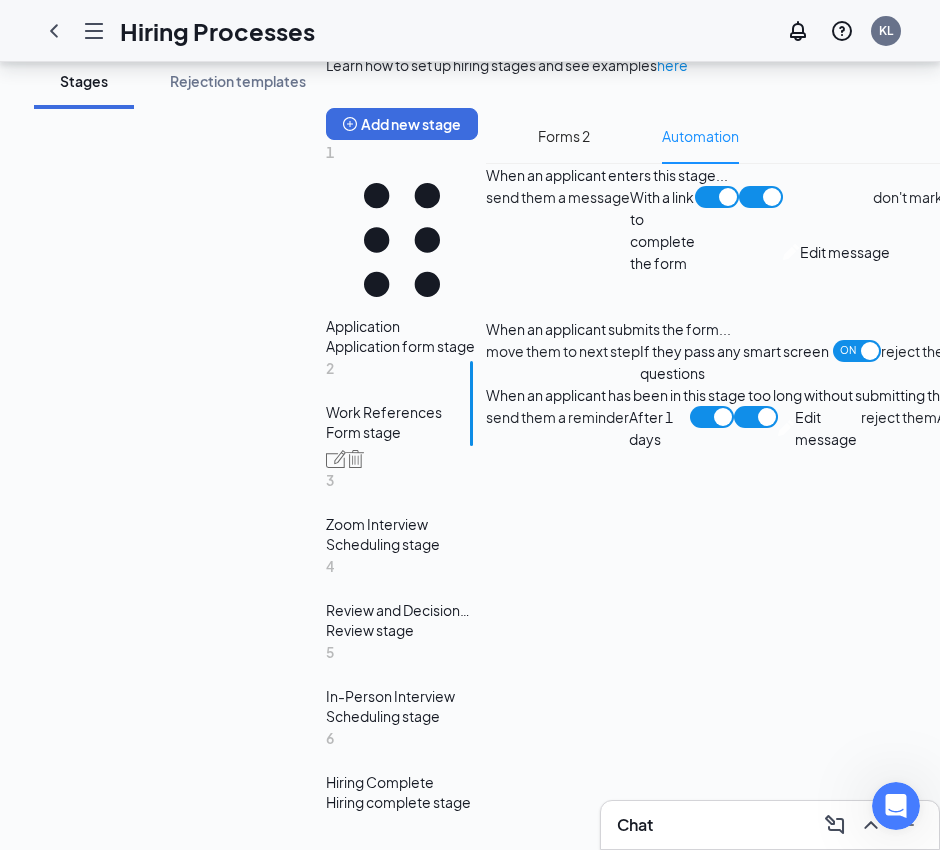
scroll to position [1434, 0]
click at [795, 450] on span "Edit message" at bounding box center [828, 428] width 66 height 44
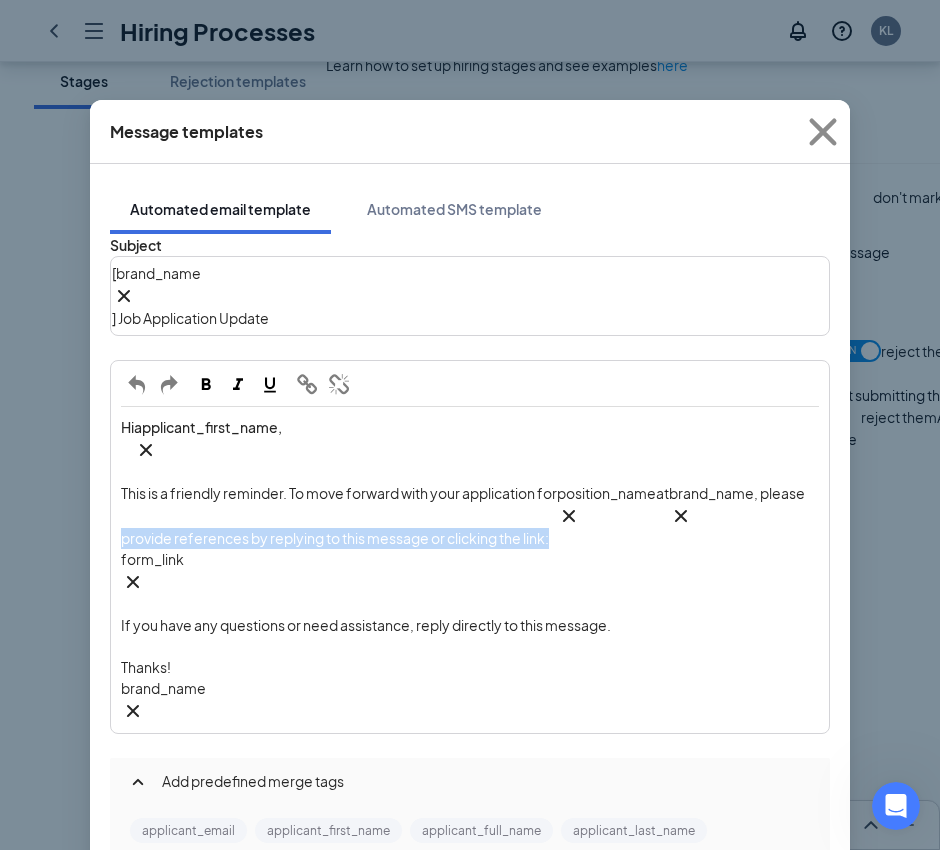
drag, startPoint x: 720, startPoint y: 442, endPoint x: 287, endPoint y: 433, distance: 433.0
click at [287, 483] on div "This is a friendly reminder. To move forward with your application for position…" at bounding box center [470, 516] width 698 height 66
copy span "provide references by replying to this message or clicking the link:"
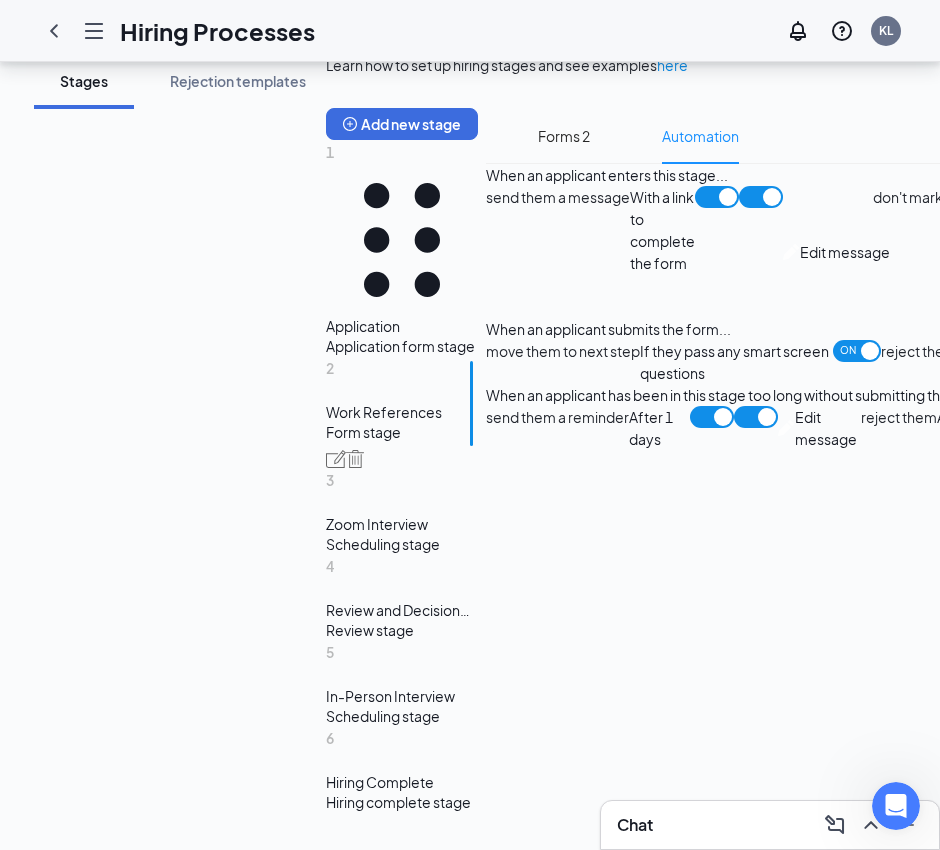
scroll to position [684, 0]
click at [326, 600] on div "Review and Decision Stage - Zoom Interview" at bounding box center [402, 610] width 152 height 20
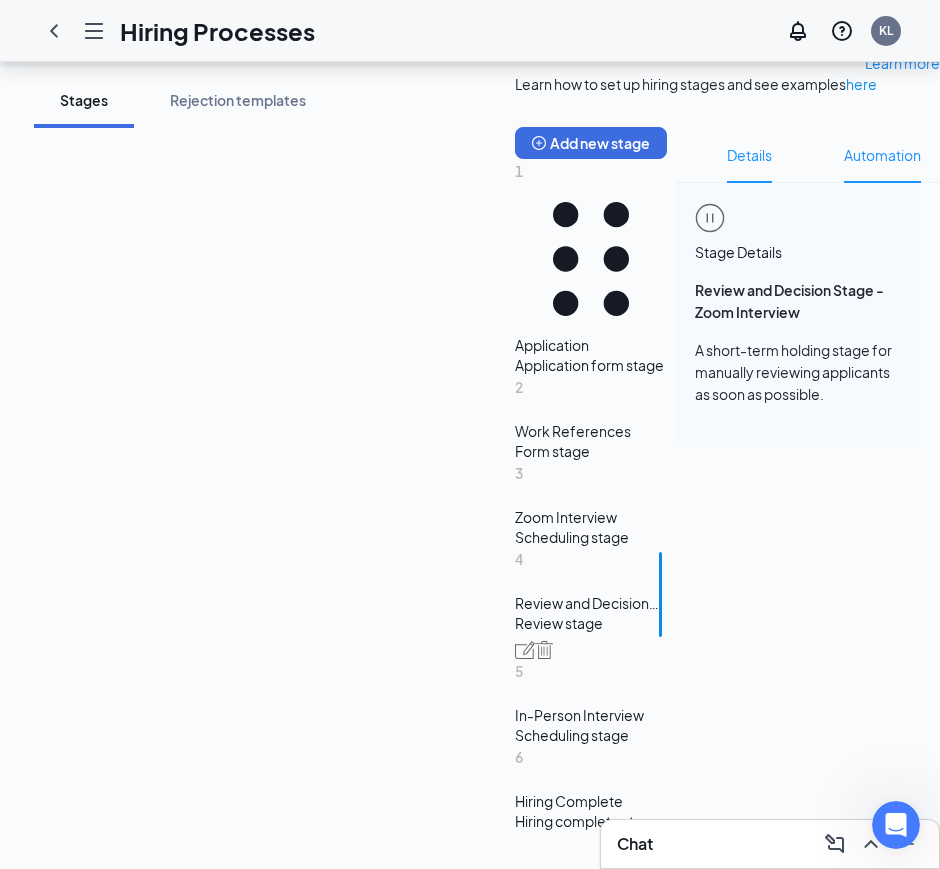
click at [844, 183] on span "Automation" at bounding box center [882, 155] width 77 height 56
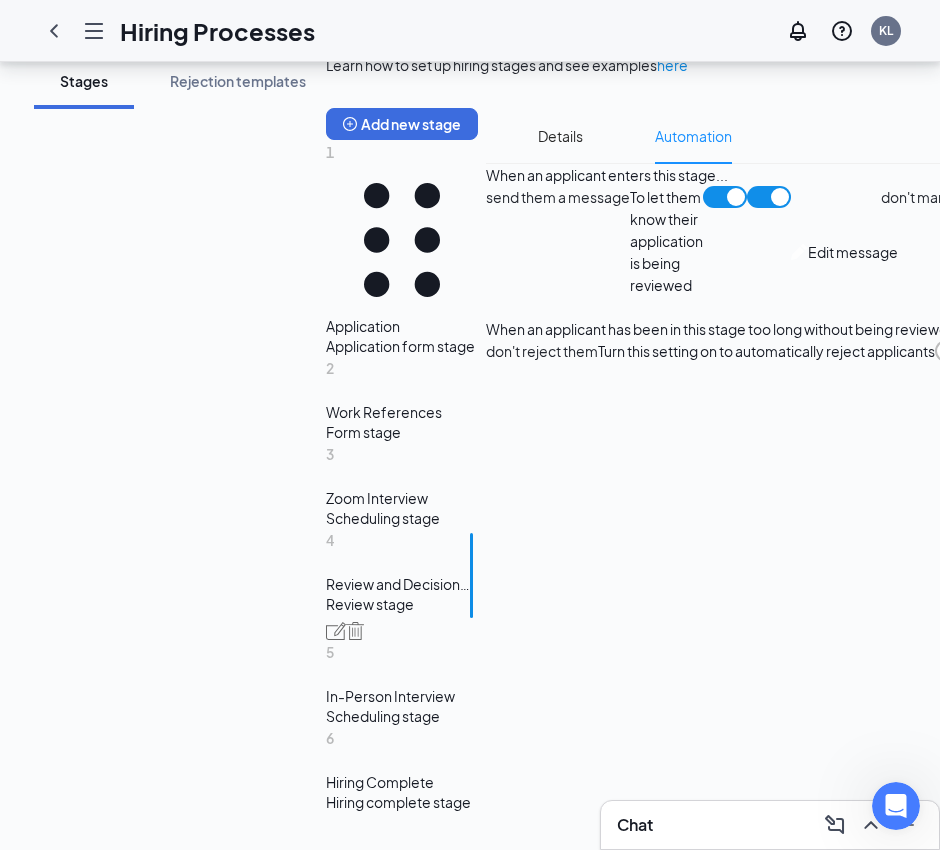
scroll to position [606, 0]
click at [808, 263] on span "Edit message" at bounding box center [853, 252] width 90 height 22
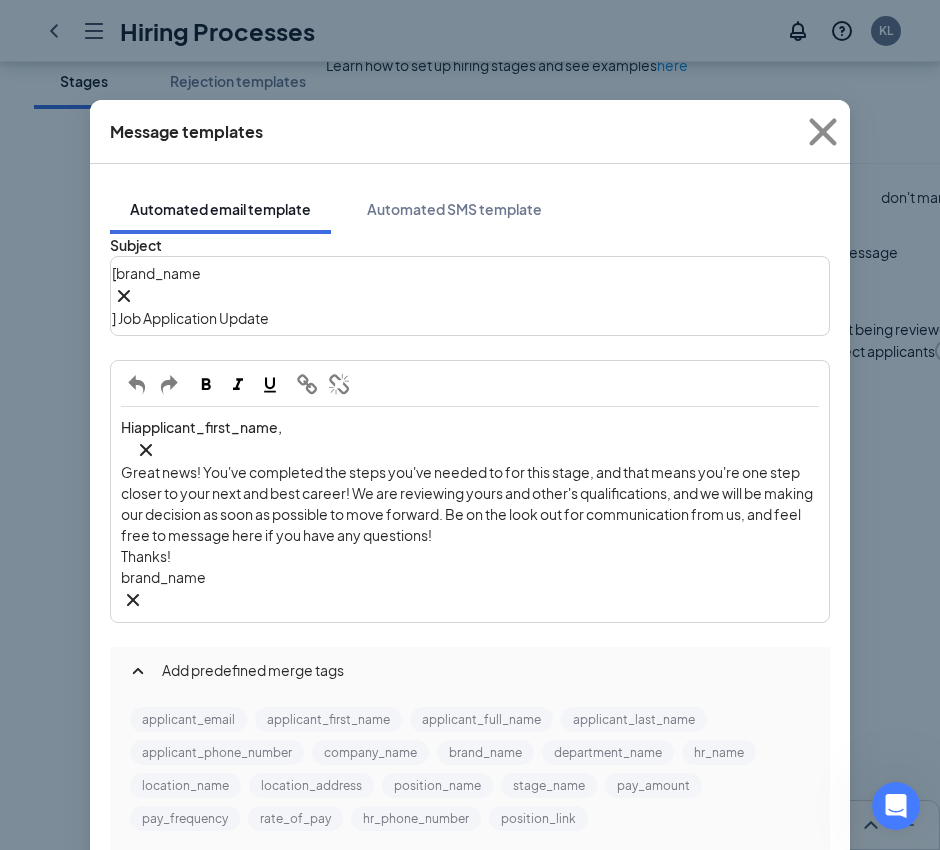
click at [480, 463] on span "Great news! You've completed the steps you've needed to for this stage, and tha…" at bounding box center [468, 503] width 694 height 81
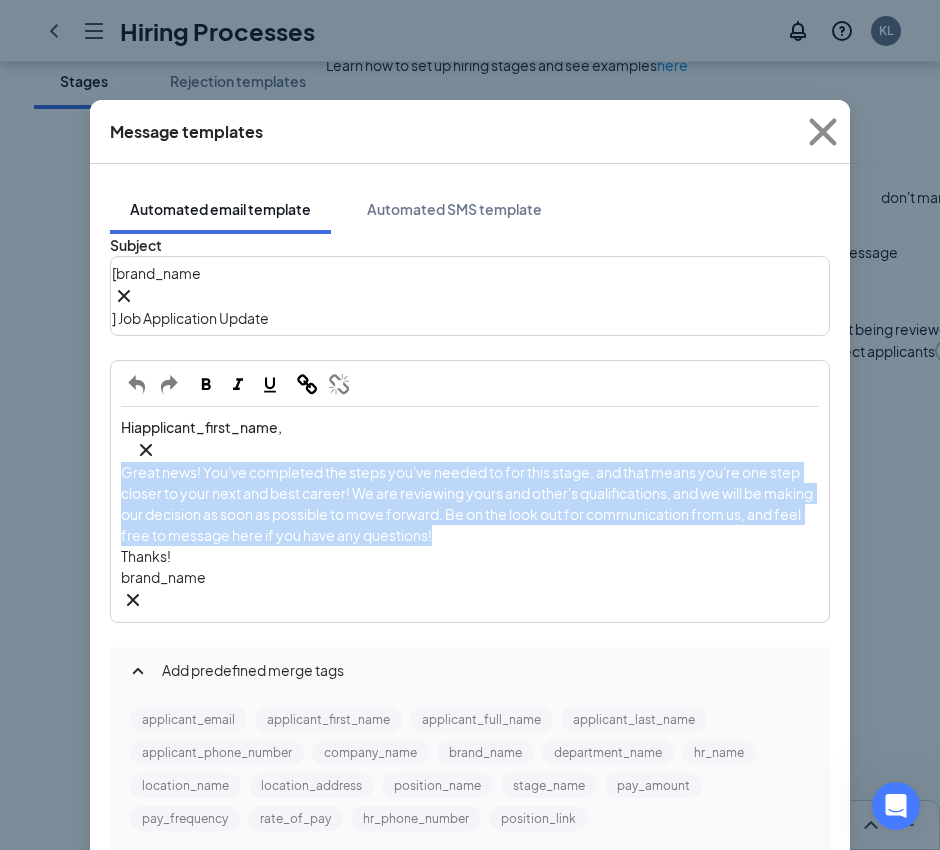
click at [480, 463] on span "Great news! You've completed the steps you've needed to for this stage, and tha…" at bounding box center [468, 503] width 694 height 81
copy span "Great news! You've completed the steps you've needed to for this stage, and tha…"
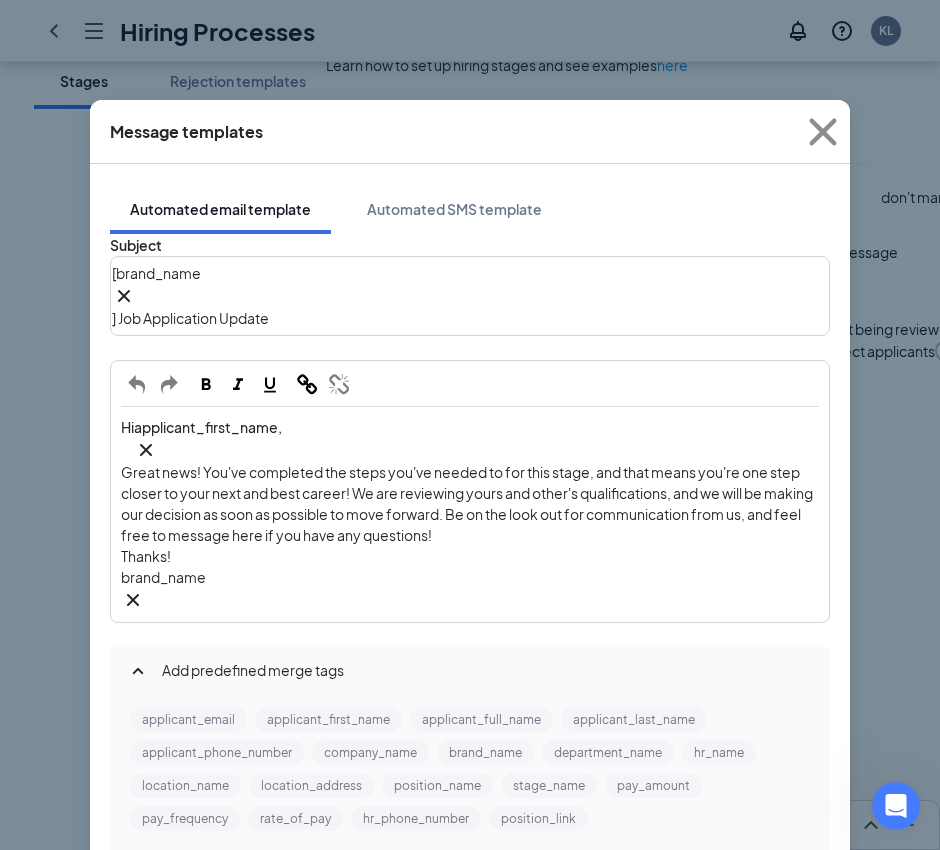
click at [598, 362] on div "Turn this setting on to automatically reject applicants" at bounding box center [766, 351] width 337 height 22
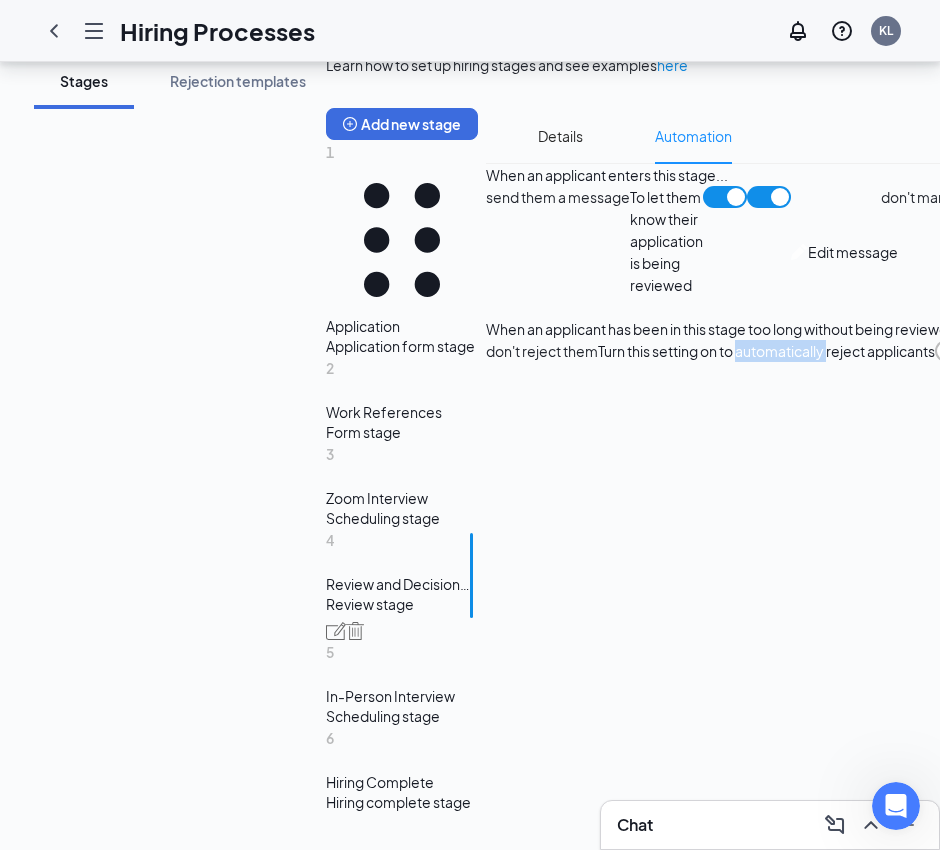
click at [326, 686] on div "In-Person Interview" at bounding box center [402, 696] width 152 height 20
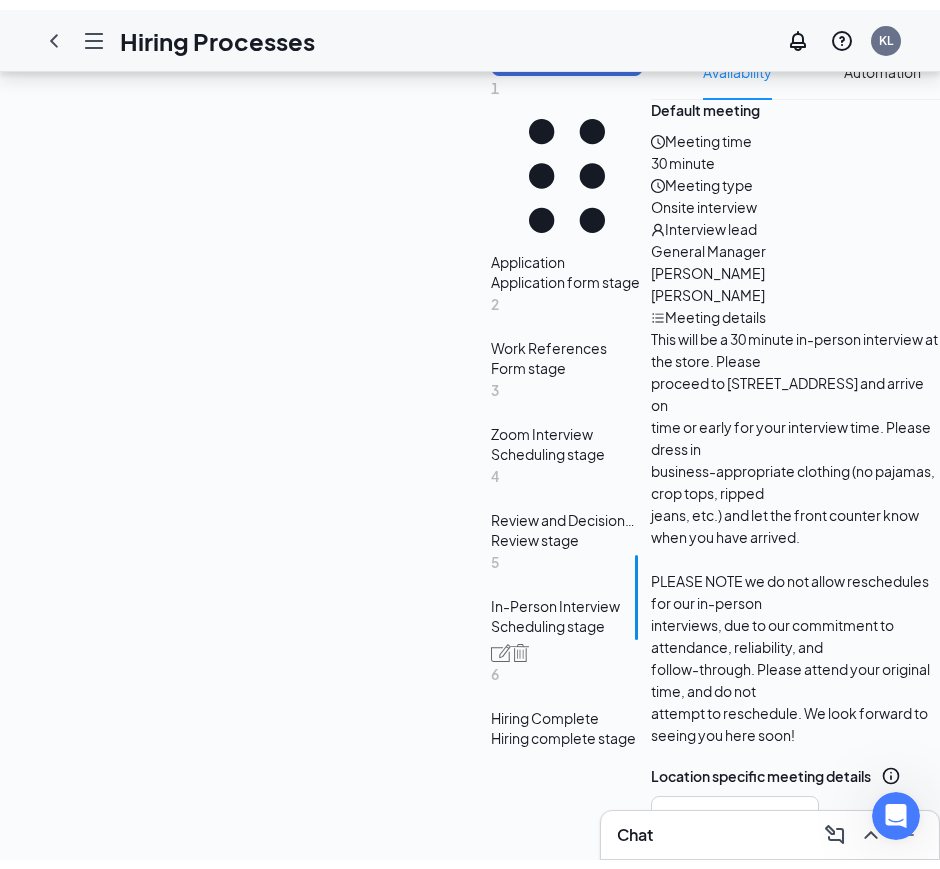
scroll to position [578, 0]
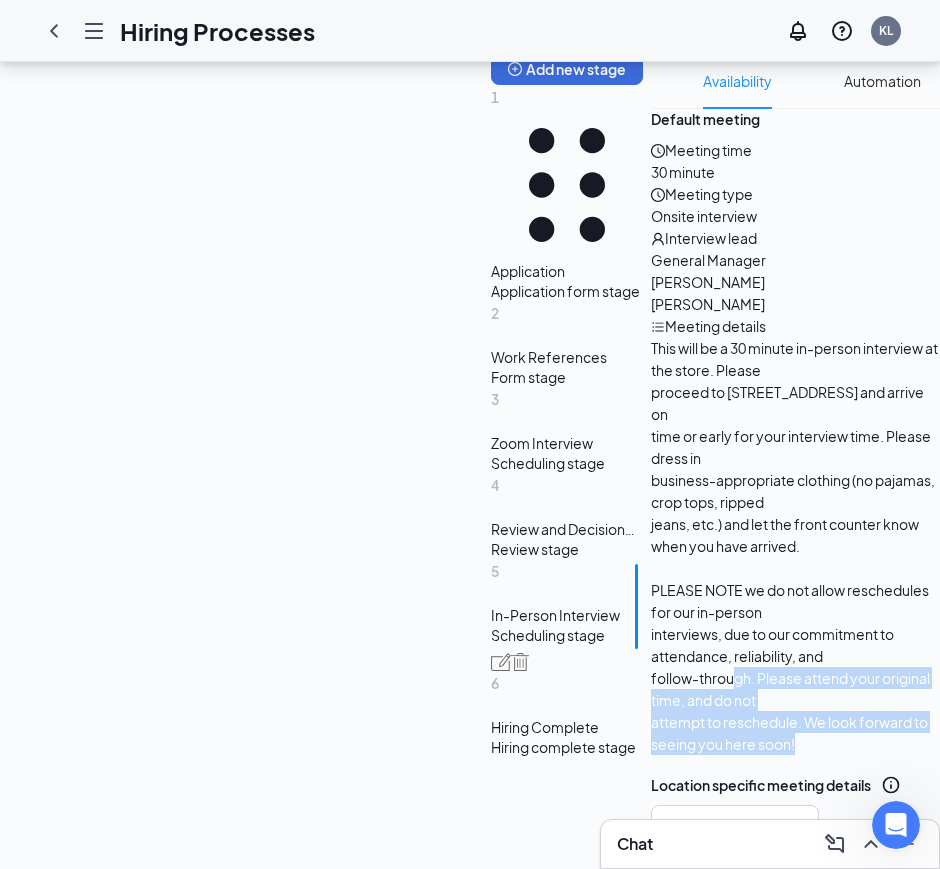
drag, startPoint x: 784, startPoint y: 588, endPoint x: 448, endPoint y: 544, distance: 338.8
click at [651, 556] on div "This will be a 30 minute in-person interview at the store. Please proceed to [S…" at bounding box center [796, 546] width 290 height 418
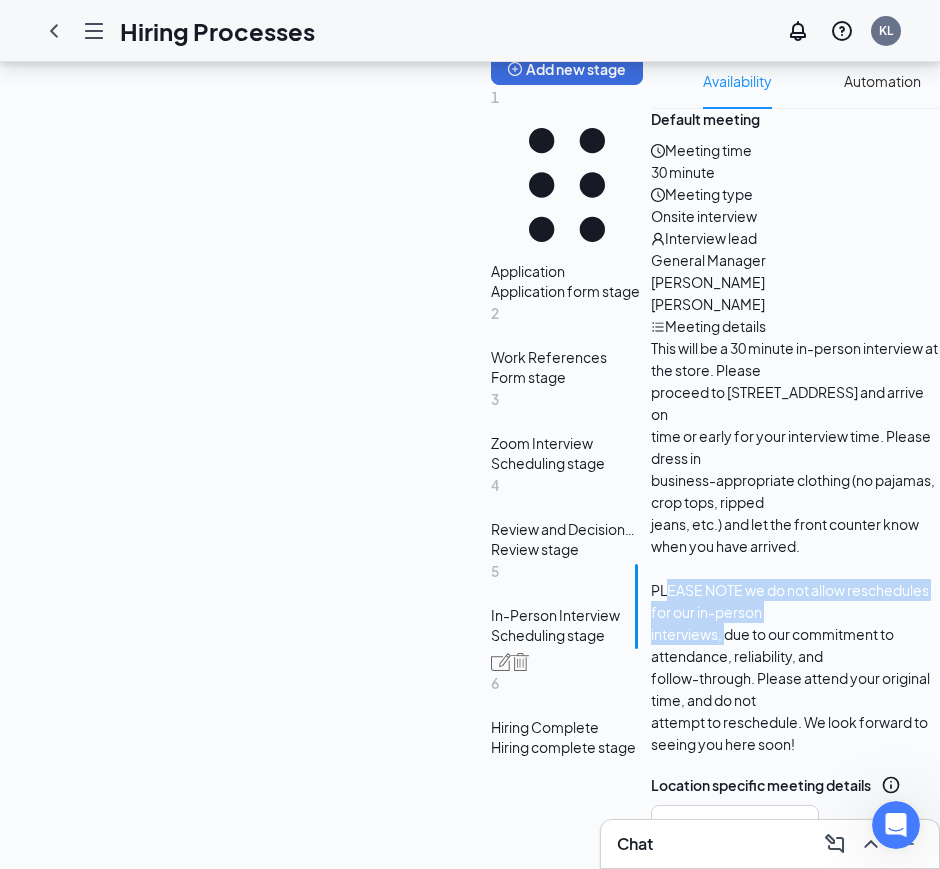
drag, startPoint x: 448, startPoint y: 544, endPoint x: 407, endPoint y: 527, distance: 44.4
click at [651, 527] on span "This will be a 30 minute in-person interview at the store. Please proceed to [S…" at bounding box center [796, 546] width 290 height 418
click at [651, 581] on span "PLEASE NOTE we do not allow reschedules for our in-person" at bounding box center [790, 601] width 278 height 40
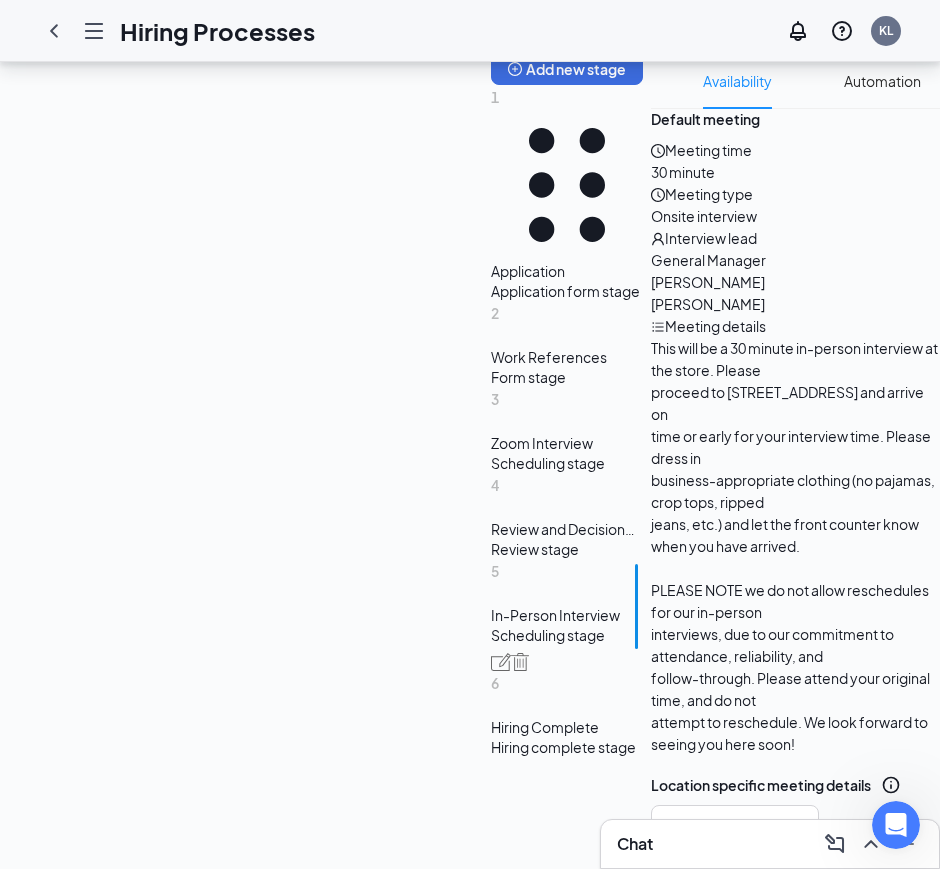
click at [651, 581] on span "PLEASE NOTE we do not allow reschedules for our in-person" at bounding box center [790, 601] width 278 height 40
click at [651, 625] on span "interviews, due to our commitment to attendance, reliability, and" at bounding box center [772, 645] width 243 height 40
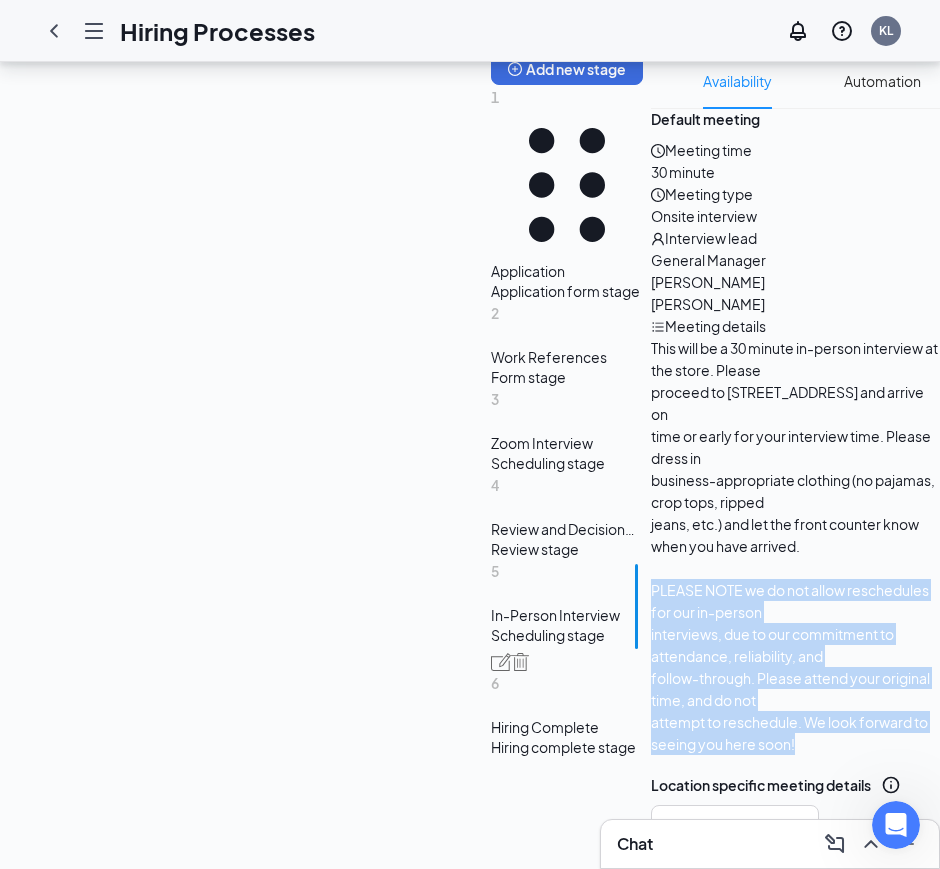
drag, startPoint x: 780, startPoint y: 581, endPoint x: 381, endPoint y: 527, distance: 402.5
click at [651, 527] on div "Meeting time 30 minute Meeting type Onsite interview Interview lead General Man…" at bounding box center [796, 447] width 290 height 616
copy span "PLEASE NOTE we do not allow reschedules for our in-person interviews, due to ou…"
click at [651, 554] on span "This will be a 30 minute in-person interview at the store. Please proceed to [S…" at bounding box center [796, 546] width 290 height 418
